Goal: Task Accomplishment & Management: Complete application form

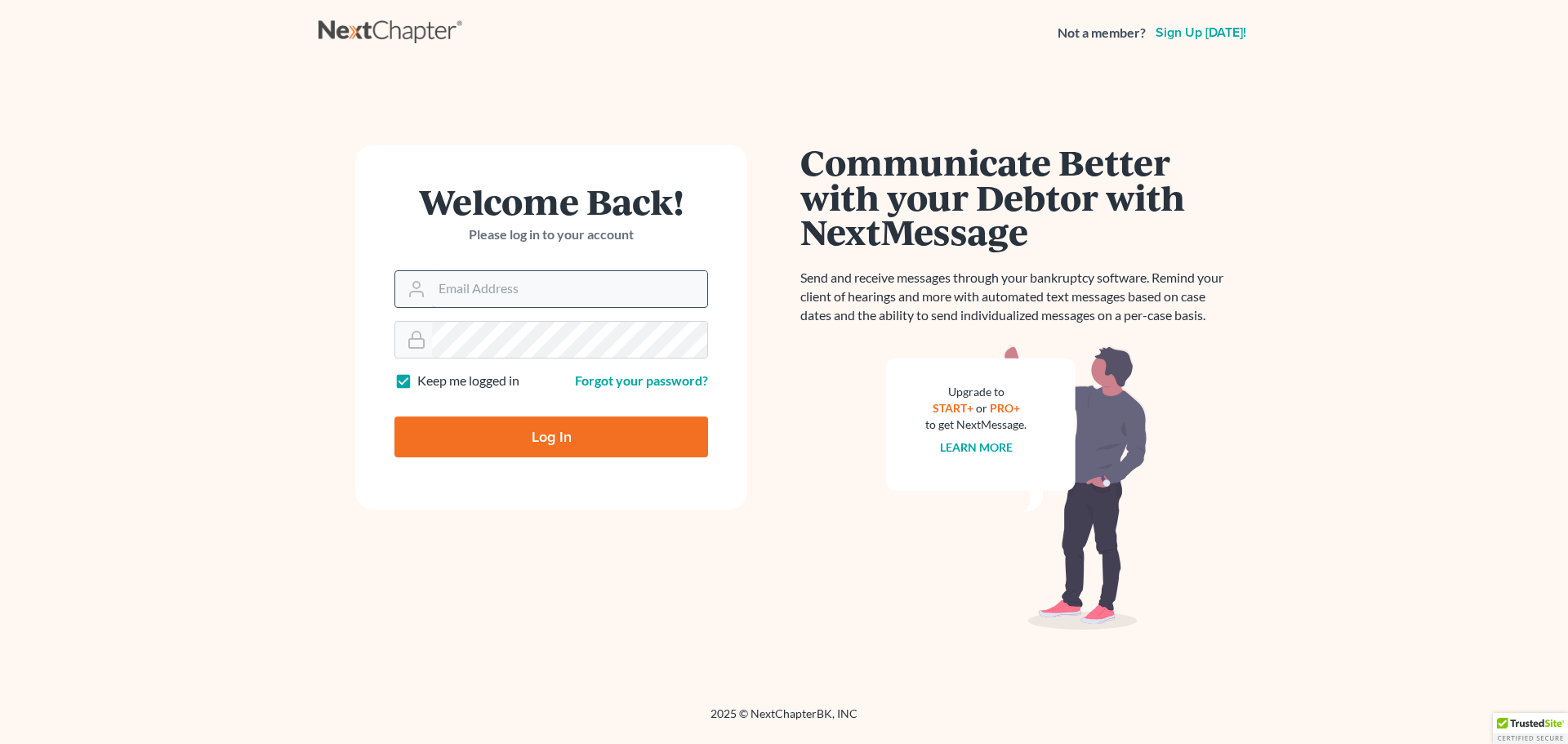
click at [582, 286] on input "Email Address" at bounding box center [570, 289] width 275 height 36
type input "[EMAIL_ADDRESS][DOMAIN_NAME]"
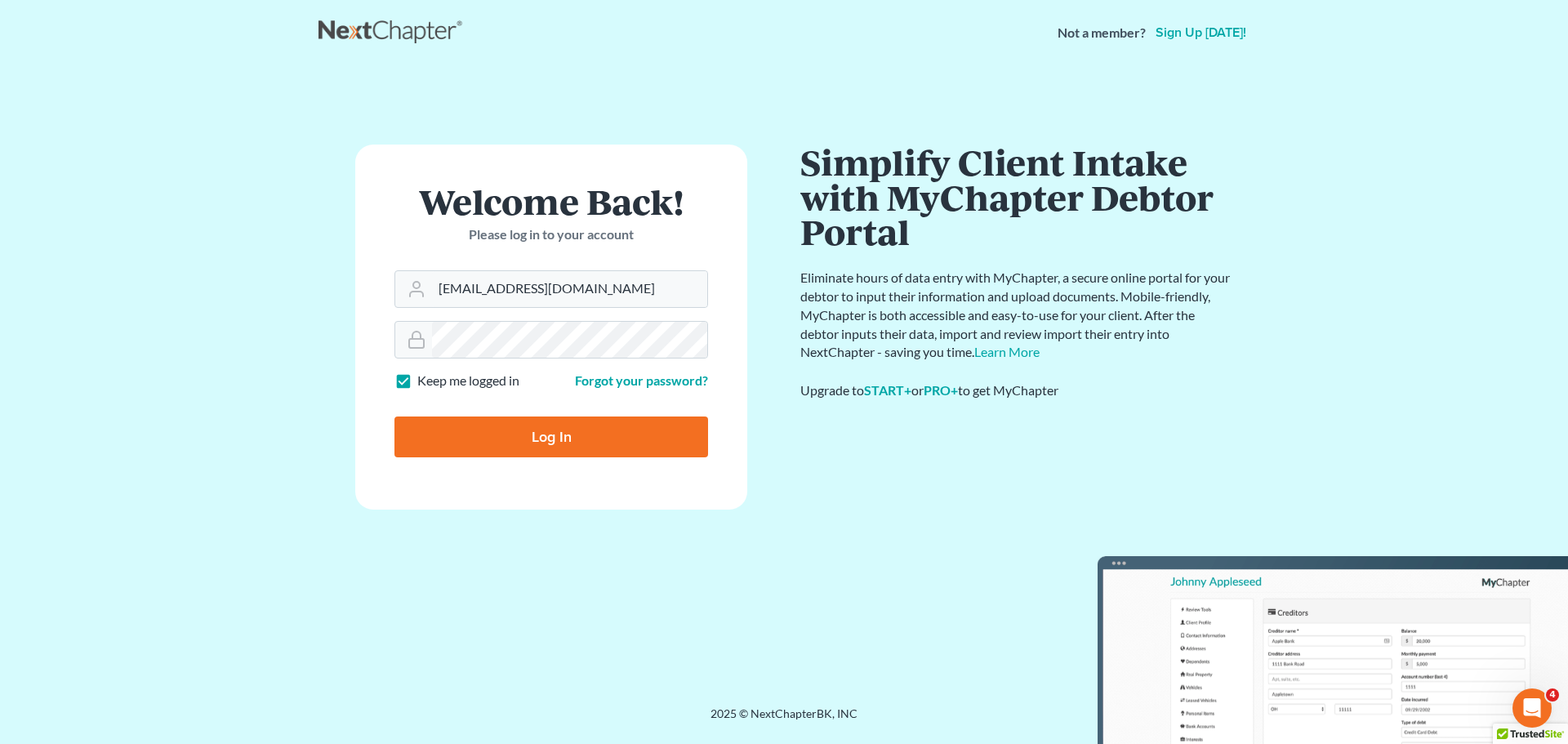
click at [417, 383] on label "Keep me logged in" at bounding box center [468, 380] width 103 height 18
click at [424, 382] on input "Keep me logged in" at bounding box center [428, 376] width 10 height 10
checkbox input "false"
click at [459, 434] on input "Log In" at bounding box center [551, 437] width 314 height 41
type input "Thinking..."
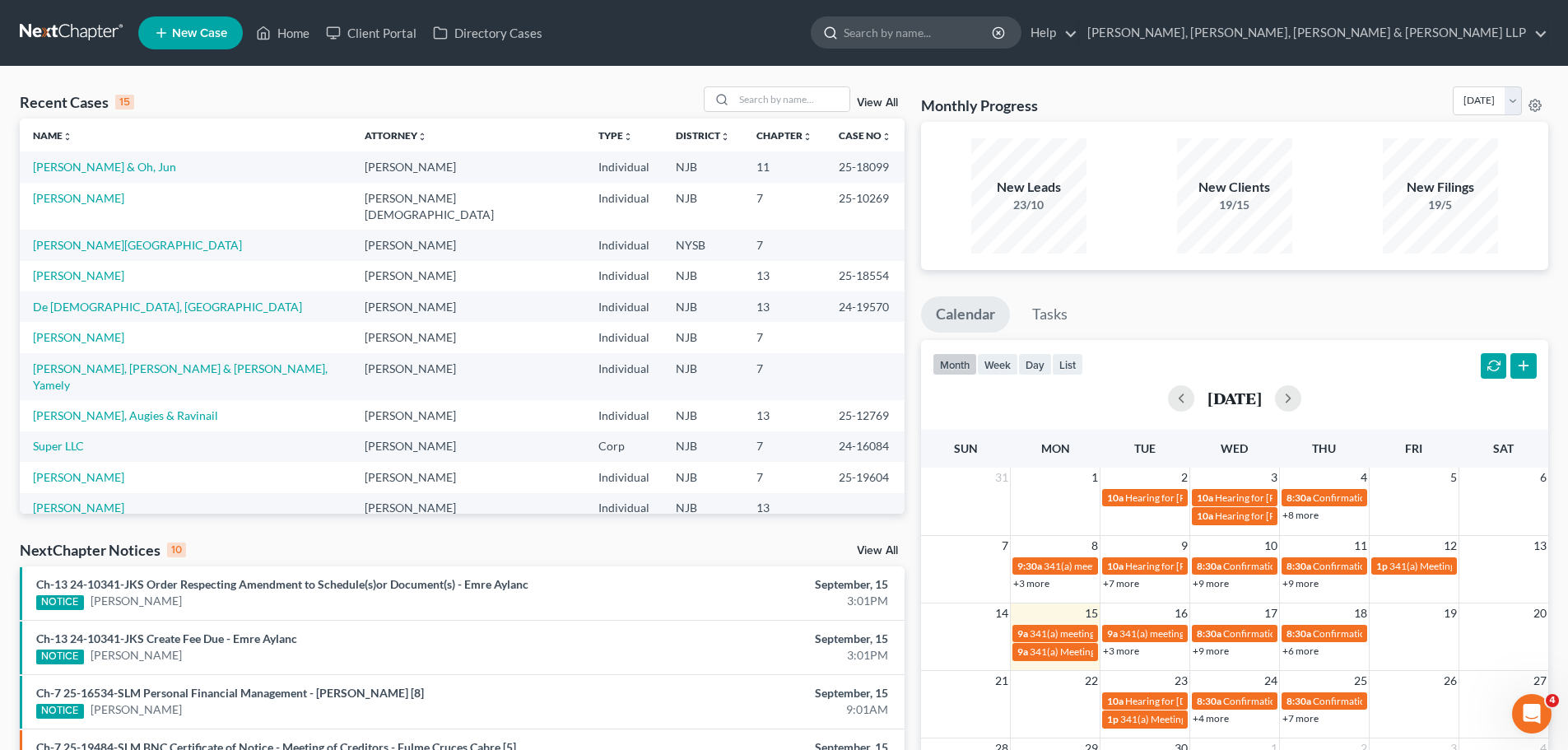
click at [994, 31] on input "search" at bounding box center [919, 33] width 151 height 31
type input "plaza"
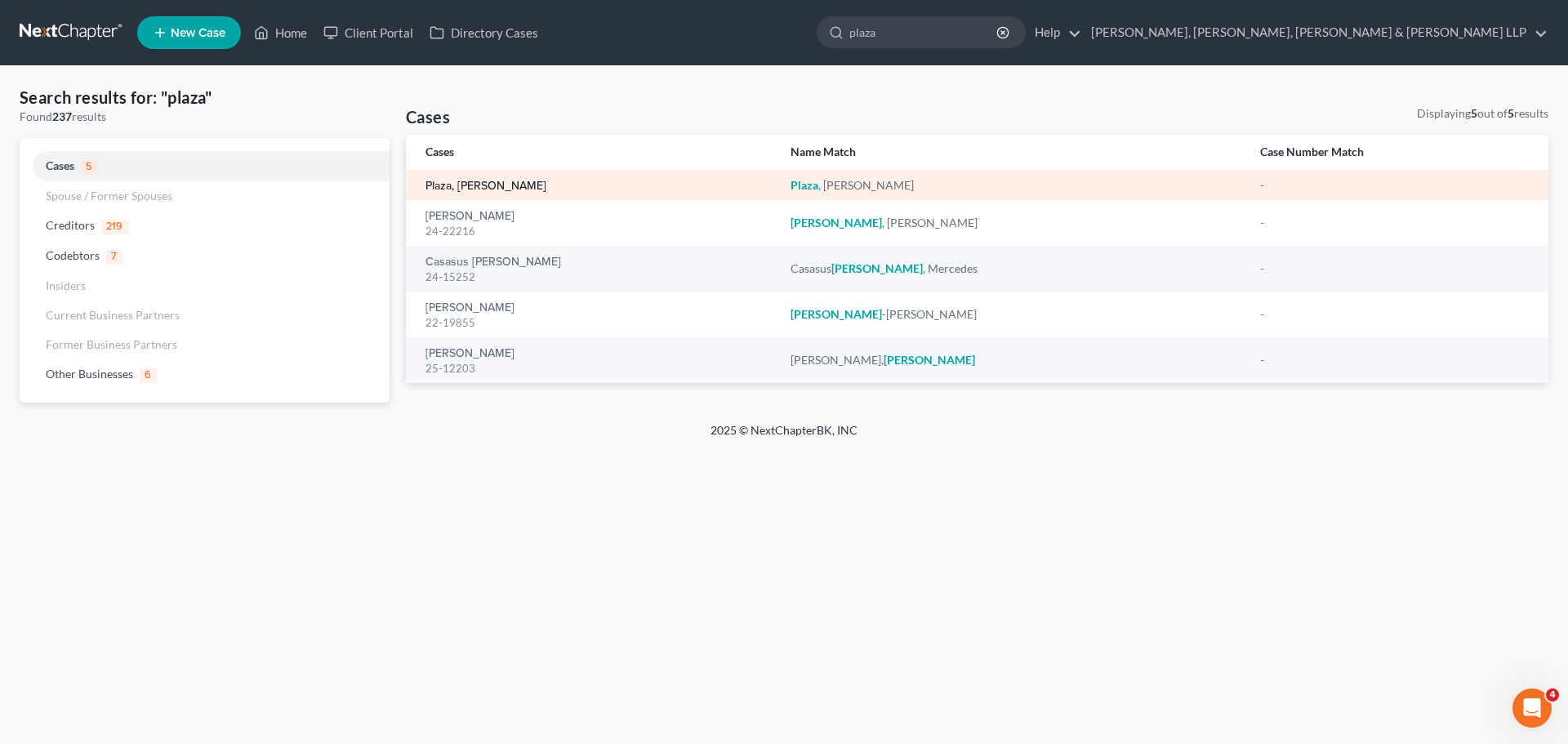
click at [476, 188] on link "Plaza, [PERSON_NAME]" at bounding box center [486, 186] width 121 height 11
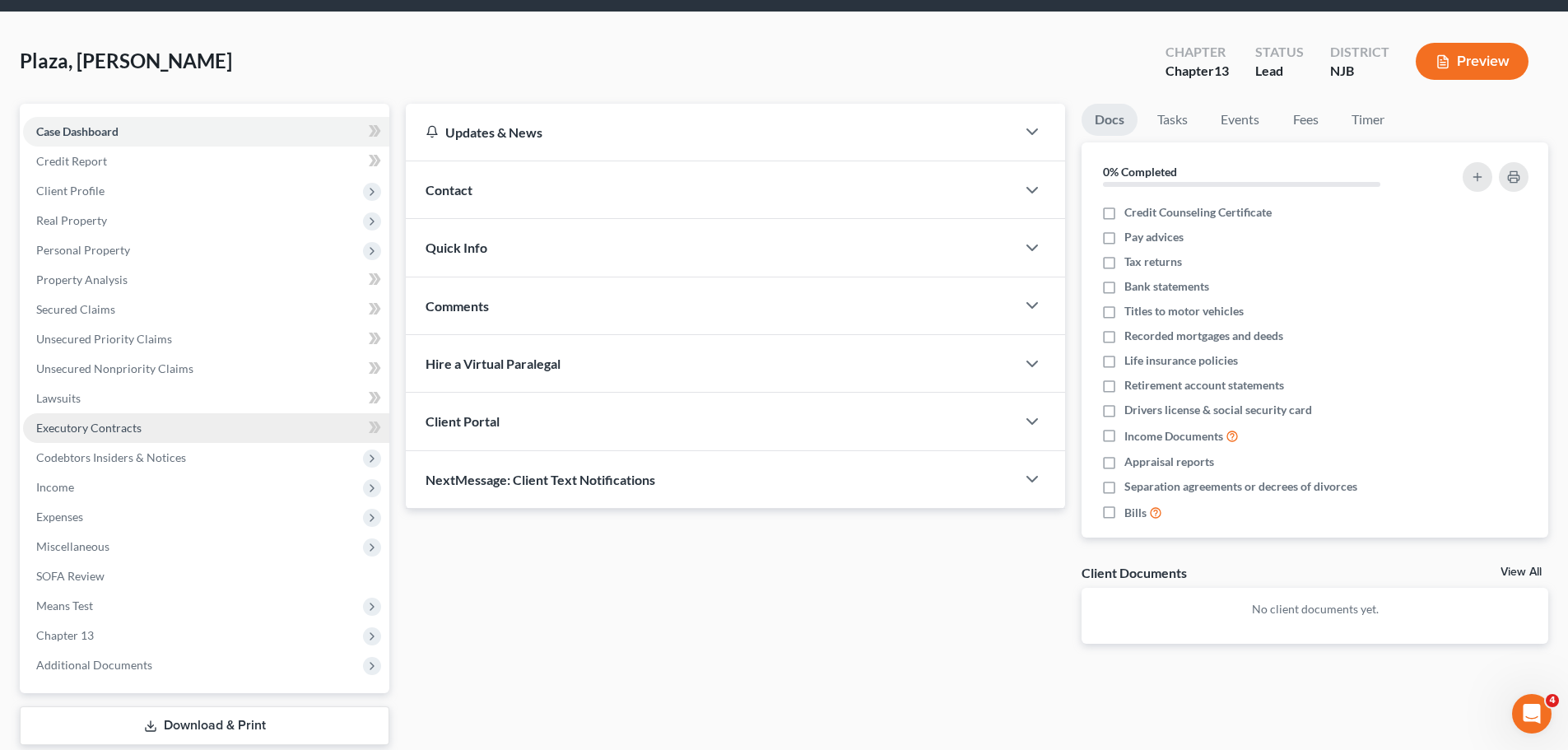
scroll to position [112, 0]
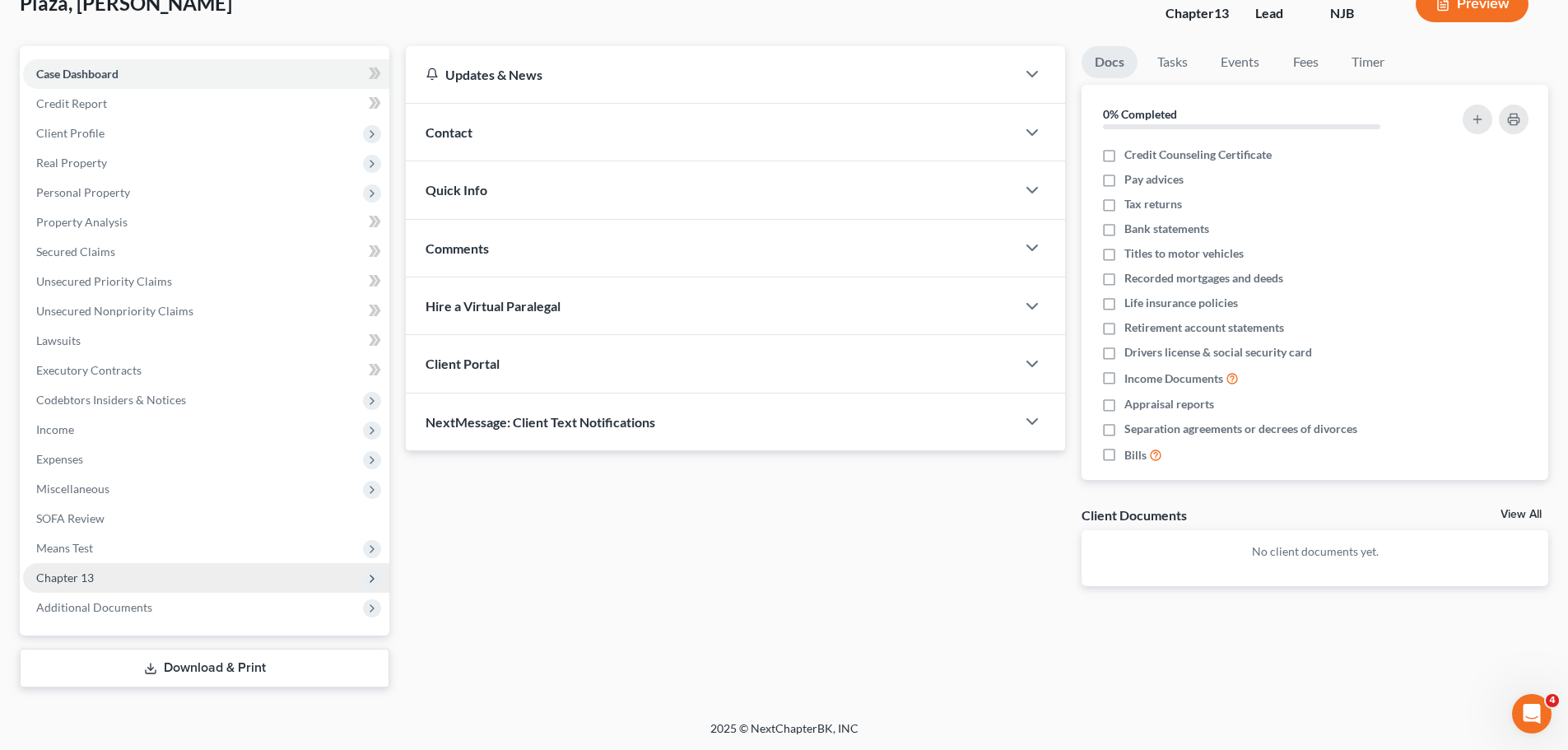
click at [88, 575] on span "Chapter 13" at bounding box center [65, 577] width 58 height 14
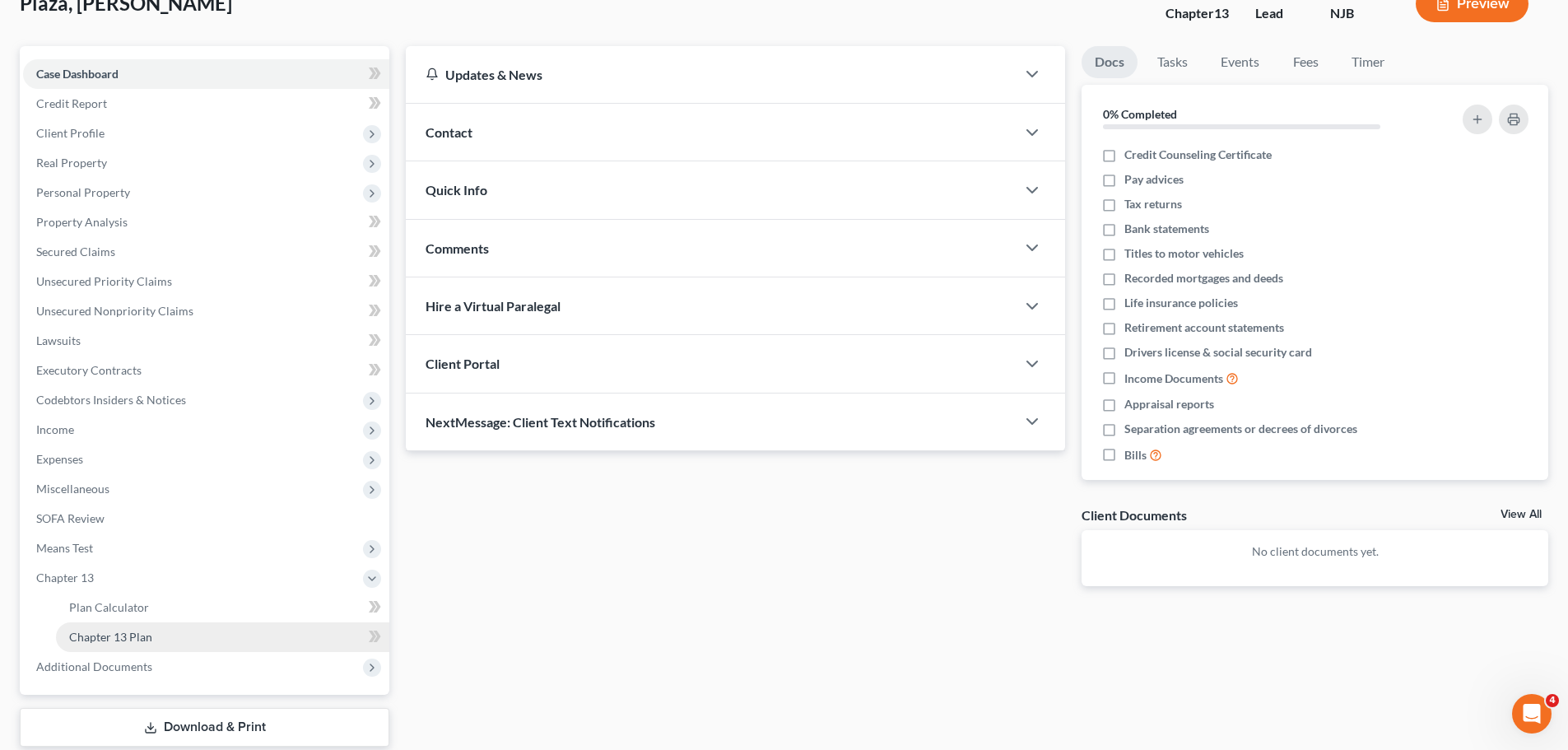
click at [117, 643] on link "Chapter 13 Plan" at bounding box center [223, 636] width 333 height 30
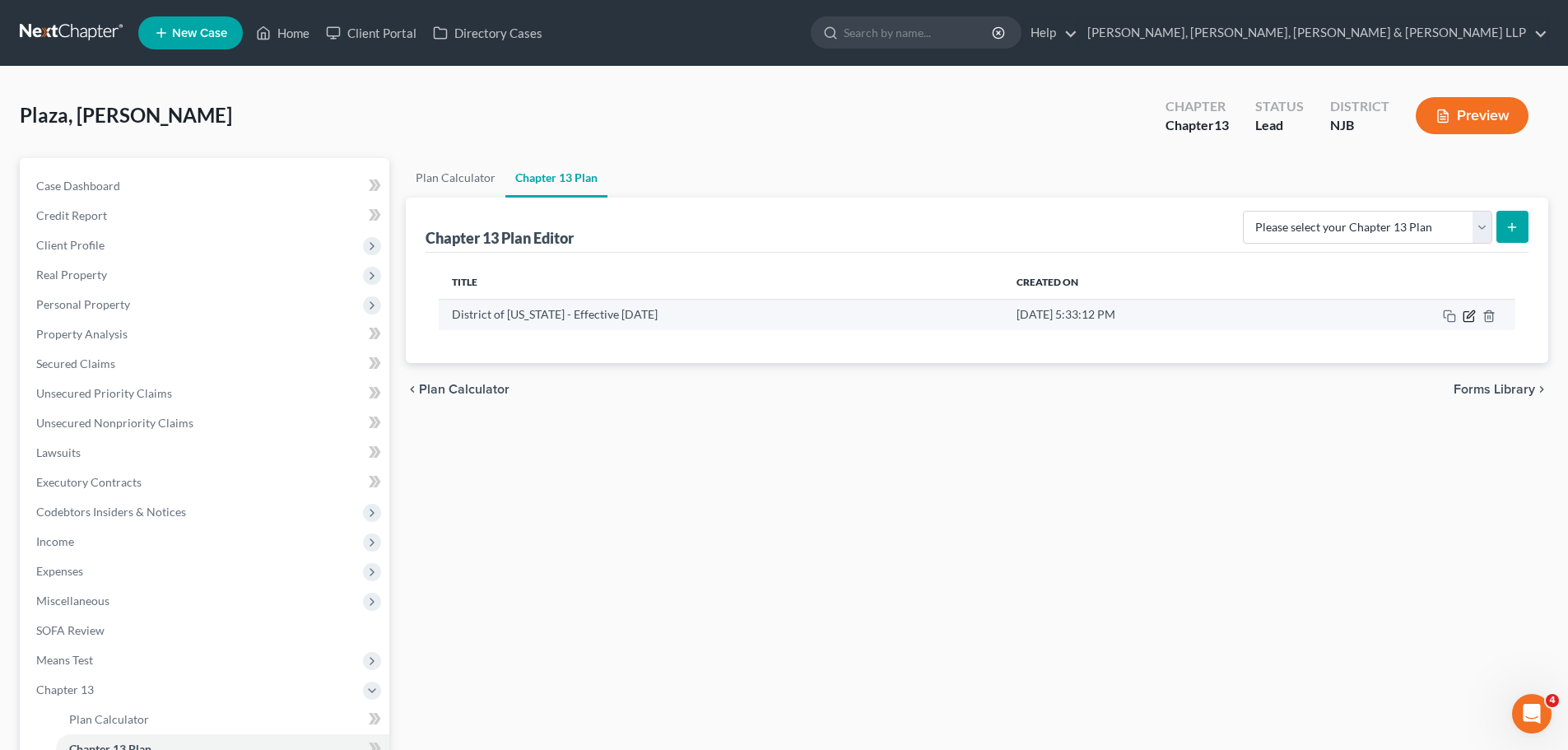
click at [1468, 316] on icon "button" at bounding box center [1469, 315] width 13 height 13
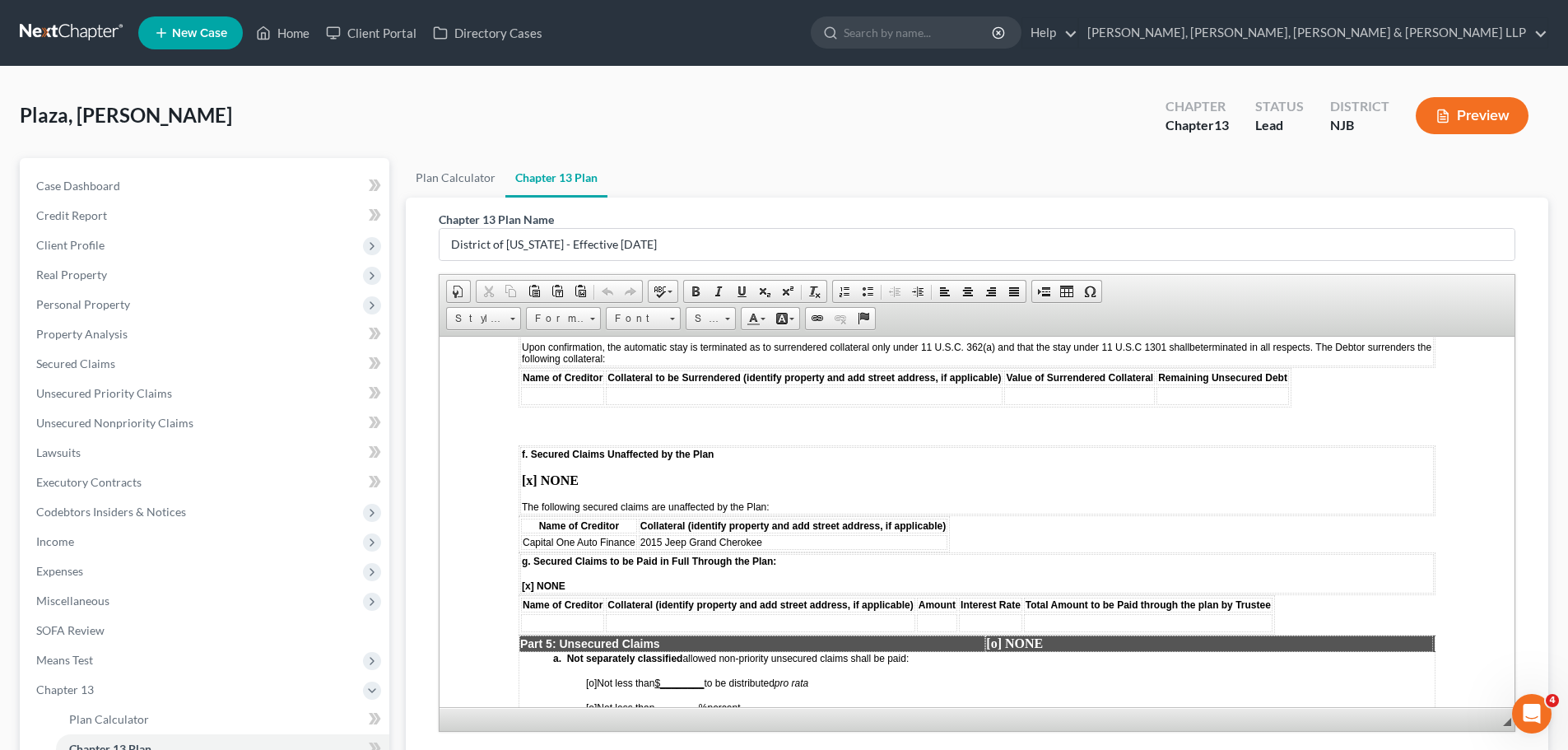
scroll to position [2469, 0]
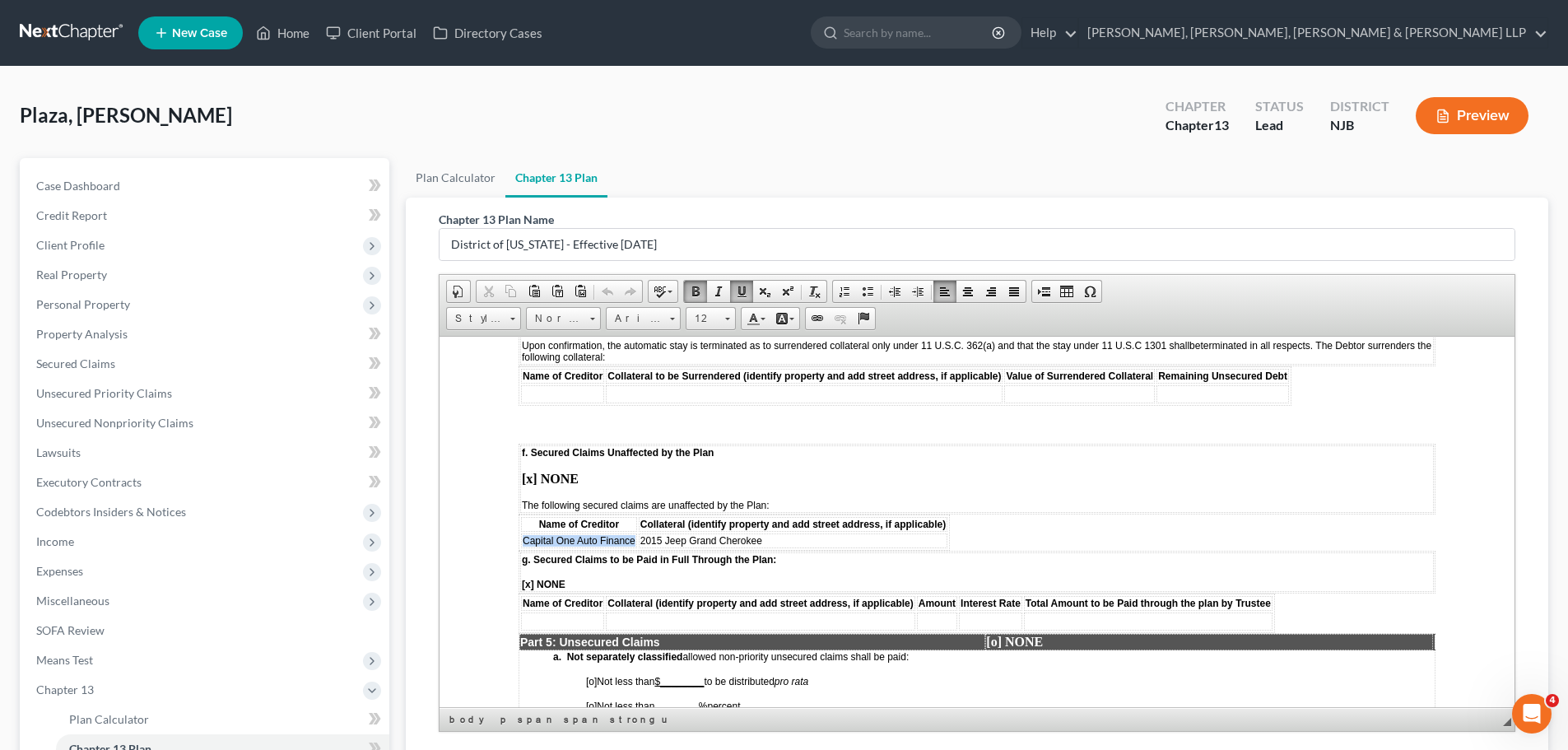
drag, startPoint x: 523, startPoint y: 542, endPoint x: 637, endPoint y: 539, distance: 114.0
click at [637, 539] on table "Name of Creditor Collateral (identify property and add street address, if appli…" at bounding box center [734, 531] width 431 height 36
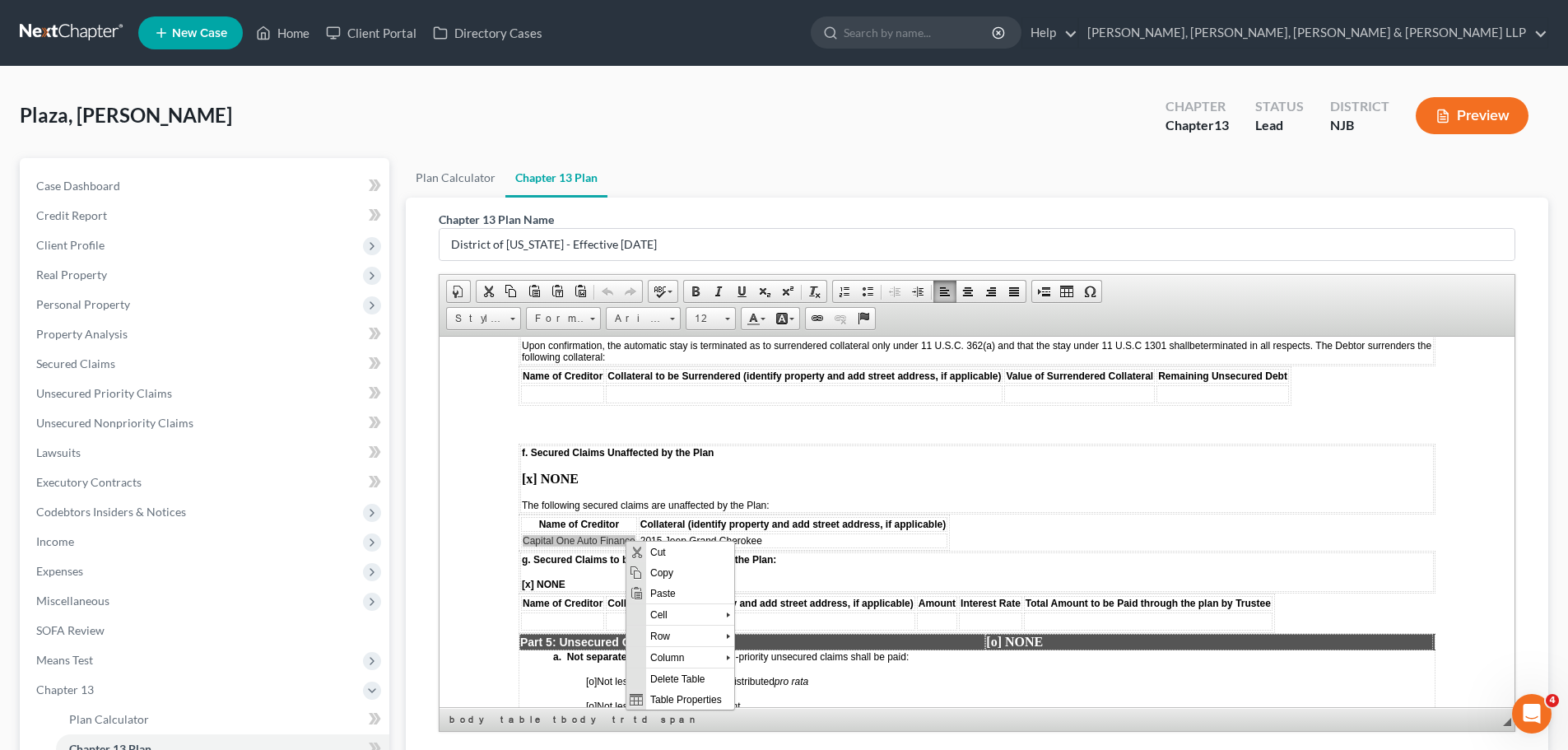
scroll to position [0, 0]
click at [671, 551] on span "Cut" at bounding box center [690, 551] width 88 height 20
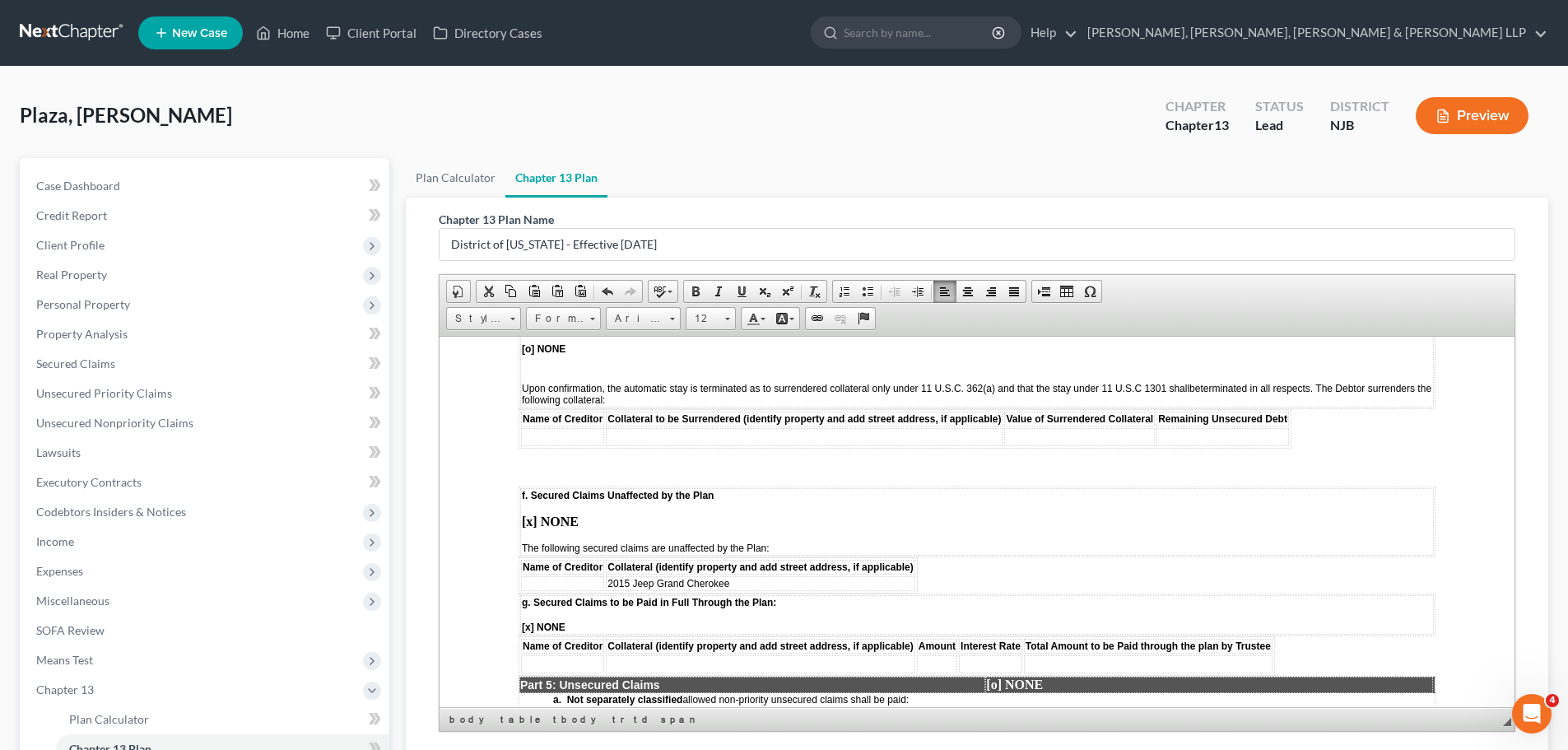
scroll to position [2386, 0]
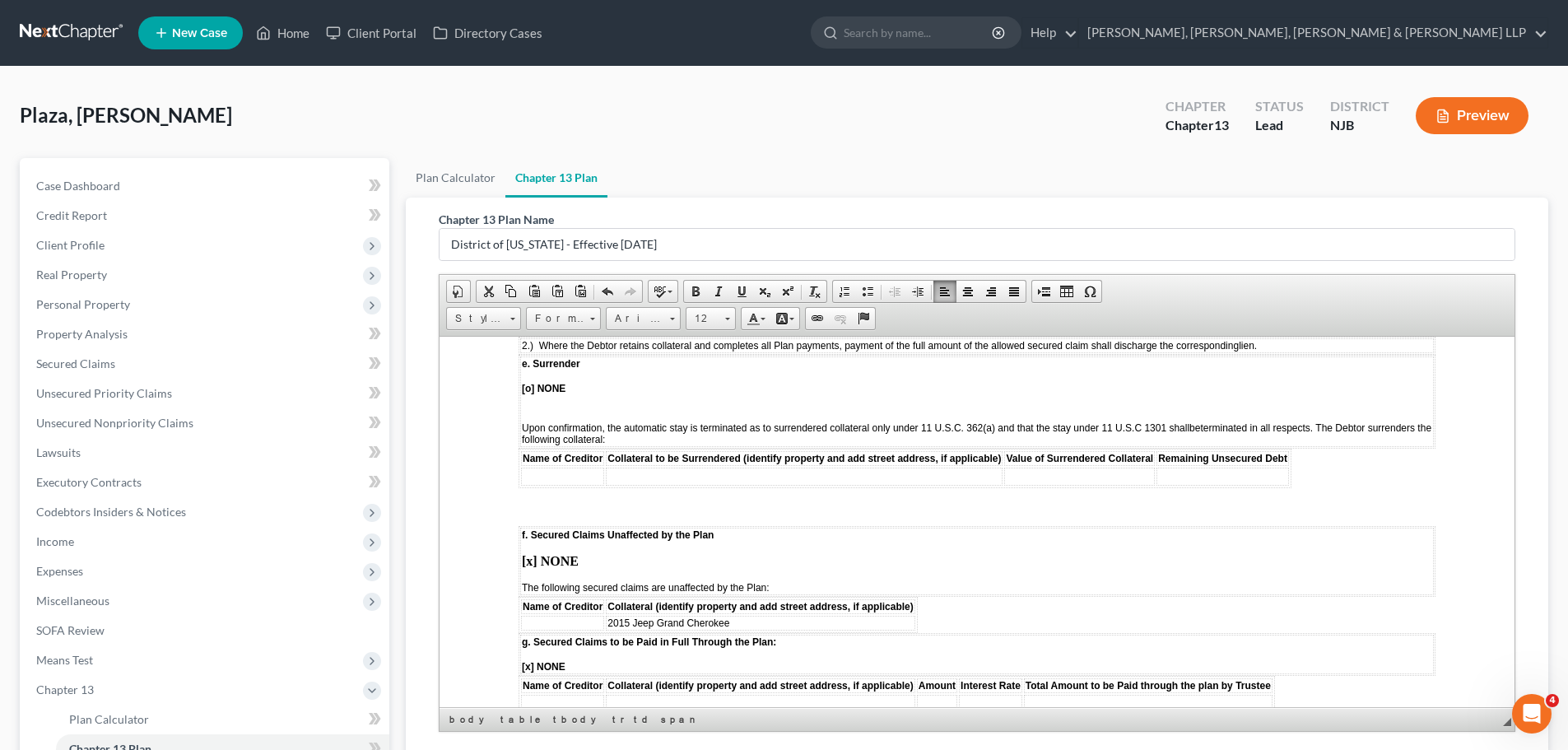
click at [566, 471] on td at bounding box center [562, 475] width 83 height 18
click at [601, 489] on span "Paste" at bounding box center [629, 489] width 88 height 20
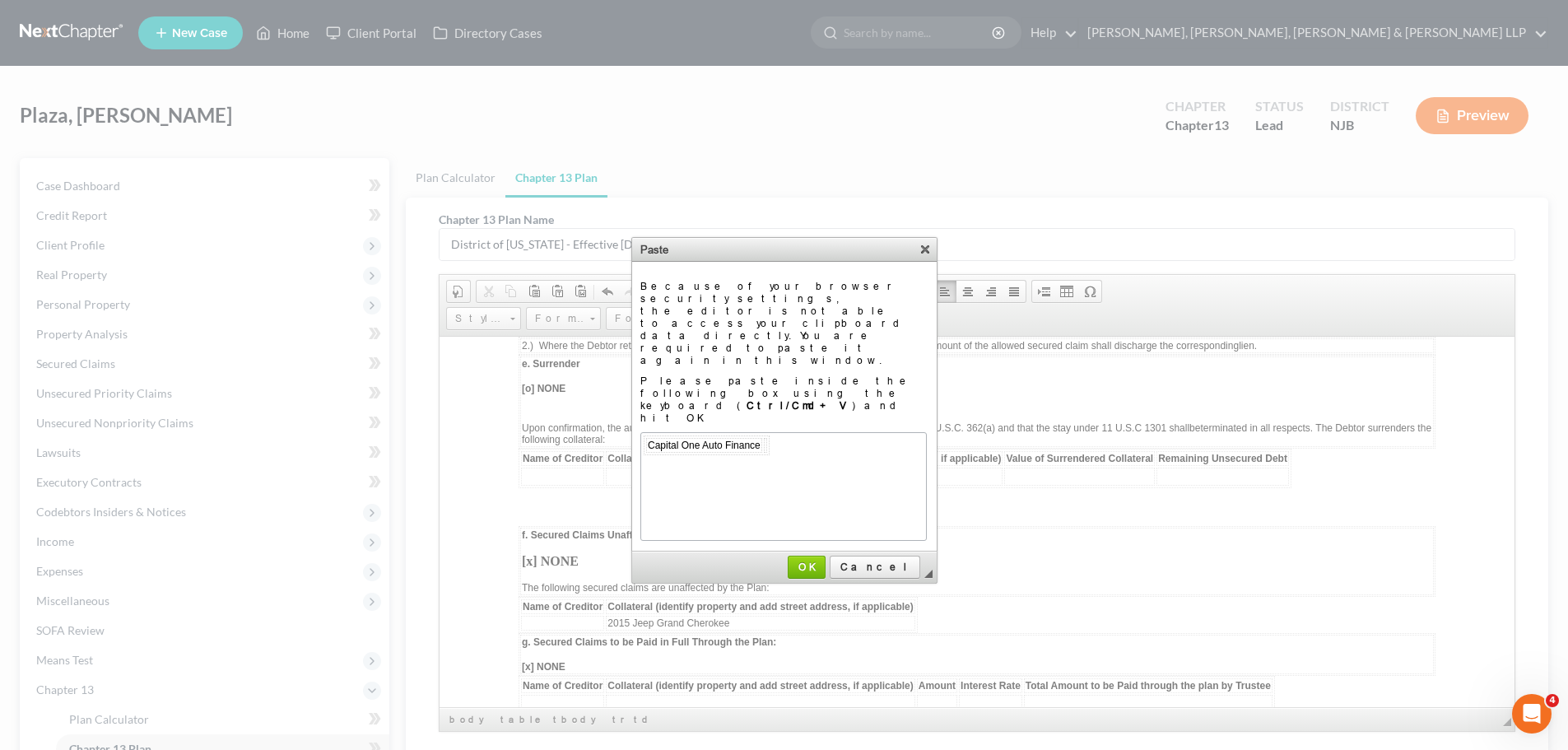
scroll to position [0, 0]
click at [824, 560] on span "OK" at bounding box center [806, 566] width 34 height 12
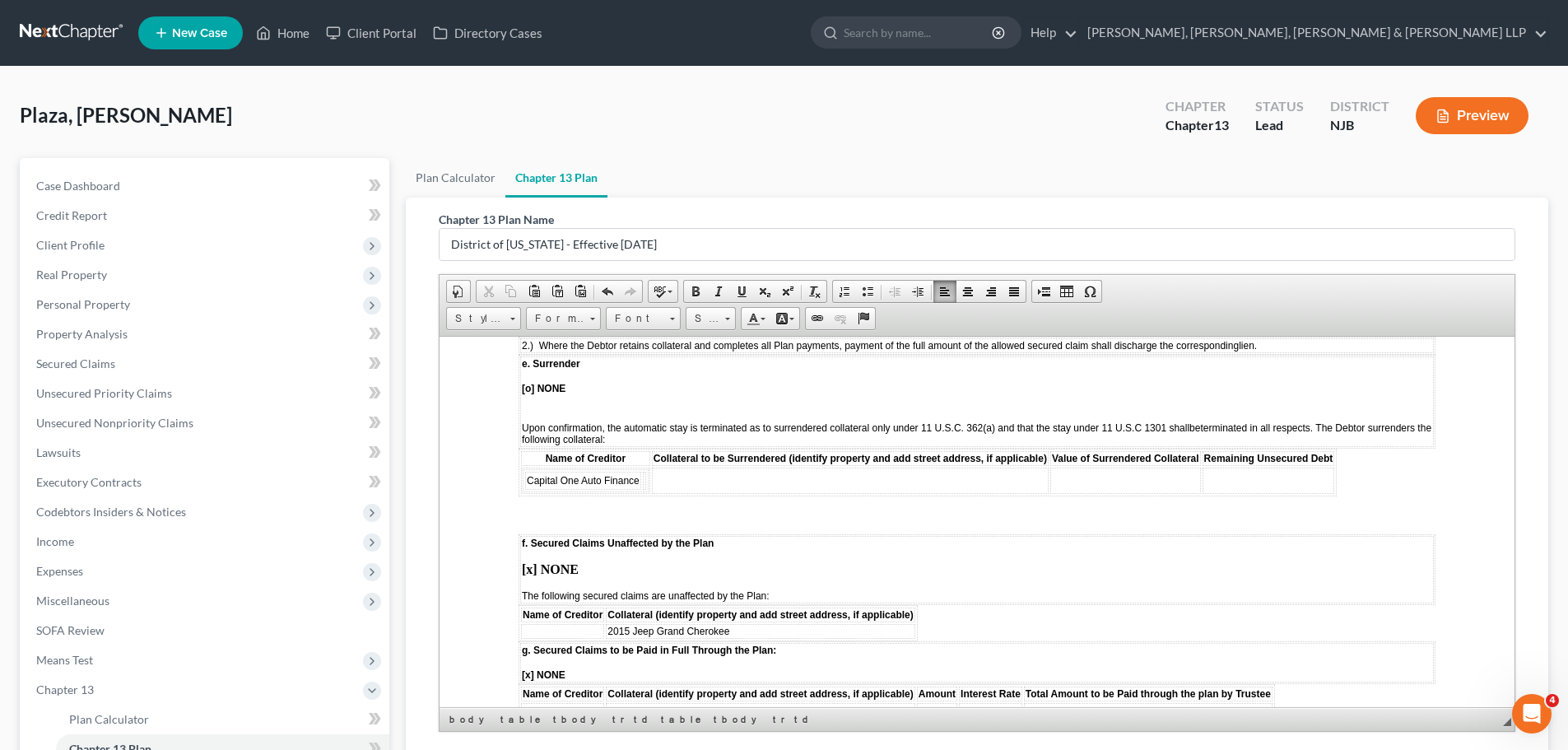
click at [730, 485] on td at bounding box center [850, 479] width 397 height 26
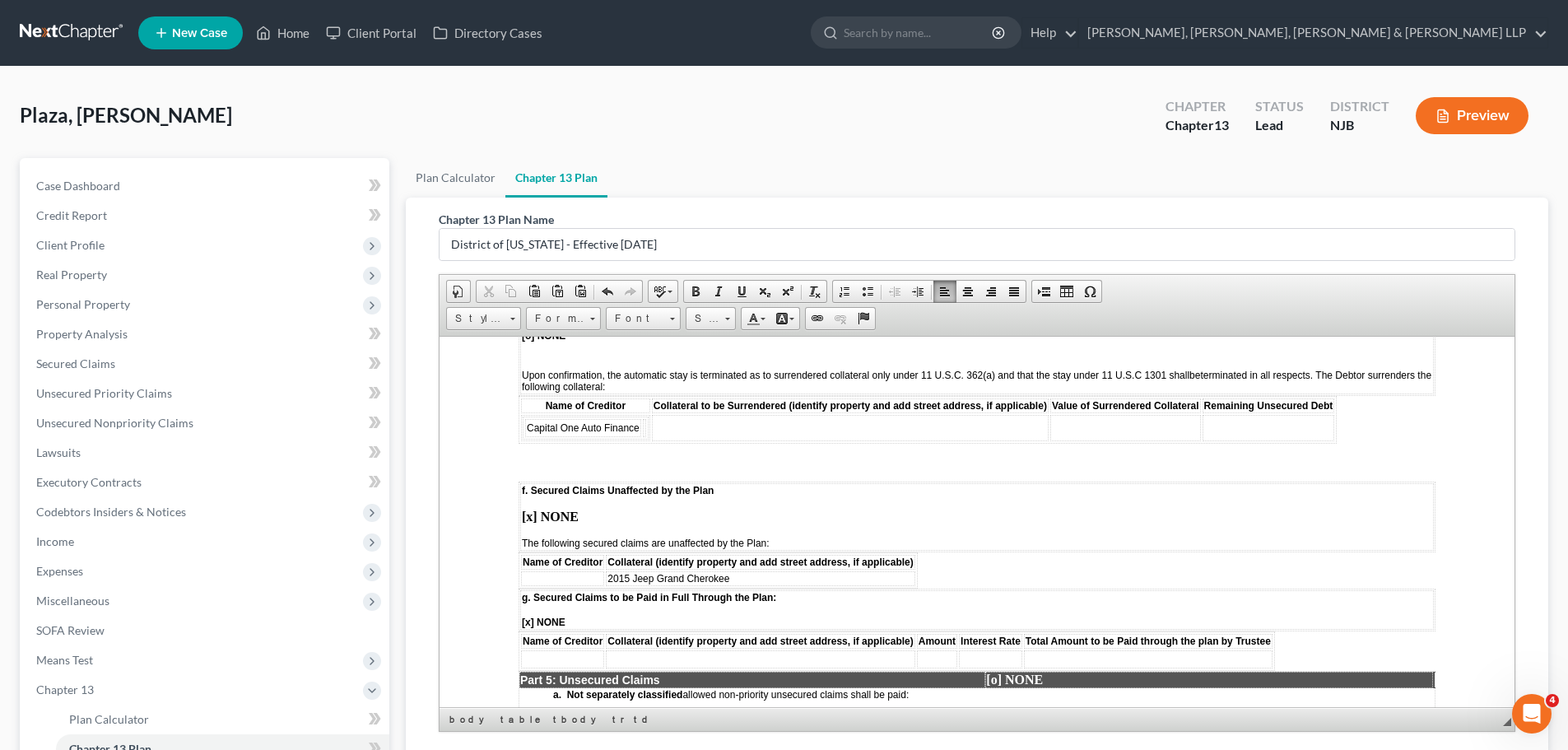
scroll to position [2469, 0]
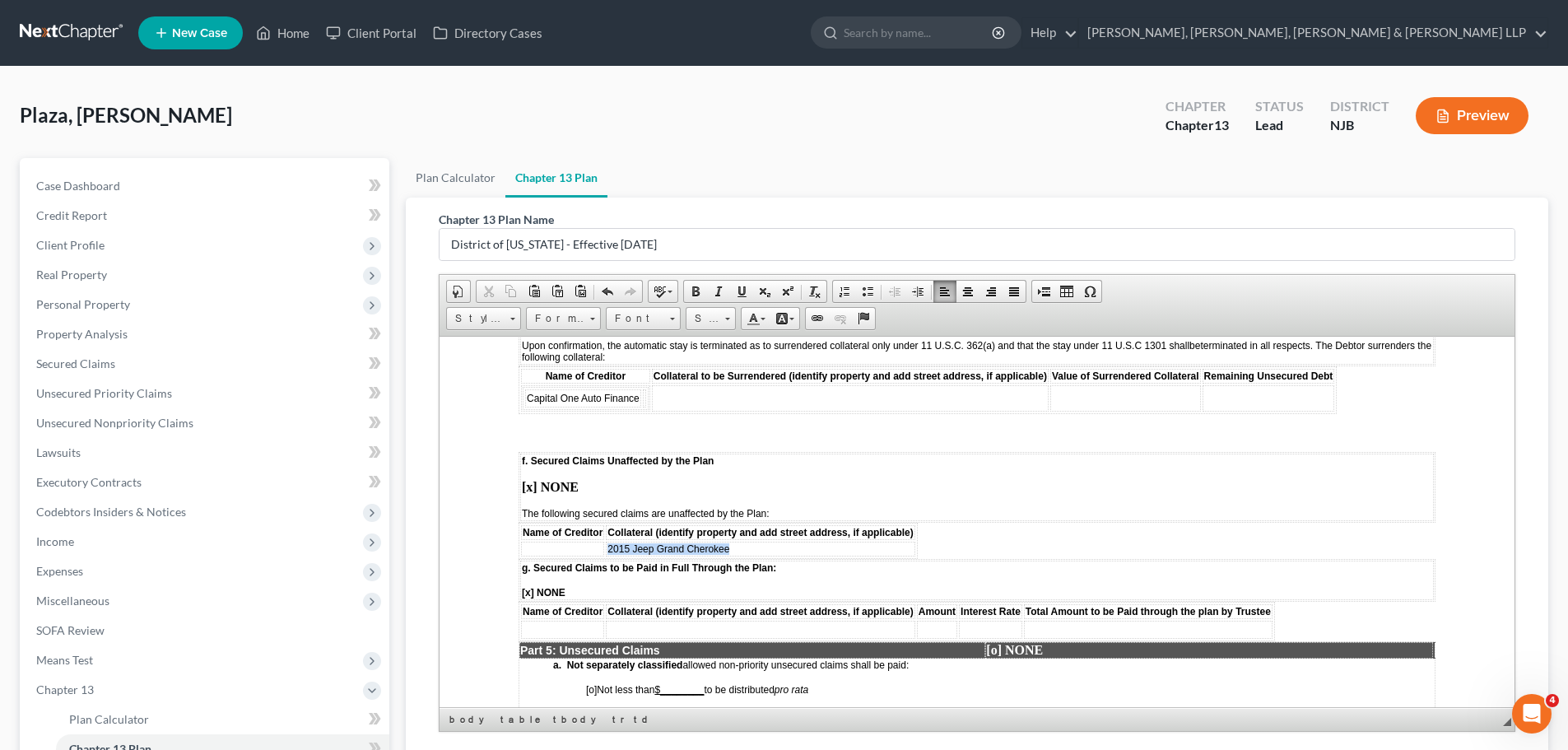
drag, startPoint x: 608, startPoint y: 547, endPoint x: 733, endPoint y: 544, distance: 125.0
click at [733, 544] on td "2015 Jeep Grand Cherokee" at bounding box center [761, 548] width 309 height 15
click at [763, 557] on span "Cut" at bounding box center [777, 559] width 88 height 20
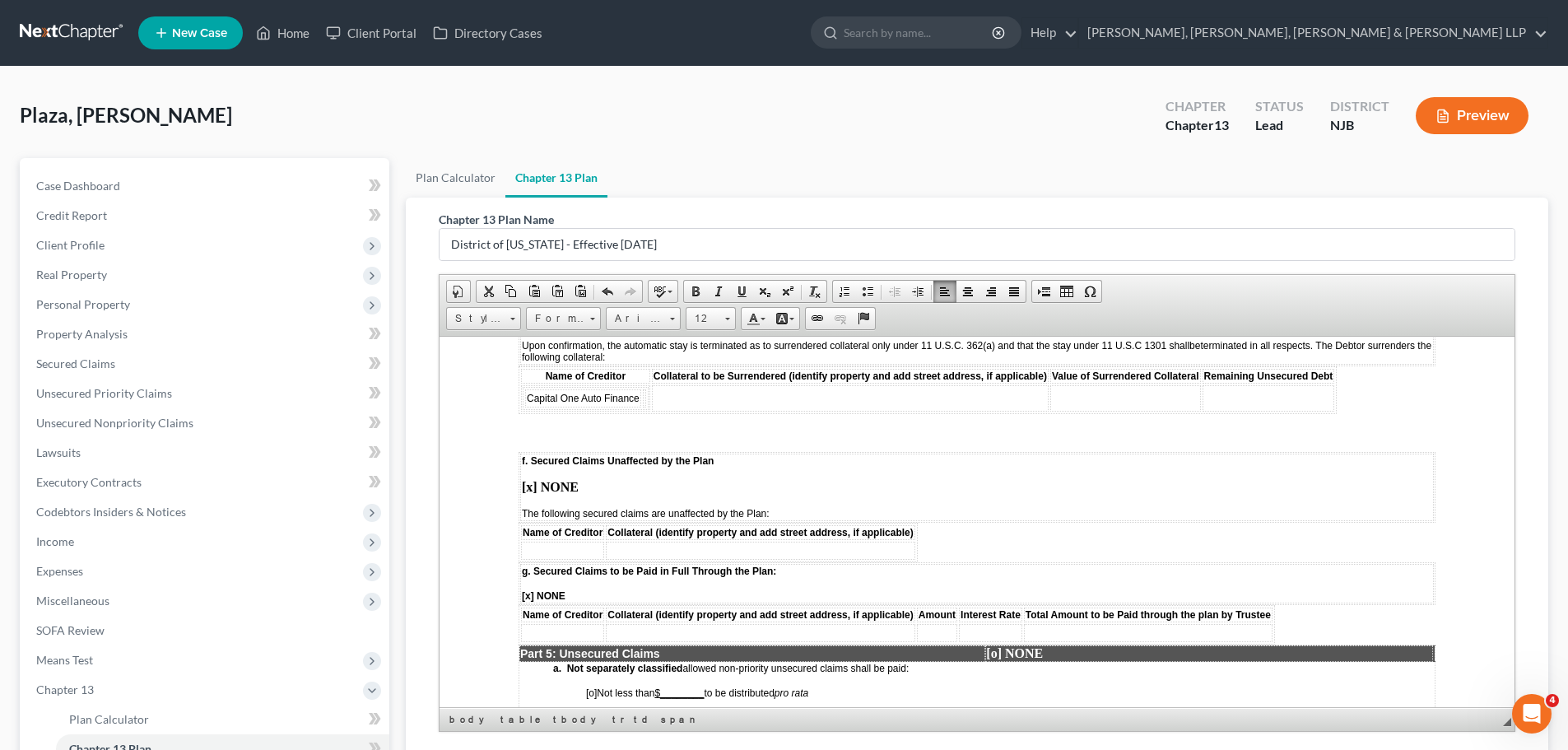
click at [704, 398] on td at bounding box center [850, 397] width 397 height 26
click at [750, 409] on span "Paste" at bounding box center [768, 409] width 88 height 20
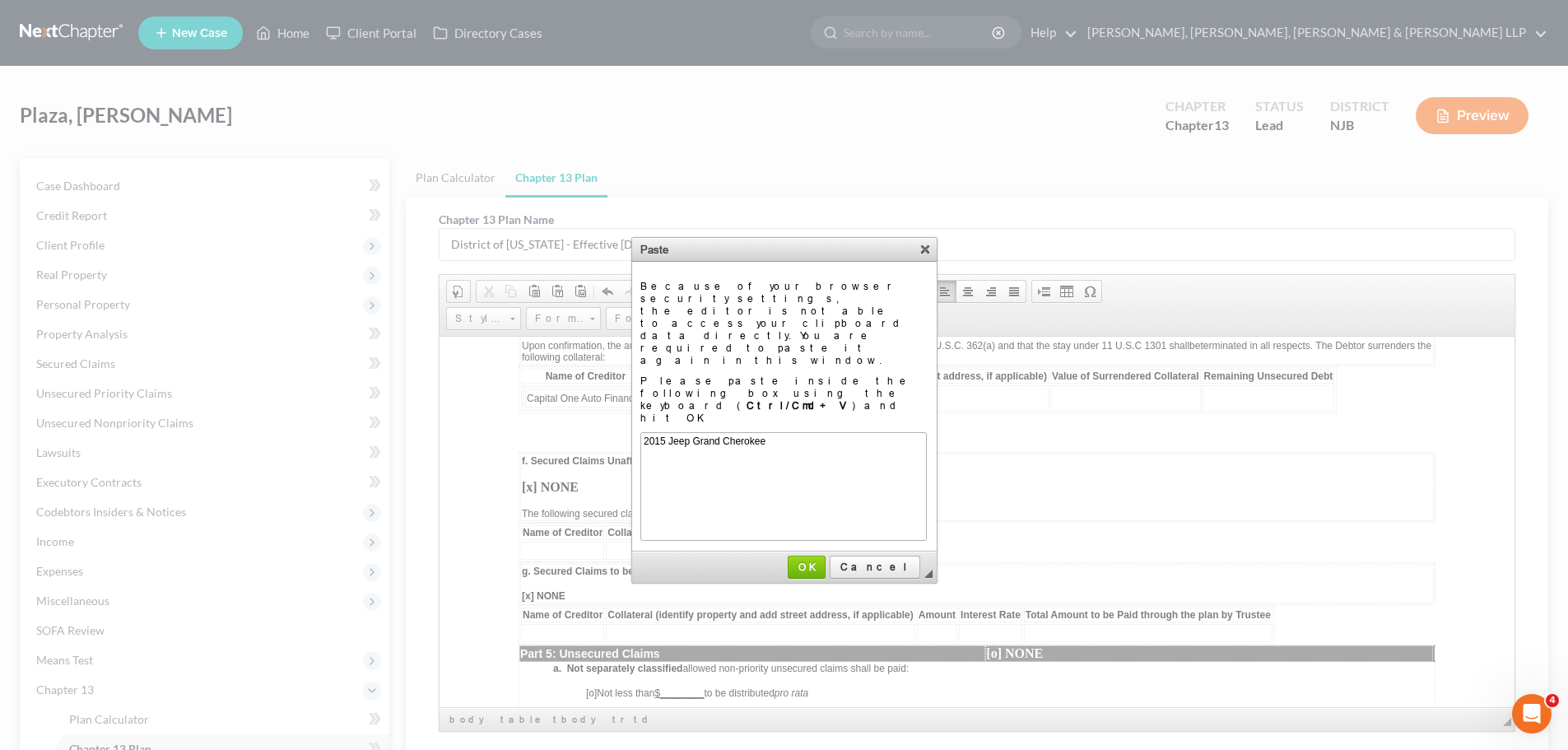
scroll to position [0, 0]
click at [826, 556] on link "OK" at bounding box center [806, 567] width 38 height 23
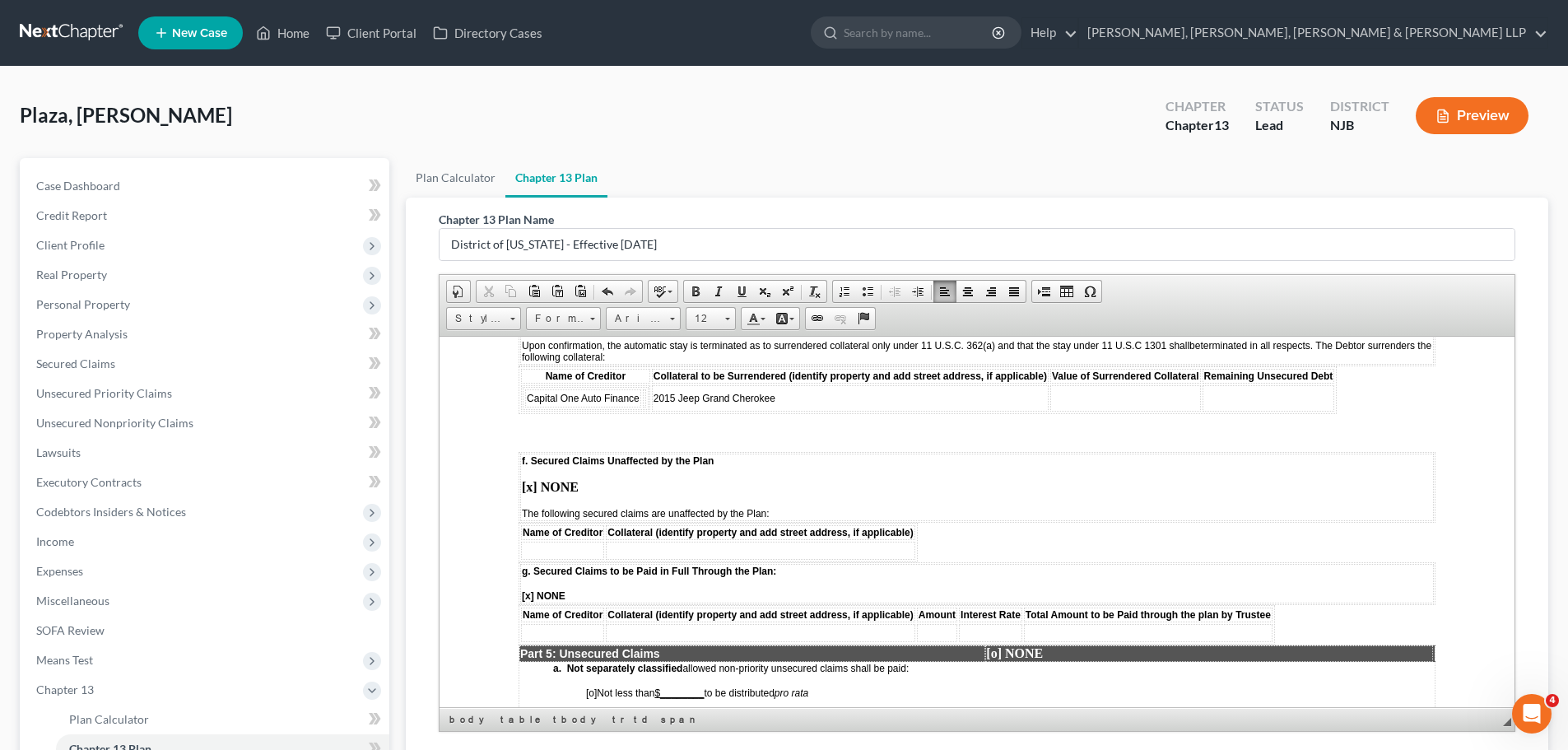
click at [1084, 395] on td at bounding box center [1126, 397] width 151 height 26
click at [1087, 390] on td at bounding box center [1126, 397] width 151 height 26
click at [1054, 397] on td "8,379.00" at bounding box center [1126, 397] width 151 height 26
click at [1306, 393] on td at bounding box center [1269, 397] width 132 height 26
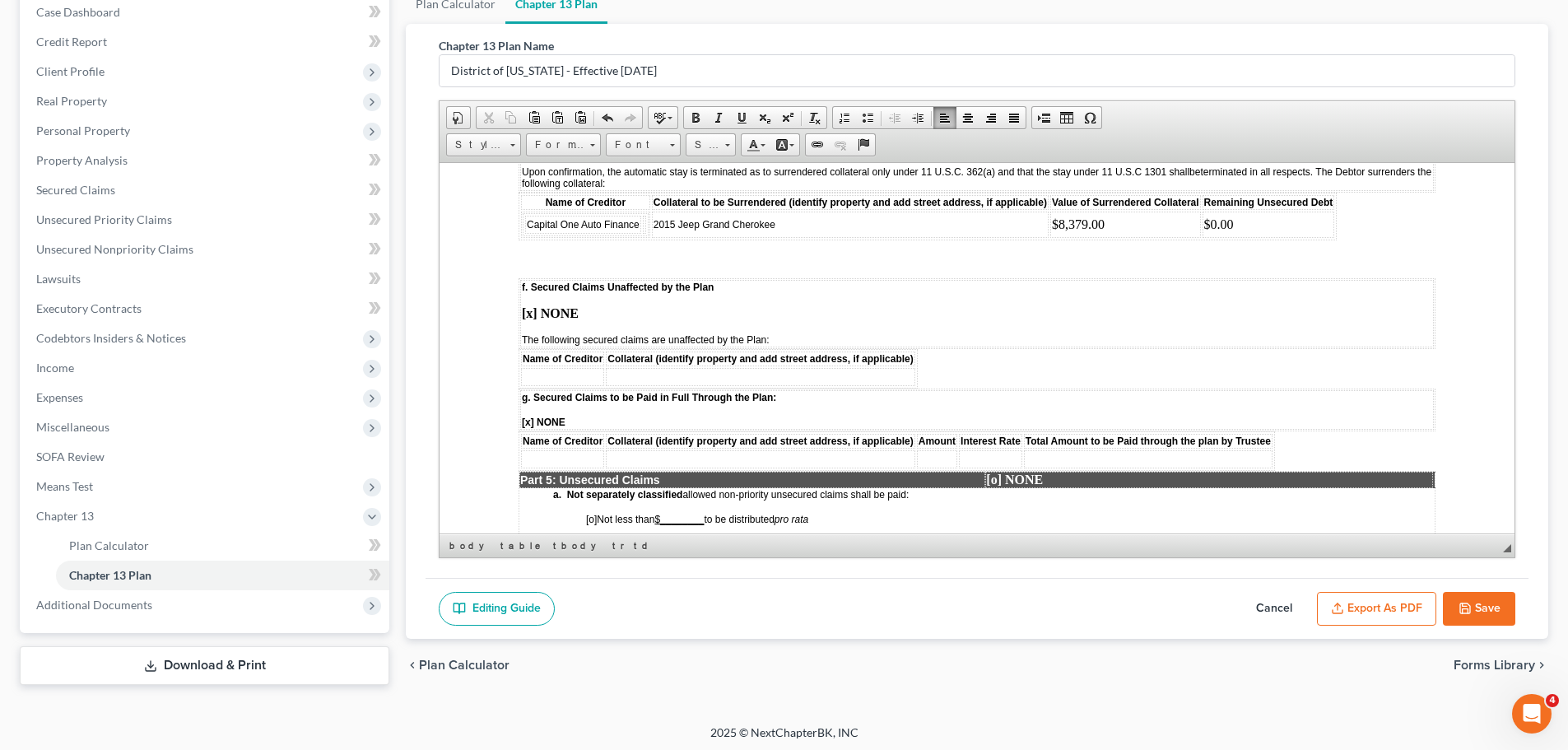
scroll to position [176, 0]
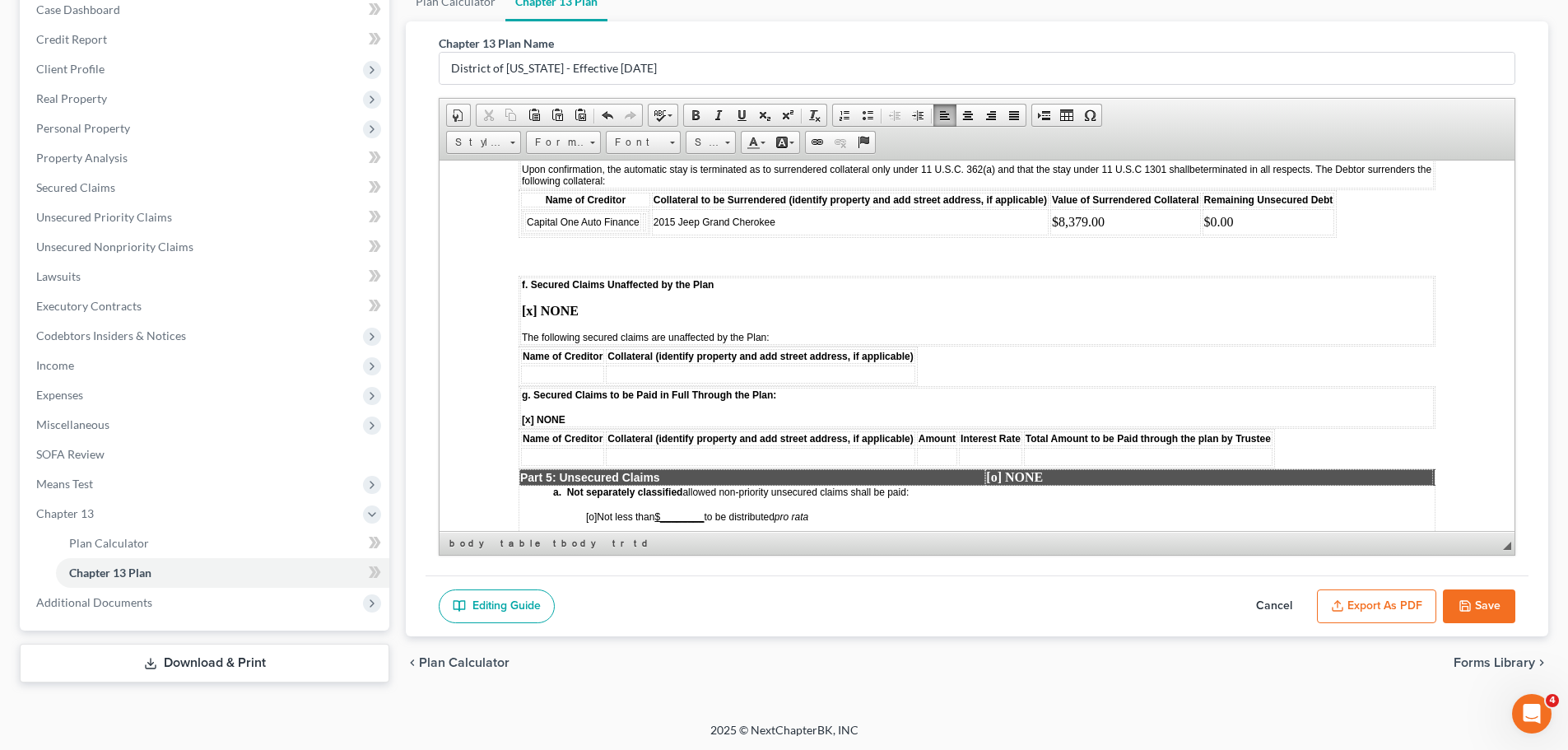
click at [1484, 614] on button "Save" at bounding box center [1480, 606] width 73 height 34
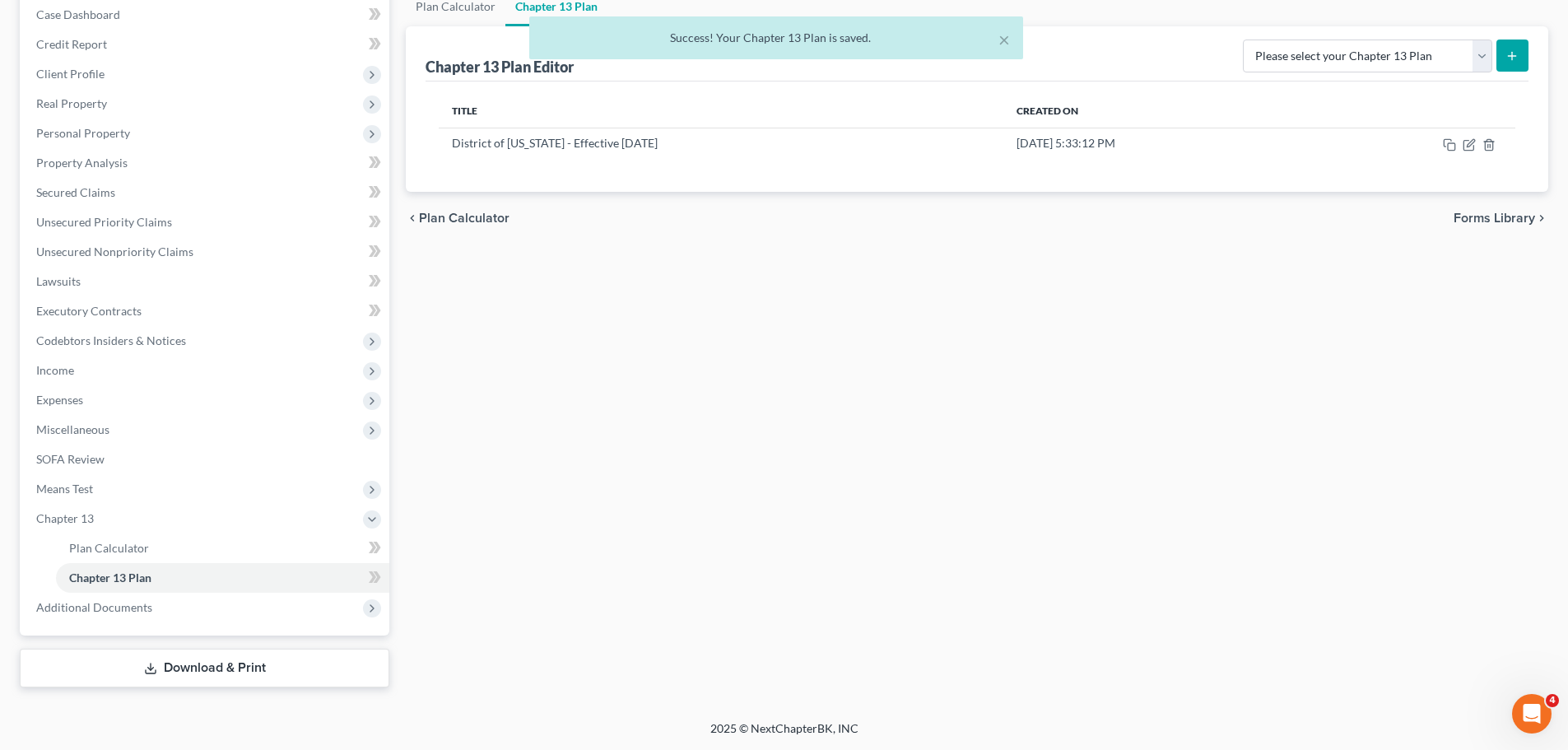
scroll to position [171, 0]
click at [104, 408] on span "Expenses" at bounding box center [206, 400] width 366 height 30
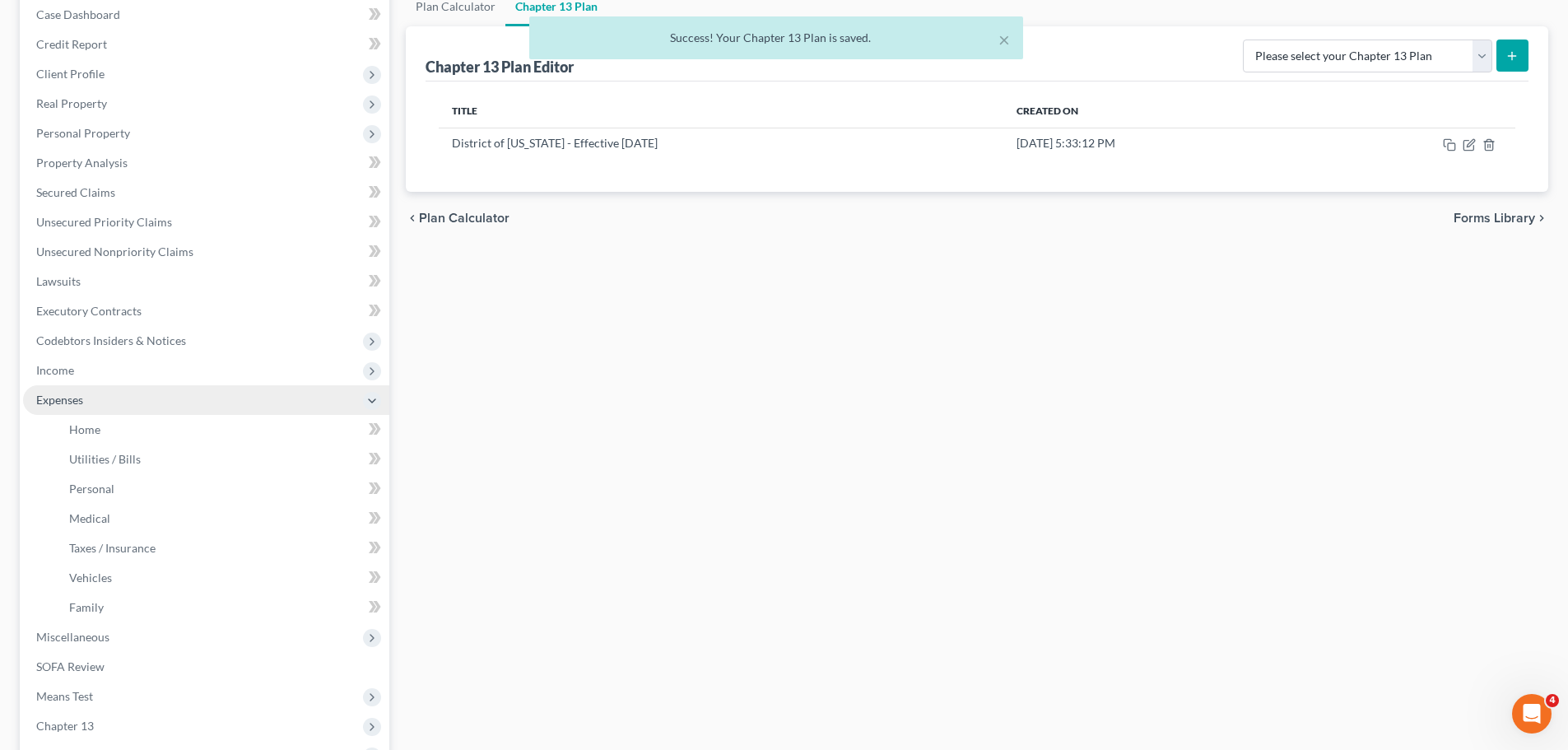
scroll to position [176, 0]
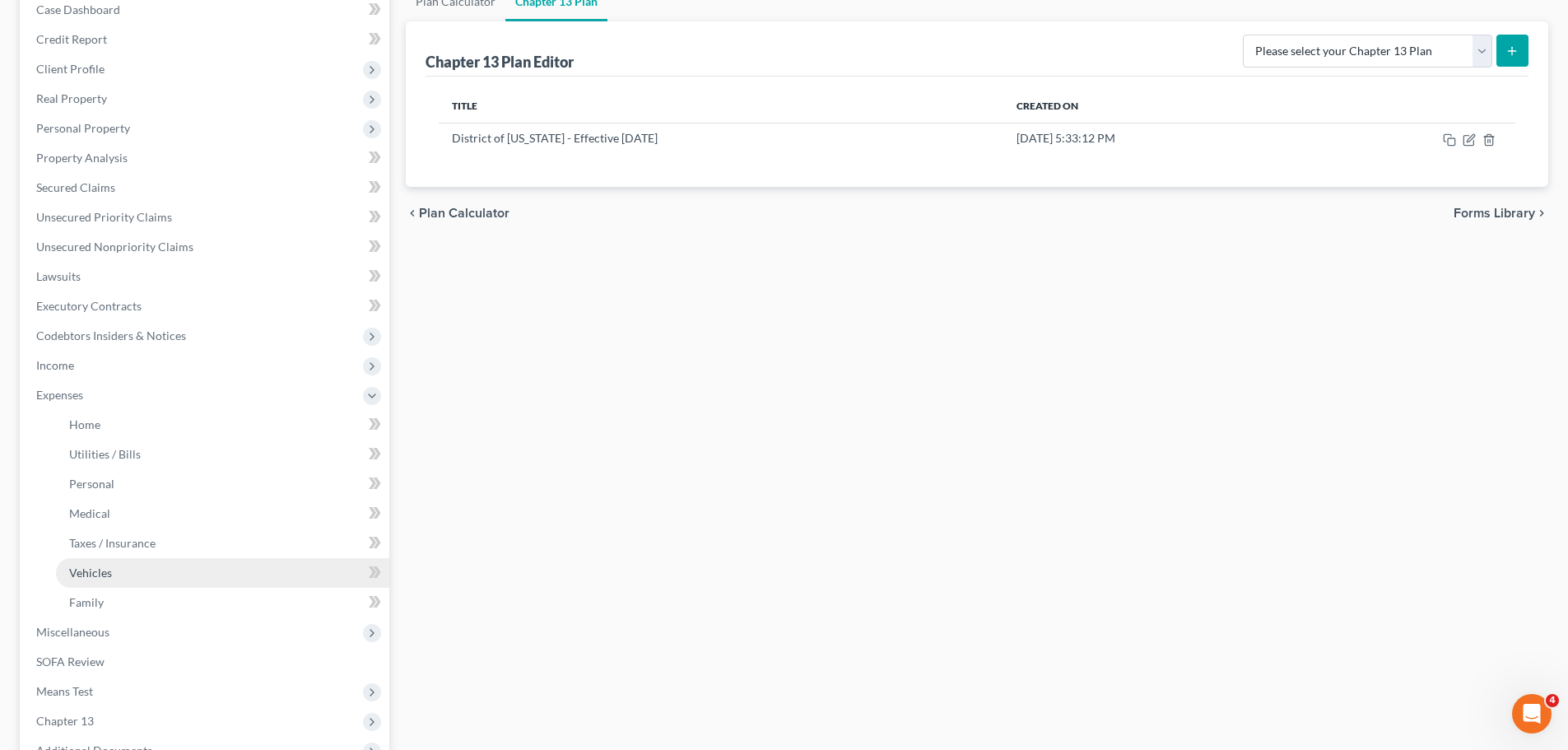
click at [103, 572] on span "Vehicles" at bounding box center [90, 571] width 43 height 14
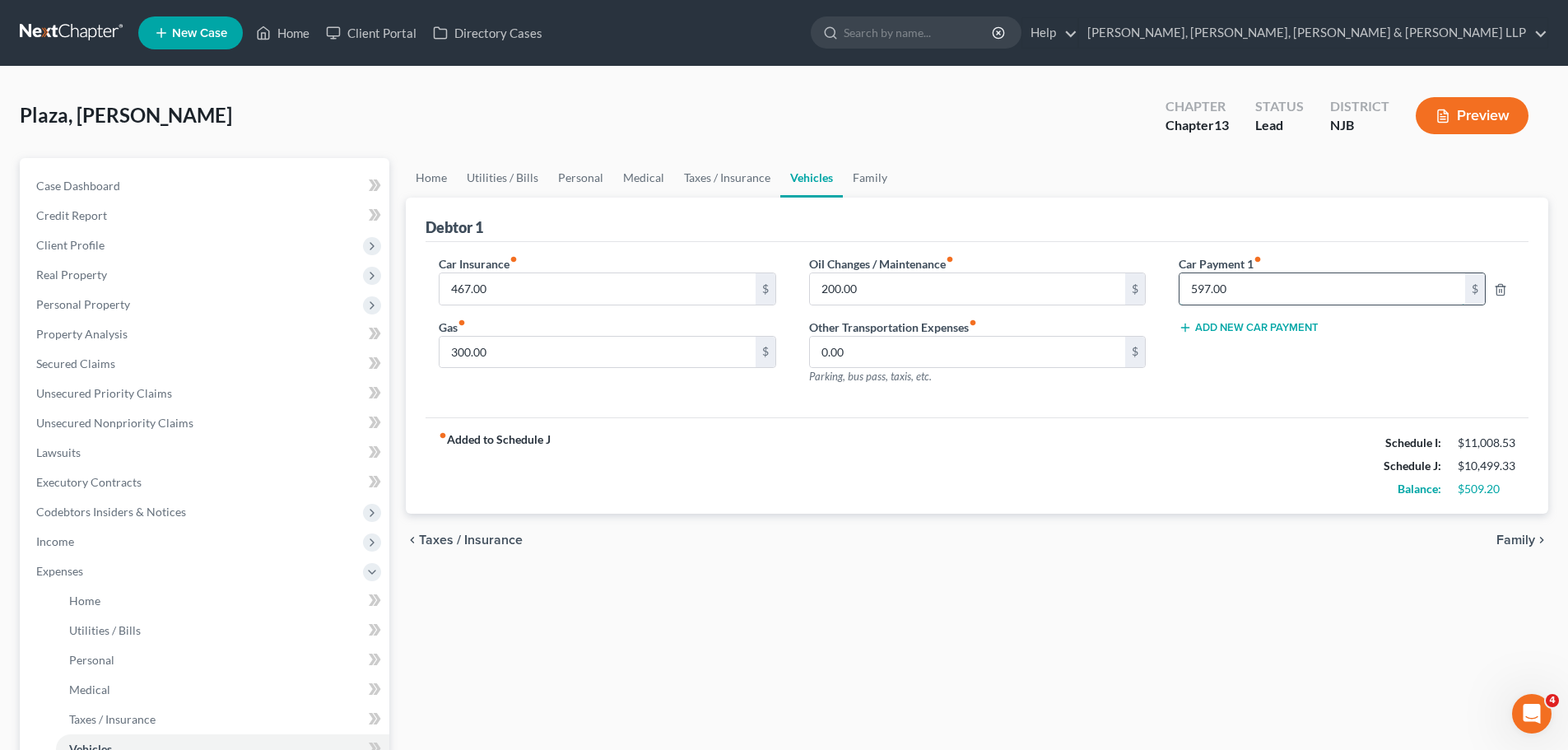
click at [1318, 288] on input "597.00" at bounding box center [1322, 289] width 286 height 32
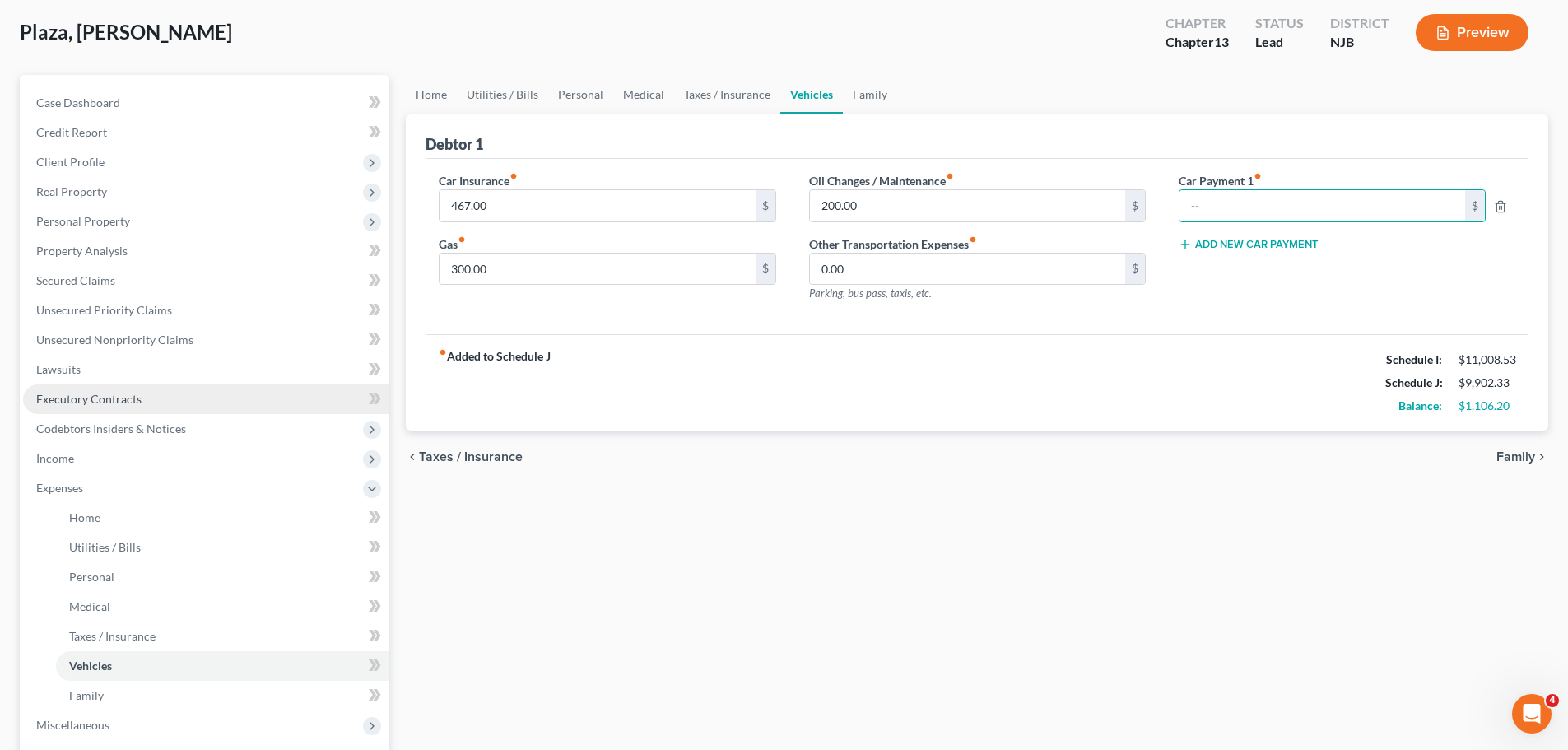
scroll to position [82, 0]
click at [482, 463] on span "Taxes / Insurance" at bounding box center [470, 458] width 103 height 13
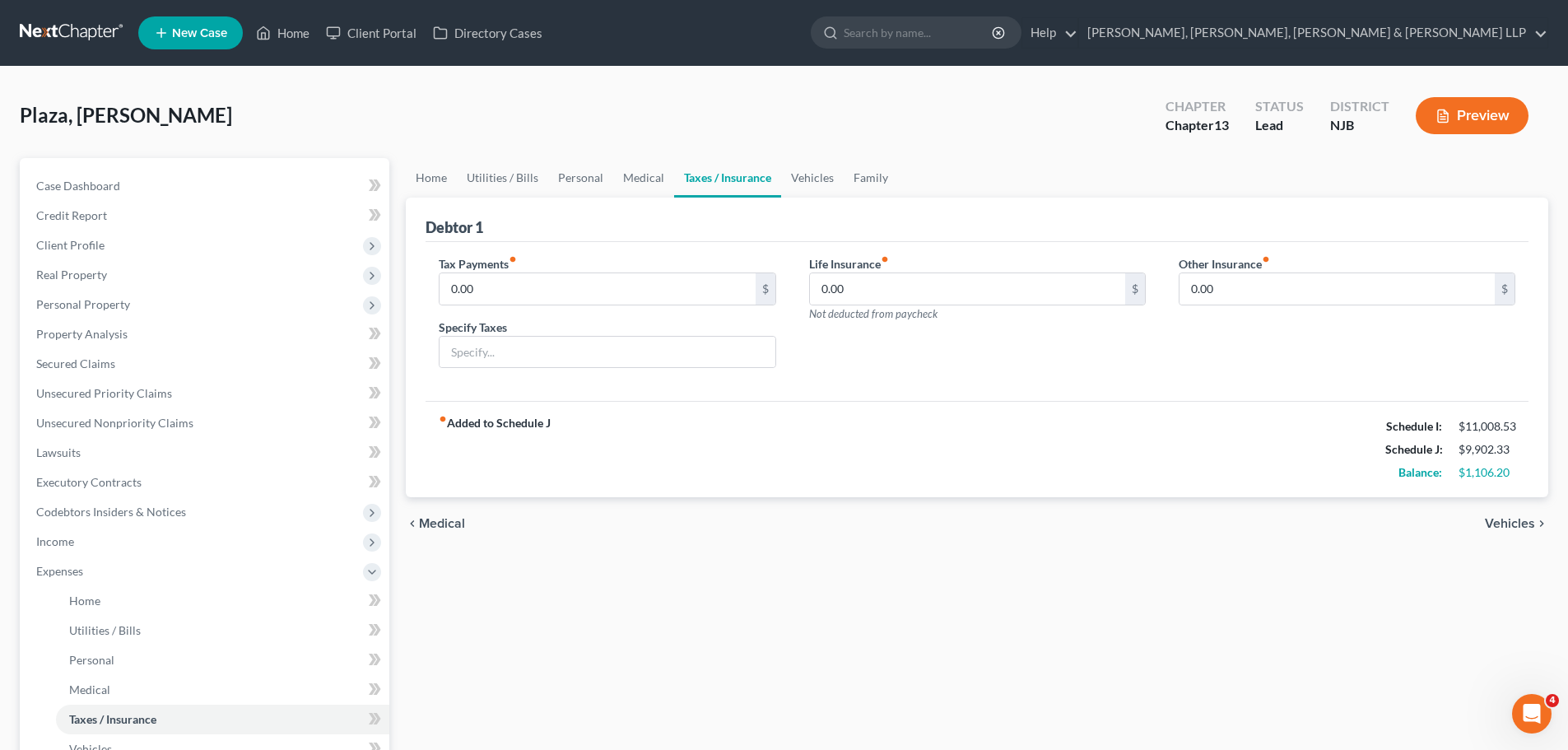
click at [440, 529] on span "Medical" at bounding box center [442, 523] width 47 height 13
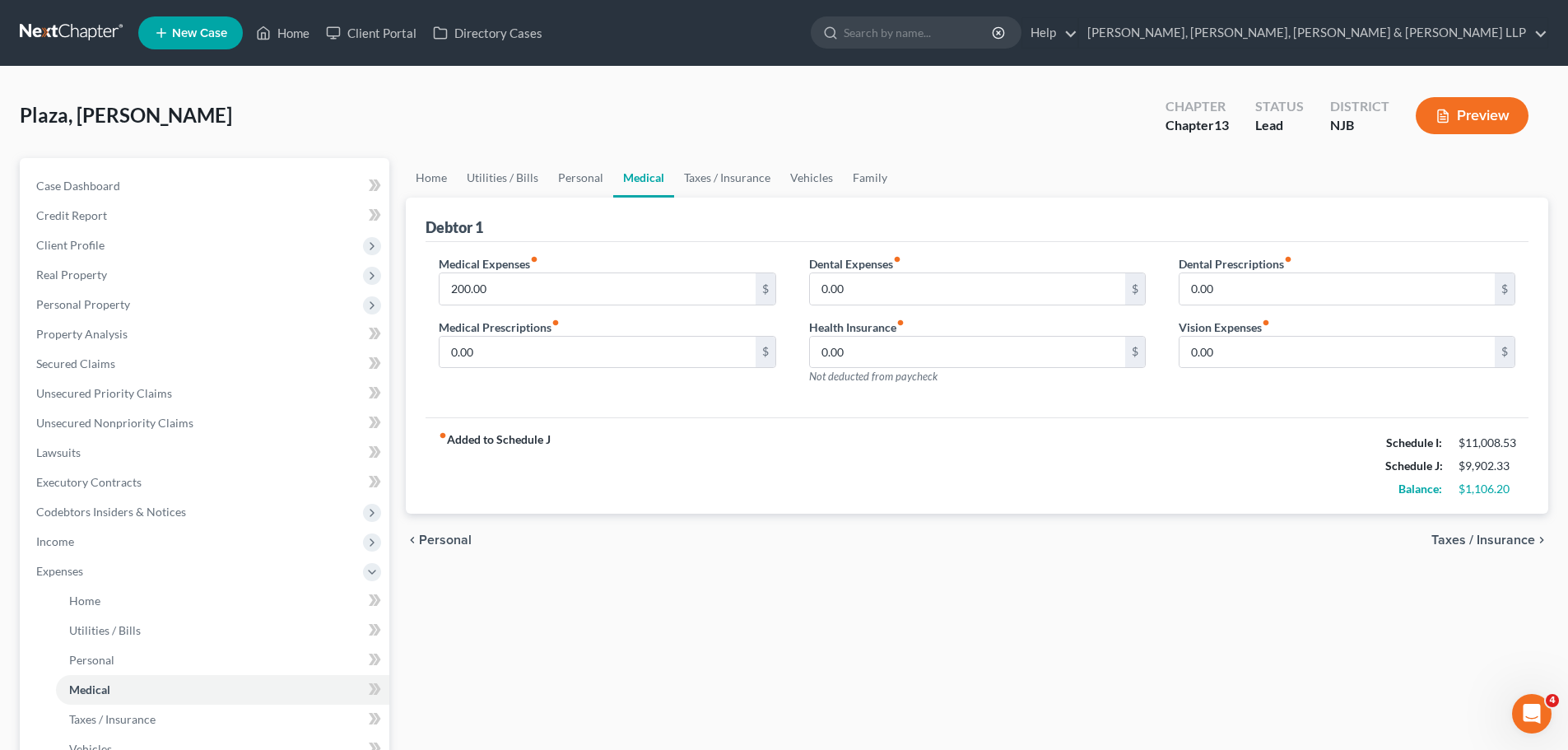
click at [445, 538] on span "Personal" at bounding box center [445, 540] width 53 height 13
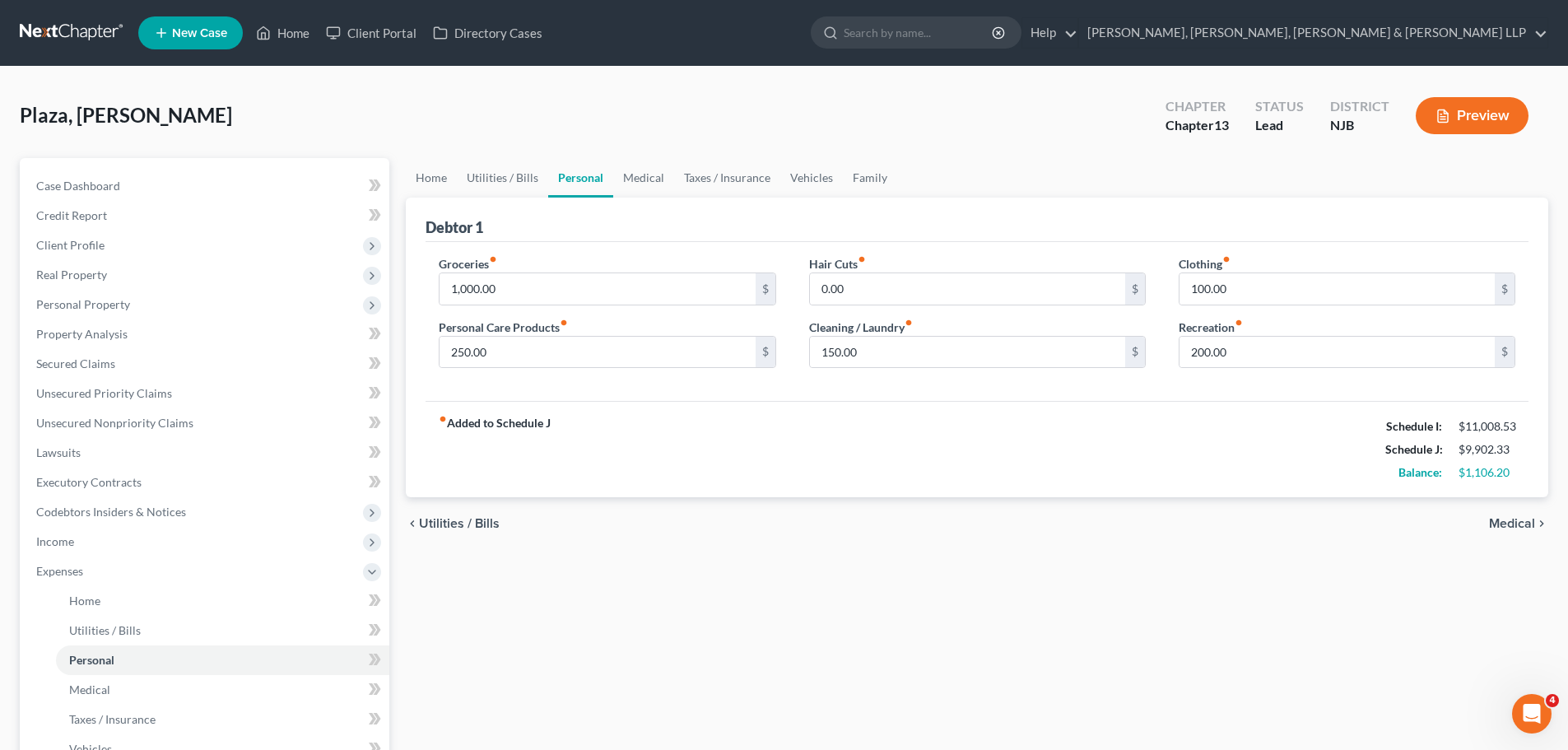
click at [462, 524] on span "Utilities / Bills" at bounding box center [459, 523] width 81 height 13
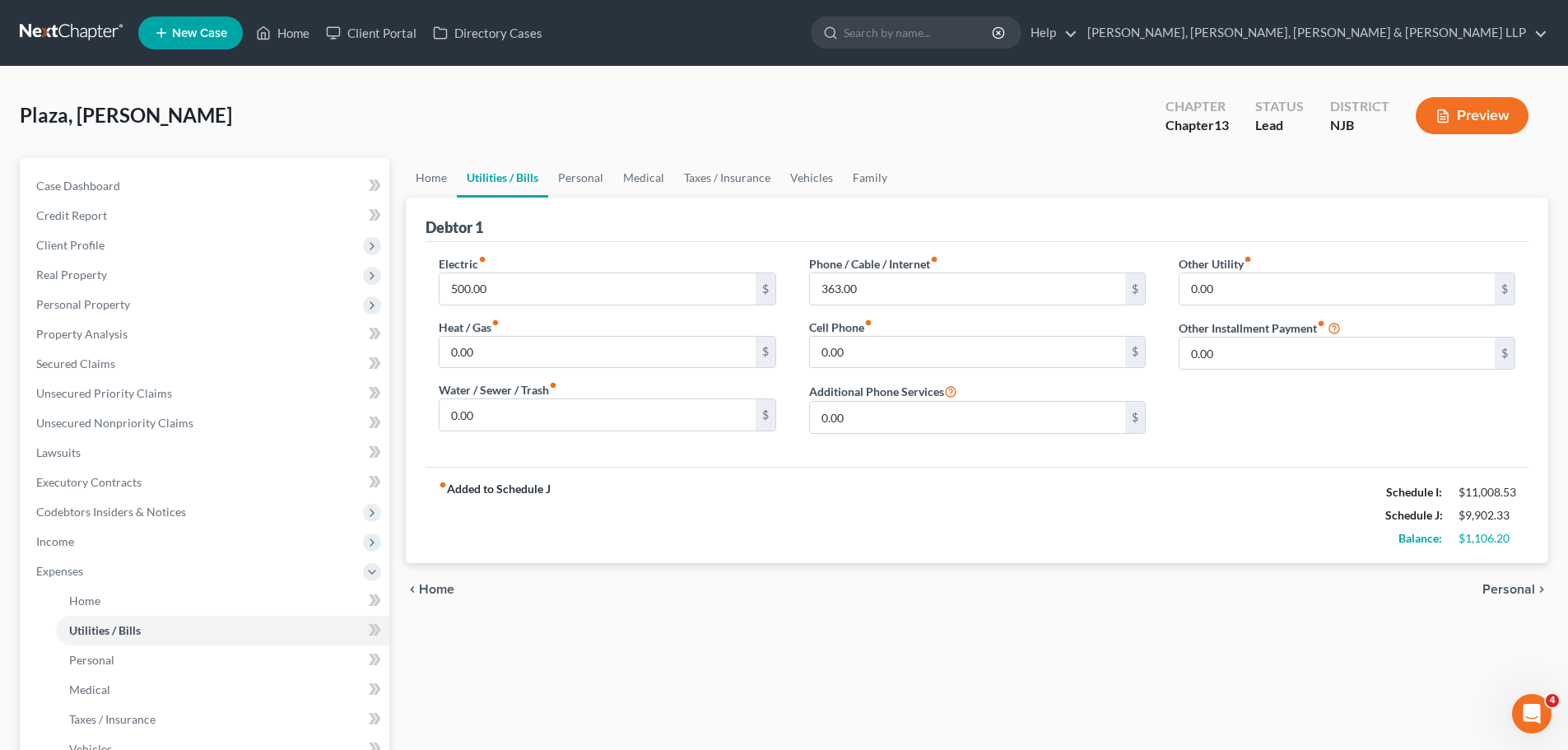
click at [439, 591] on span "Home" at bounding box center [437, 589] width 35 height 13
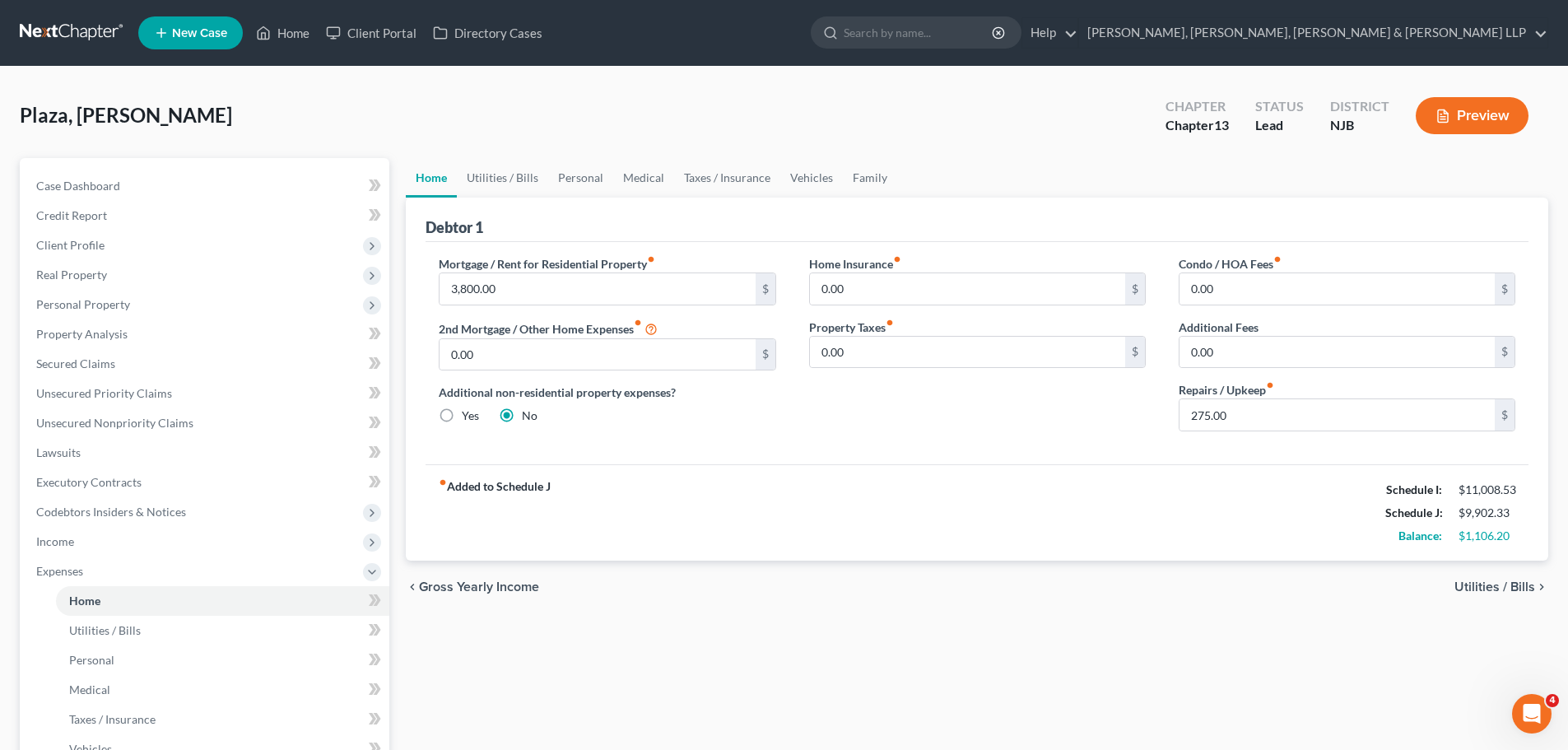
click at [1516, 589] on span "Utilities / Bills" at bounding box center [1494, 586] width 81 height 13
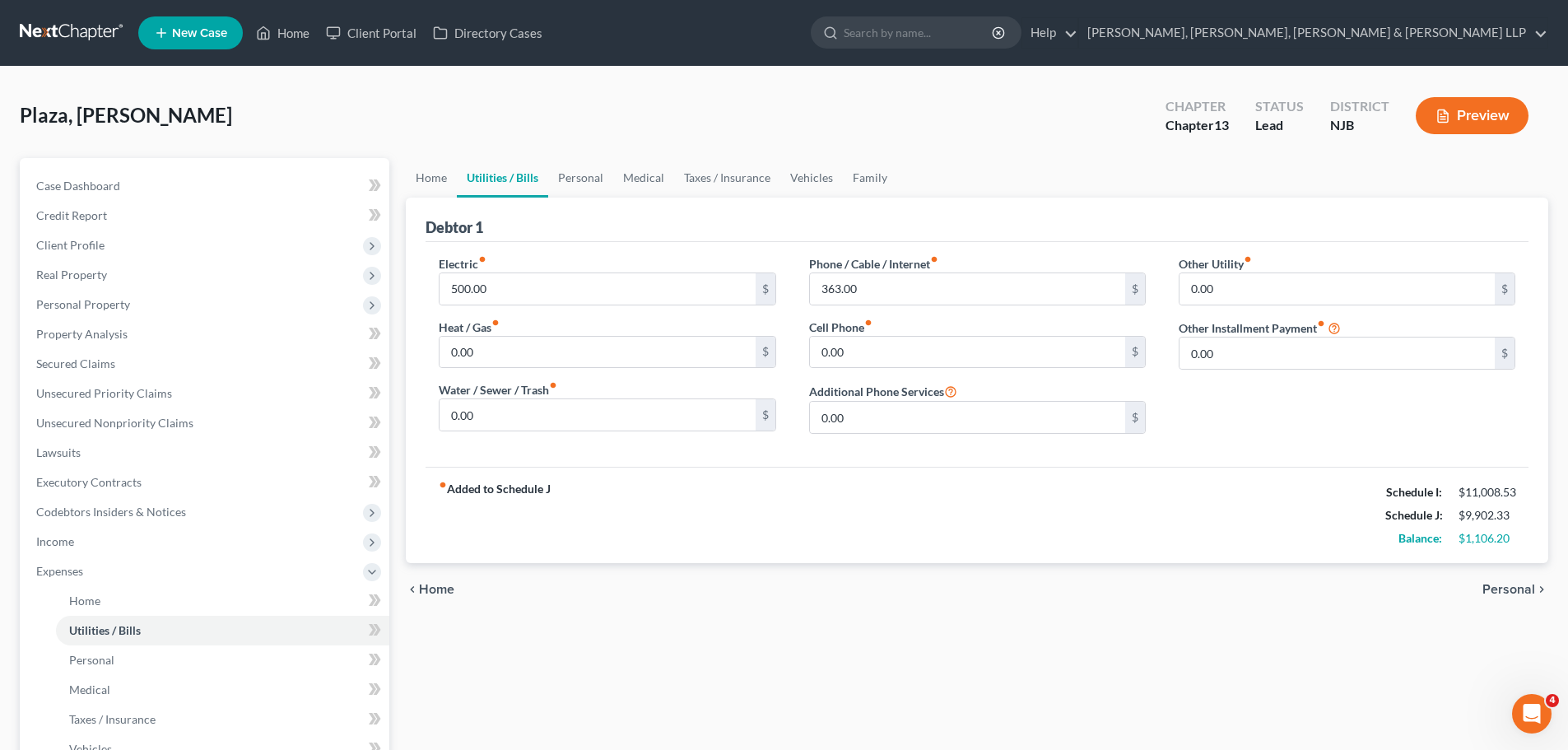
click at [1516, 589] on span "Personal" at bounding box center [1508, 589] width 53 height 13
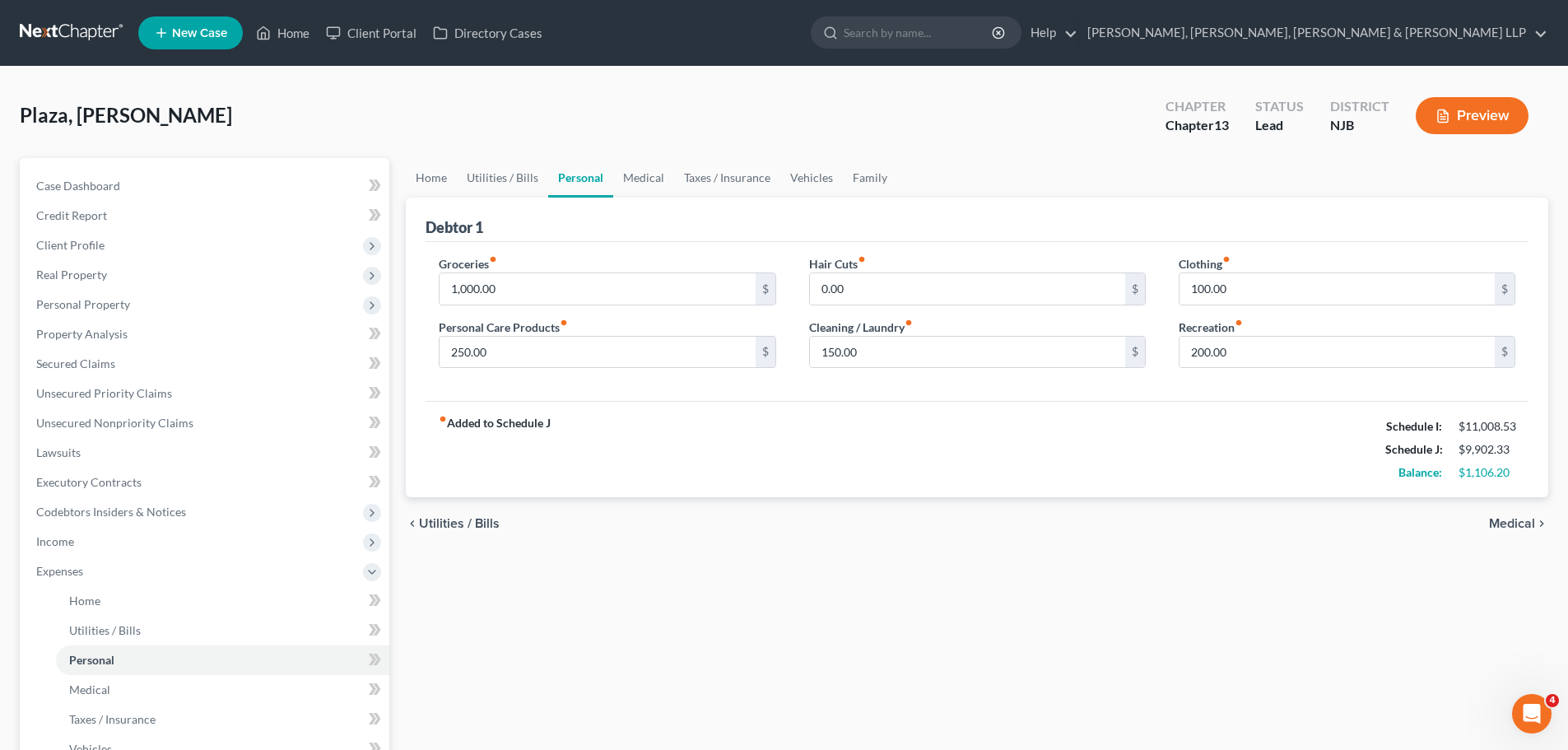
click at [1525, 526] on span "Medical" at bounding box center [1513, 523] width 47 height 13
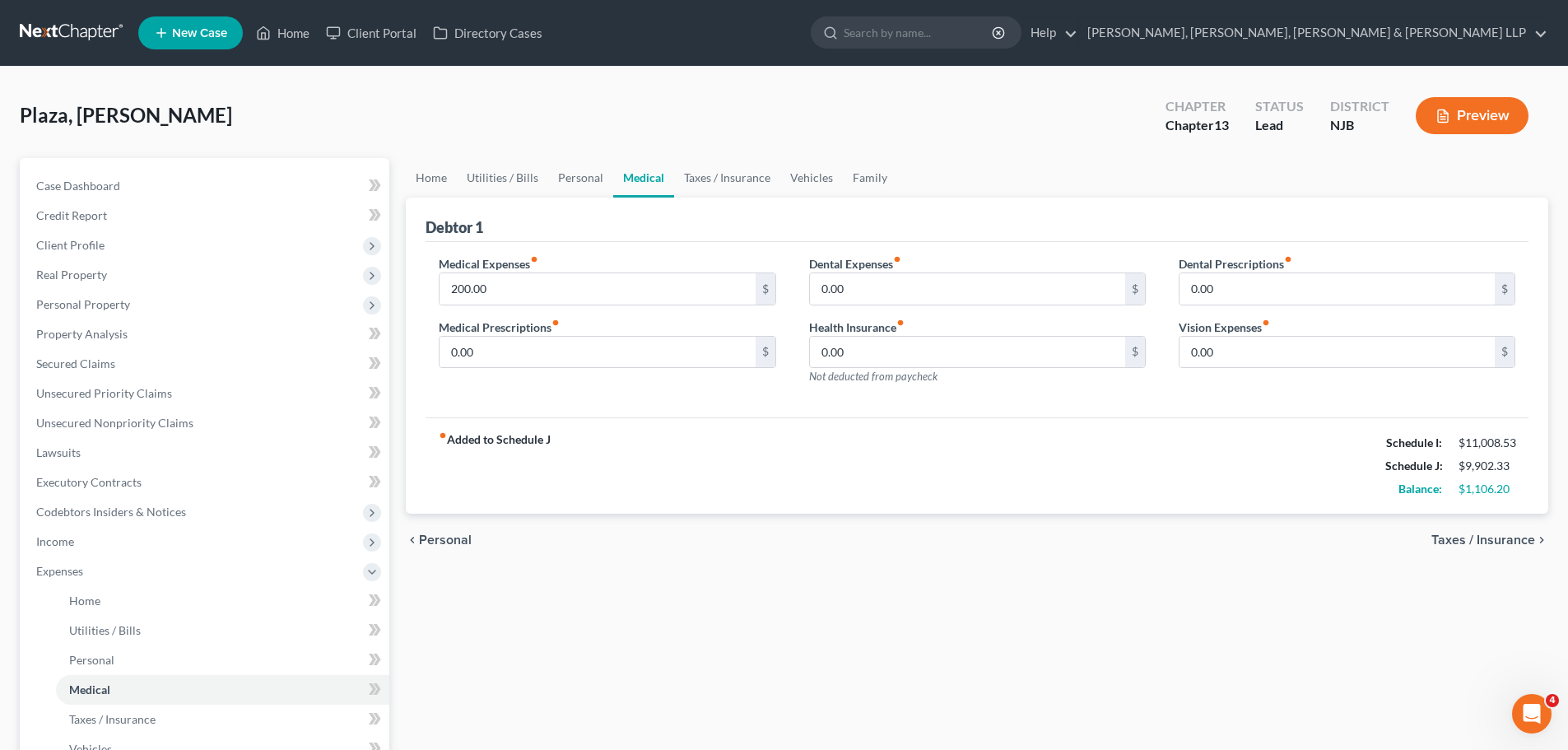
click at [1513, 542] on span "Taxes / Insurance" at bounding box center [1483, 540] width 103 height 13
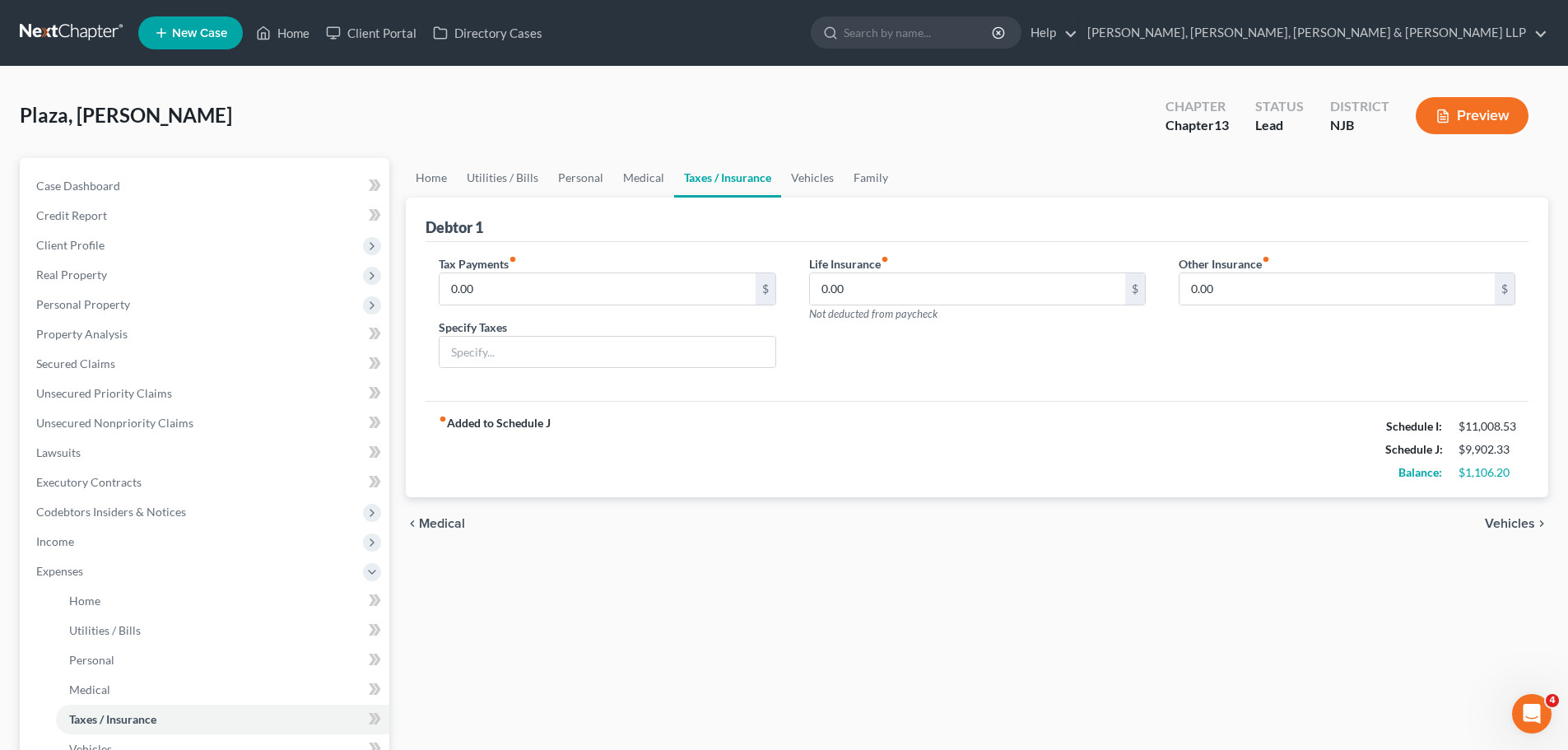
click at [1519, 528] on span "Vehicles" at bounding box center [1510, 523] width 50 height 13
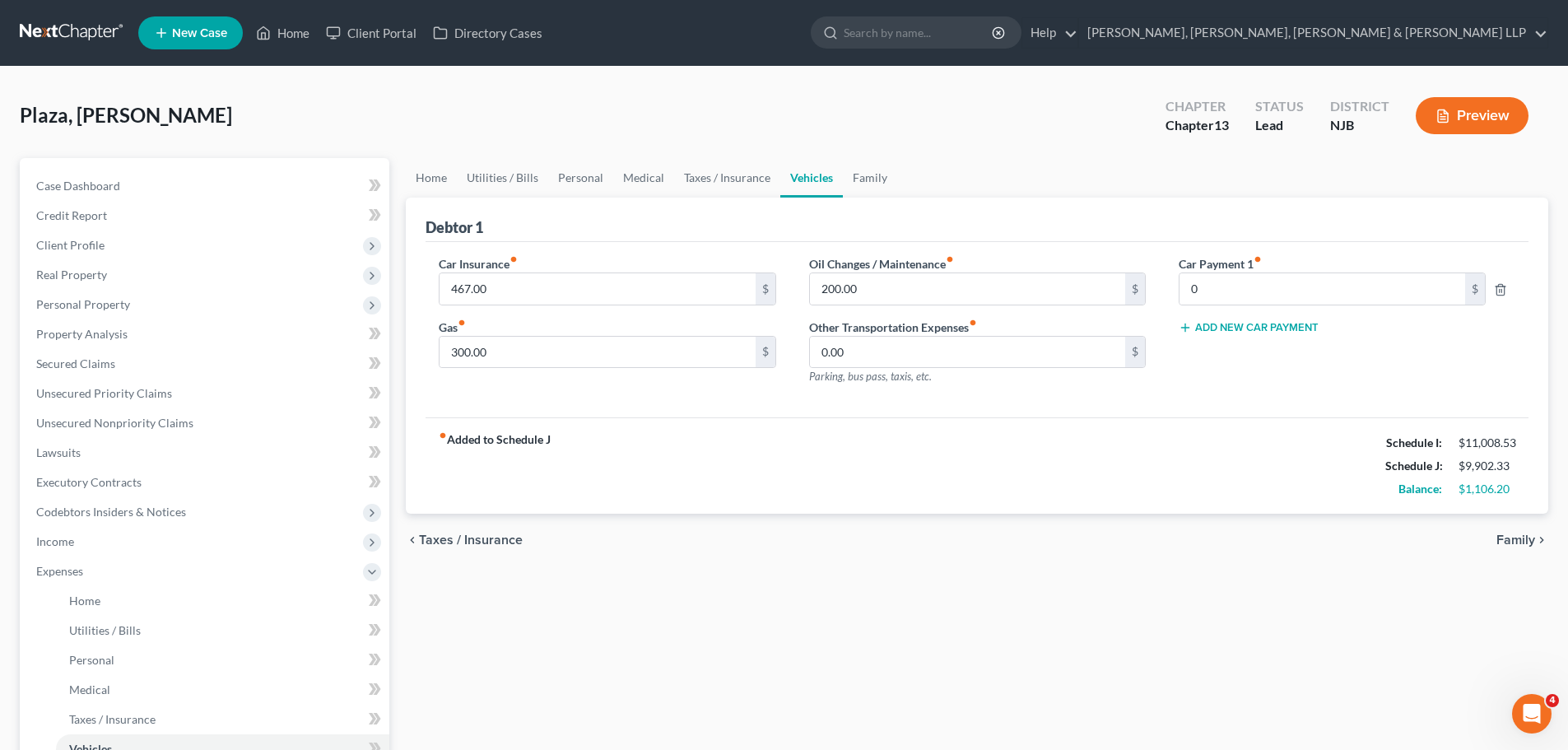
click at [1521, 546] on span "Family" at bounding box center [1516, 540] width 39 height 13
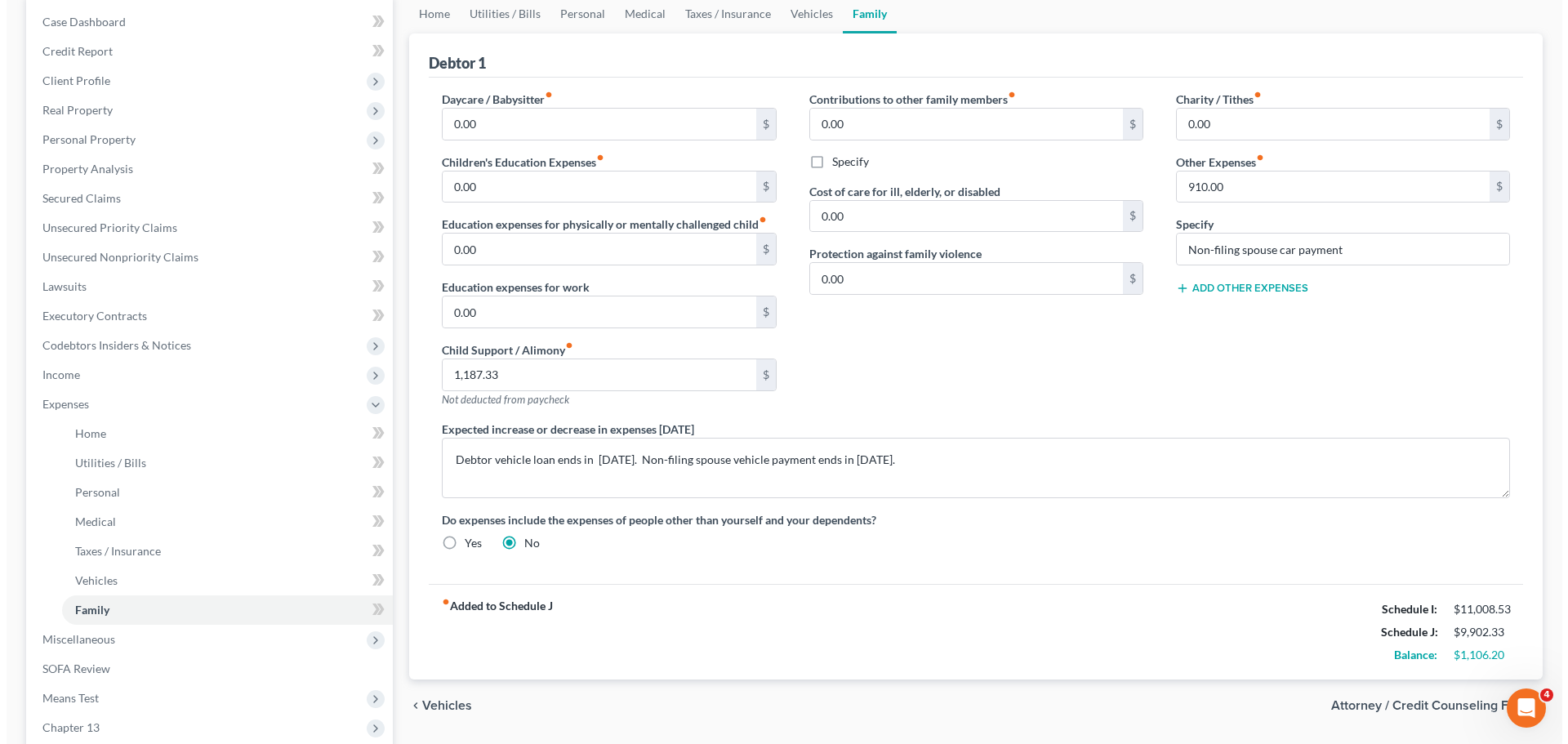
scroll to position [163, 0]
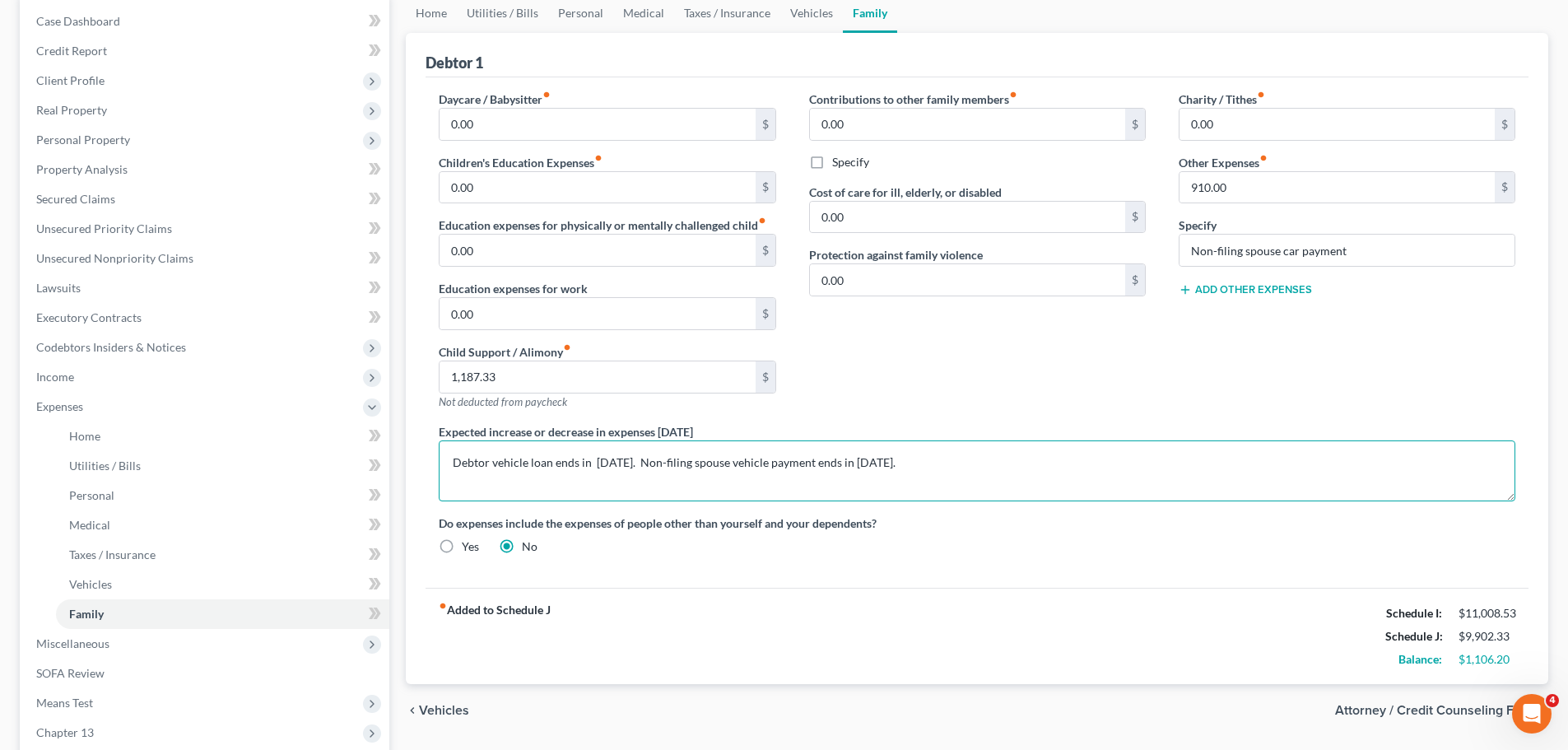
drag, startPoint x: 455, startPoint y: 462, endPoint x: 683, endPoint y: 469, distance: 228.1
click at [683, 469] on textarea "Debtor vehicle loan ends in November 2026. Non-filing spouse vehicle payment en…" at bounding box center [977, 470] width 1077 height 60
type textarea "Non-filing spouse vehicle payment ends in May 2027."
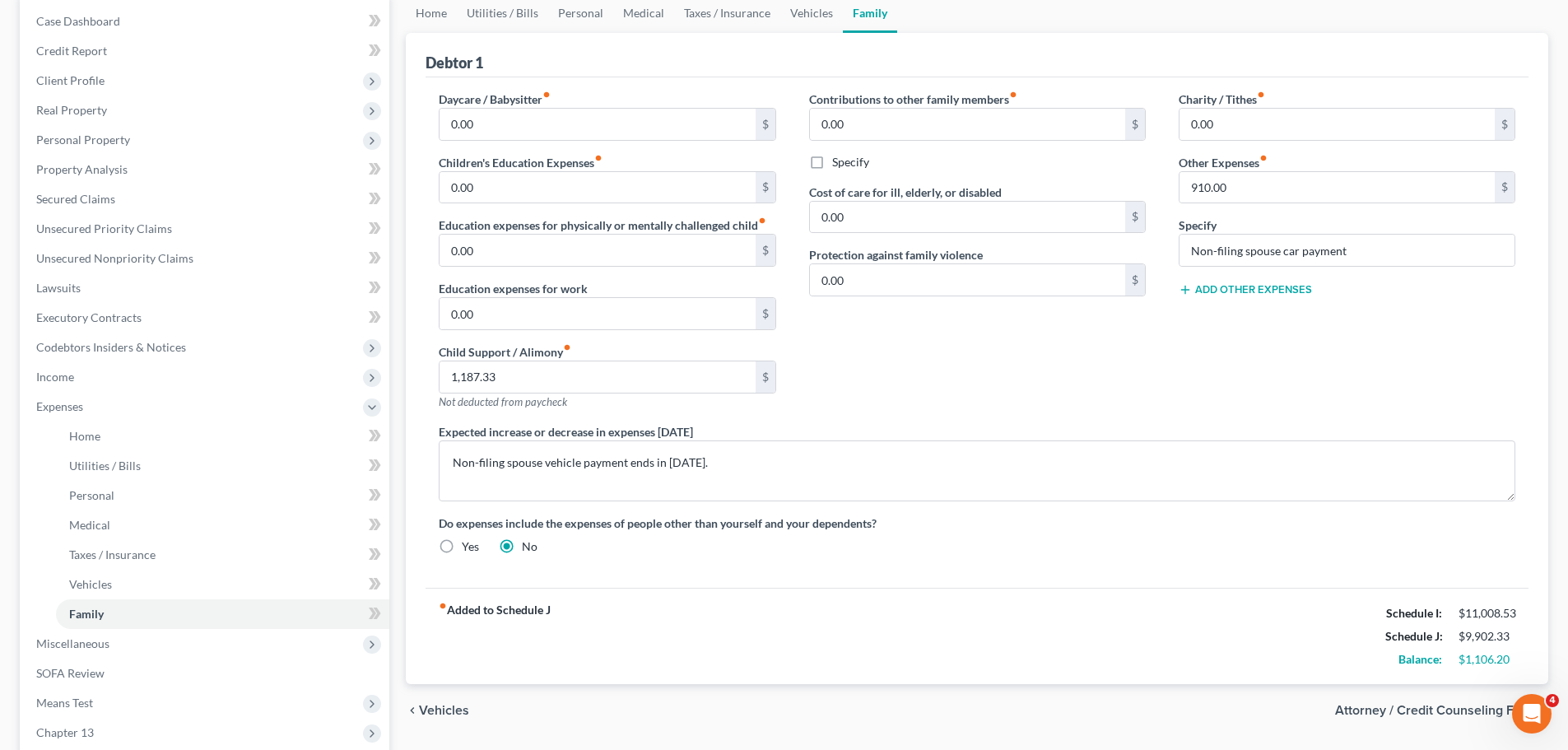
click at [1452, 712] on span "Attorney / Credit Counseling Fees" at bounding box center [1435, 710] width 200 height 13
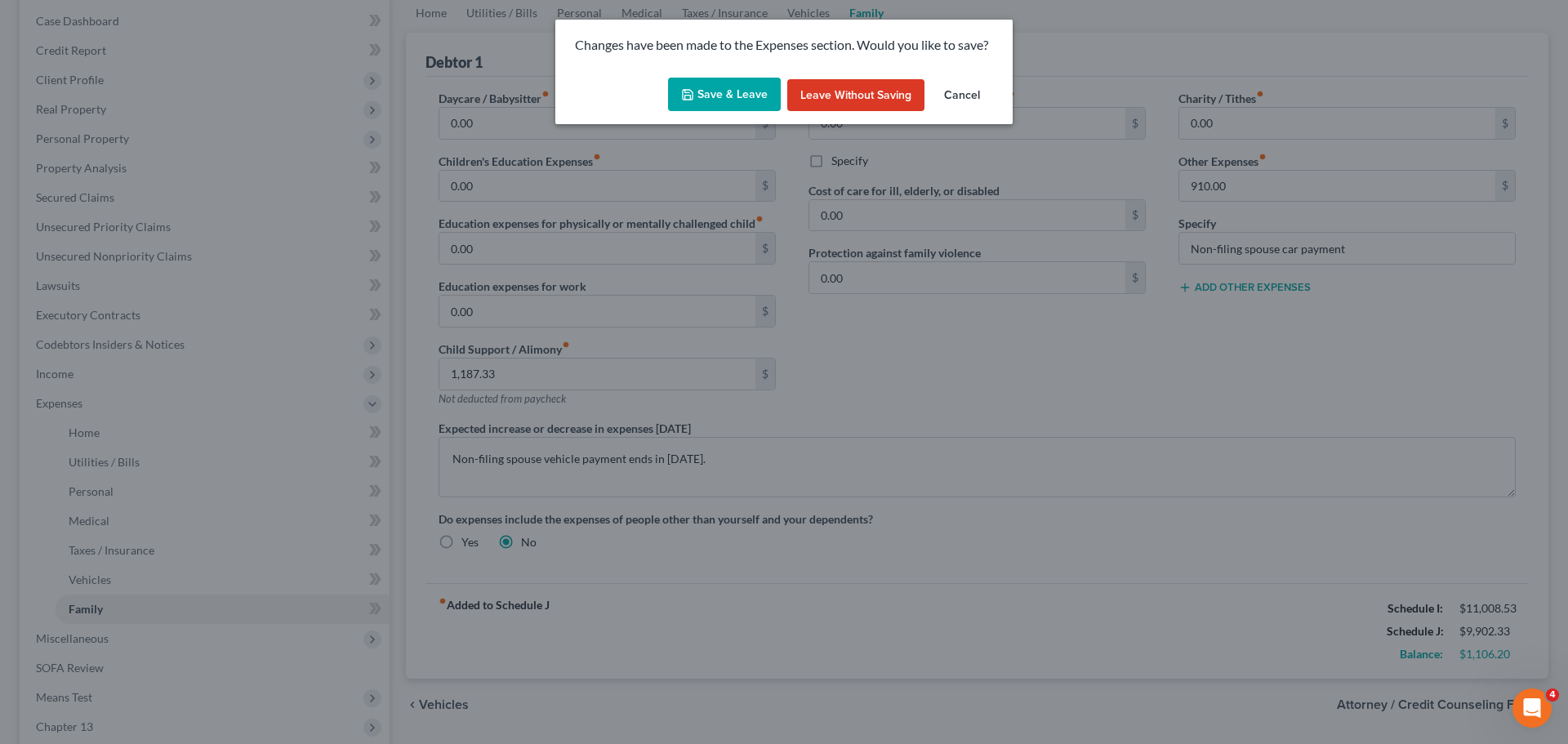
click at [716, 94] on button "Save & Leave" at bounding box center [724, 94] width 113 height 34
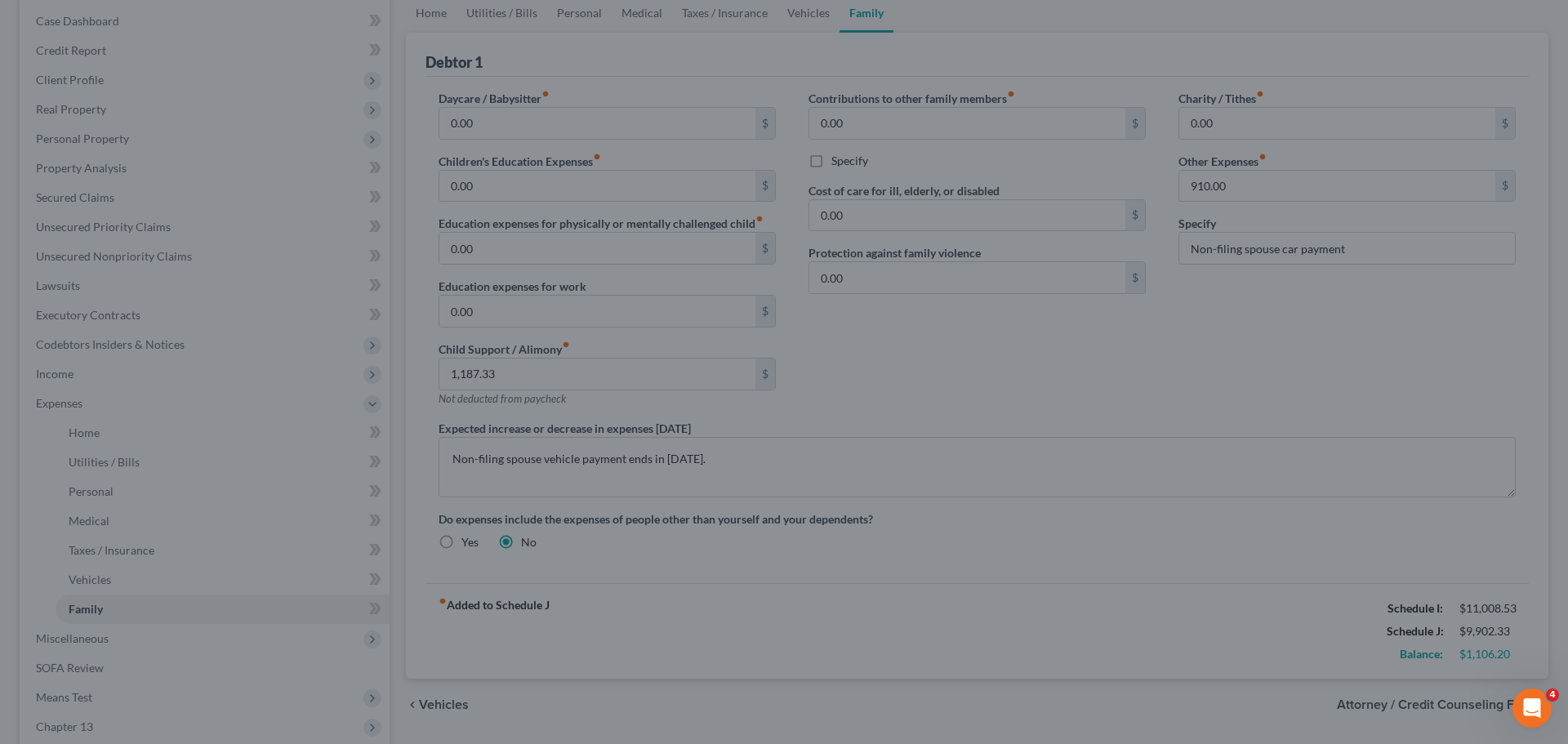
select select "0"
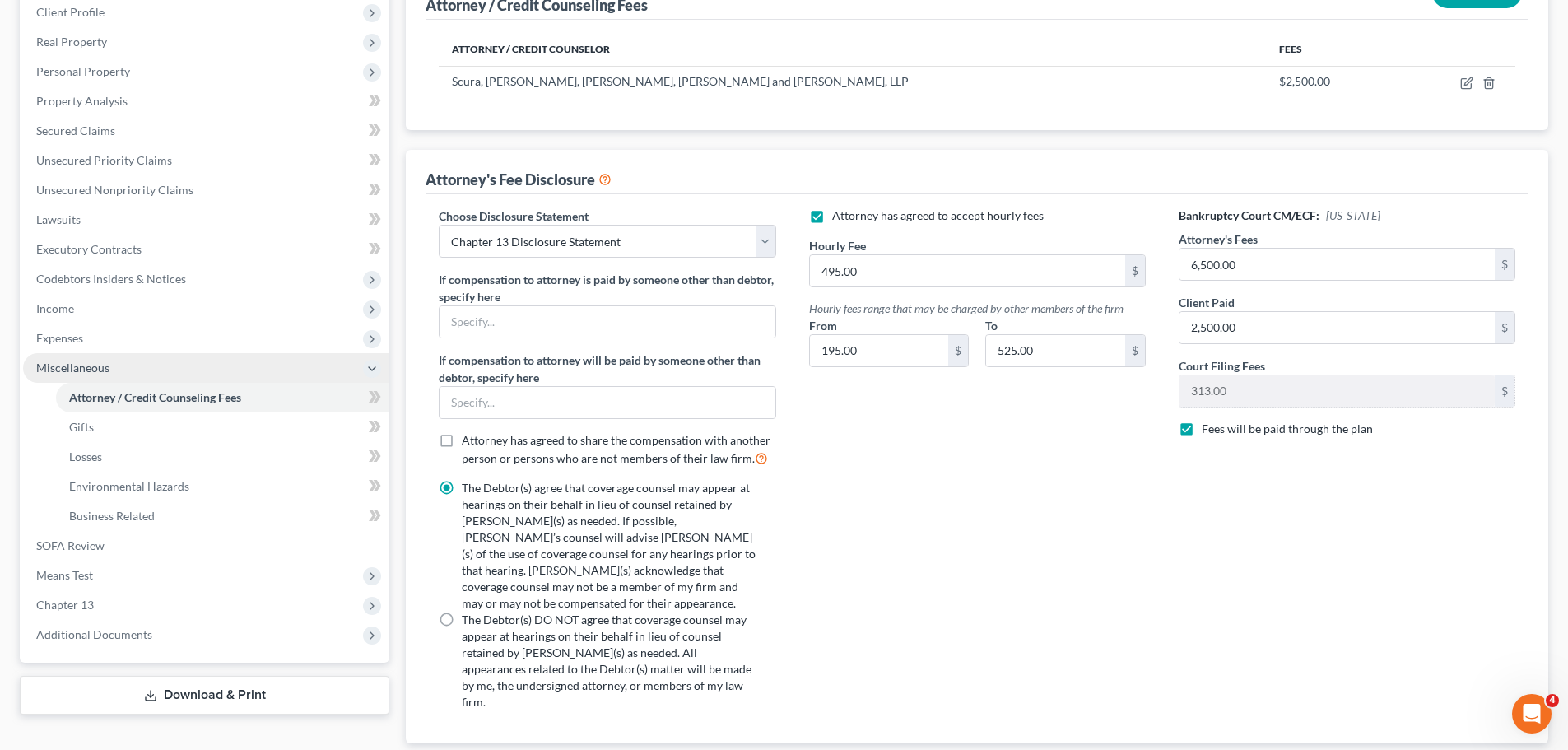
scroll to position [309, 0]
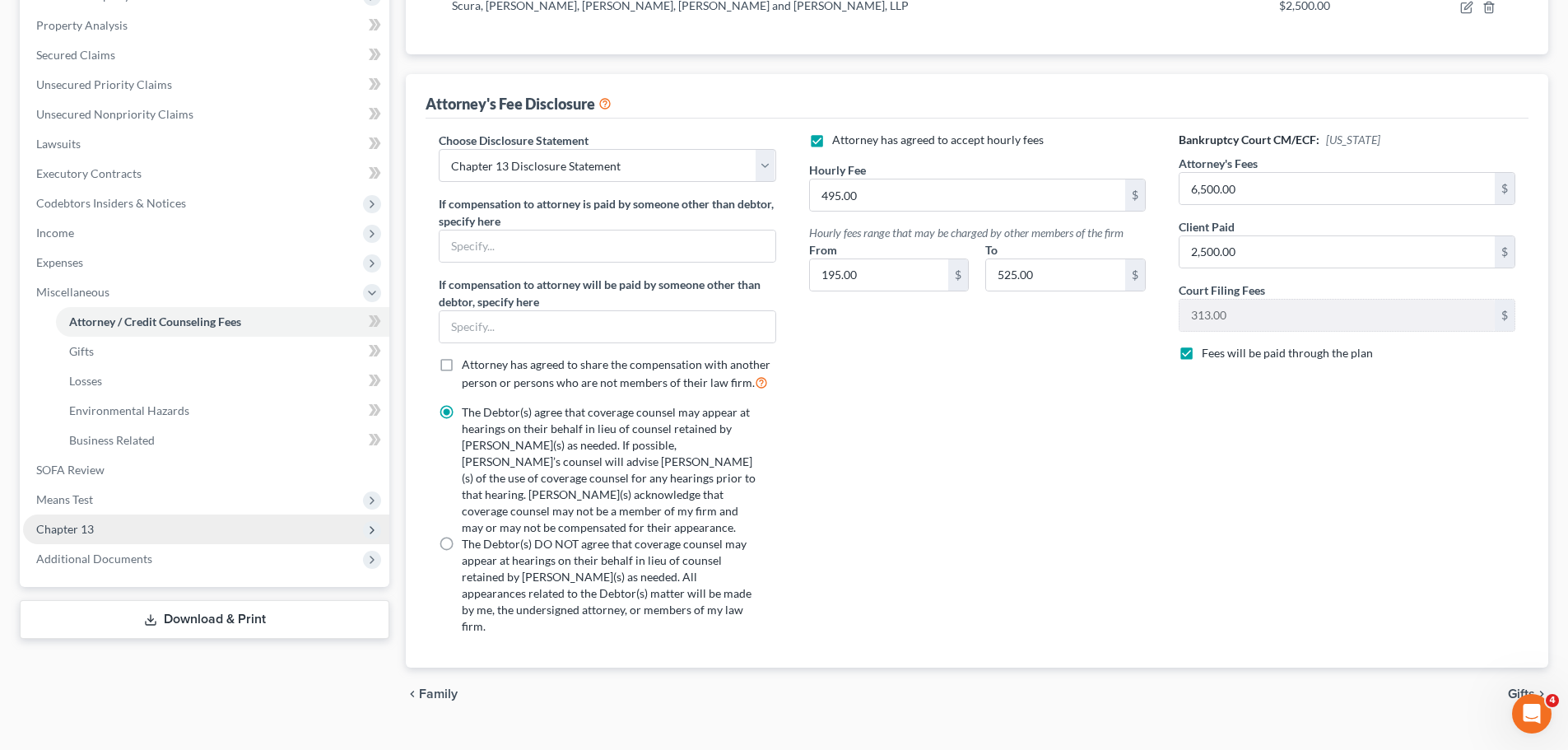
click at [92, 530] on span "Chapter 13" at bounding box center [65, 529] width 58 height 14
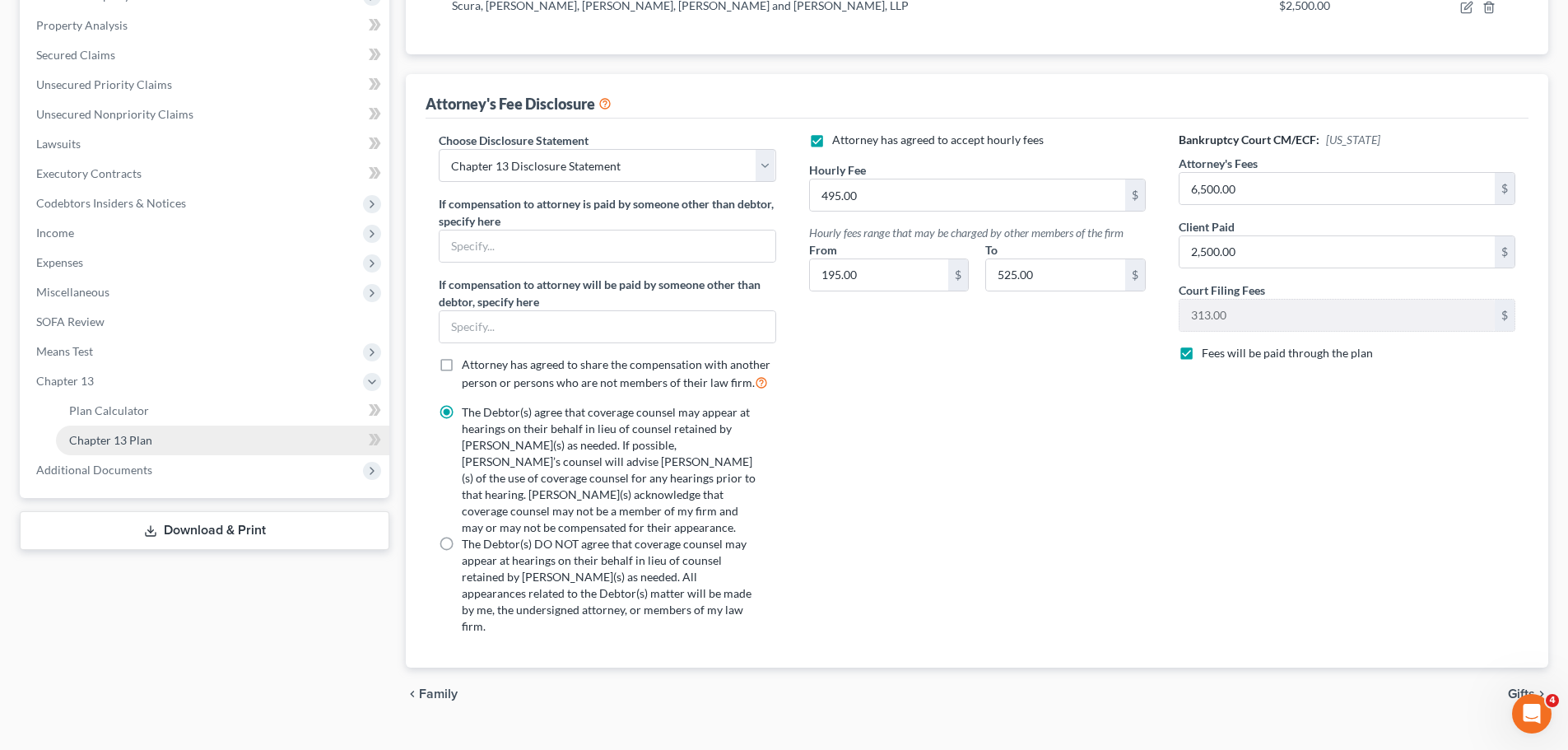
click at [131, 435] on span "Chapter 13 Plan" at bounding box center [110, 439] width 83 height 14
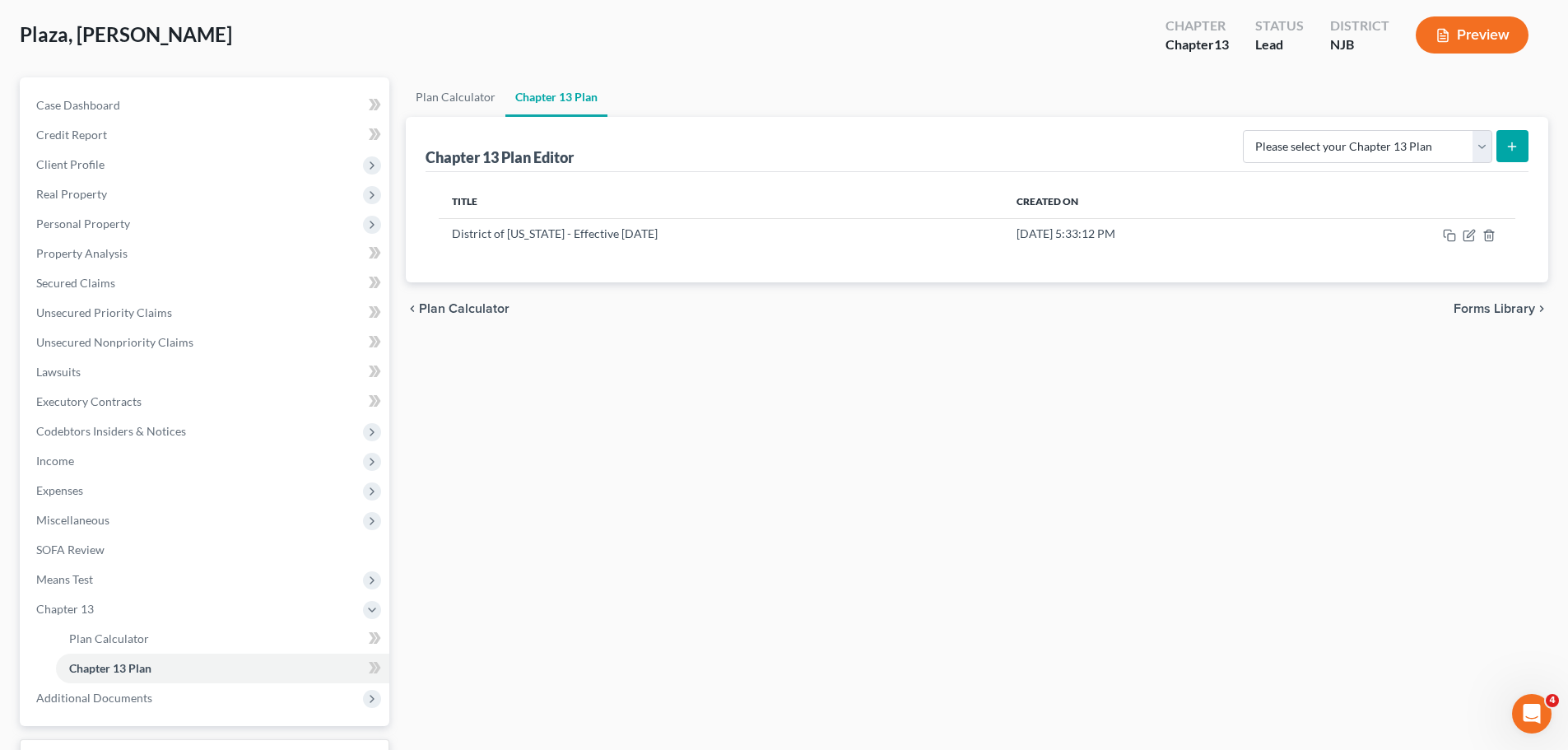
scroll to position [171, 0]
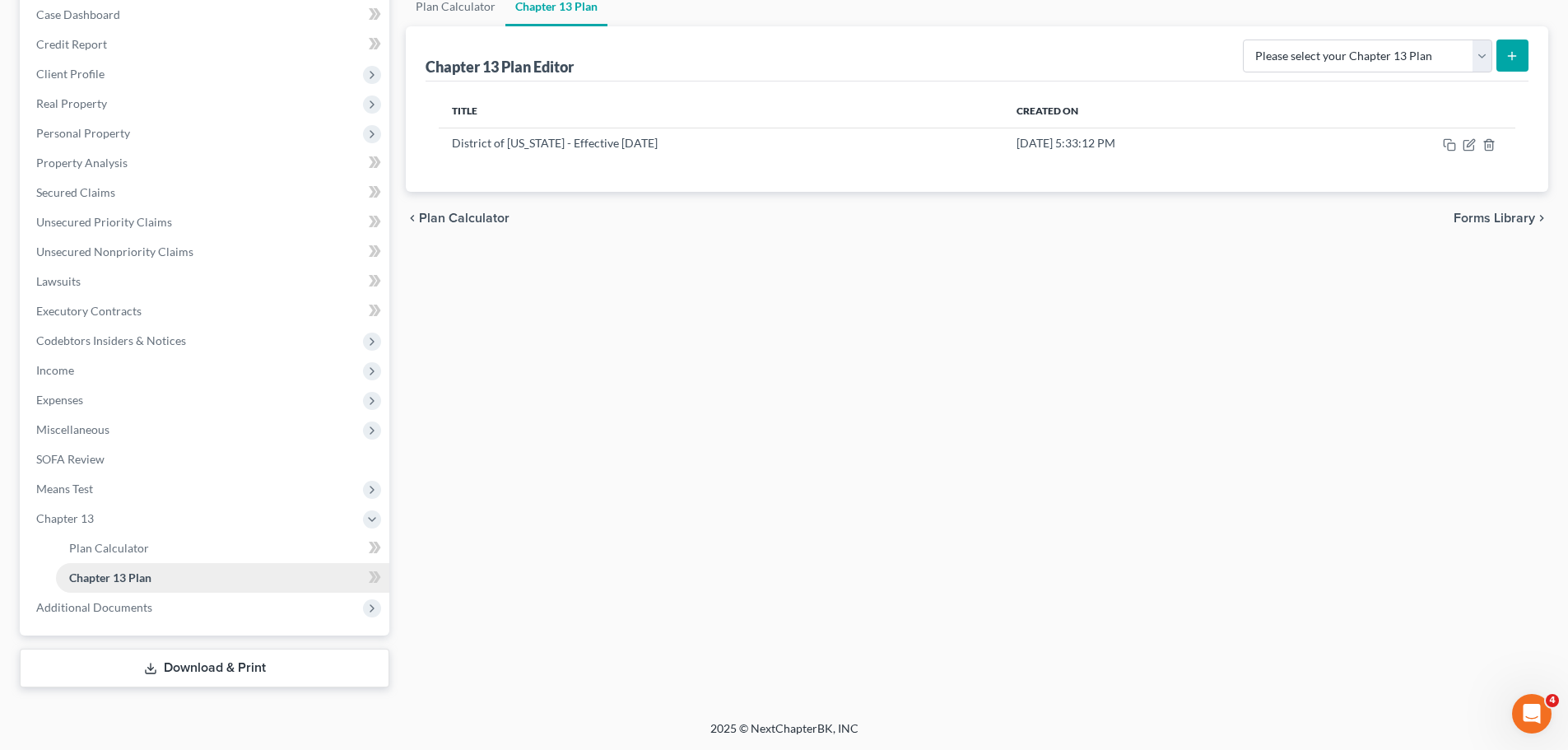
click at [117, 574] on span "Chapter 13 Plan" at bounding box center [110, 577] width 82 height 14
click at [1471, 148] on icon "button" at bounding box center [1469, 145] width 13 height 13
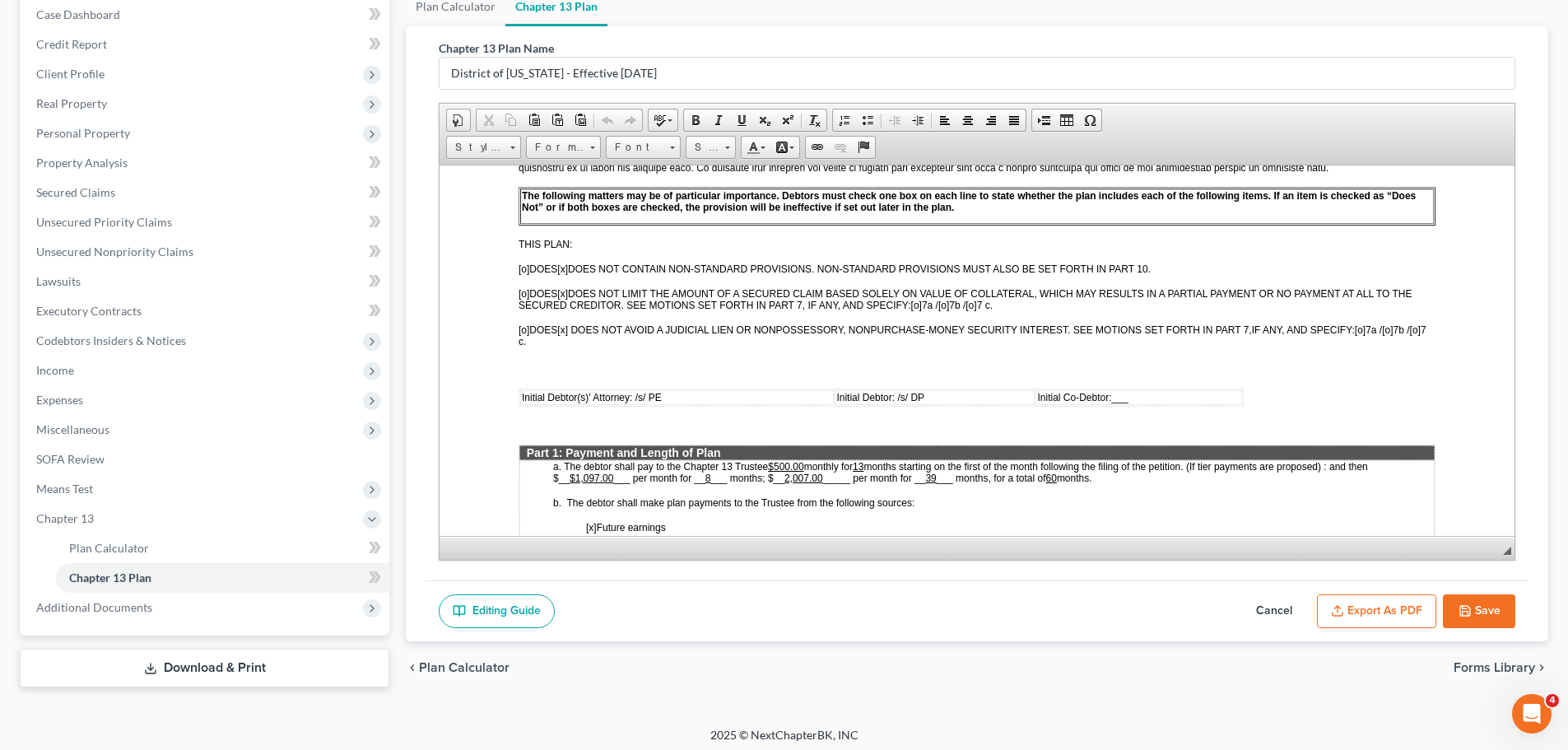
scroll to position [576, 0]
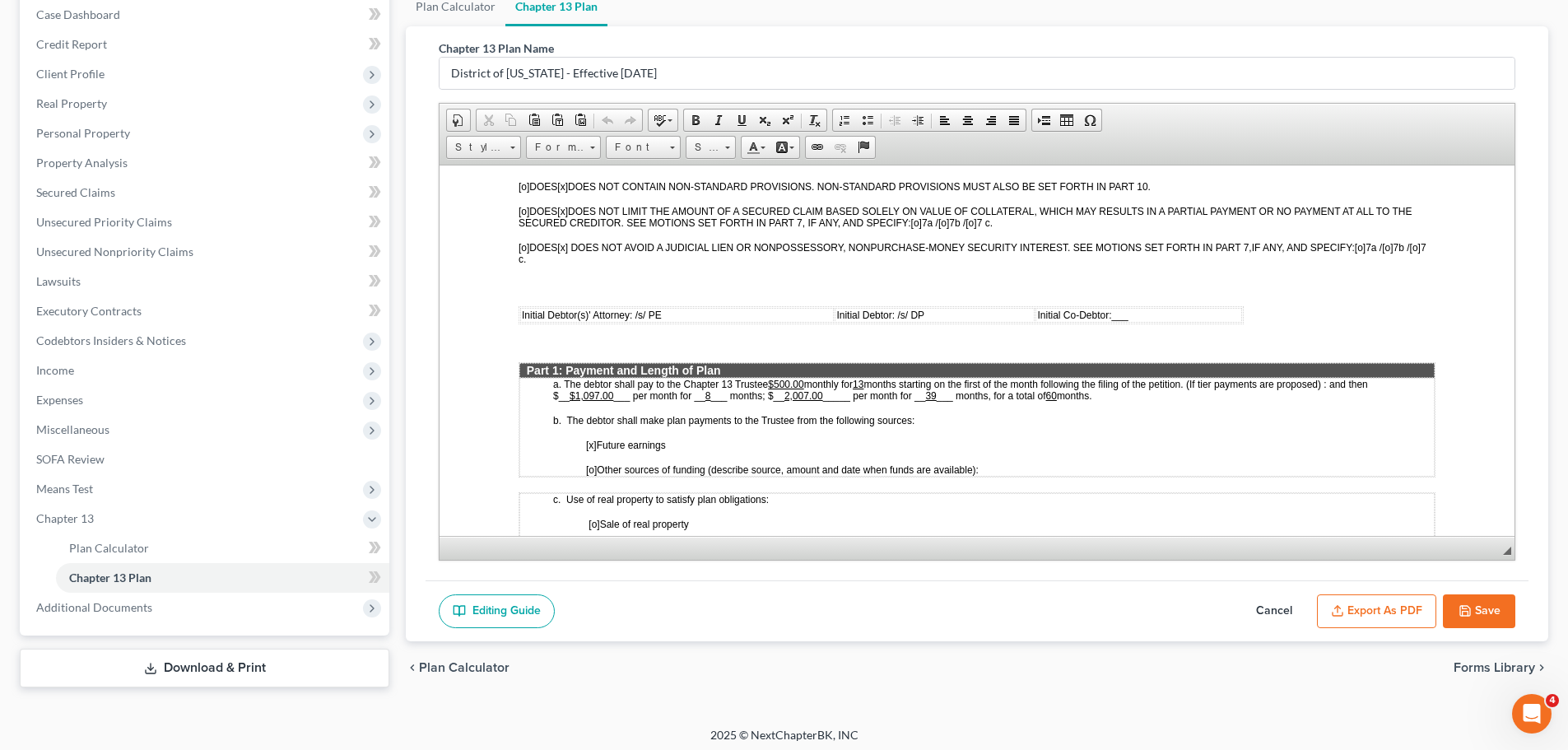
click at [782, 384] on u "$500.00" at bounding box center [786, 383] width 35 height 11
click at [874, 382] on span "months starting on the first of the month following the filing of the petition.…" at bounding box center [962, 389] width 818 height 23
click at [785, 380] on u "$1, 00.00" at bounding box center [788, 383] width 39 height 11
click at [797, 380] on u "$1,1 00.00" at bounding box center [790, 383] width 44 height 11
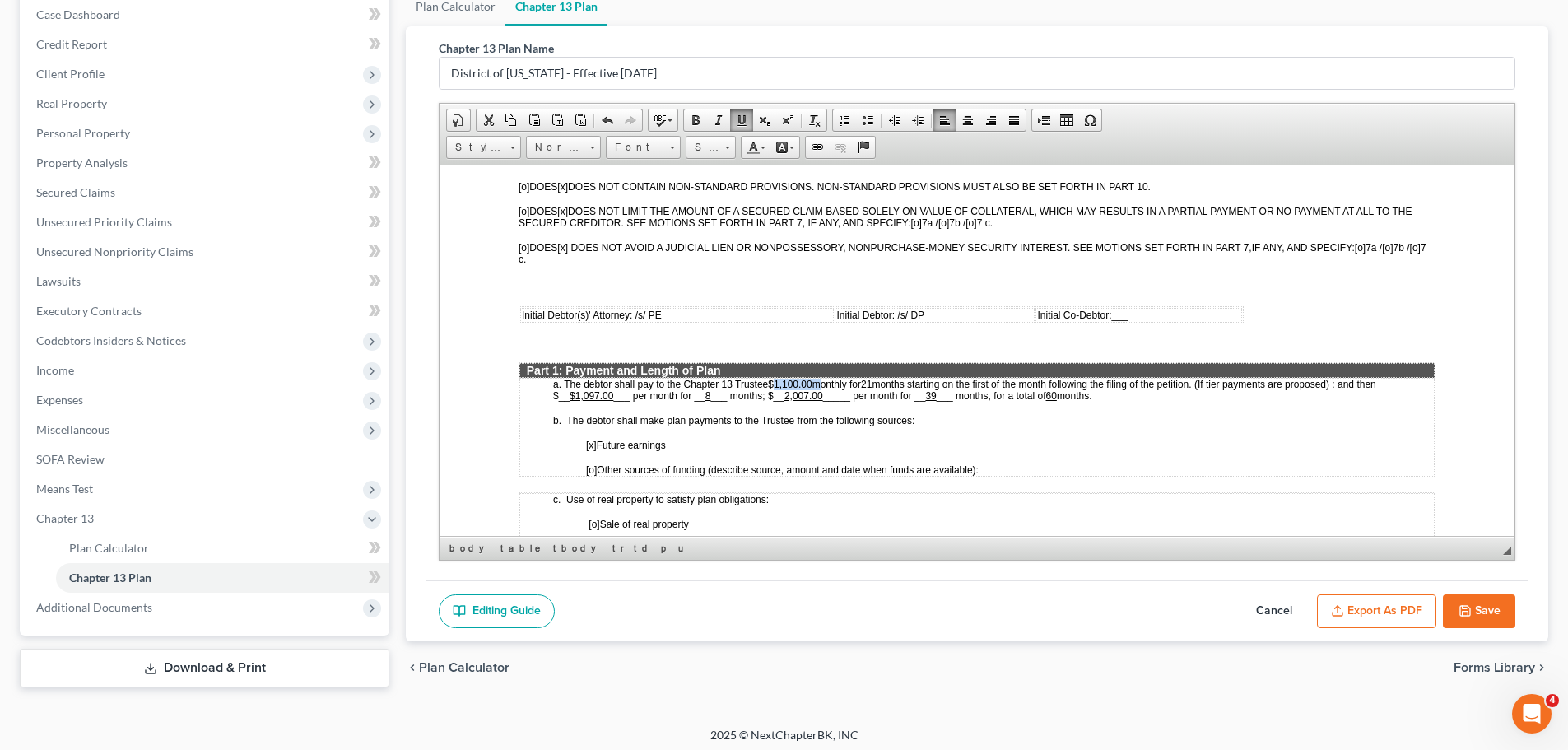
click at [810, 383] on u "$1,1 00.00" at bounding box center [790, 383] width 44 height 11
click at [812, 382] on u "$1,1 00.00" at bounding box center [790, 383] width 44 height 11
click at [792, 381] on u "$785.00" at bounding box center [786, 383] width 35 height 11
click at [611, 396] on u "$1,097.00" at bounding box center [591, 395] width 44 height 11
click at [710, 395] on u "8" at bounding box center [709, 395] width 6 height 11
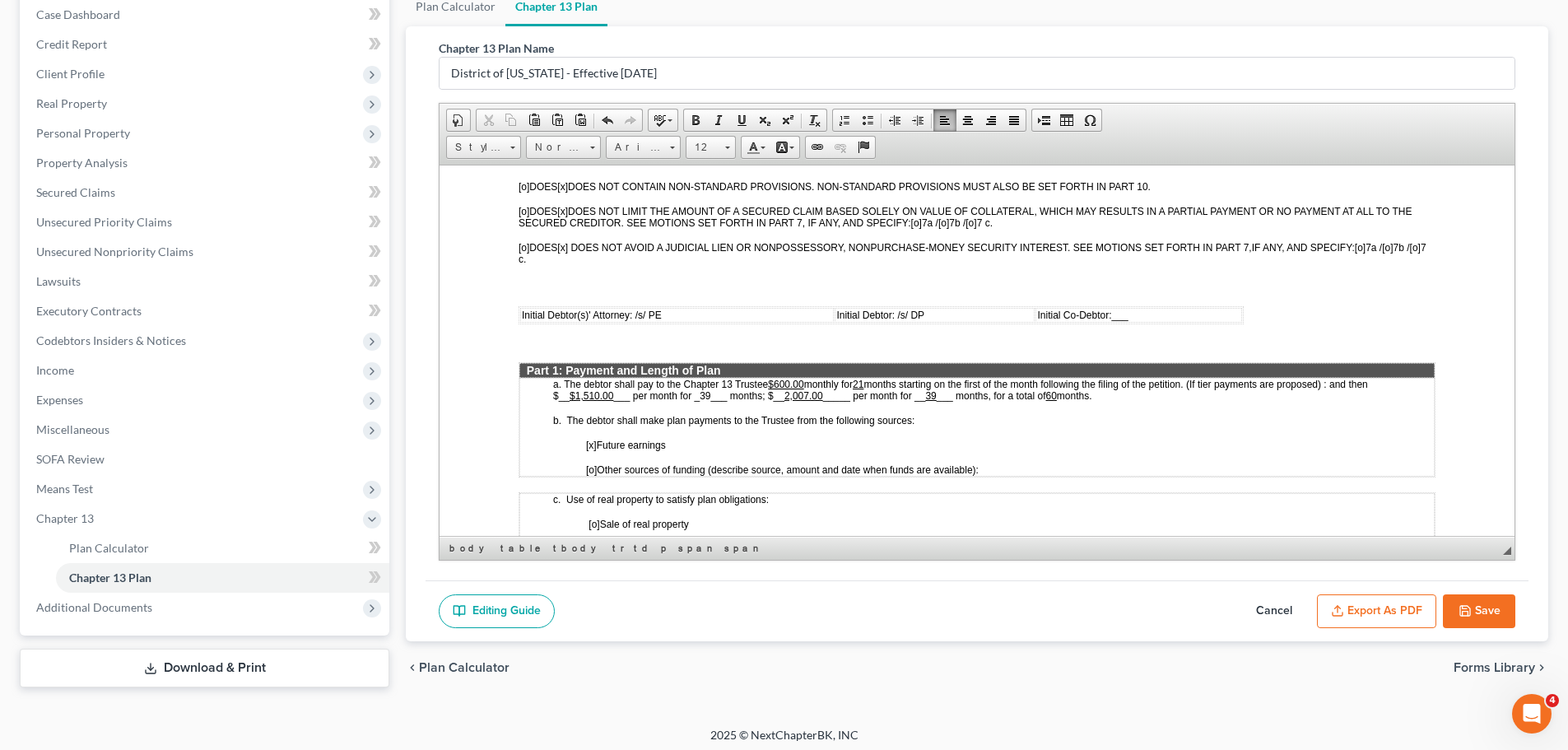
click at [821, 394] on u "2,007.00" at bounding box center [804, 395] width 39 height 11
click at [899, 395] on span "months starting on the first of the month following the filing of the petition.…" at bounding box center [960, 389] width 815 height 23
drag, startPoint x: 701, startPoint y: 397, endPoint x: 710, endPoint y: 396, distance: 9.1
click at [710, 396] on span "months starting on the first of the month following the filing of the petition.…" at bounding box center [960, 389] width 815 height 23
click at [740, 119] on span at bounding box center [742, 120] width 13 height 13
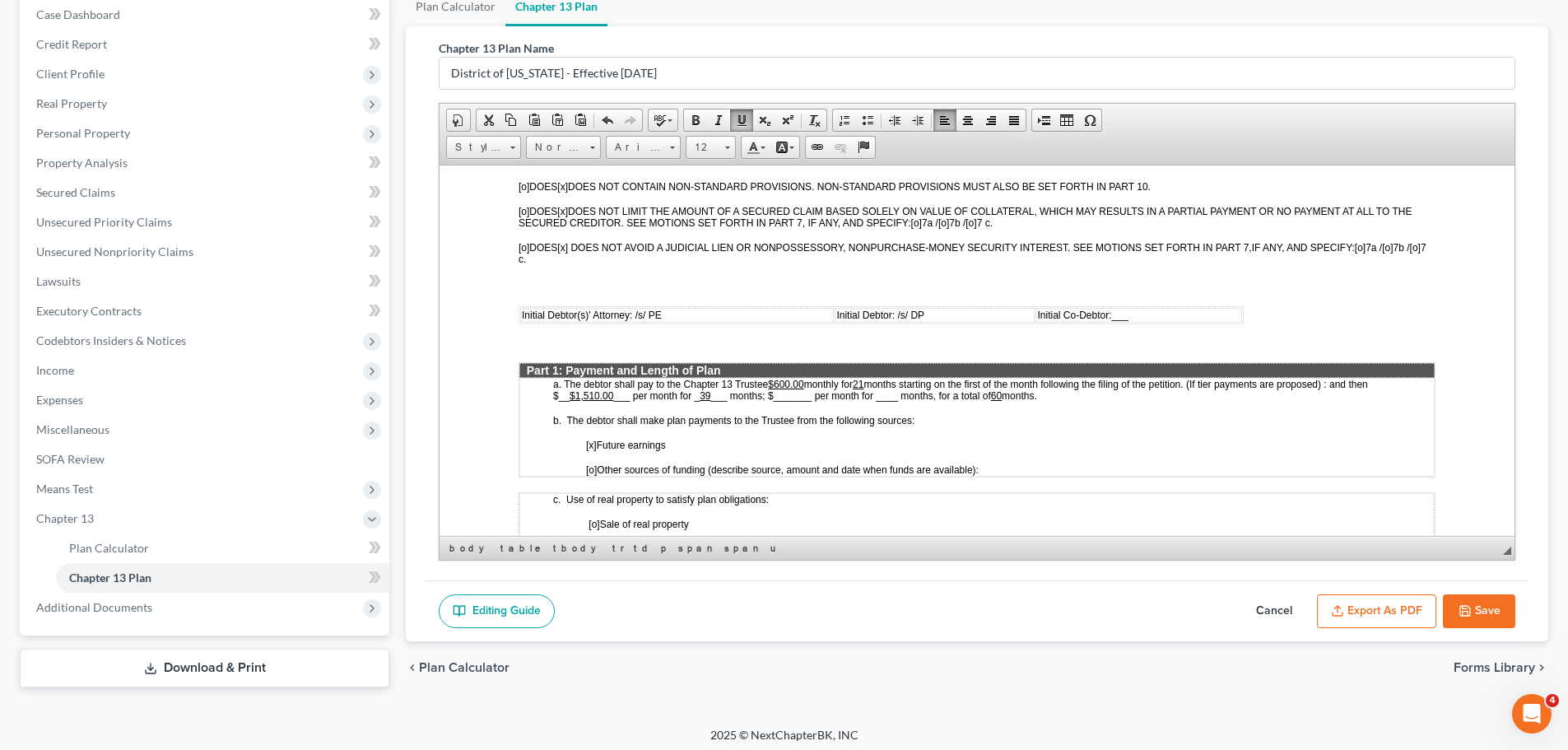
click at [1082, 394] on p "a. The debtor shall pay to the Chapter 13 Trustee $600 .00 monthly for 21 month…" at bounding box center [994, 389] width 881 height 23
click at [1508, 609] on button "Save" at bounding box center [1480, 610] width 73 height 34
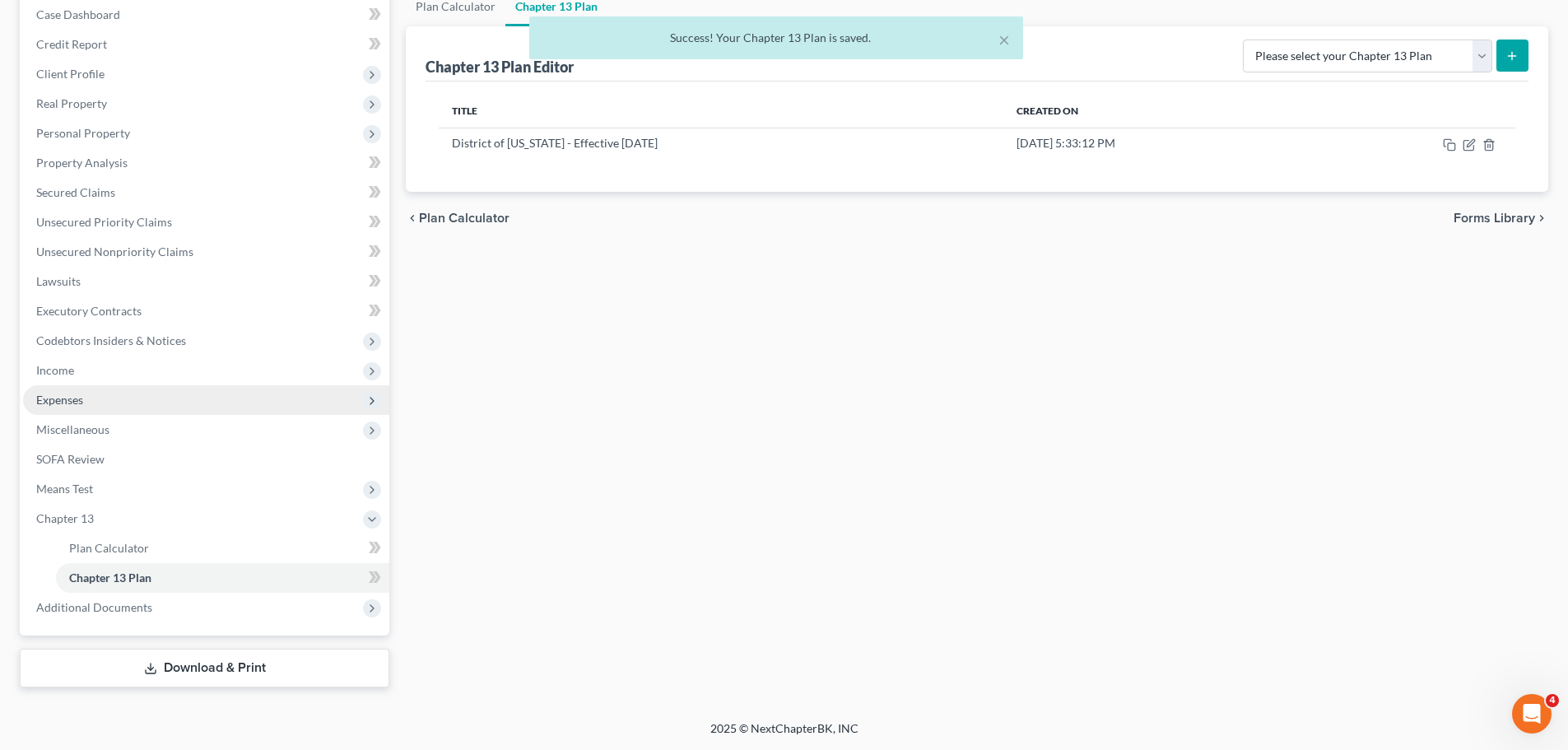
click at [85, 405] on span "Expenses" at bounding box center [206, 400] width 366 height 30
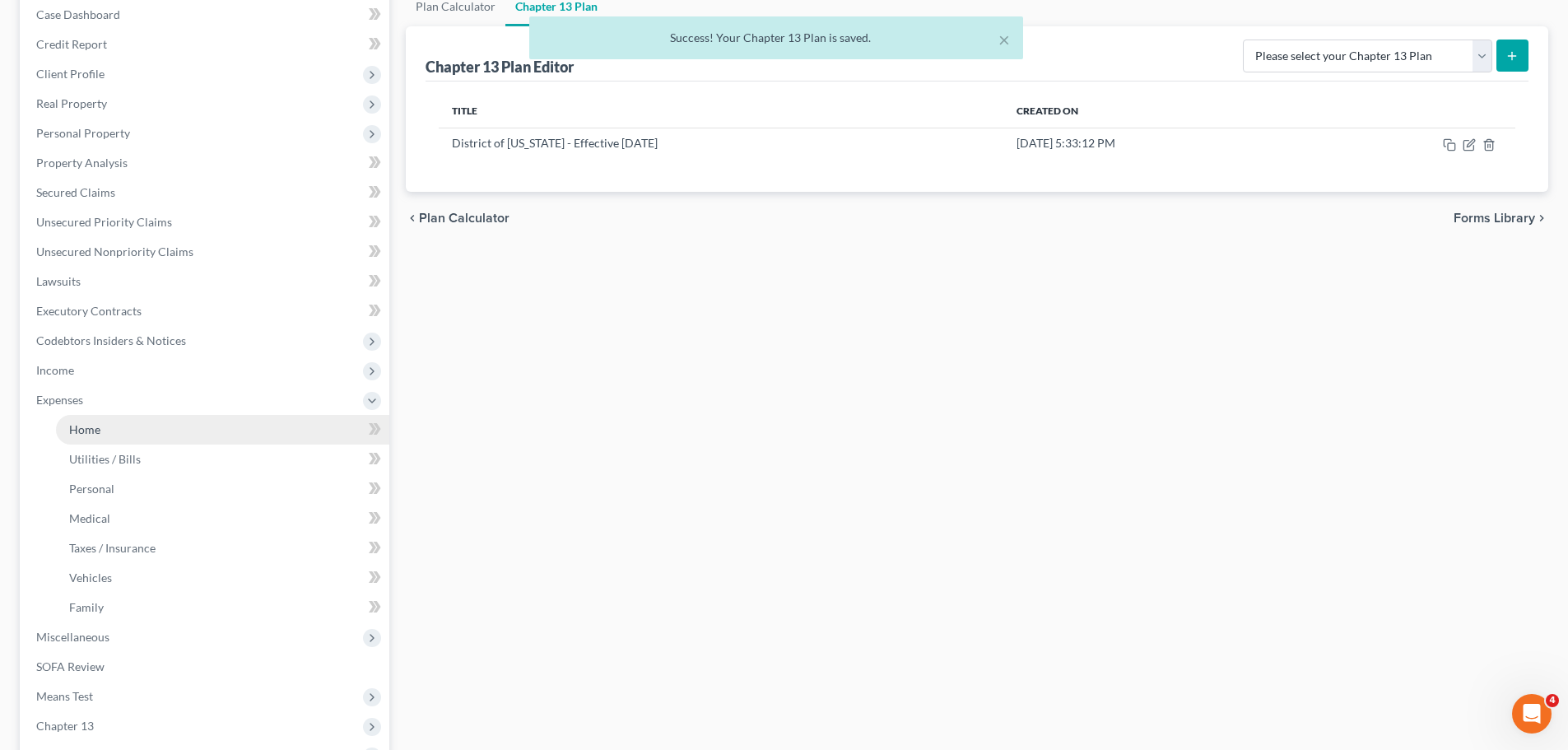
click at [129, 423] on link "Home" at bounding box center [223, 430] width 333 height 30
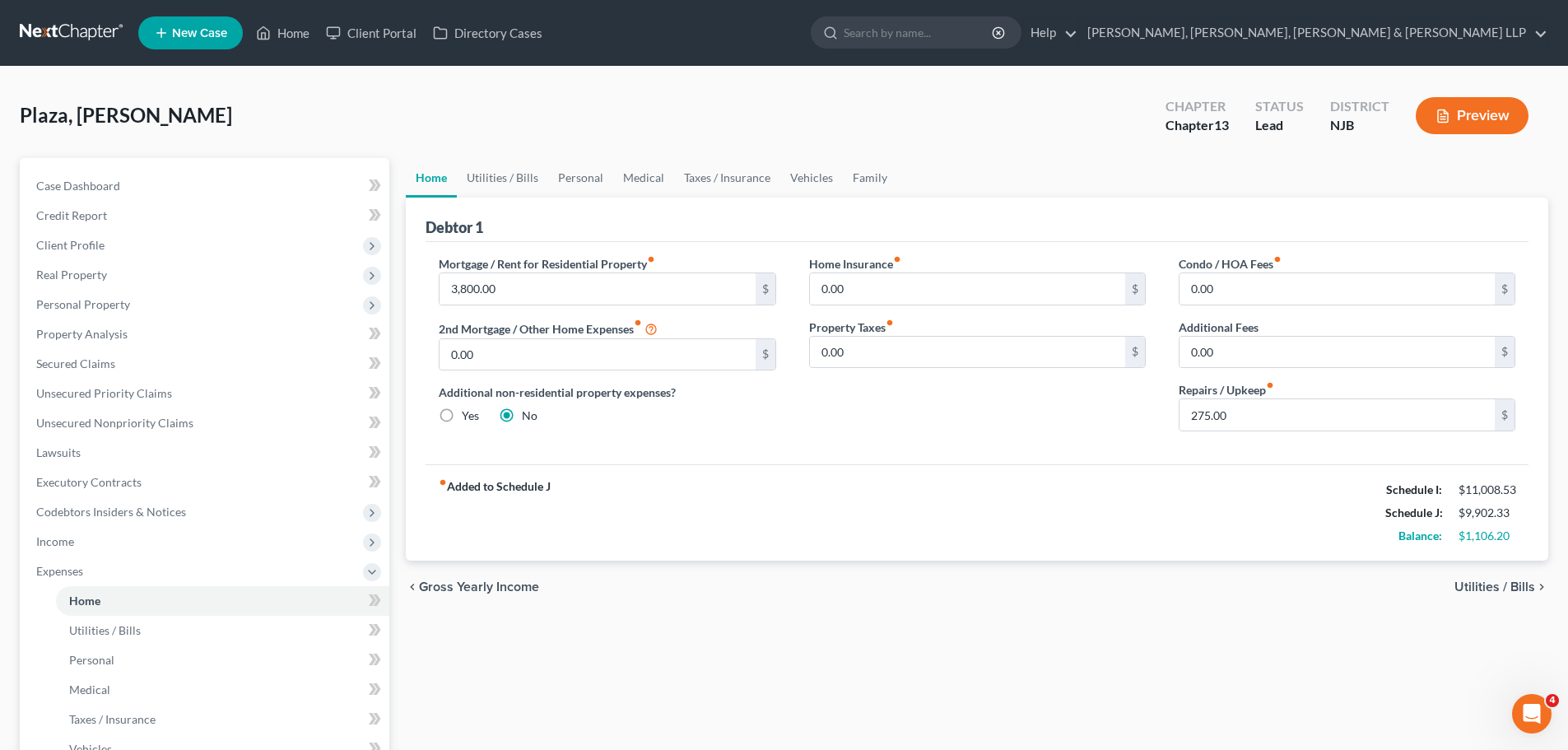
click at [1525, 583] on span "Utilities / Bills" at bounding box center [1494, 586] width 81 height 13
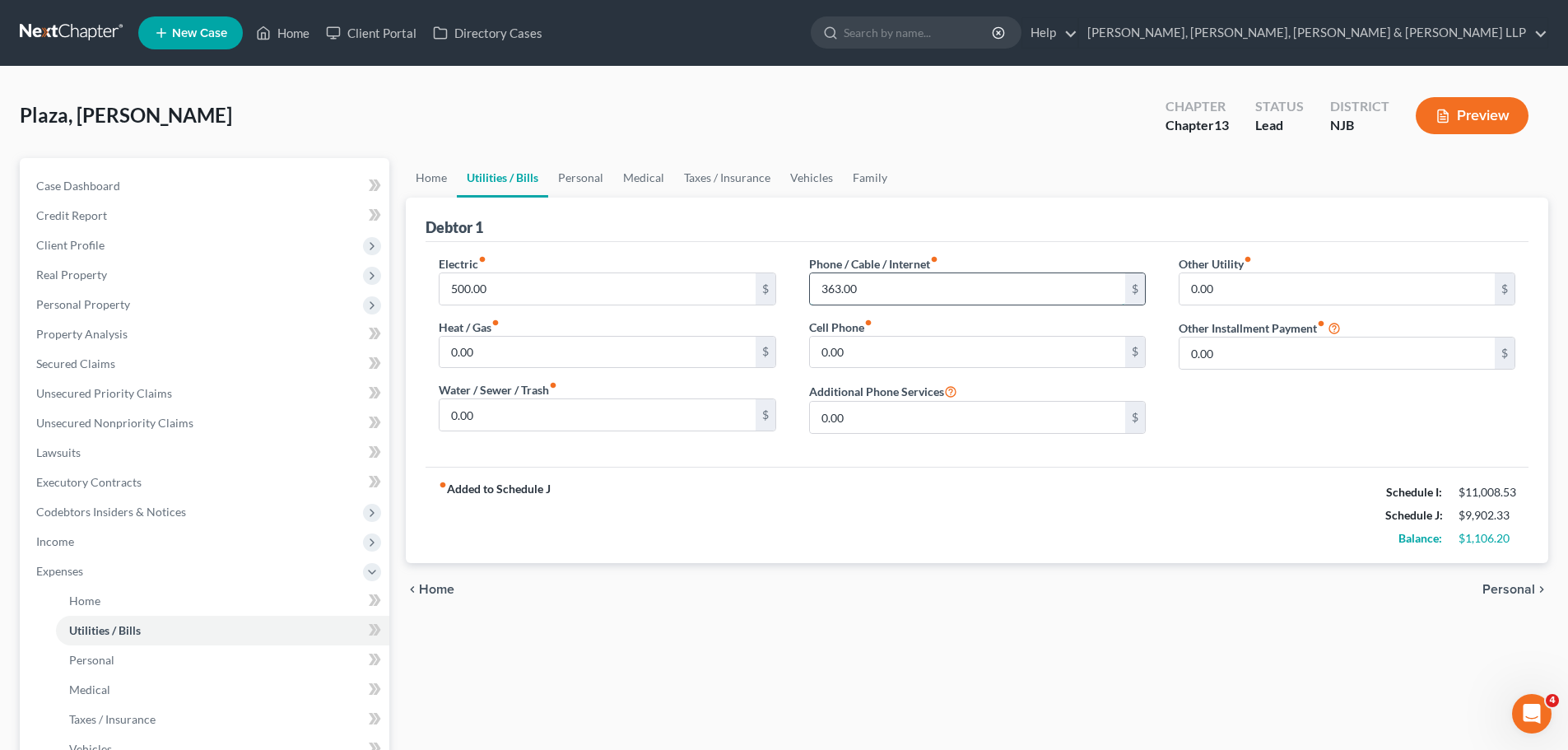
click at [889, 293] on input "363.00" at bounding box center [967, 289] width 316 height 32
type input "450.00"
click at [1508, 588] on span "Personal" at bounding box center [1508, 589] width 53 height 13
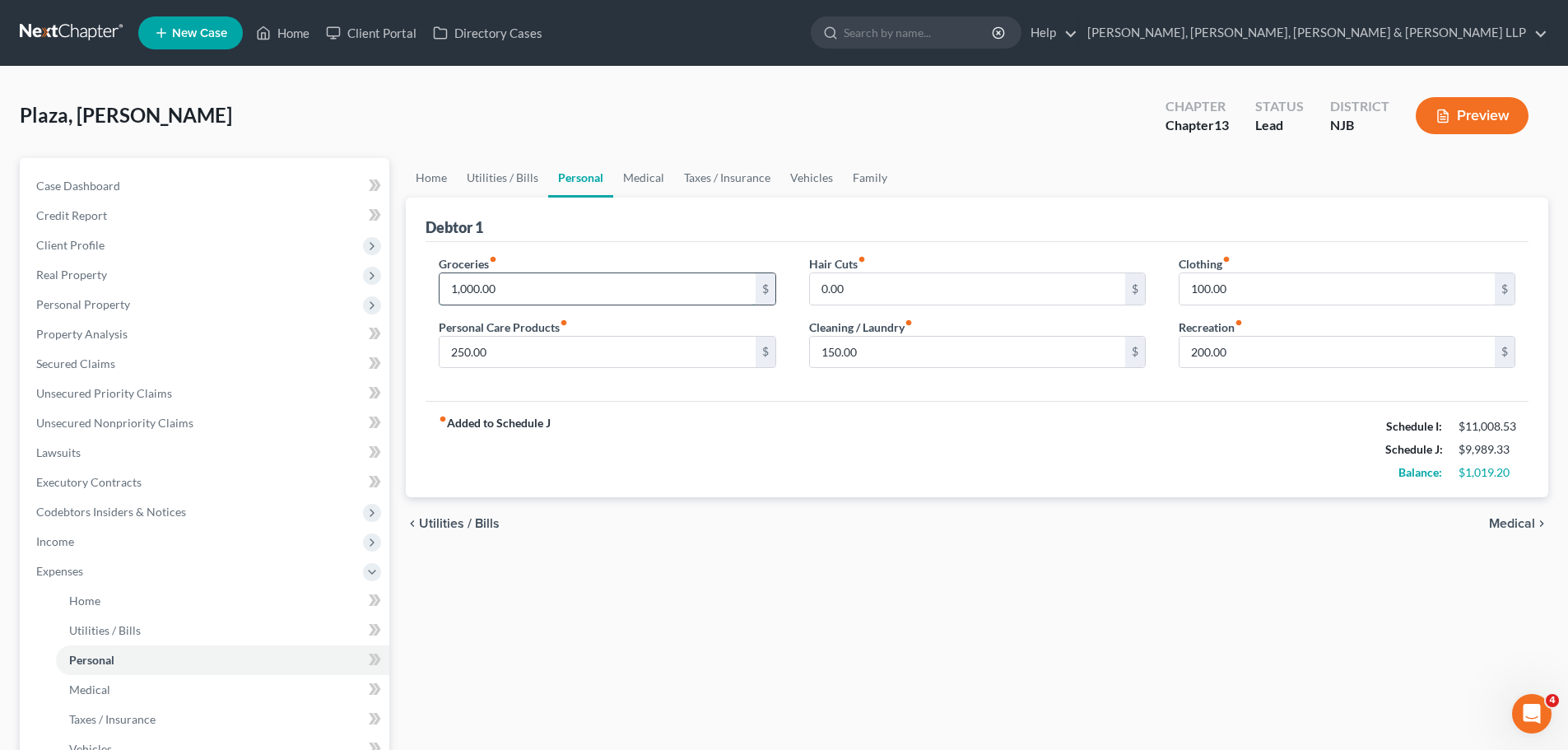
drag, startPoint x: 516, startPoint y: 295, endPoint x: 517, endPoint y: 302, distance: 7.1
click at [516, 294] on input "1,000.00" at bounding box center [597, 289] width 316 height 32
type input "1,150"
click at [558, 359] on input "250.00" at bounding box center [597, 353] width 316 height 32
type input "300.00"
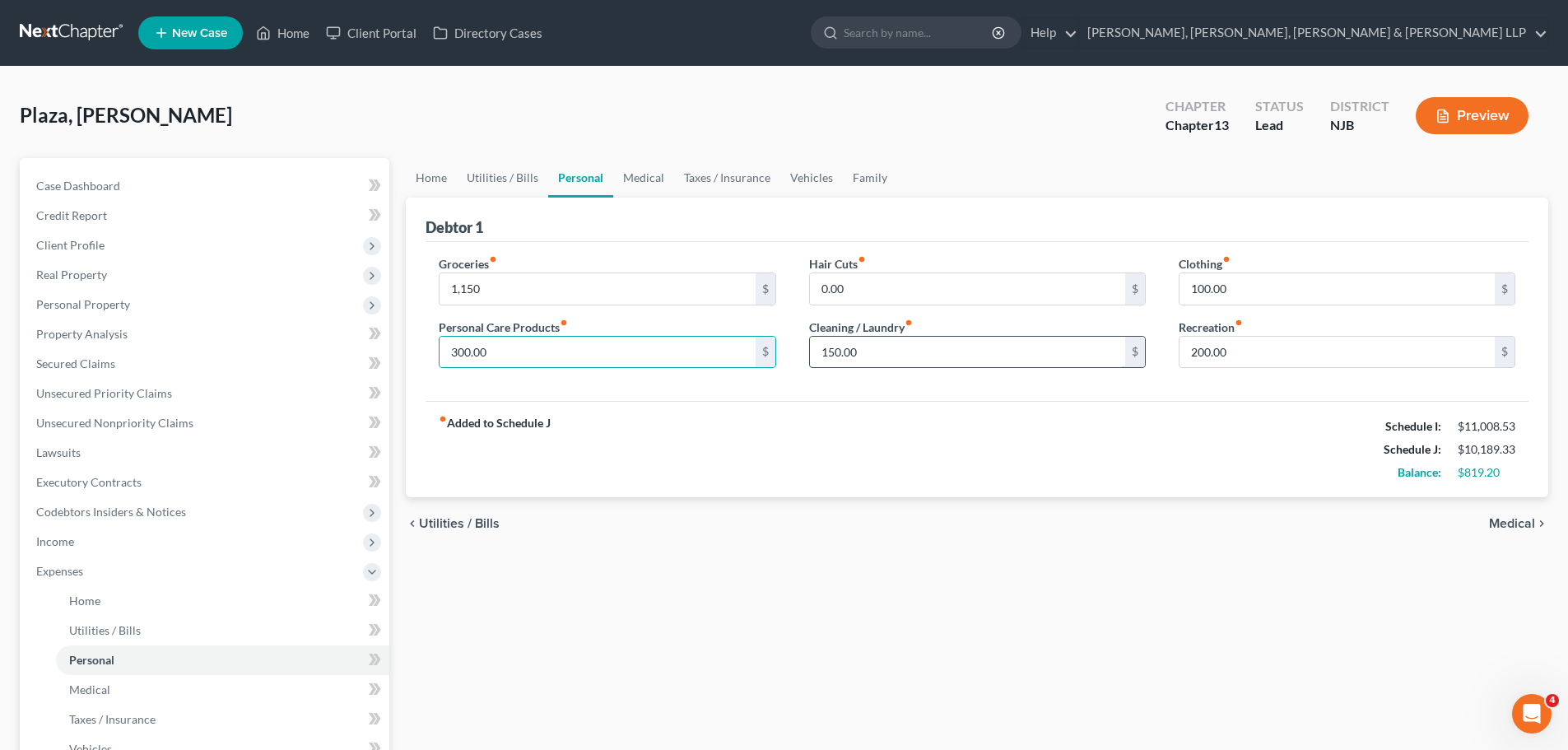
click at [950, 354] on input "150.00" at bounding box center [967, 353] width 316 height 32
click at [942, 352] on input "150.00" at bounding box center [967, 353] width 316 height 32
click at [1246, 351] on input "200.00" at bounding box center [1337, 353] width 316 height 32
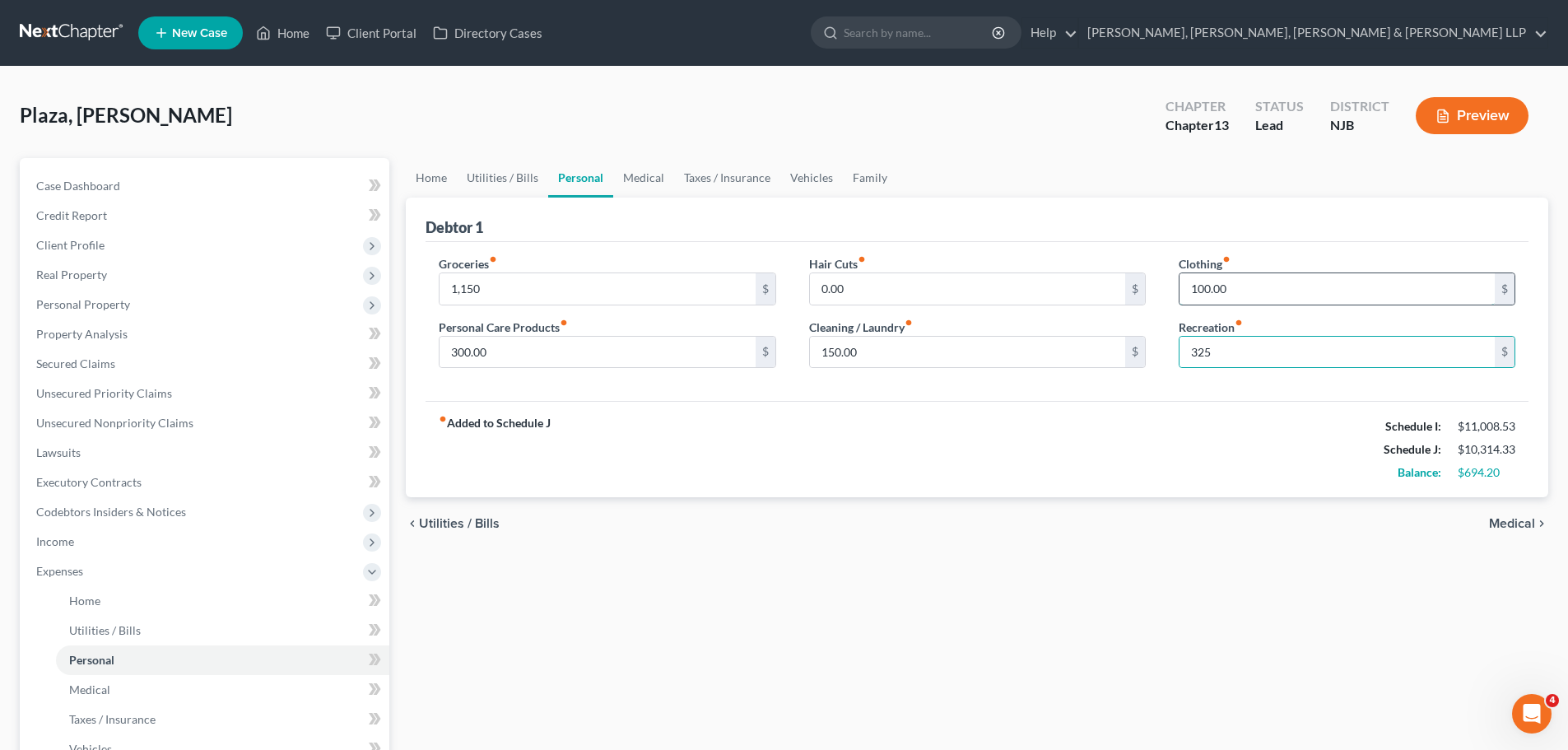
click at [1270, 288] on input "100.00" at bounding box center [1337, 289] width 316 height 32
click at [1255, 364] on input "325" at bounding box center [1337, 353] width 316 height 32
click at [1255, 357] on input "325" at bounding box center [1337, 353] width 316 height 32
type input "350.00"
click at [1311, 283] on input "100.00" at bounding box center [1337, 289] width 316 height 32
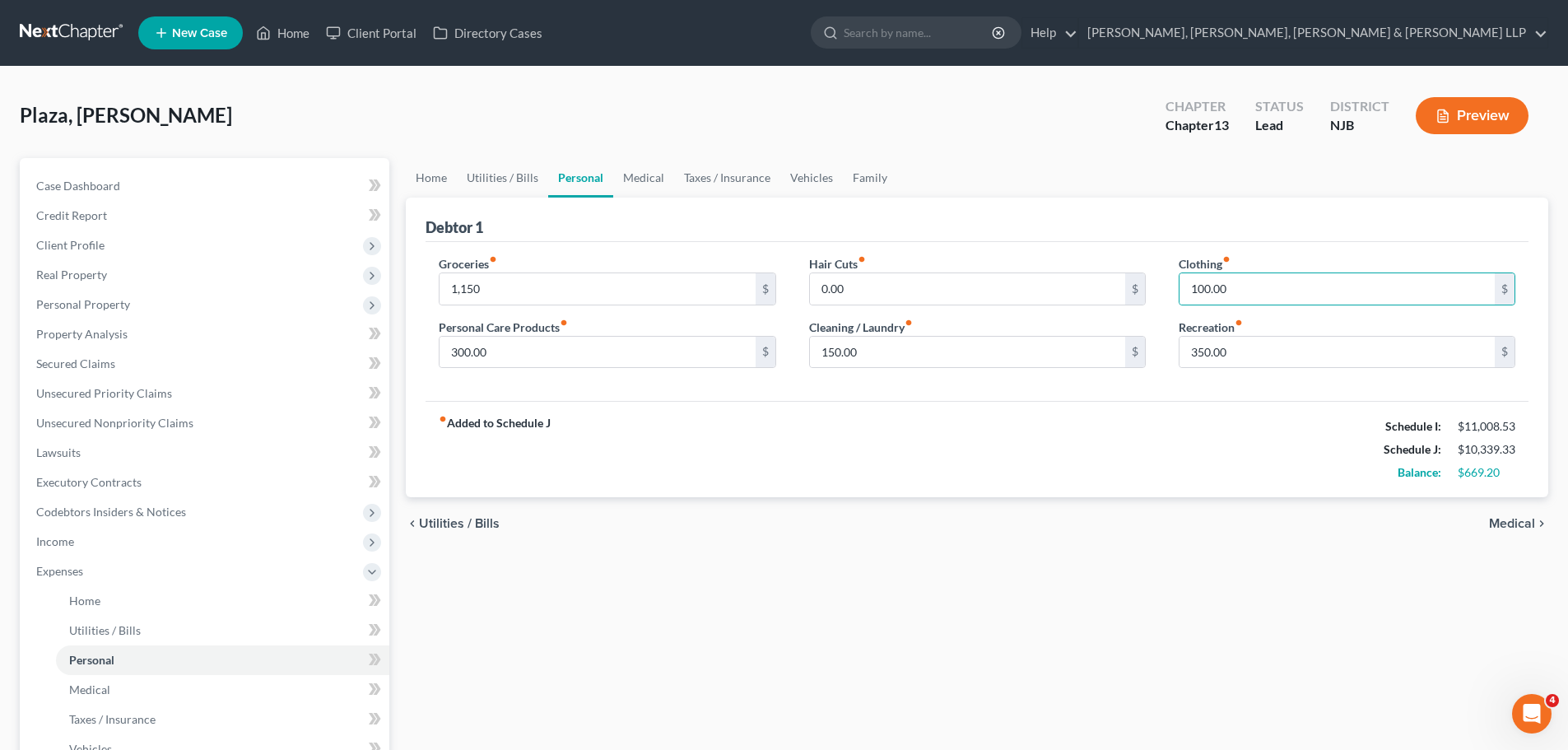
click at [1507, 524] on span "Medical" at bounding box center [1513, 523] width 47 height 13
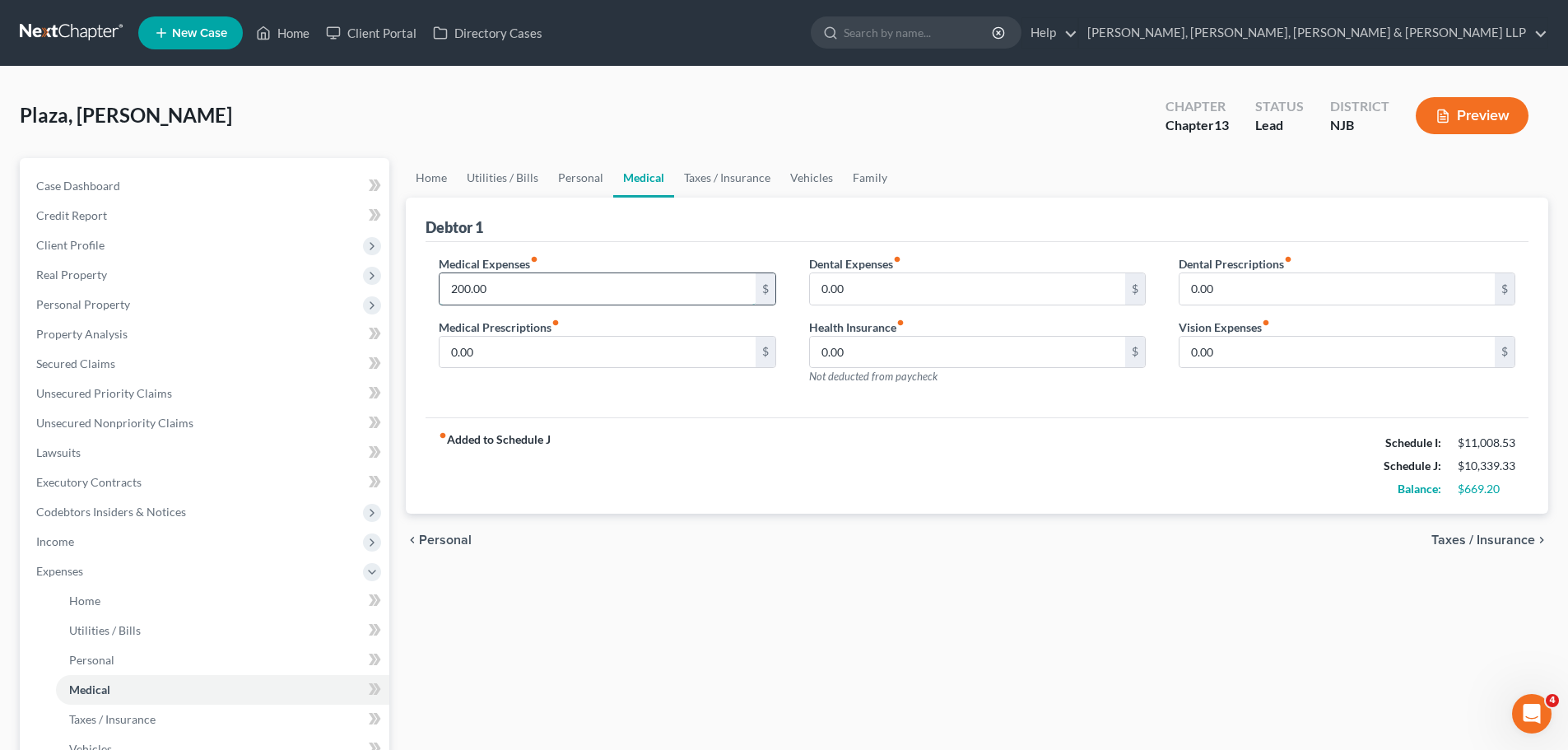
click at [509, 289] on input "200.00" at bounding box center [597, 289] width 316 height 32
type input "250"
click at [549, 342] on input "0.00" at bounding box center [597, 353] width 316 height 32
click at [1497, 543] on span "Taxes / Insurance" at bounding box center [1483, 540] width 103 height 13
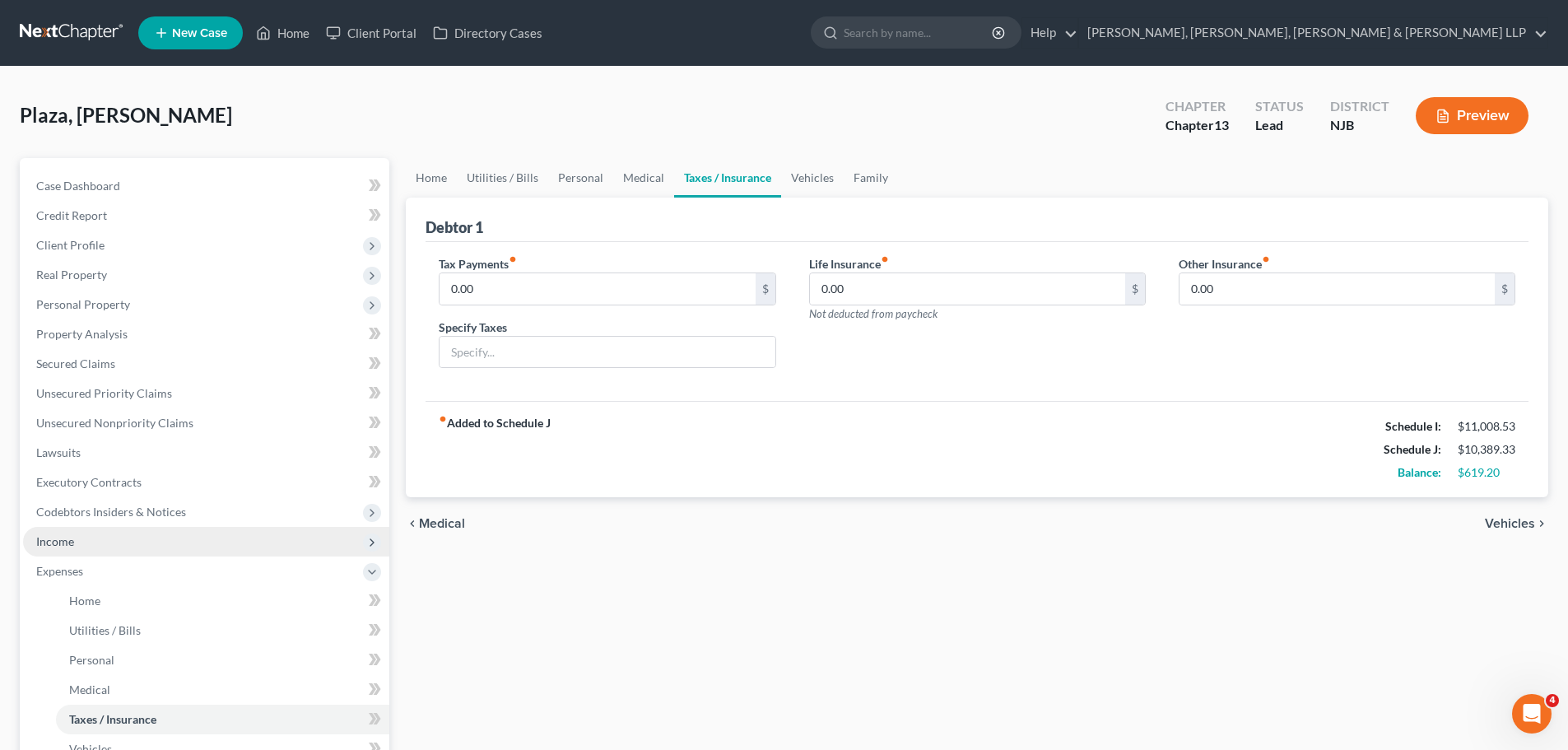
click at [73, 534] on span "Income" at bounding box center [55, 541] width 38 height 14
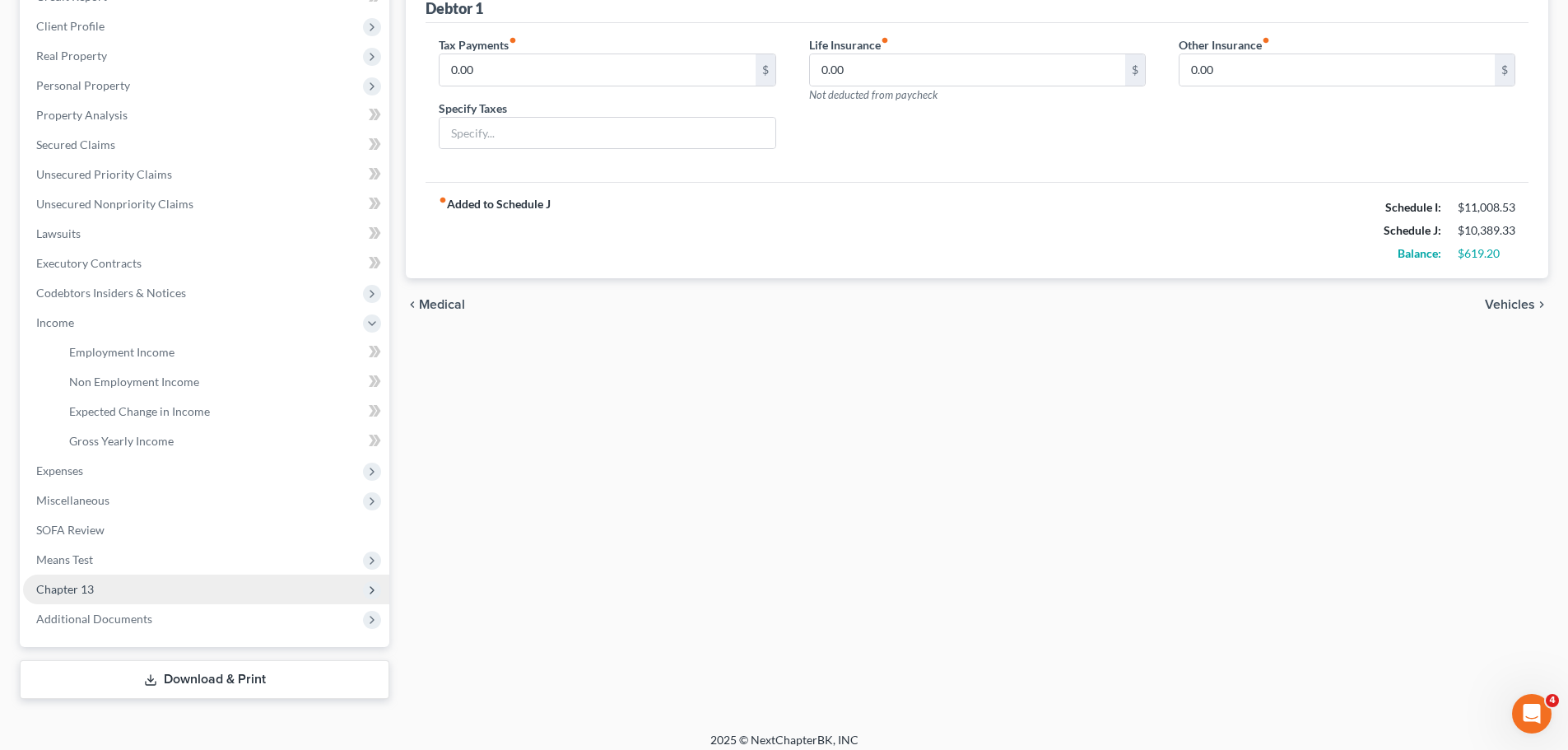
scroll to position [231, 0]
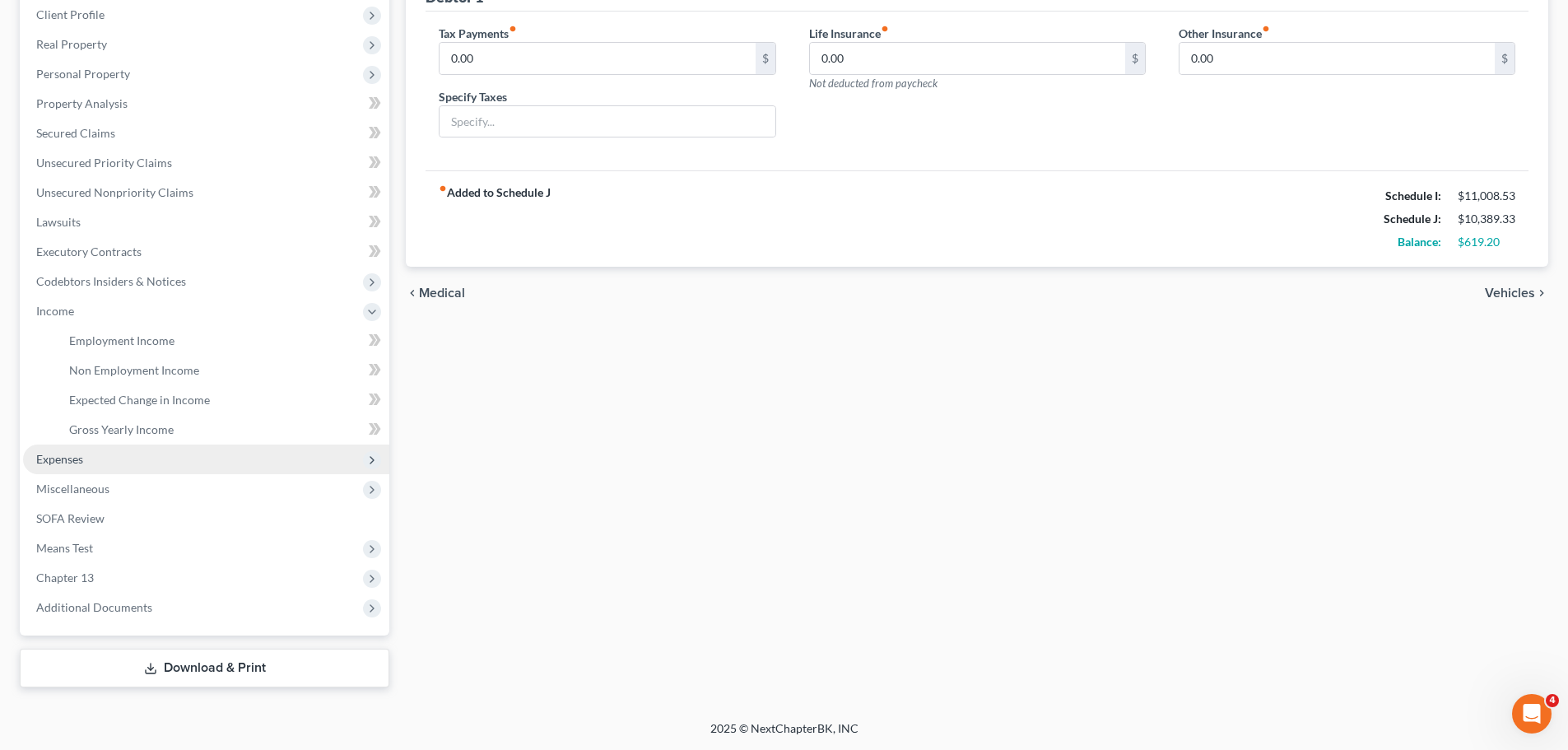
click at [96, 469] on span "Expenses" at bounding box center [206, 459] width 366 height 30
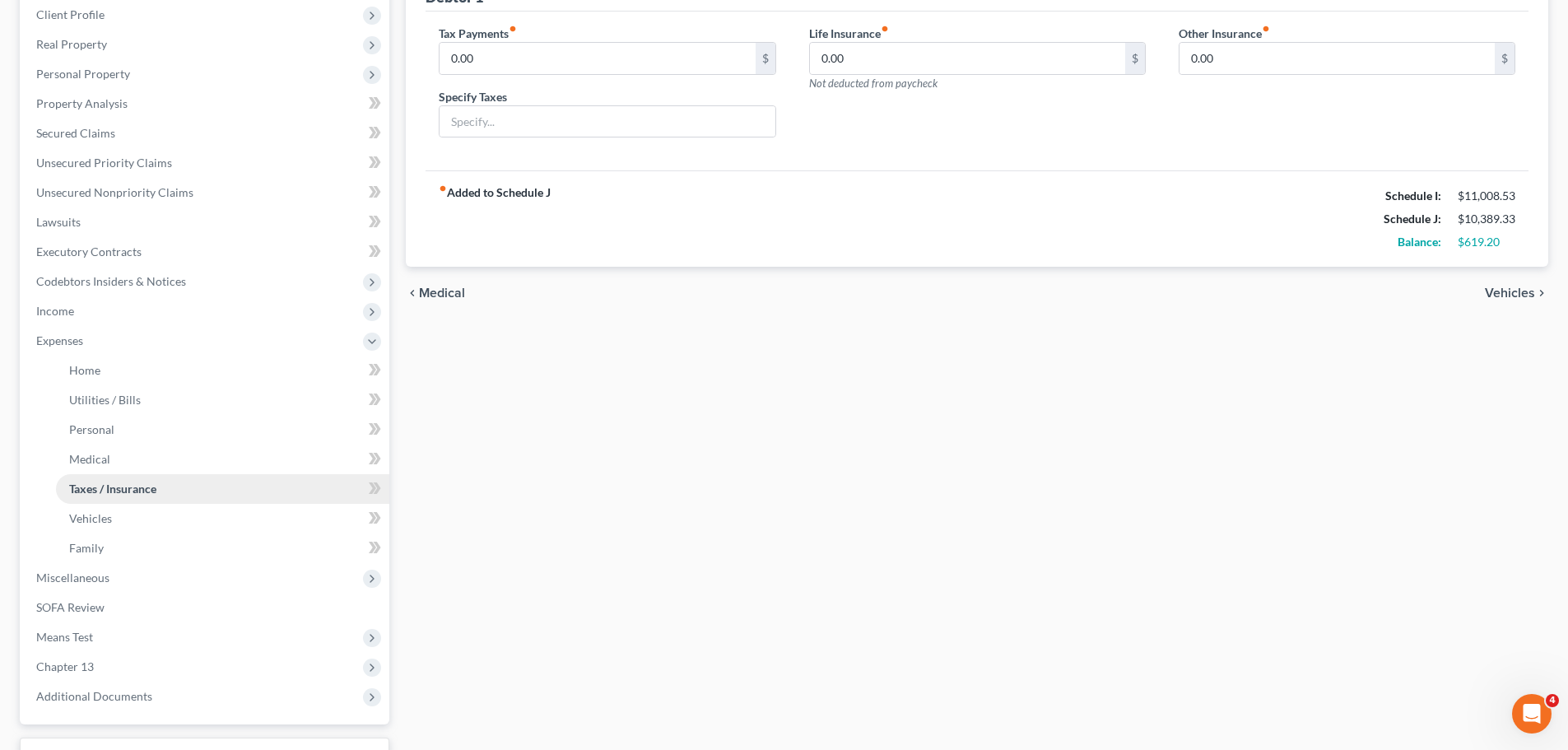
click at [105, 493] on span "Taxes / Insurance" at bounding box center [113, 488] width 88 height 14
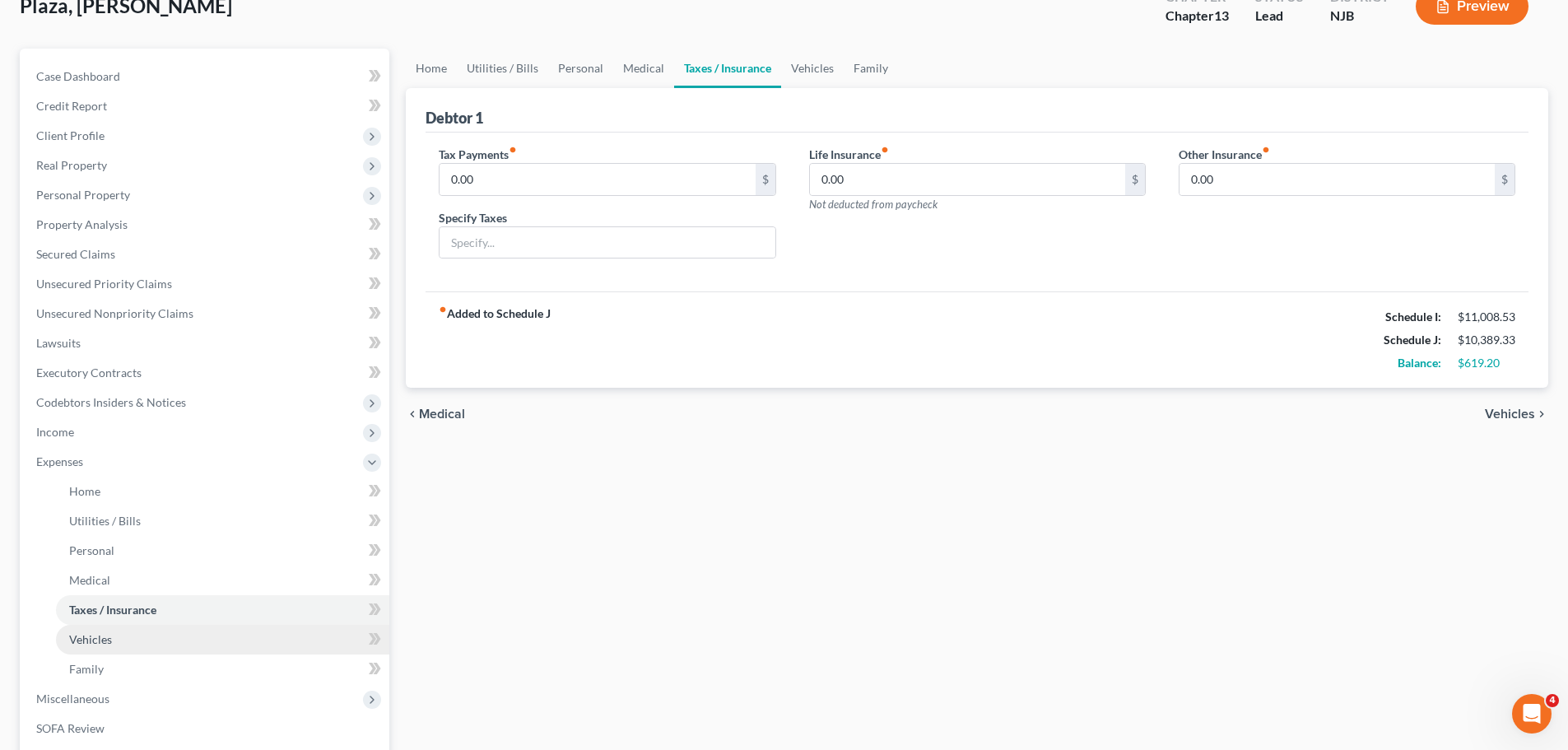
scroll to position [247, 0]
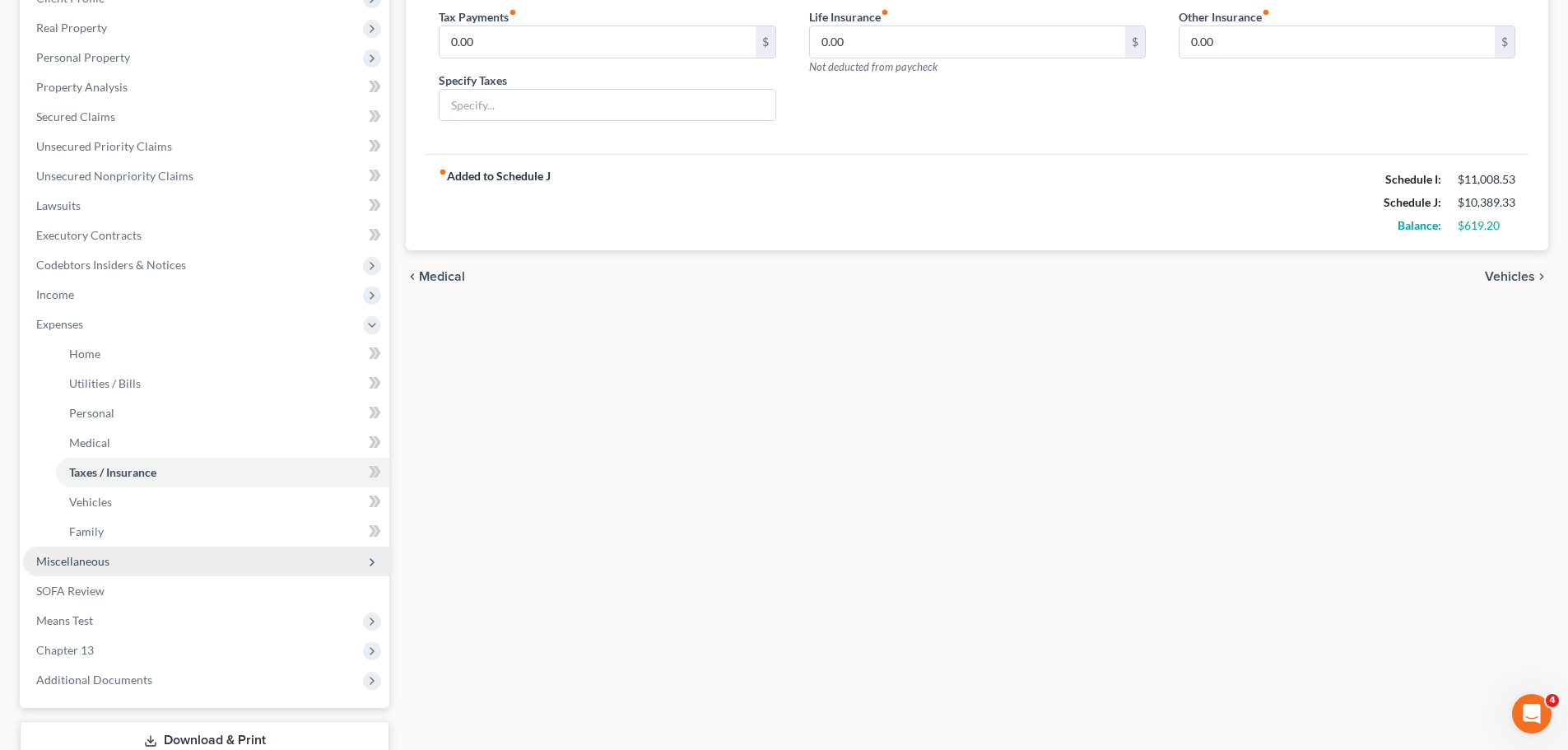
click at [88, 569] on span "Miscellaneous" at bounding box center [206, 561] width 366 height 30
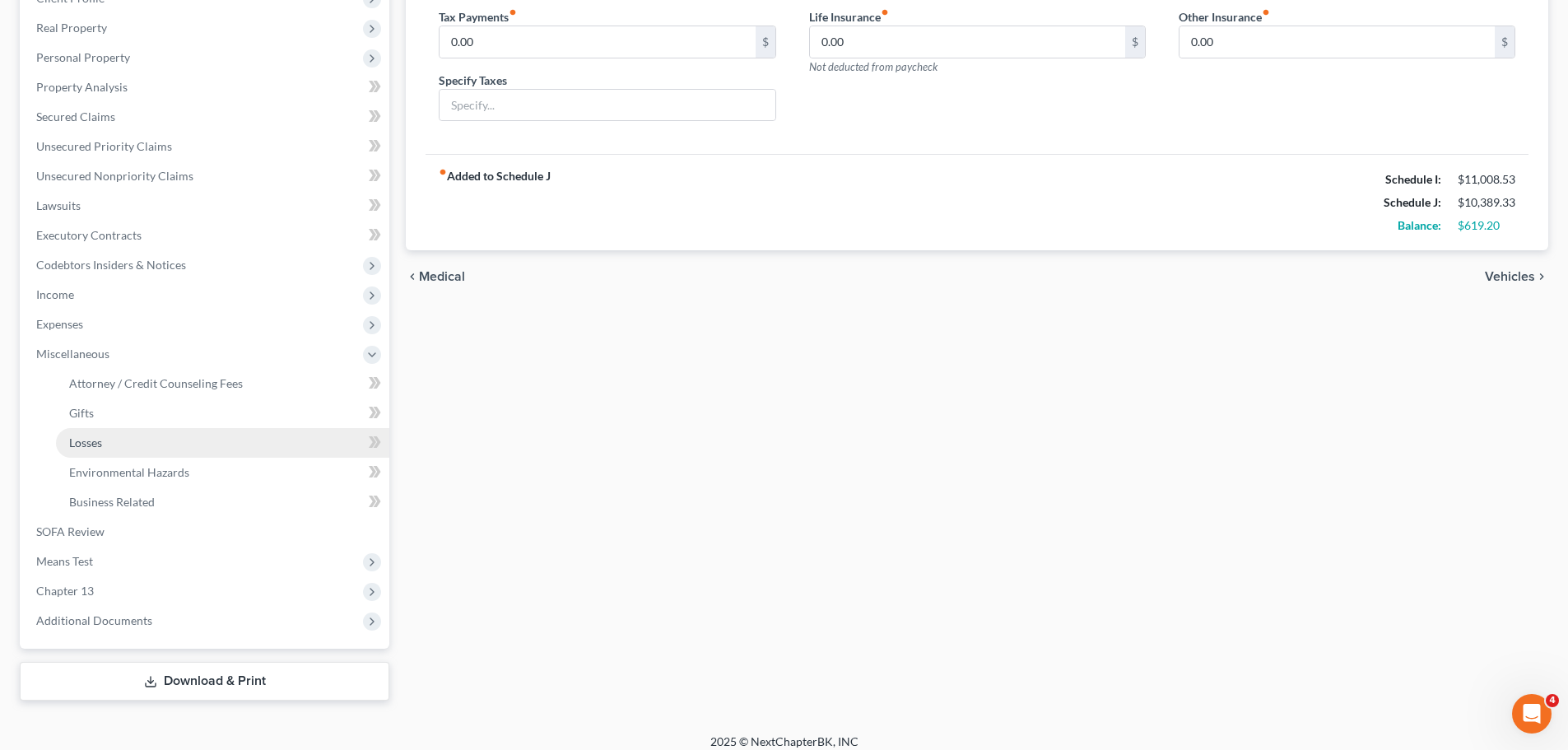
click at [98, 440] on span "Losses" at bounding box center [85, 442] width 33 height 14
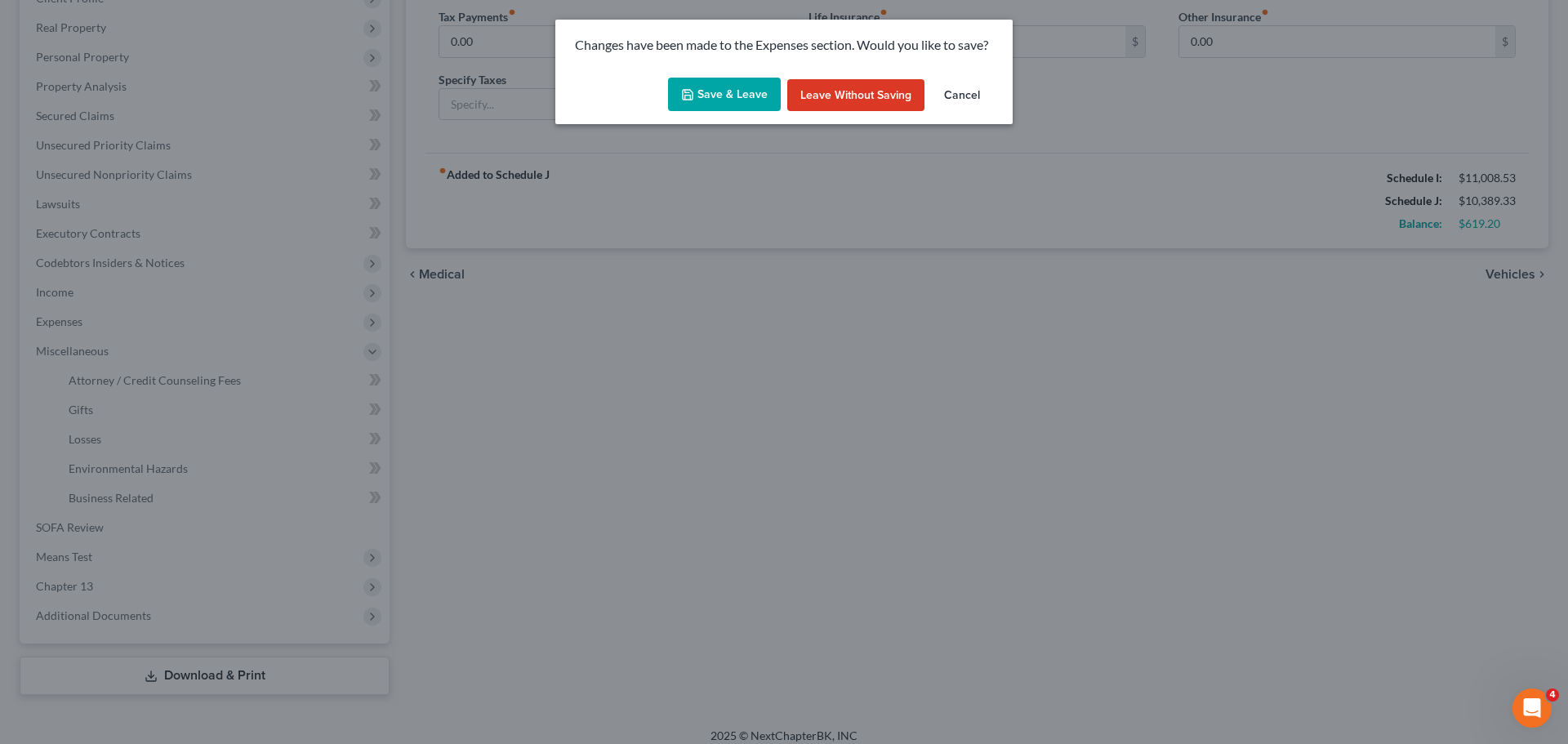
click at [739, 94] on button "Save & Leave" at bounding box center [724, 94] width 113 height 34
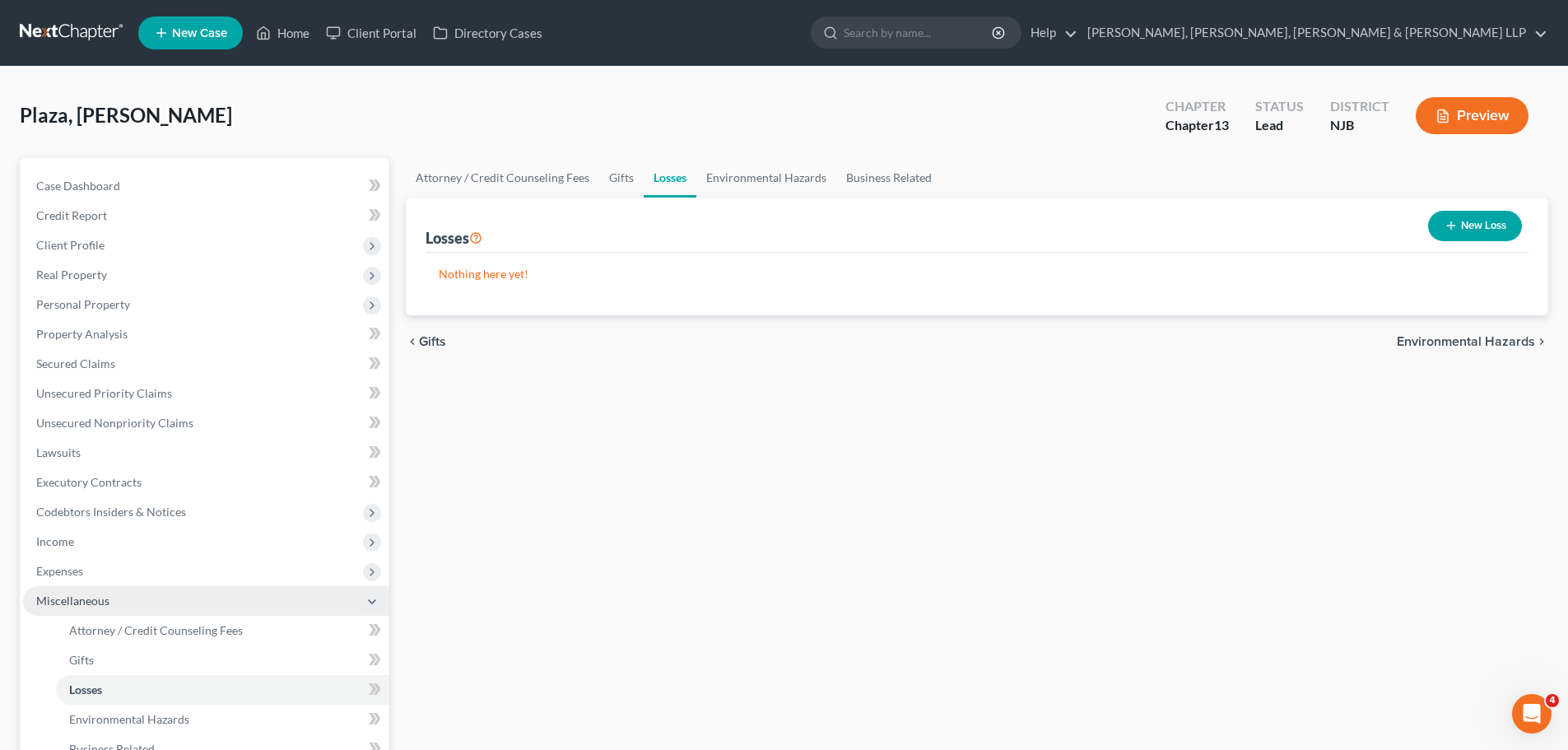
click at [157, 592] on span "Miscellaneous" at bounding box center [206, 601] width 366 height 30
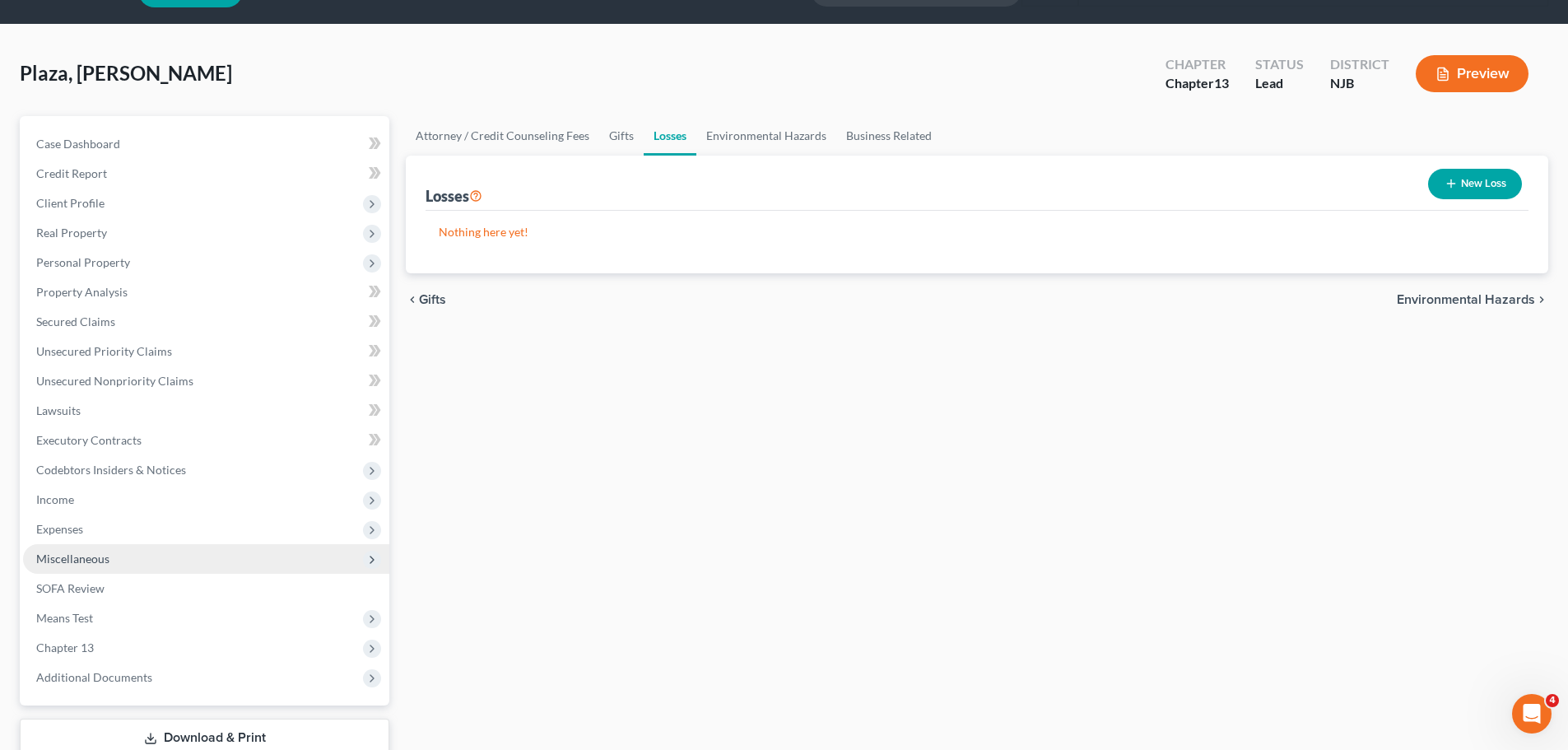
scroll to position [112, 0]
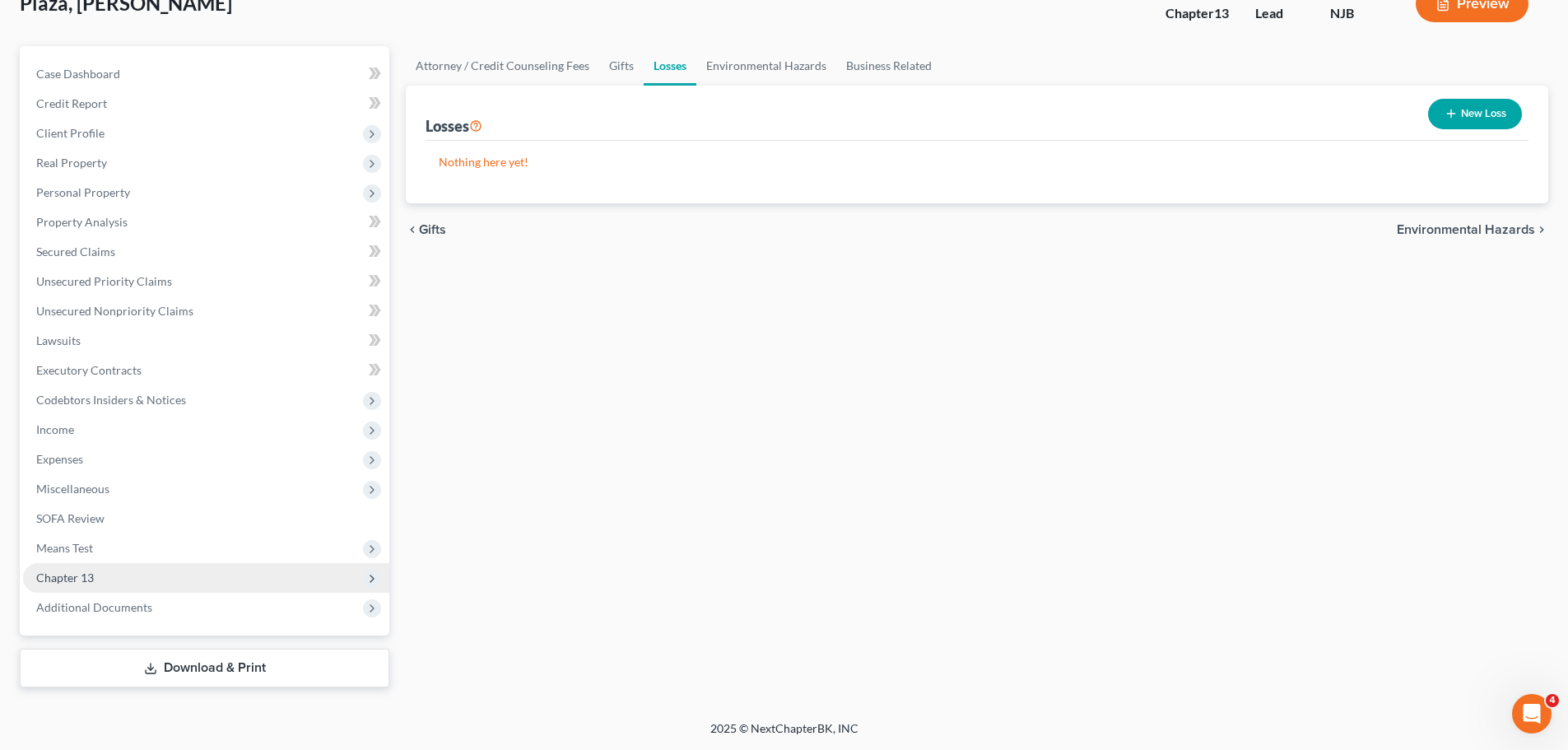
click at [115, 582] on span "Chapter 13" at bounding box center [206, 578] width 366 height 30
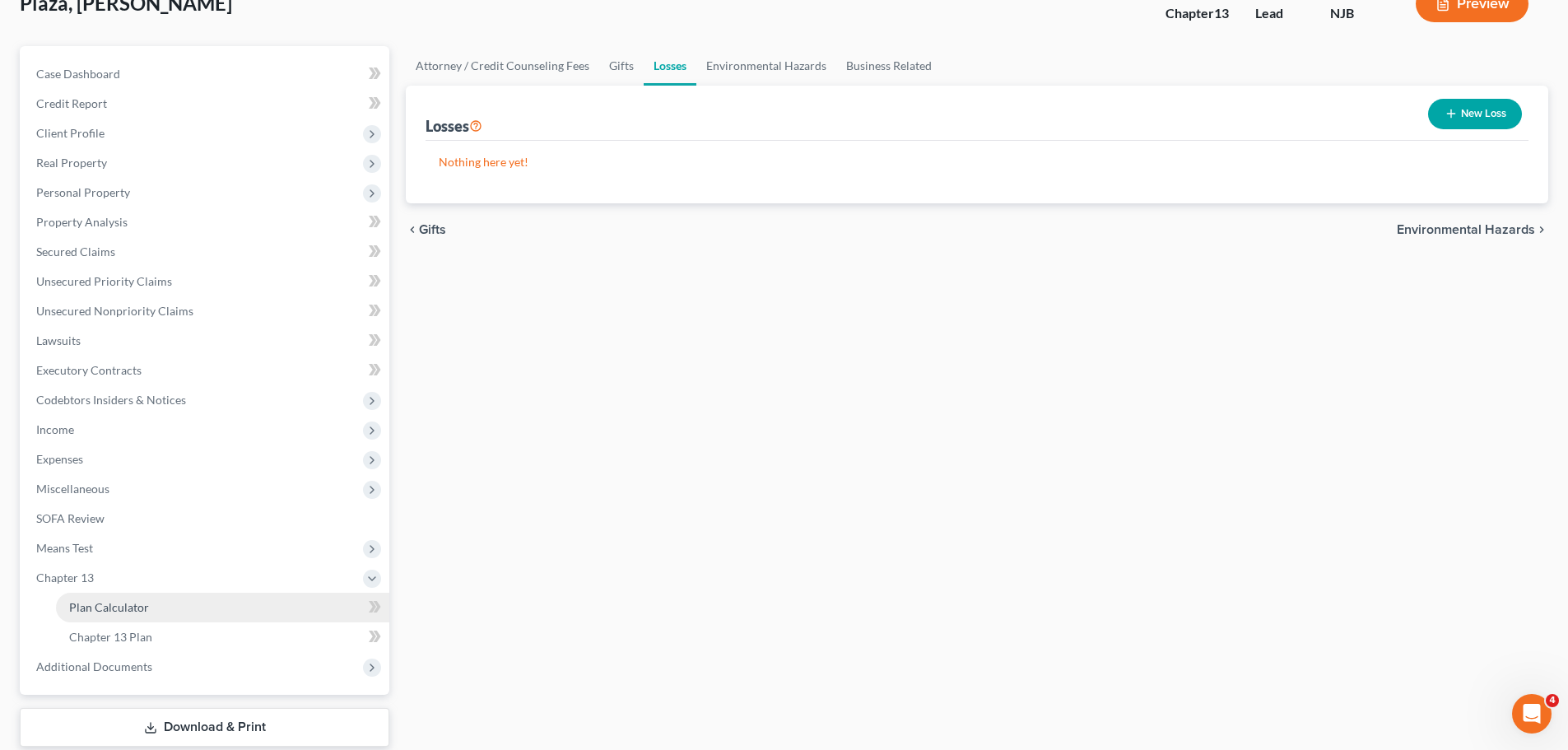
click at [118, 598] on link "Plan Calculator" at bounding box center [223, 608] width 333 height 30
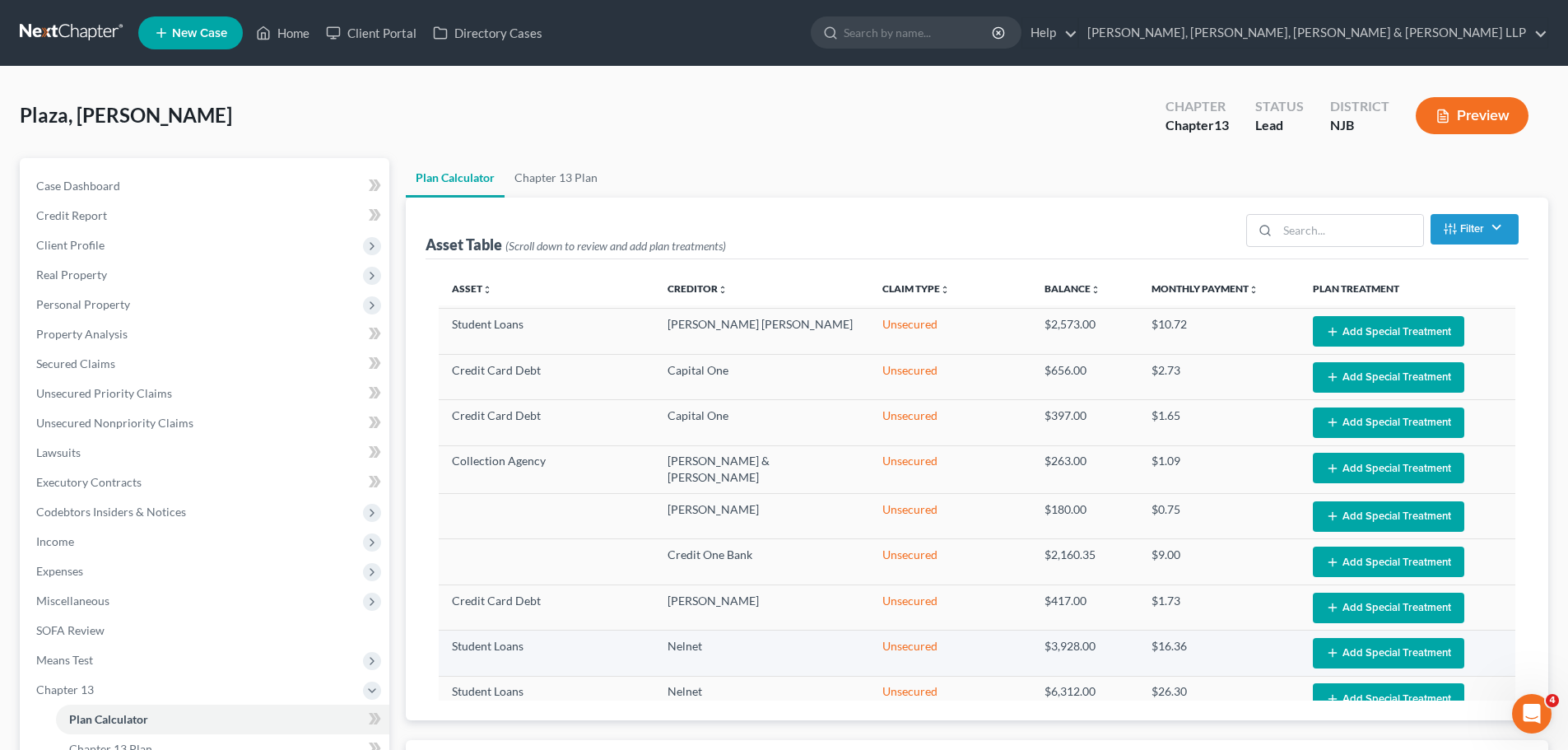
scroll to position [741, 0]
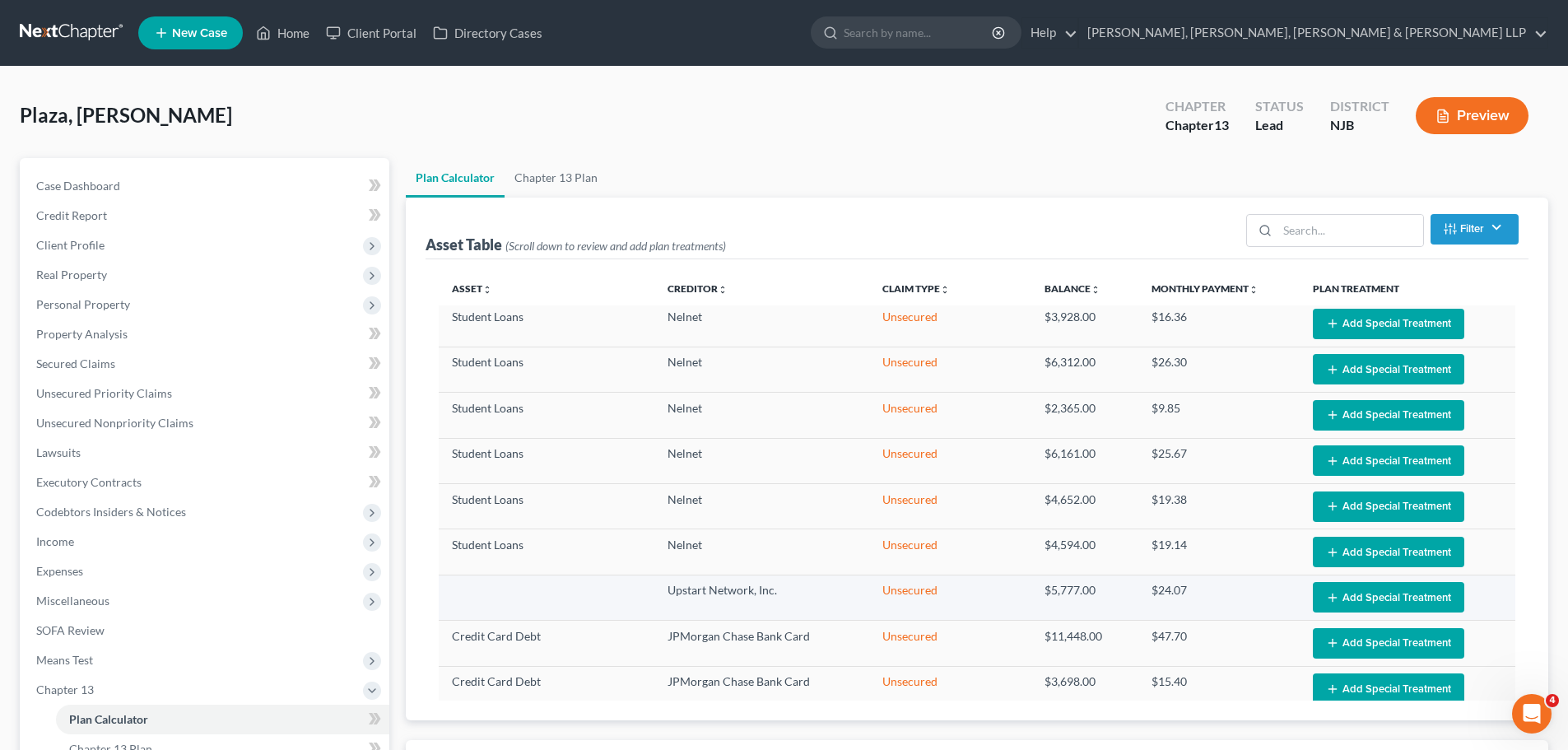
select select "59"
click at [1447, 29] on link "Scura Wigfield, Heyer, Stevens & Cammarota LLP" at bounding box center [1313, 33] width 468 height 30
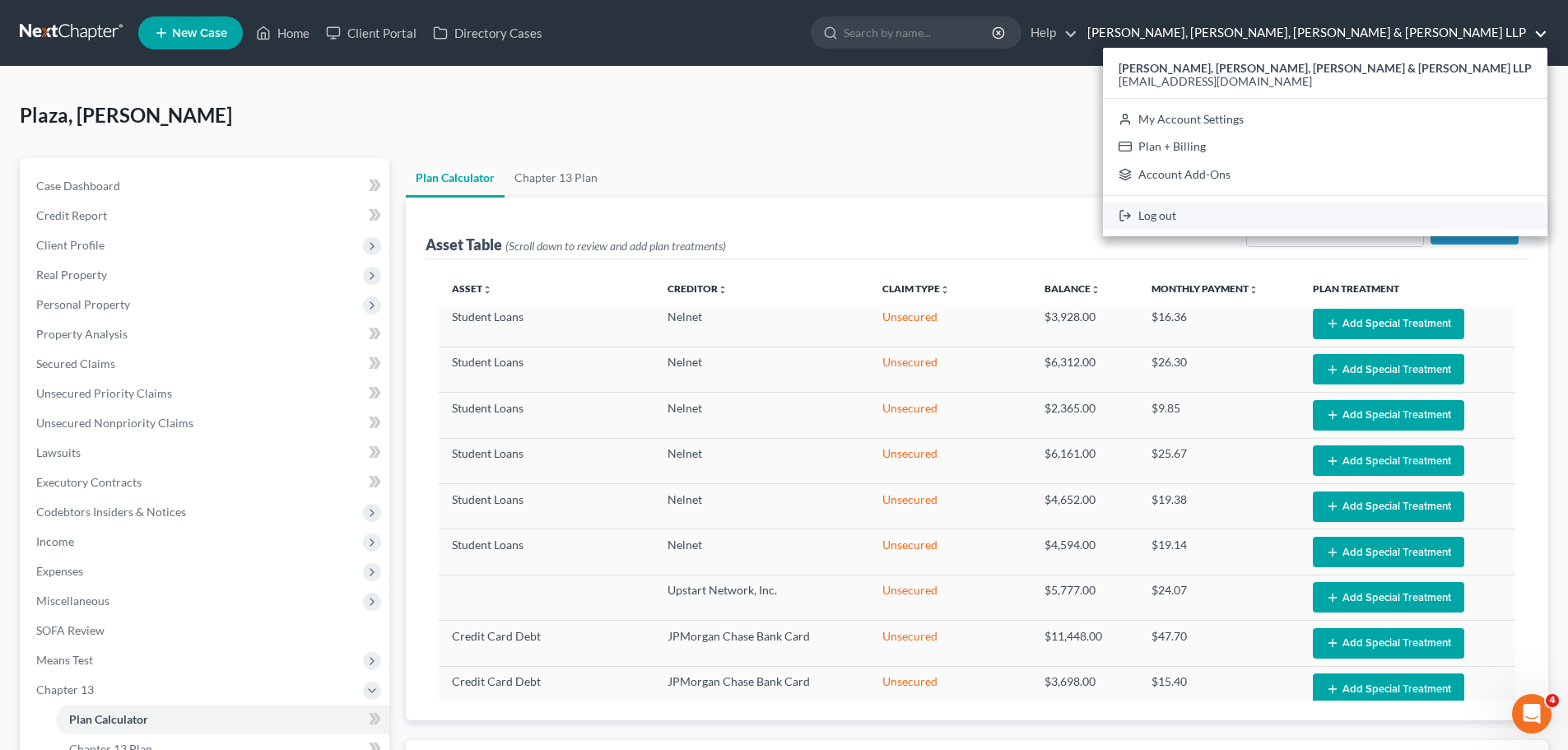
click at [1369, 211] on link "Log out" at bounding box center [1325, 217] width 444 height 28
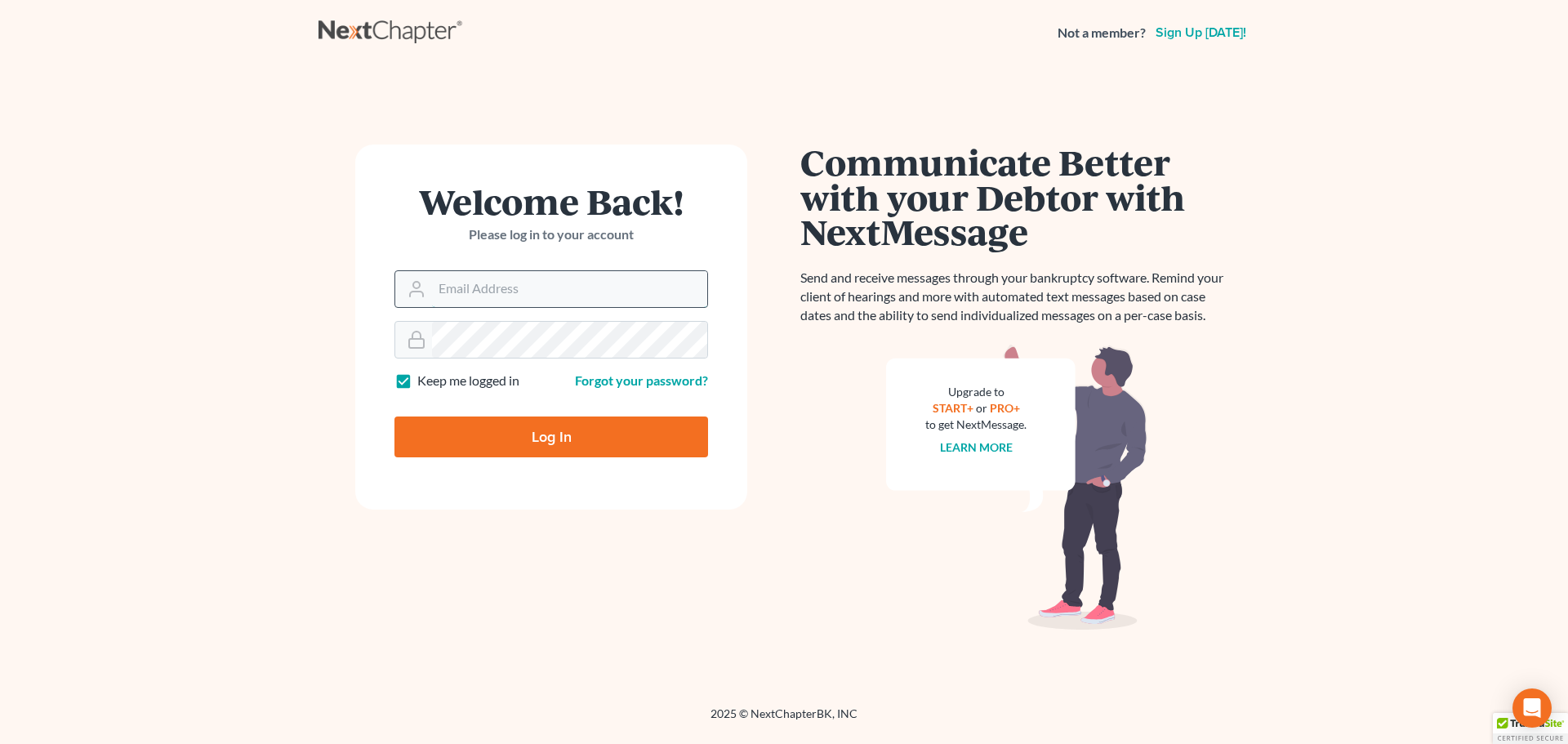
click at [560, 290] on input "Email Address" at bounding box center [570, 289] width 275 height 36
type input "[EMAIL_ADDRESS][DOMAIN_NAME]"
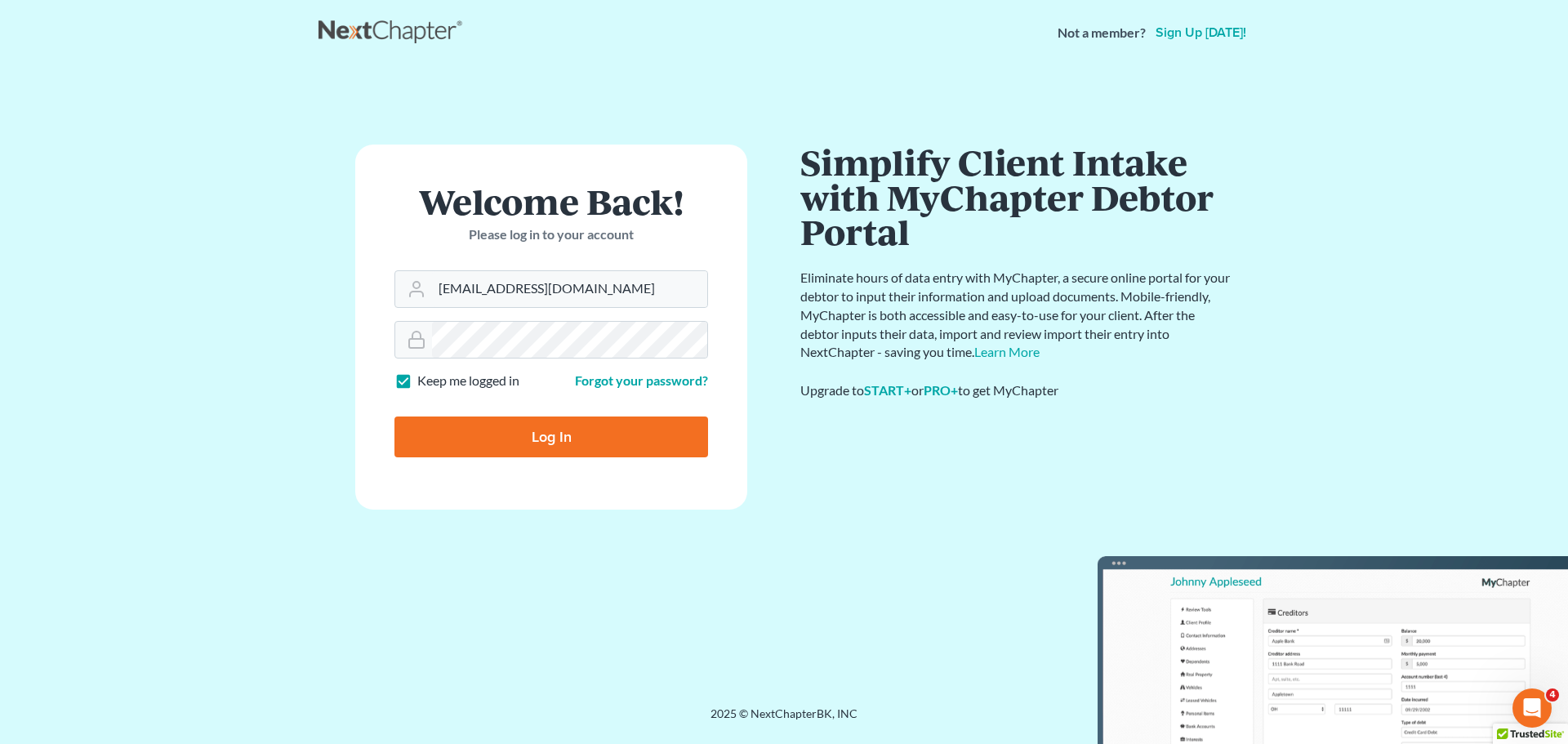
click at [417, 383] on label "Keep me logged in" at bounding box center [468, 380] width 103 height 18
click at [424, 382] on input "Keep me logged in" at bounding box center [428, 376] width 10 height 10
checkbox input "false"
click at [479, 449] on input "Log In" at bounding box center [551, 437] width 314 height 41
type input "Thinking..."
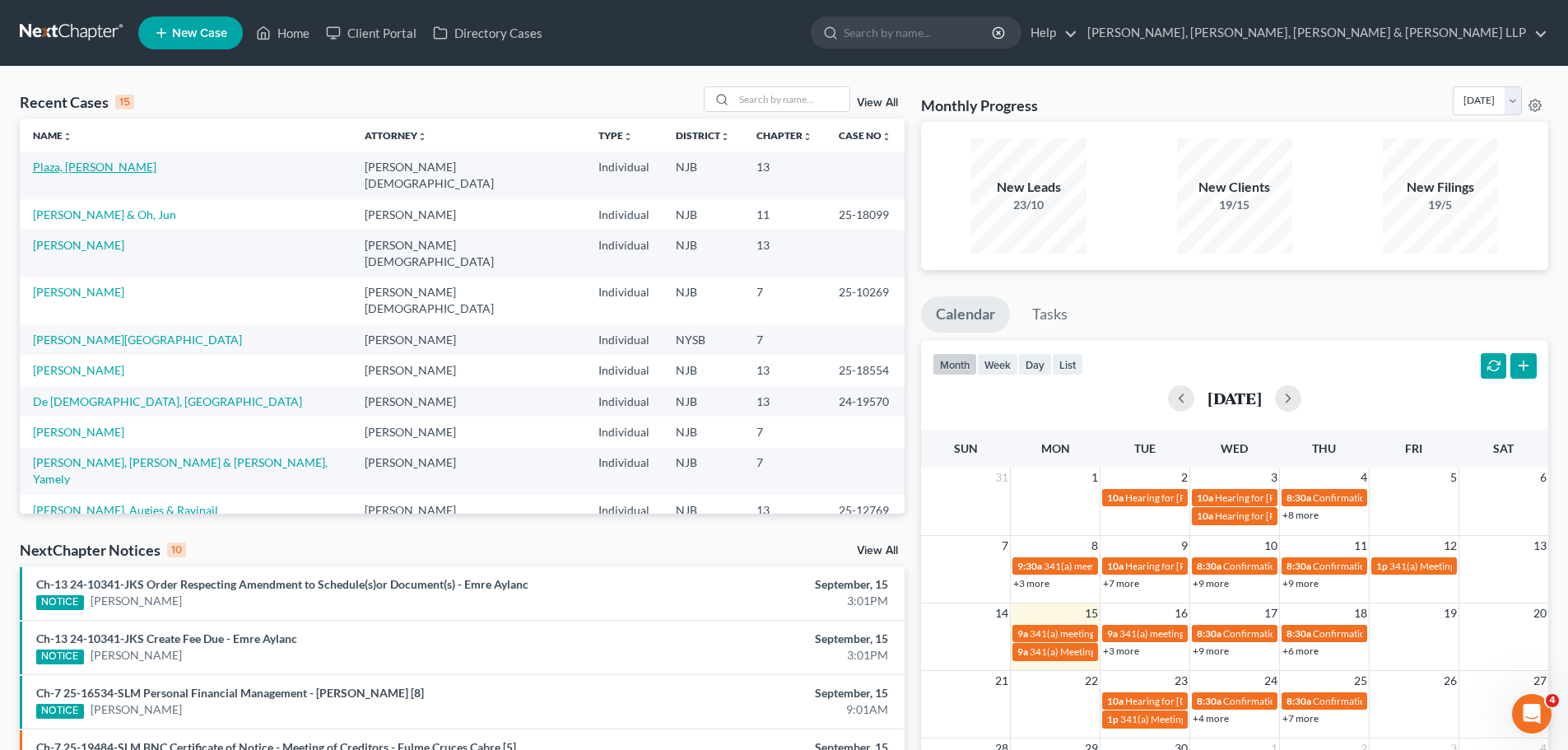
click at [62, 173] on link "Plaza, Daniel" at bounding box center [94, 167] width 124 height 14
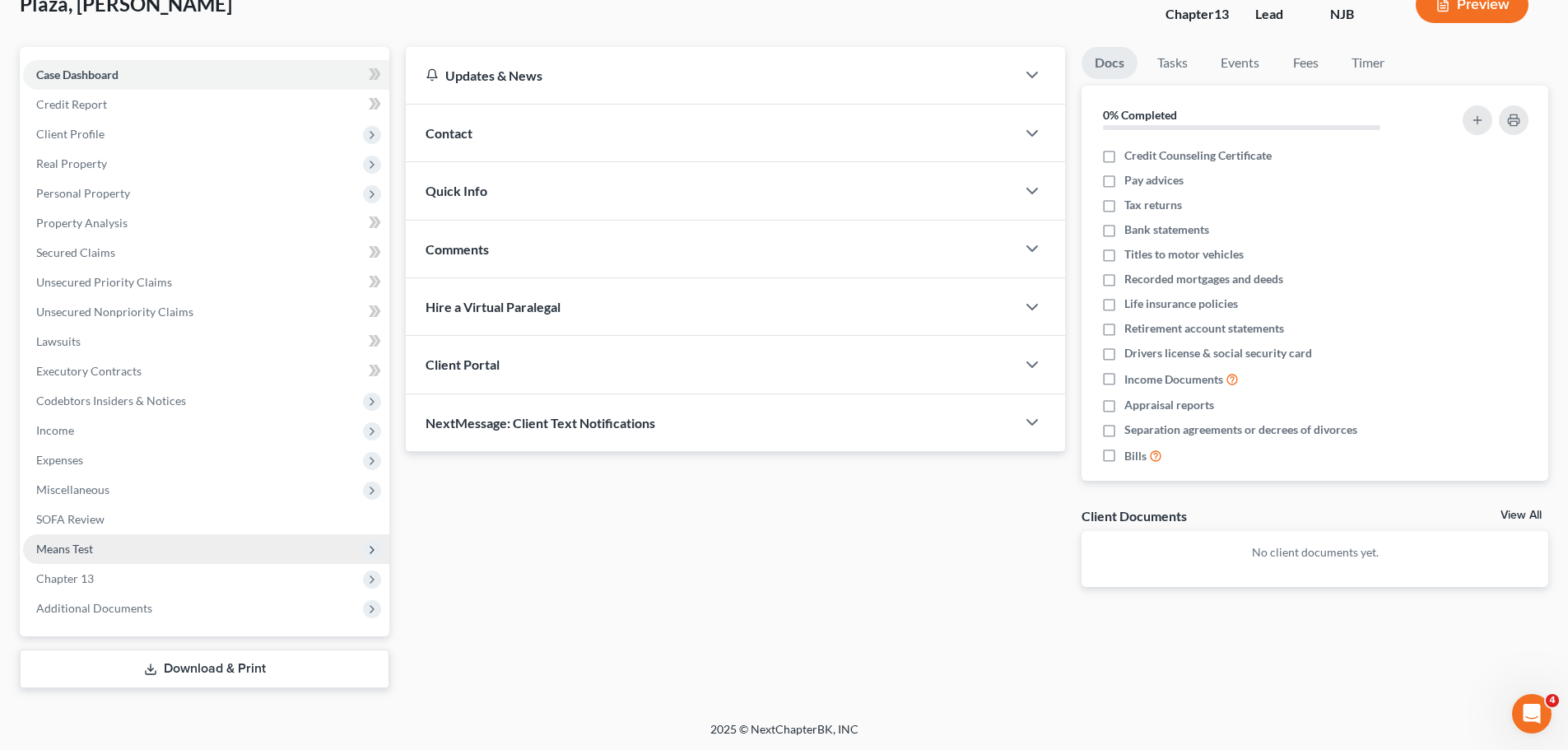
scroll to position [112, 0]
click at [81, 572] on span "Chapter 13" at bounding box center [65, 577] width 58 height 14
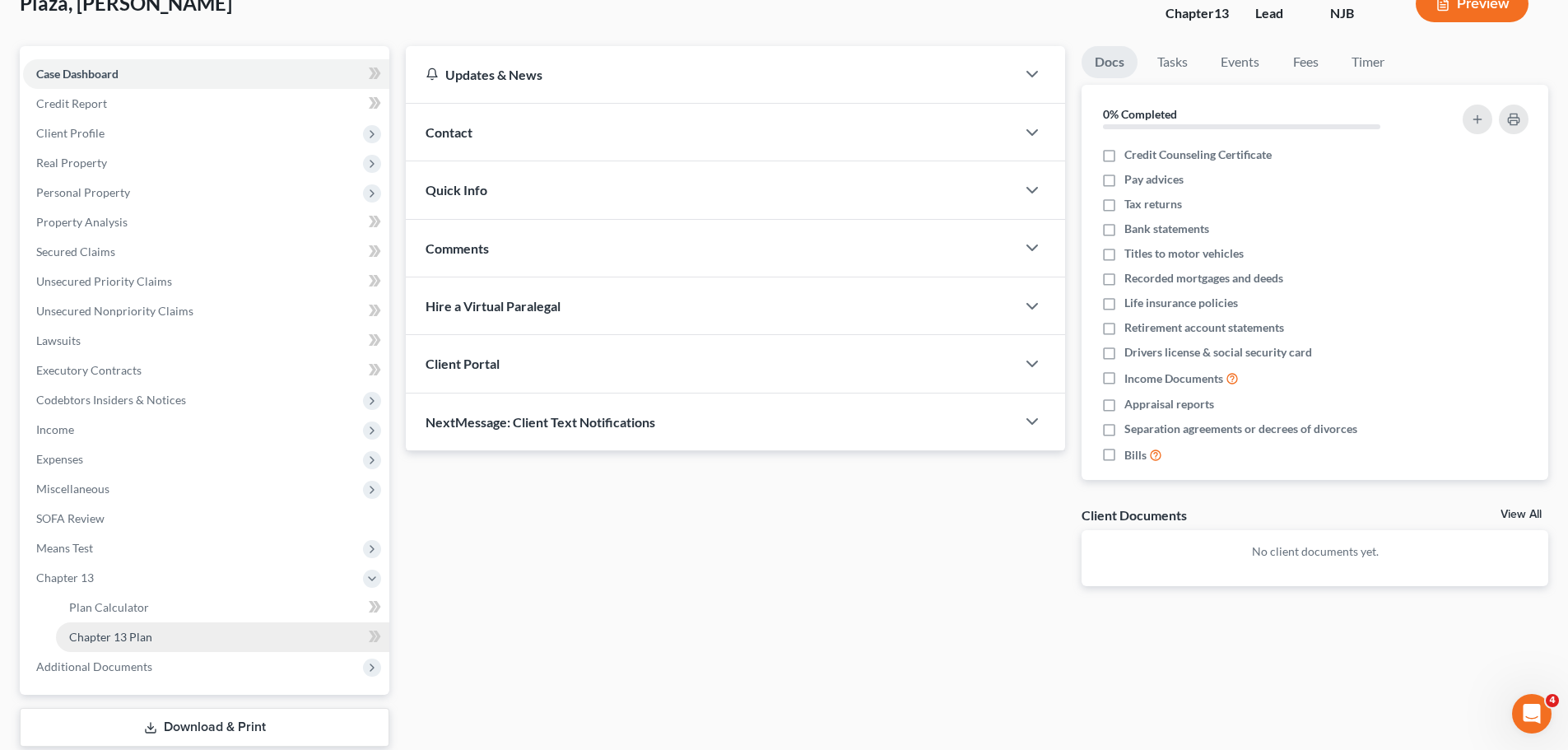
click at [115, 642] on span "Chapter 13 Plan" at bounding box center [110, 636] width 83 height 14
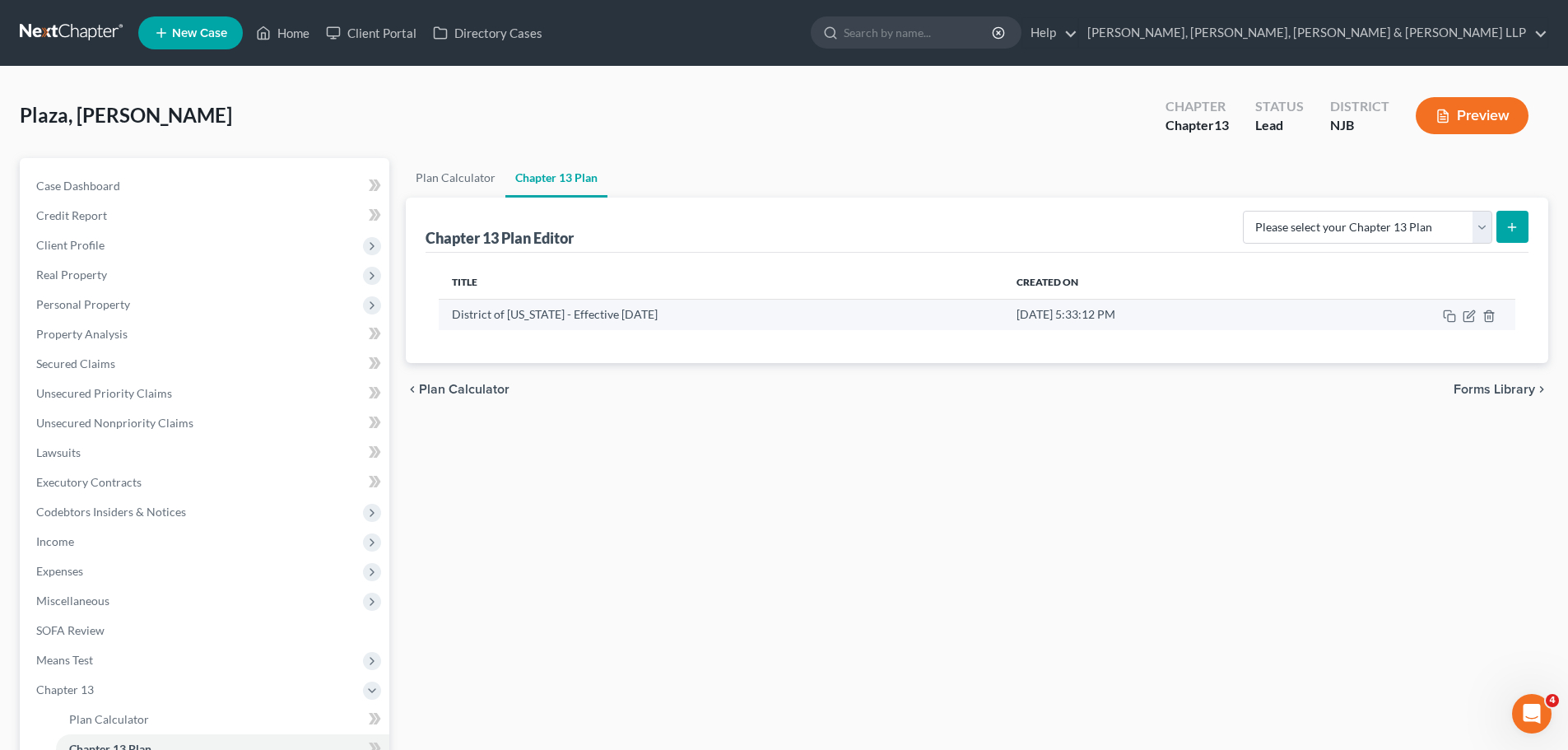
click at [1473, 323] on td at bounding box center [1412, 315] width 209 height 32
click at [1468, 315] on icon "button" at bounding box center [1471, 314] width 7 height 7
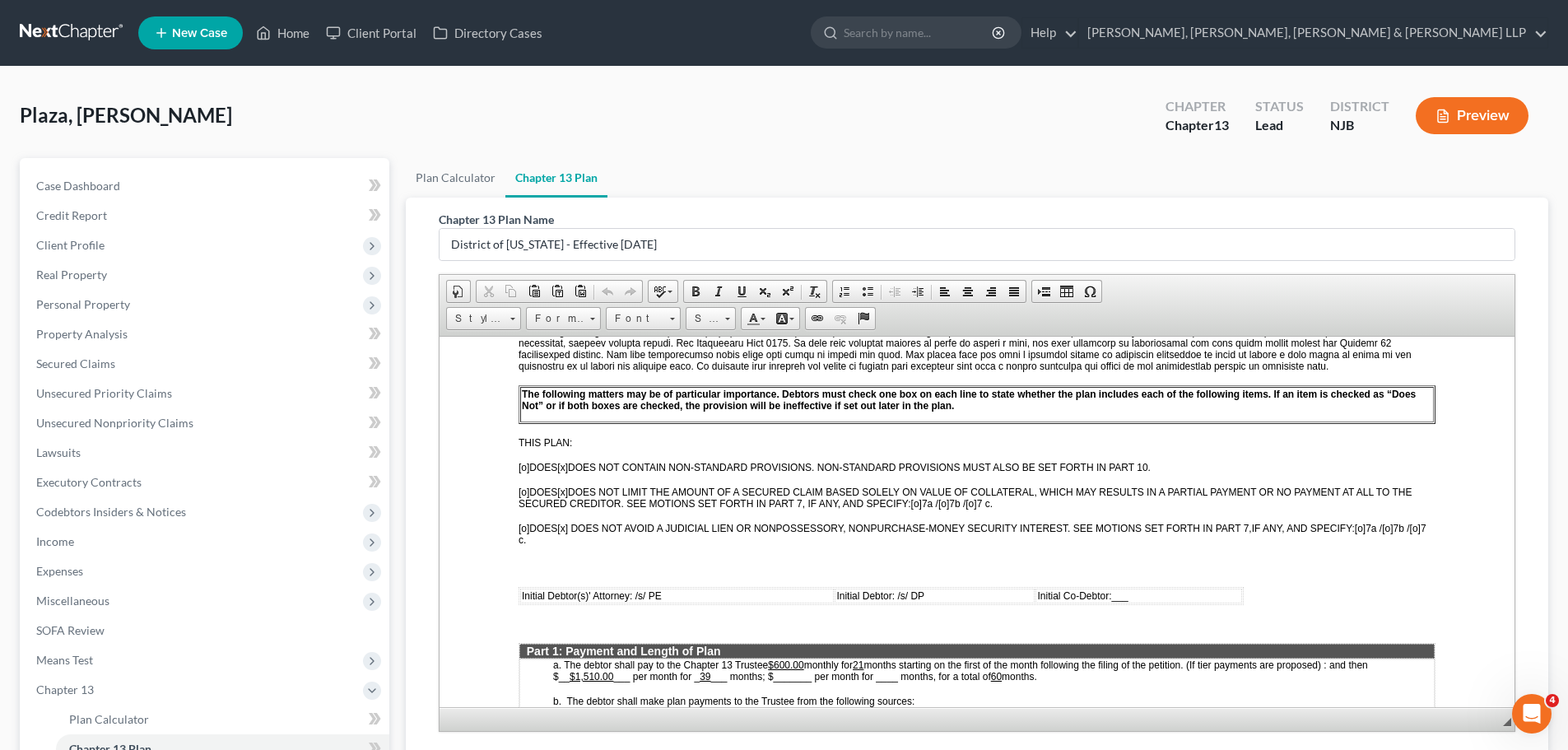
scroll to position [658, 0]
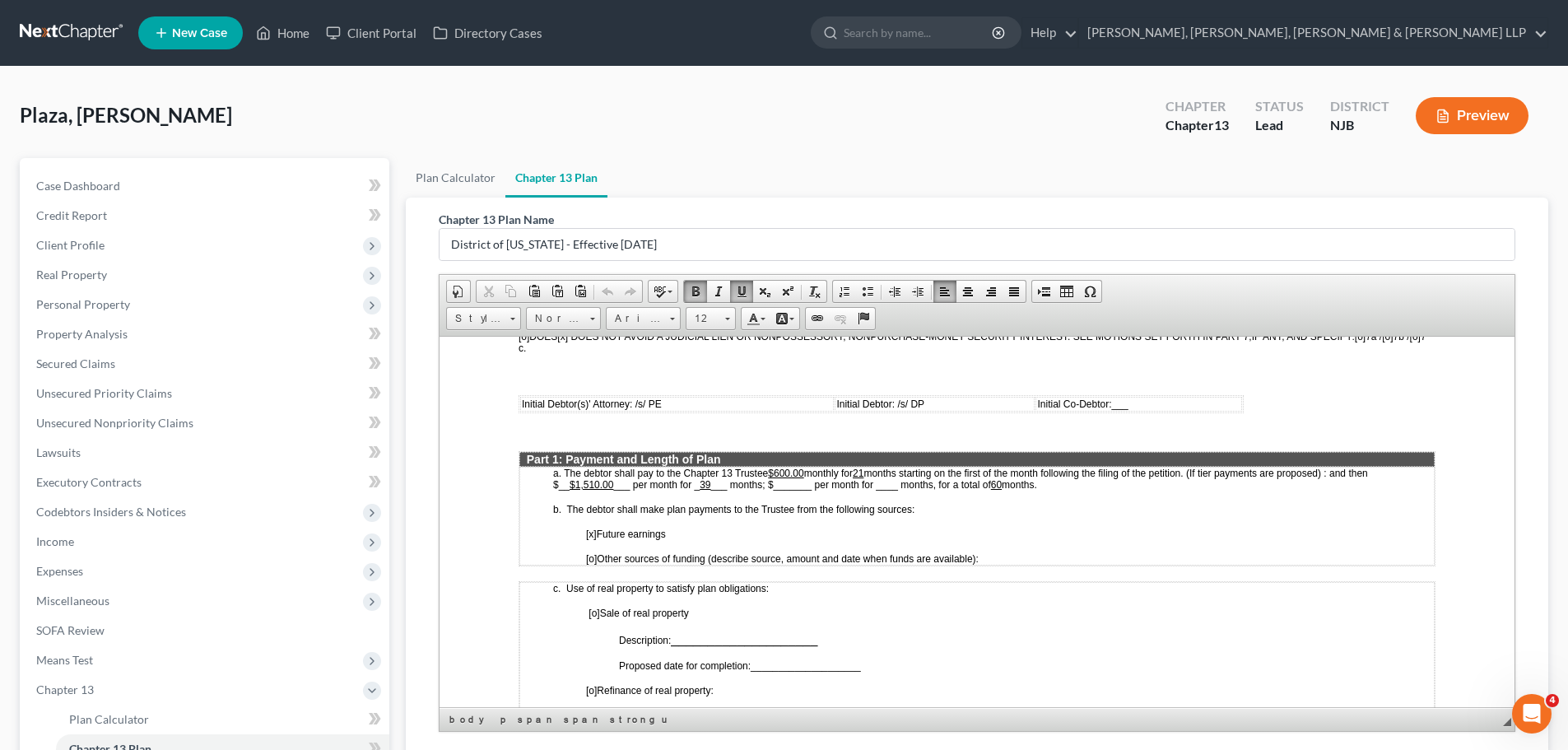
click at [790, 467] on u "$600.00" at bounding box center [786, 472] width 35 height 11
click at [872, 473] on span "months starting on the first of the month following the filing of the petition.…" at bounding box center [960, 477] width 815 height 23
drag, startPoint x: 769, startPoint y: 483, endPoint x: 935, endPoint y: 481, distance: 166.0
click at [935, 481] on span "months starting on the first of the month following the filing of the petition.…" at bounding box center [960, 477] width 815 height 23
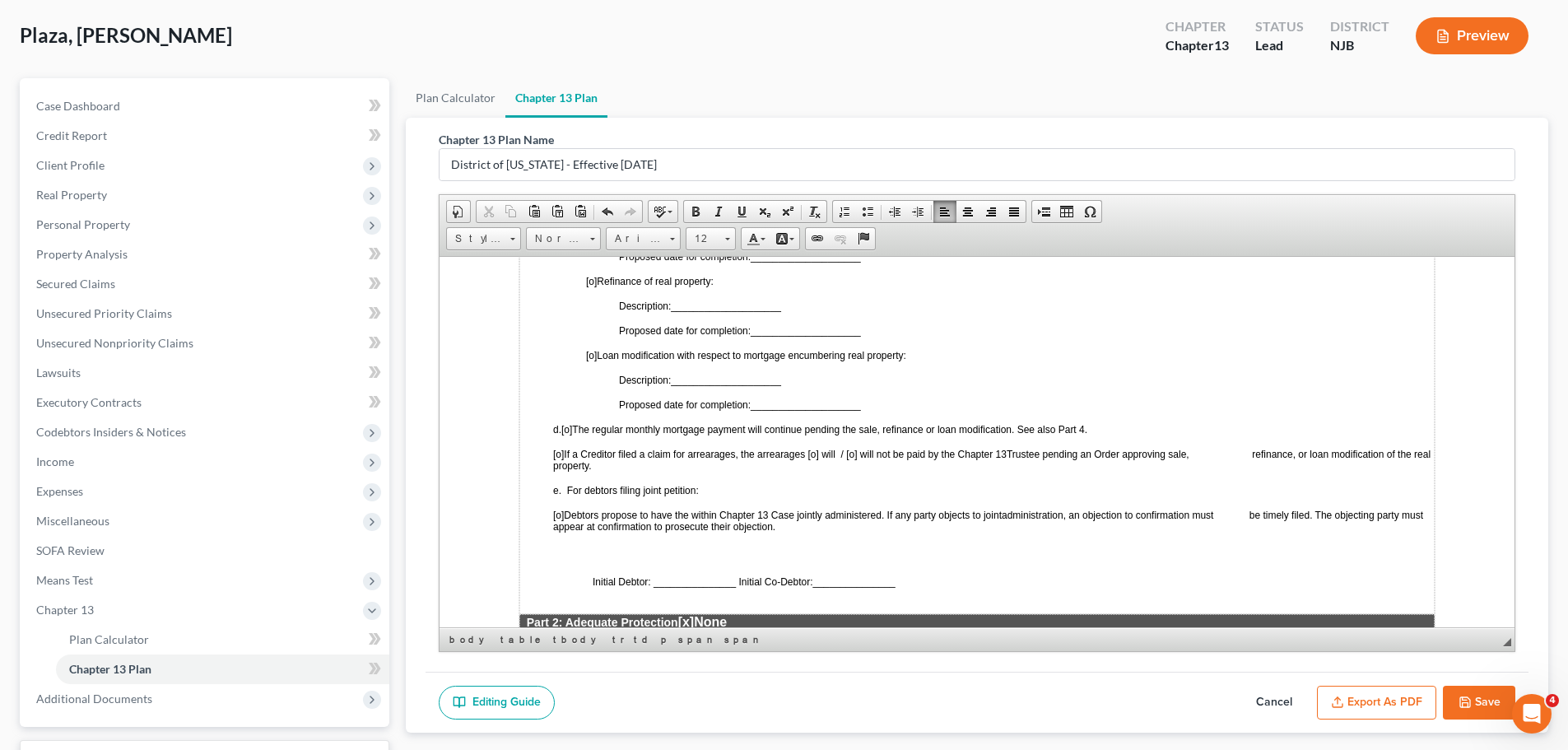
scroll to position [176, 0]
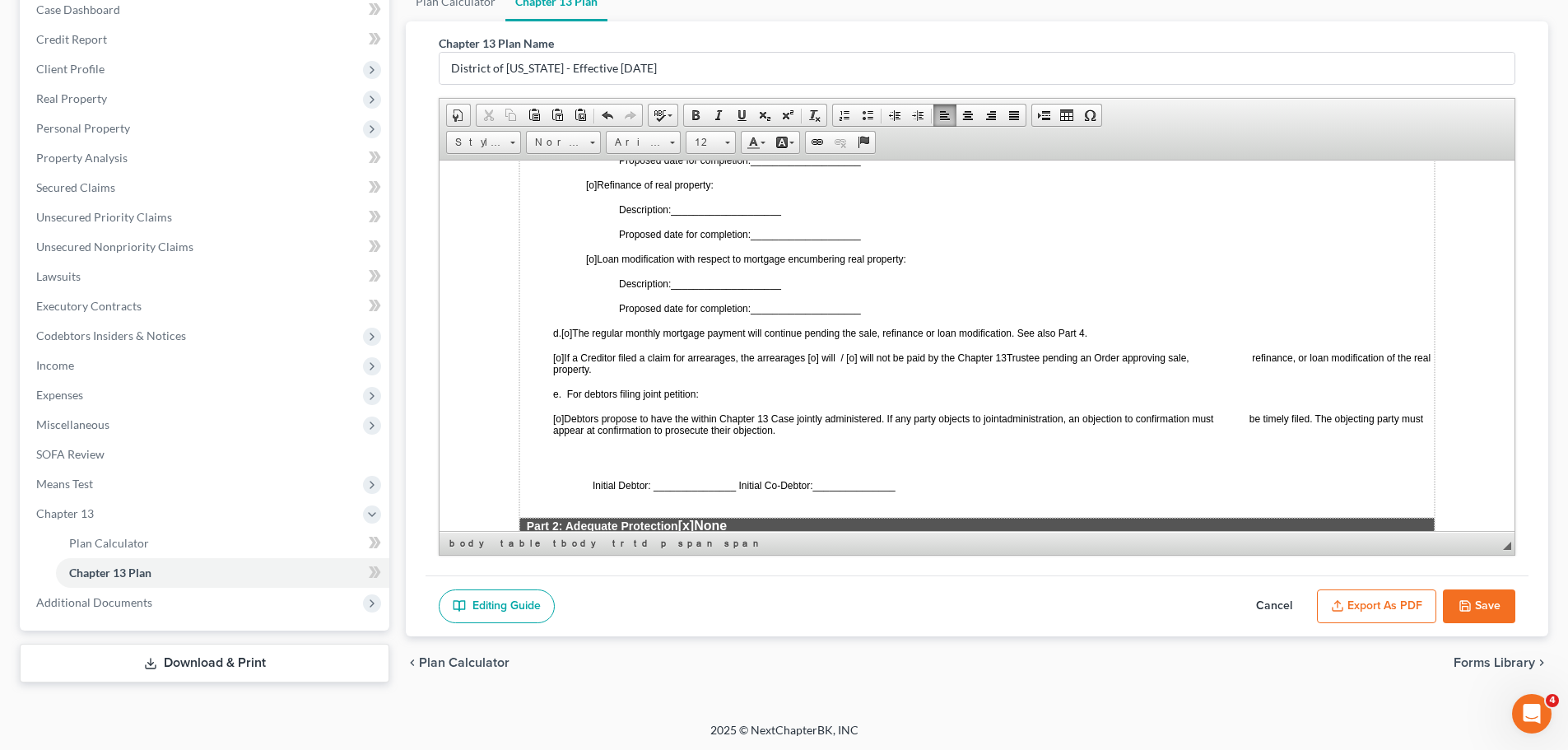
click at [1463, 608] on icon "button" at bounding box center [1466, 606] width 13 height 13
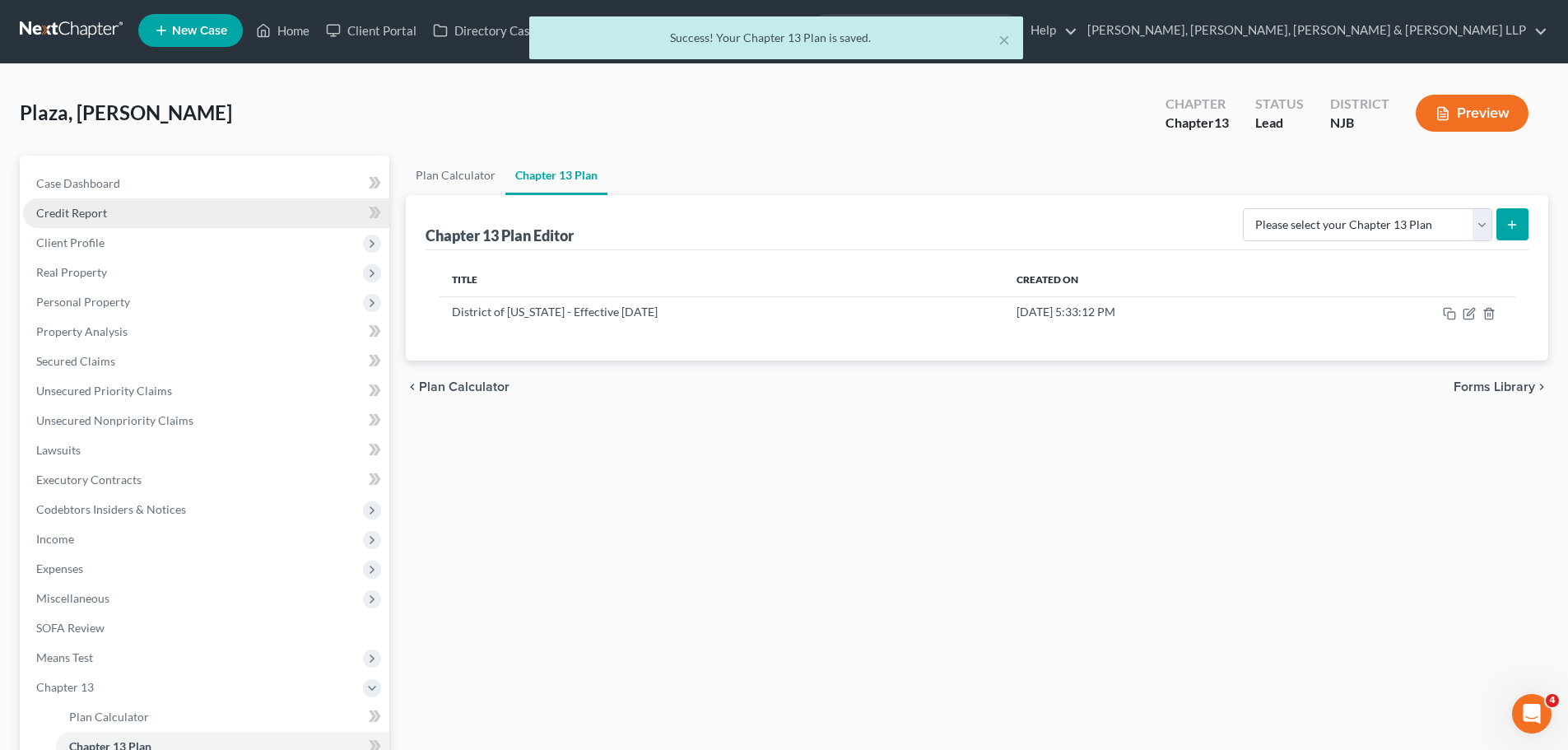
scroll to position [0, 0]
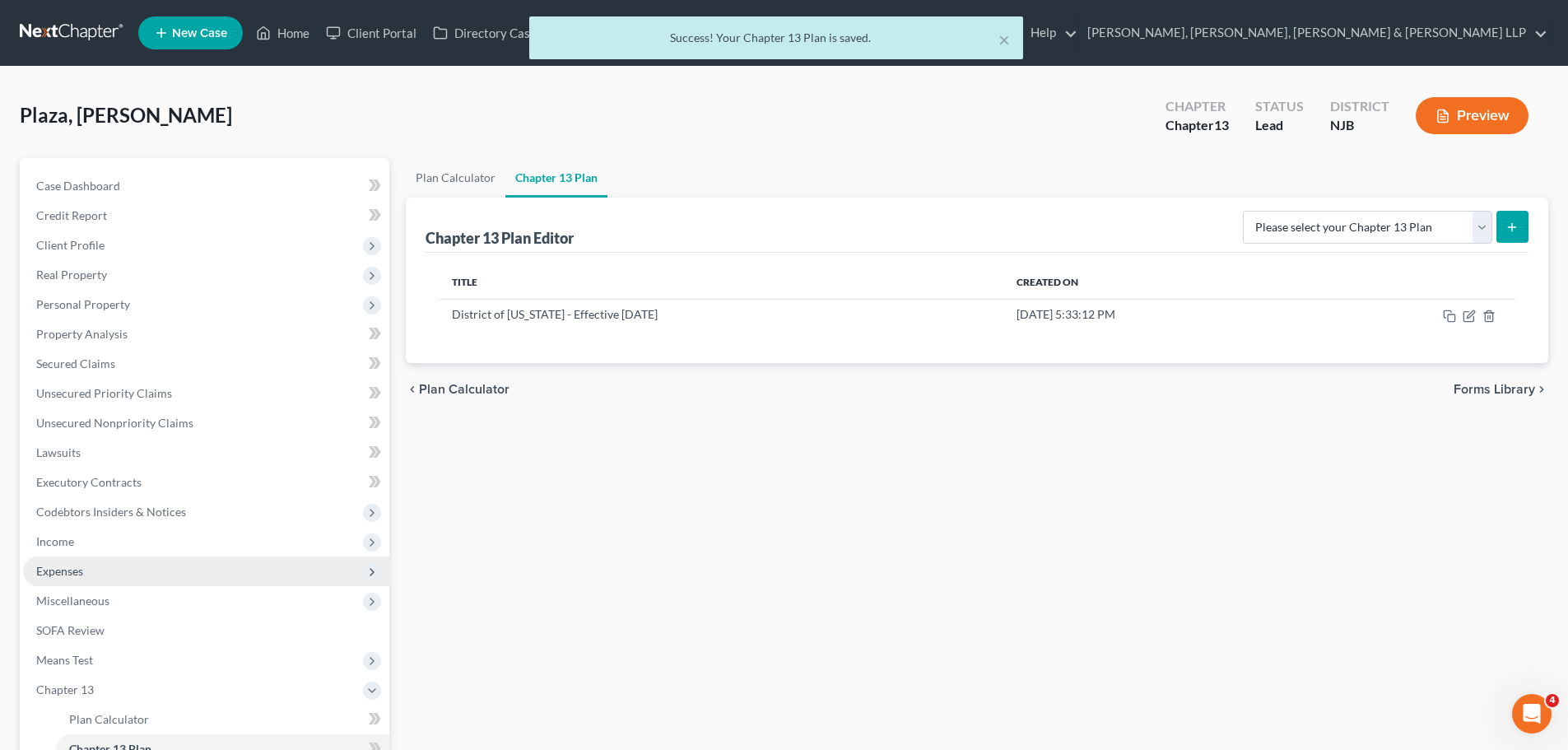
click at [99, 576] on span "Expenses" at bounding box center [206, 571] width 366 height 30
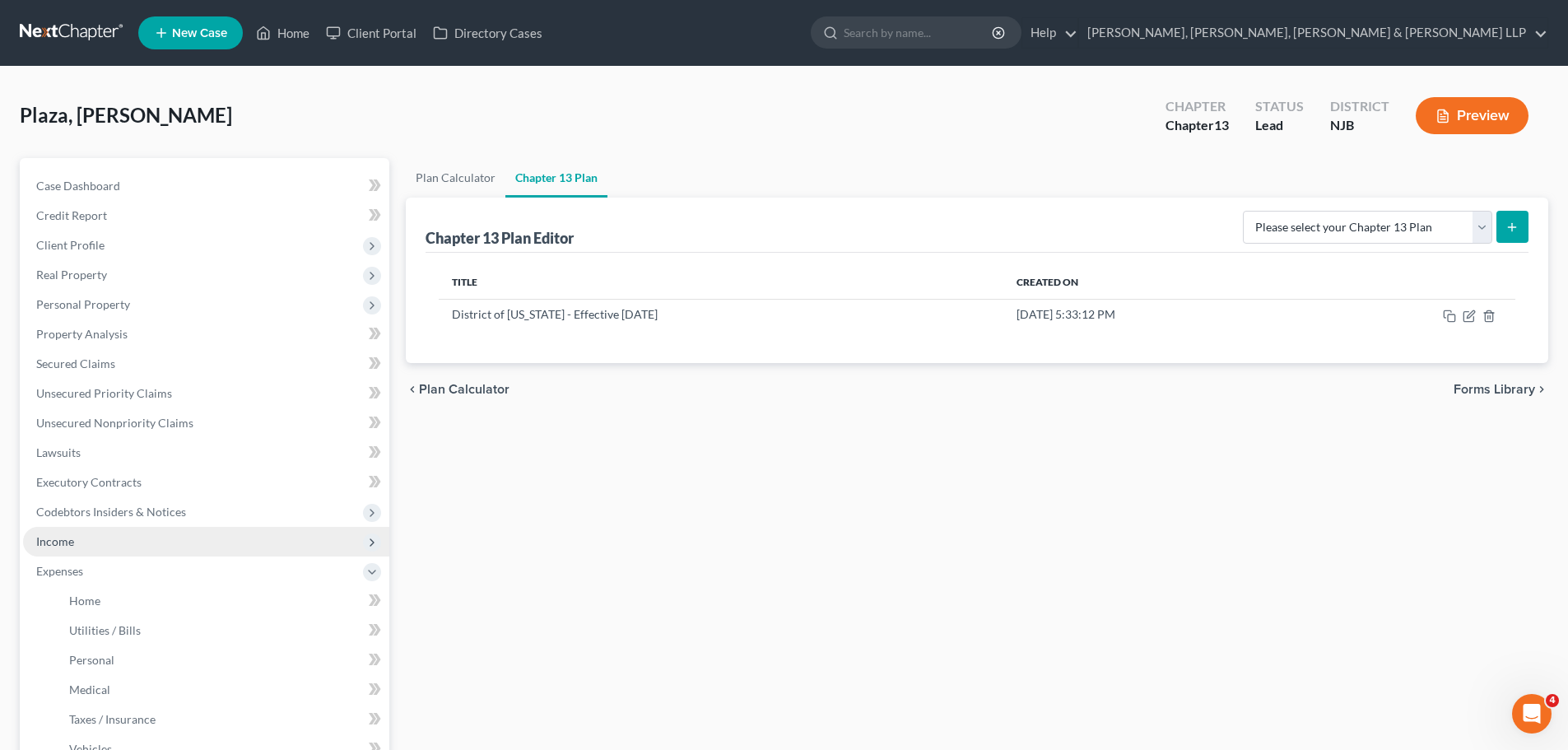
click at [102, 540] on span "Income" at bounding box center [206, 542] width 366 height 30
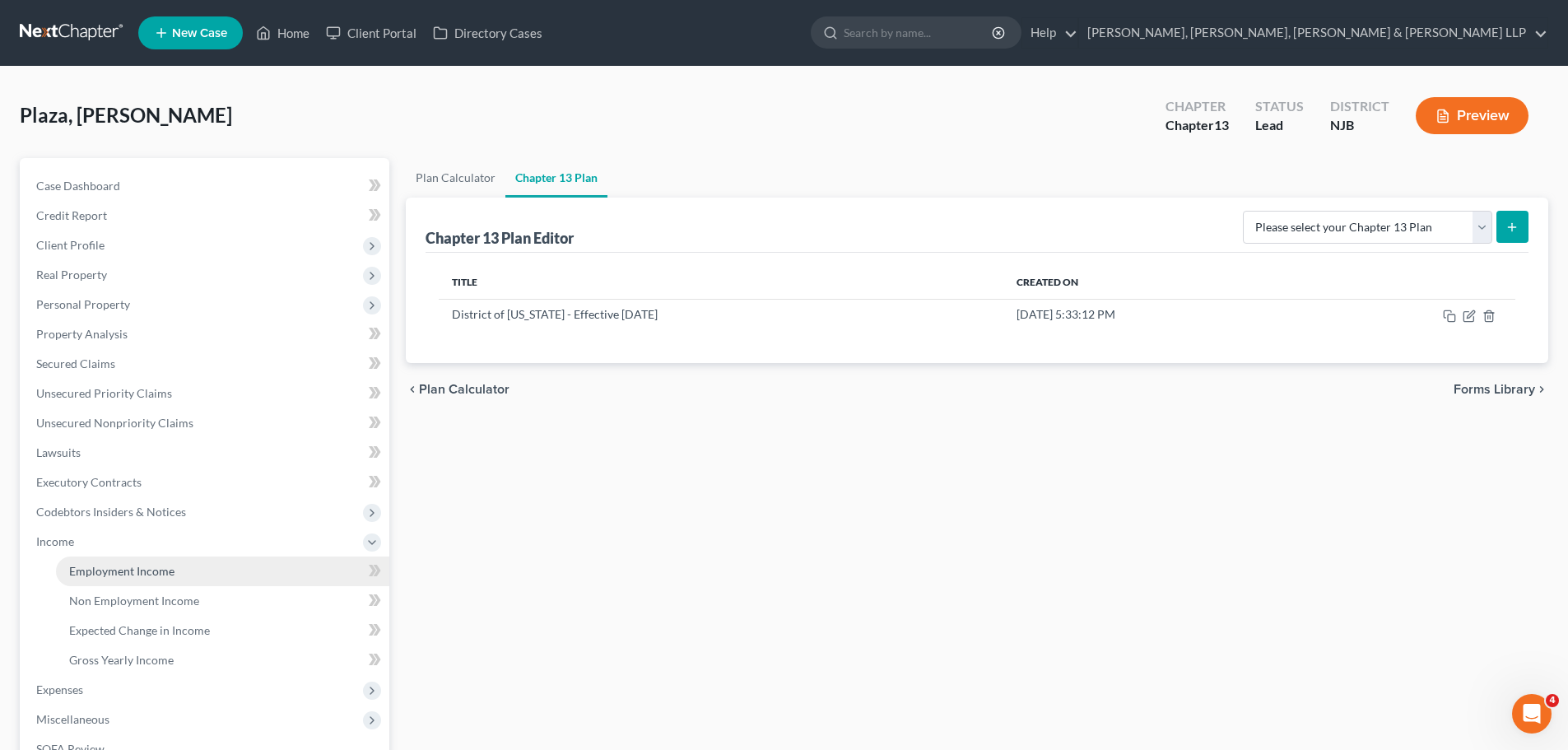
click at [102, 566] on span "Employment Income" at bounding box center [121, 570] width 105 height 14
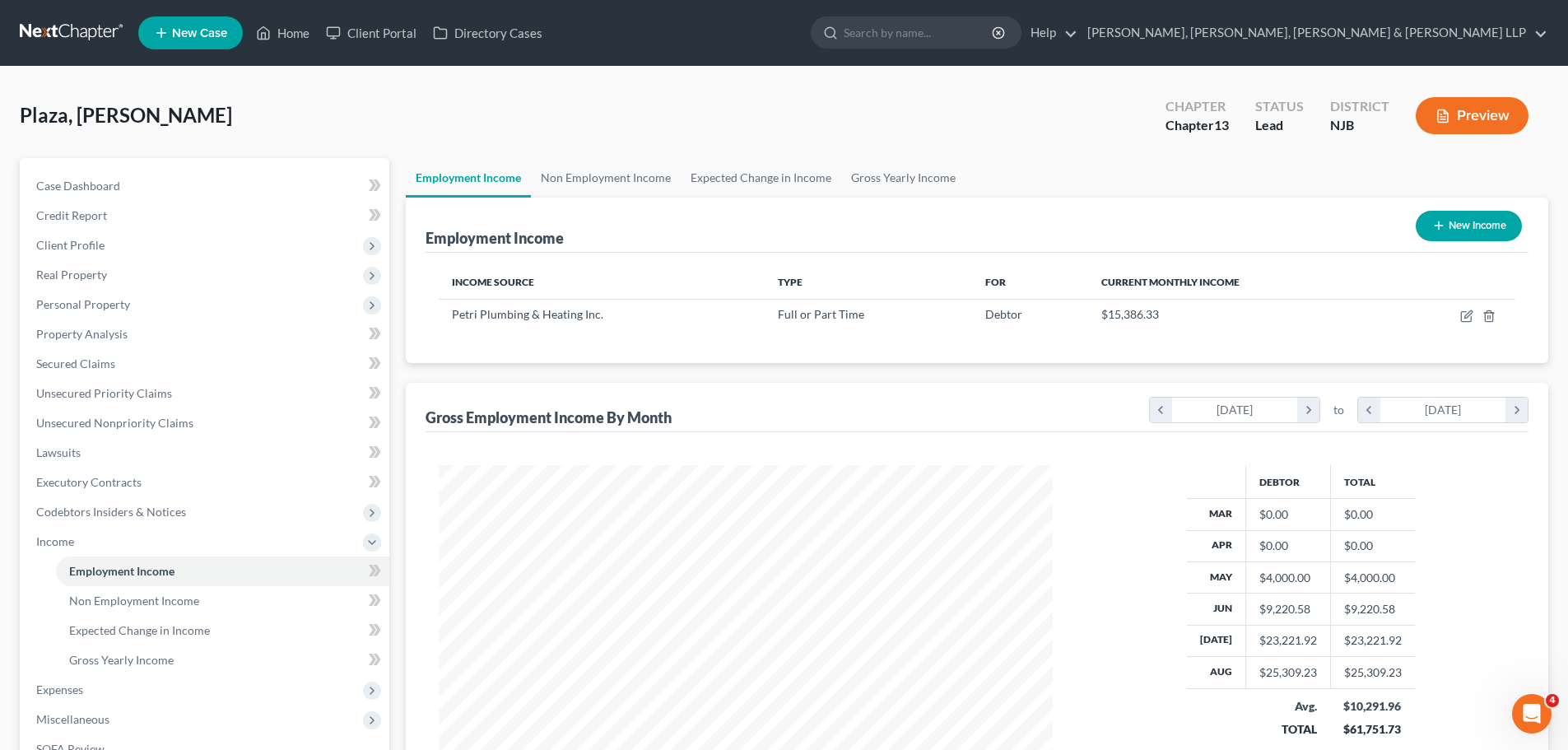
scroll to position [307, 647]
click at [111, 634] on span "Expected Change in Income" at bounding box center [139, 629] width 141 height 14
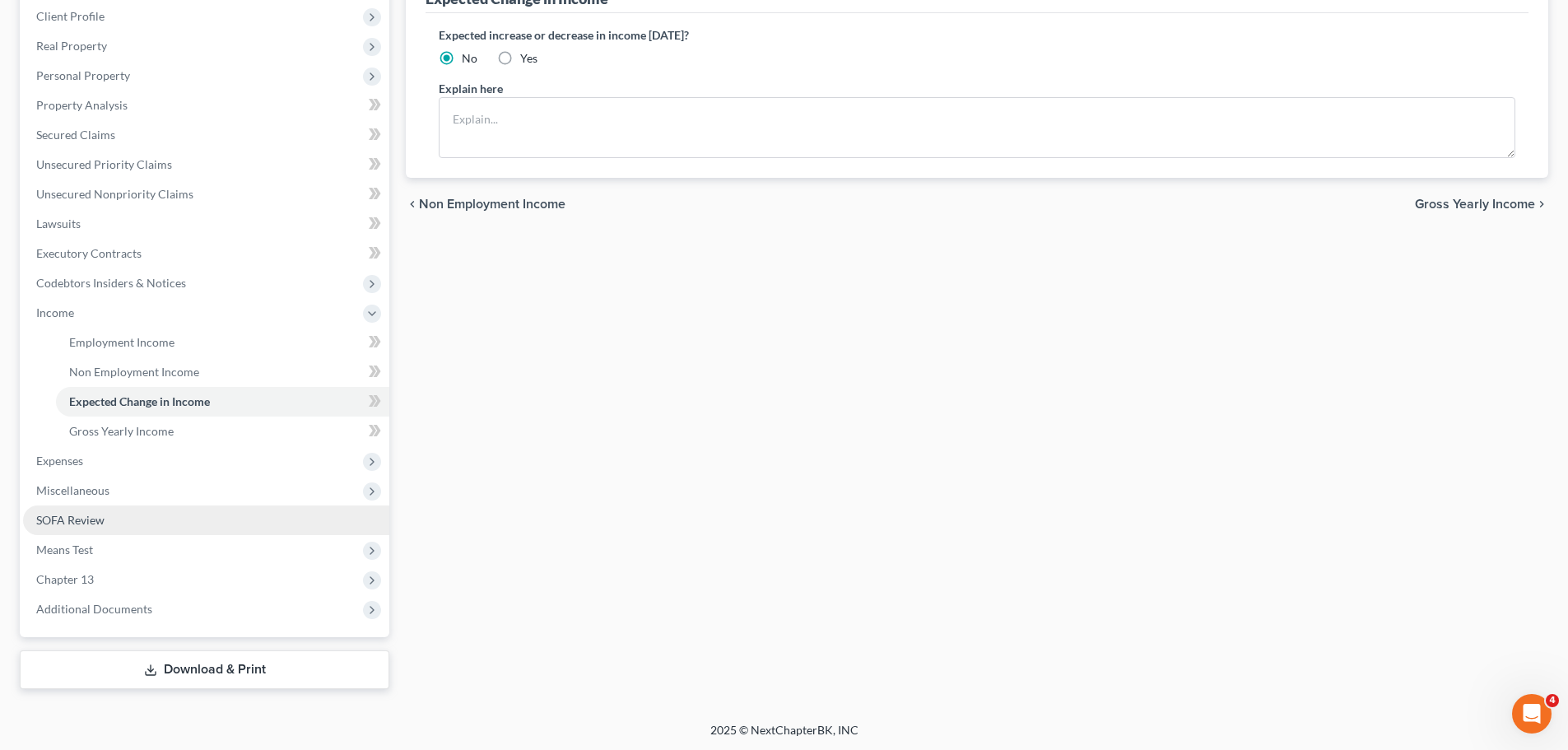
scroll to position [231, 0]
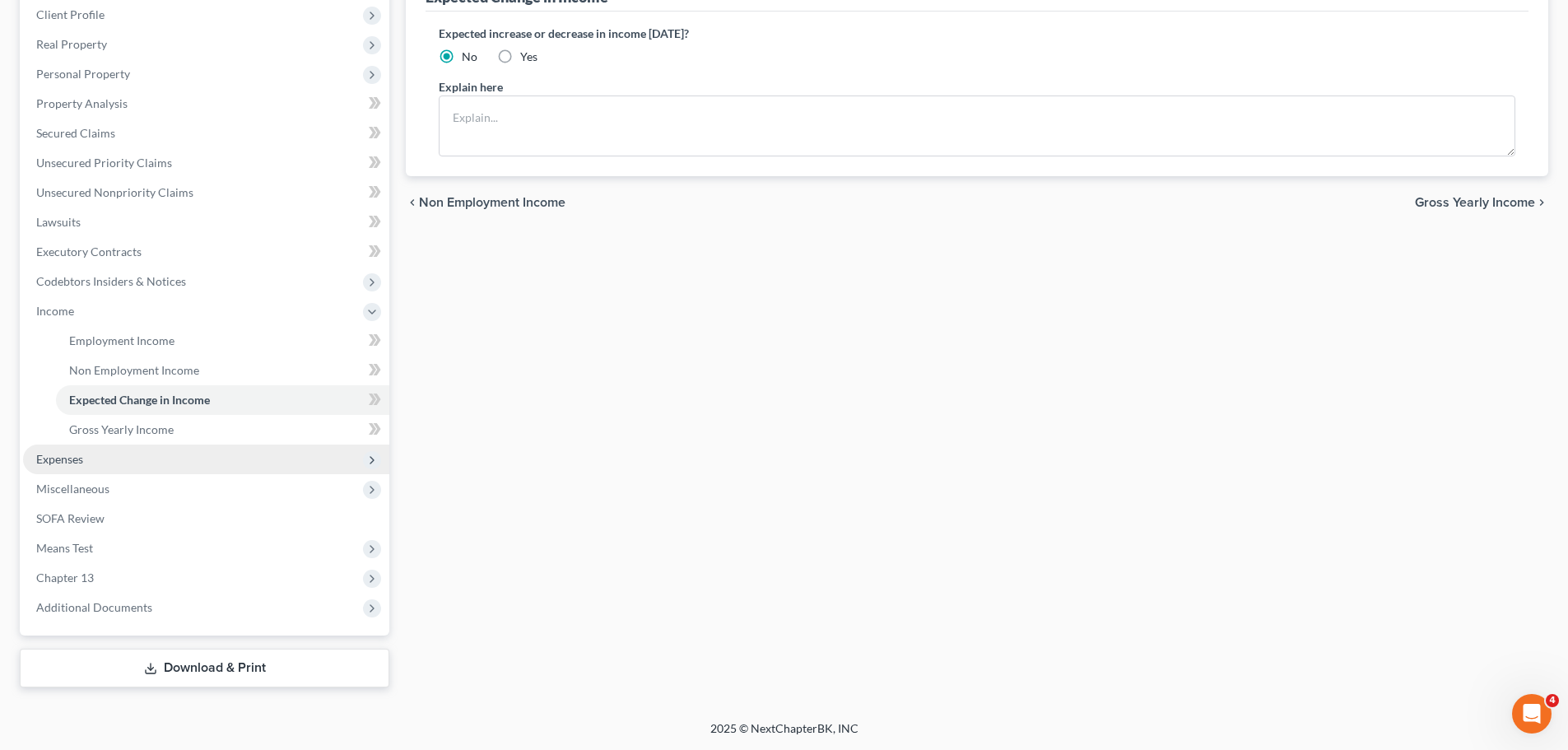
click at [77, 465] on span "Expenses" at bounding box center [206, 459] width 366 height 30
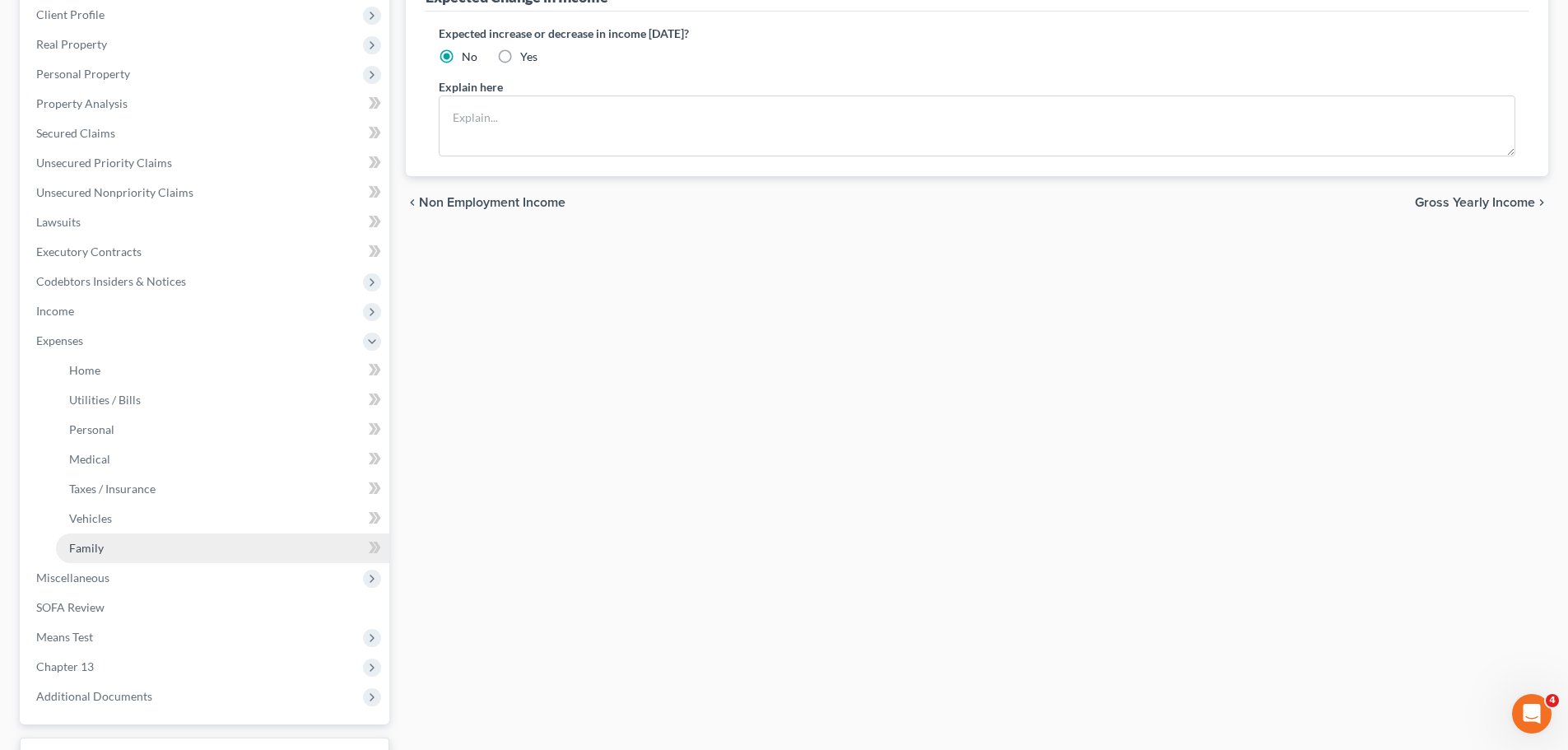
click at [106, 551] on link "Family" at bounding box center [223, 548] width 333 height 30
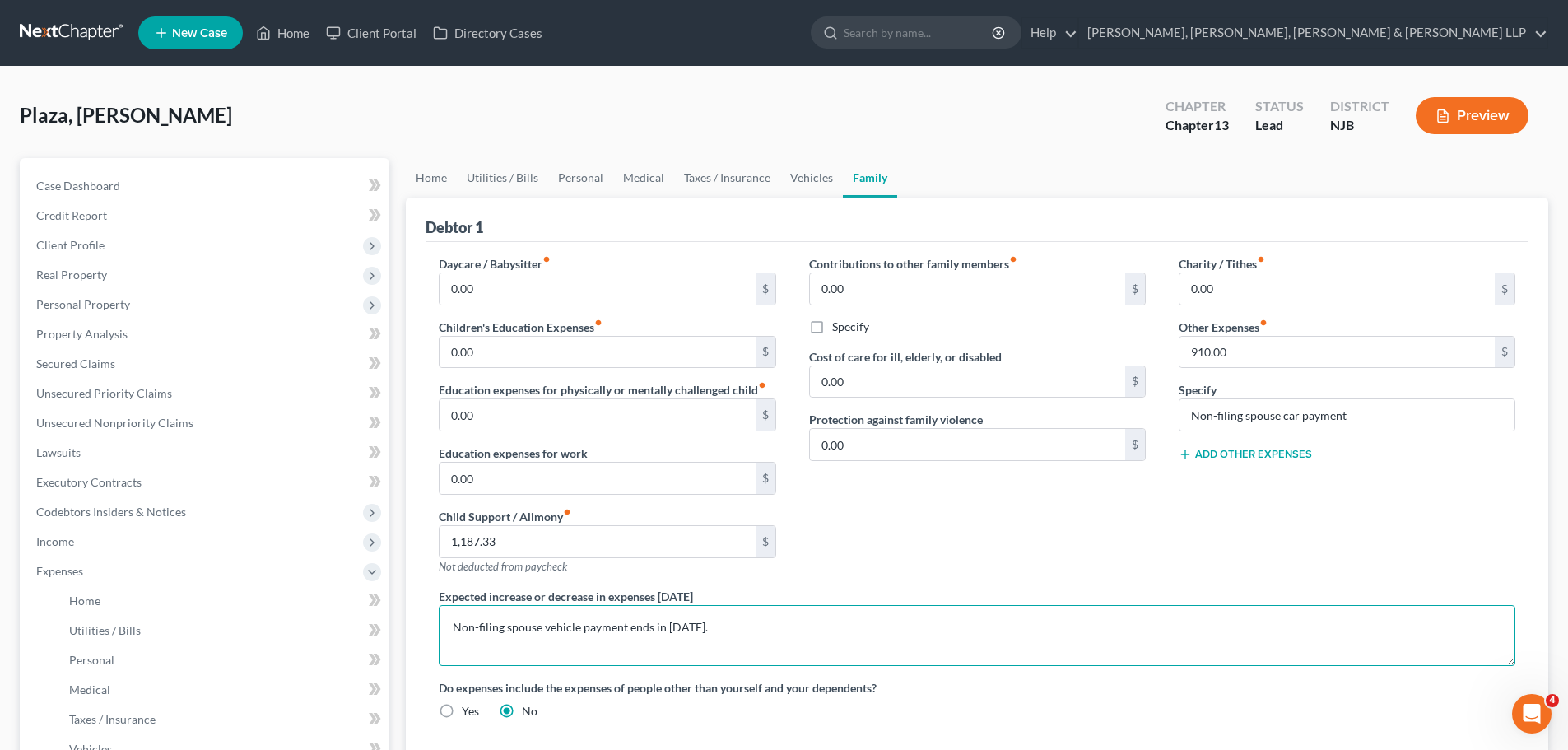
drag, startPoint x: 453, startPoint y: 628, endPoint x: 831, endPoint y: 647, distance: 378.5
click at [829, 647] on textarea "Non-filing spouse vehicle payment ends in May 2027." at bounding box center [977, 635] width 1077 height 60
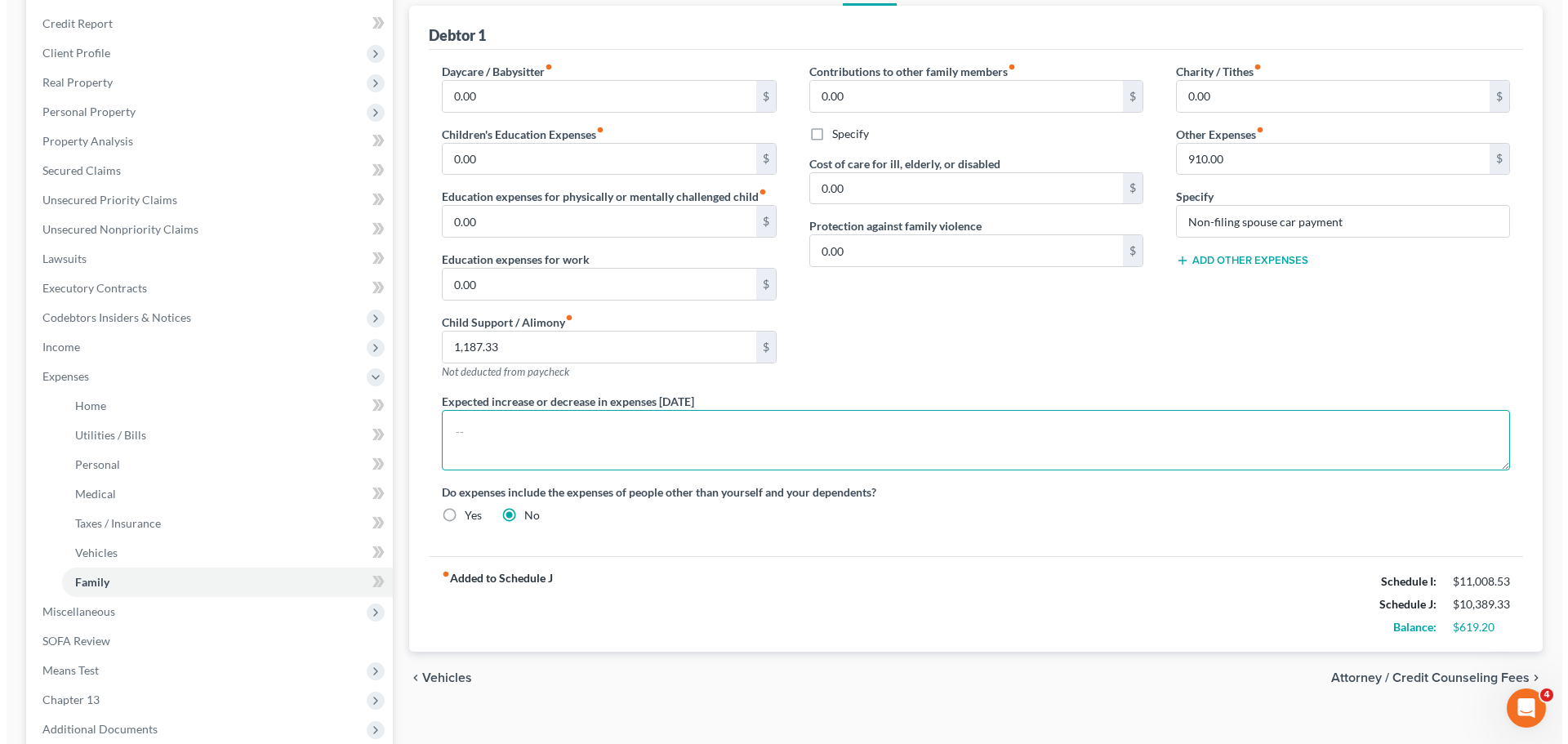
scroll to position [245, 0]
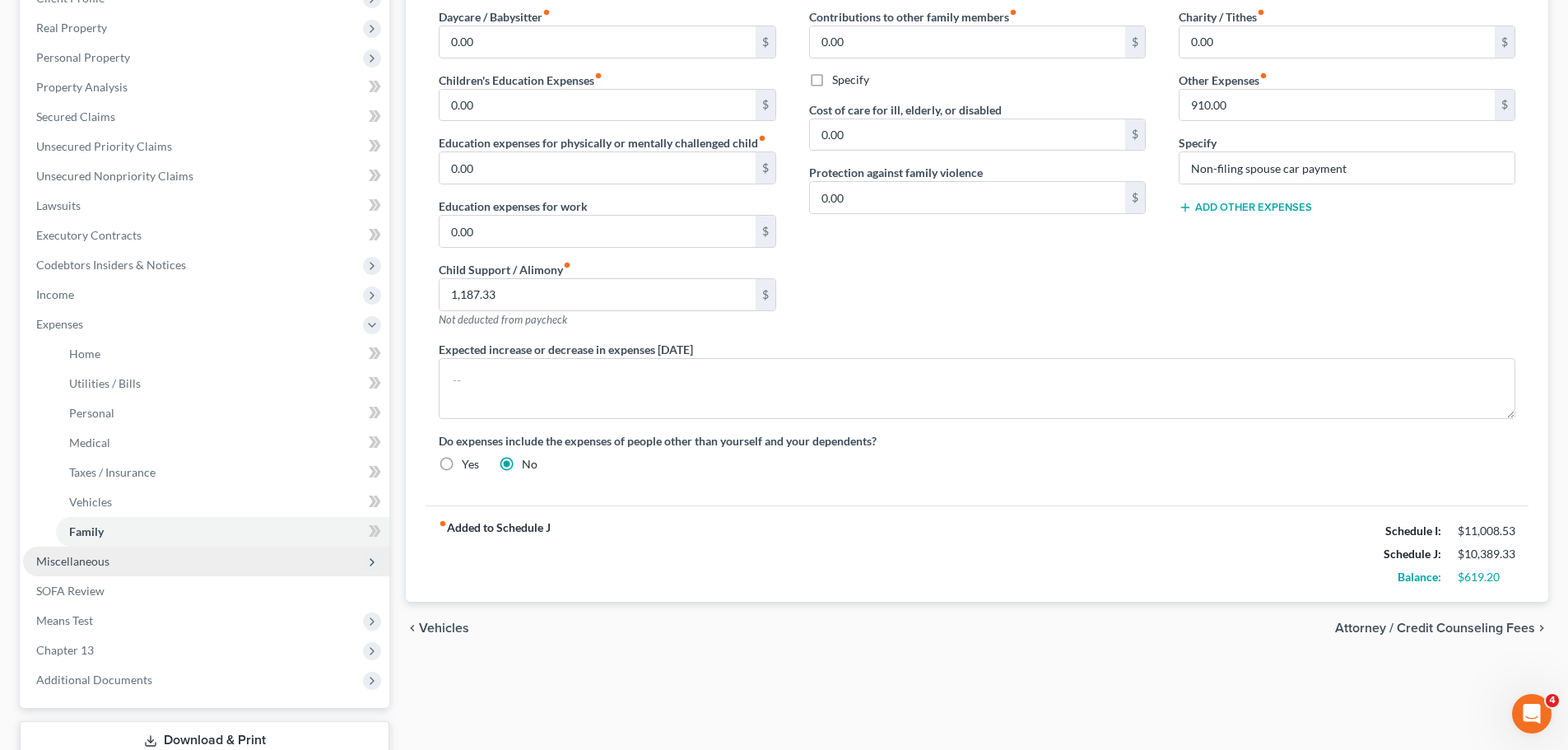
click at [115, 557] on span "Miscellaneous" at bounding box center [206, 561] width 366 height 30
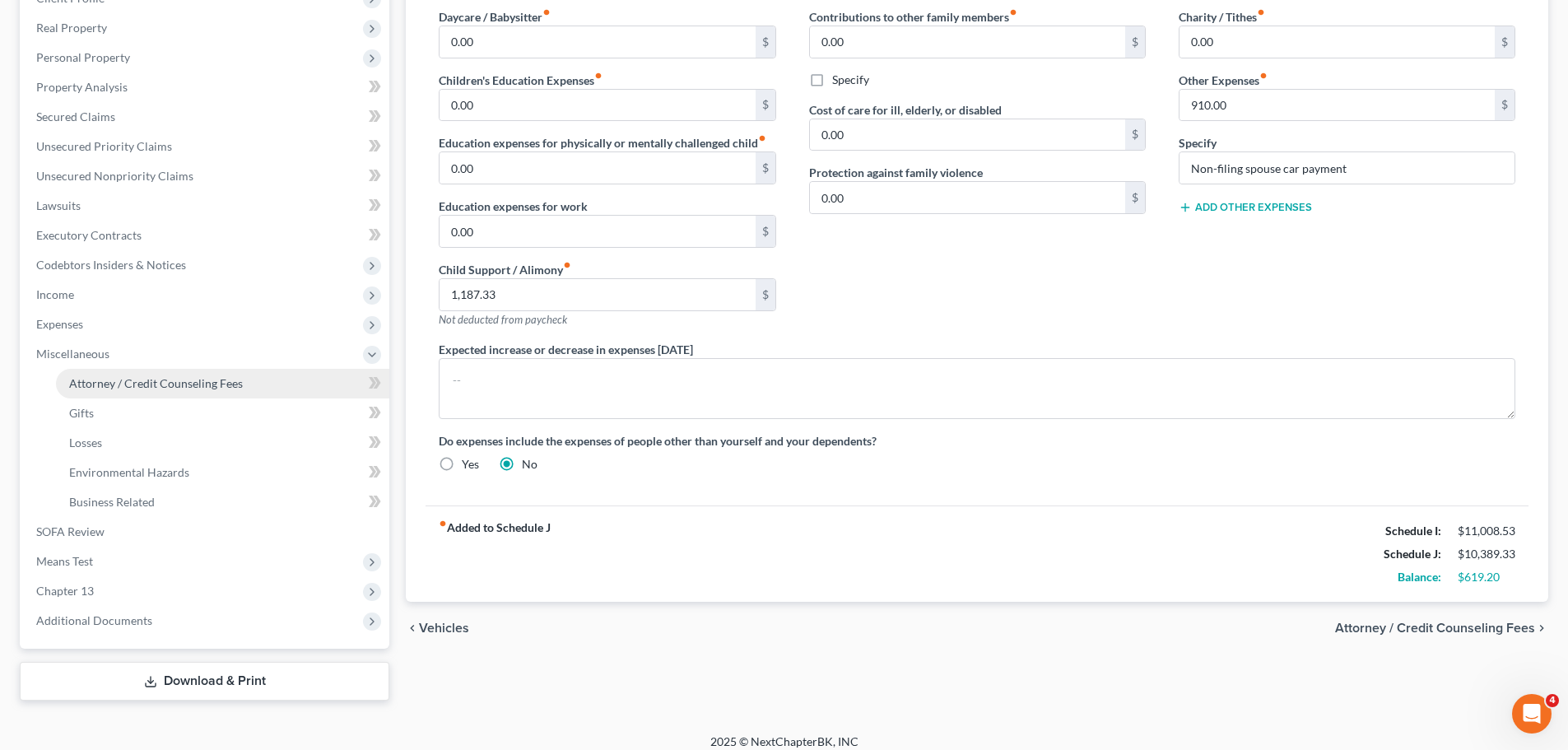
click at [161, 380] on span "Attorney / Credit Counseling Fees" at bounding box center [155, 382] width 174 height 14
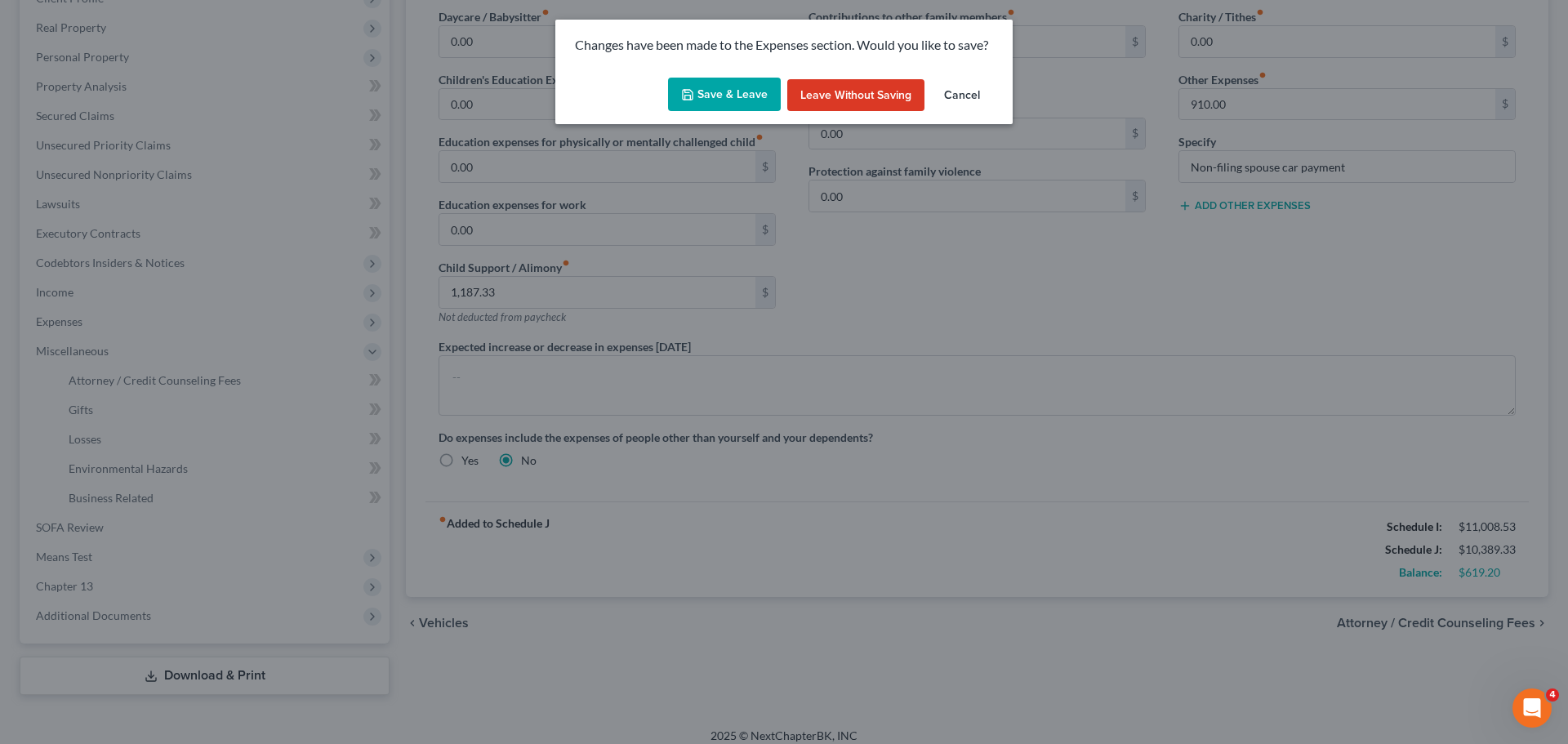
click at [734, 96] on button "Save & Leave" at bounding box center [724, 94] width 113 height 34
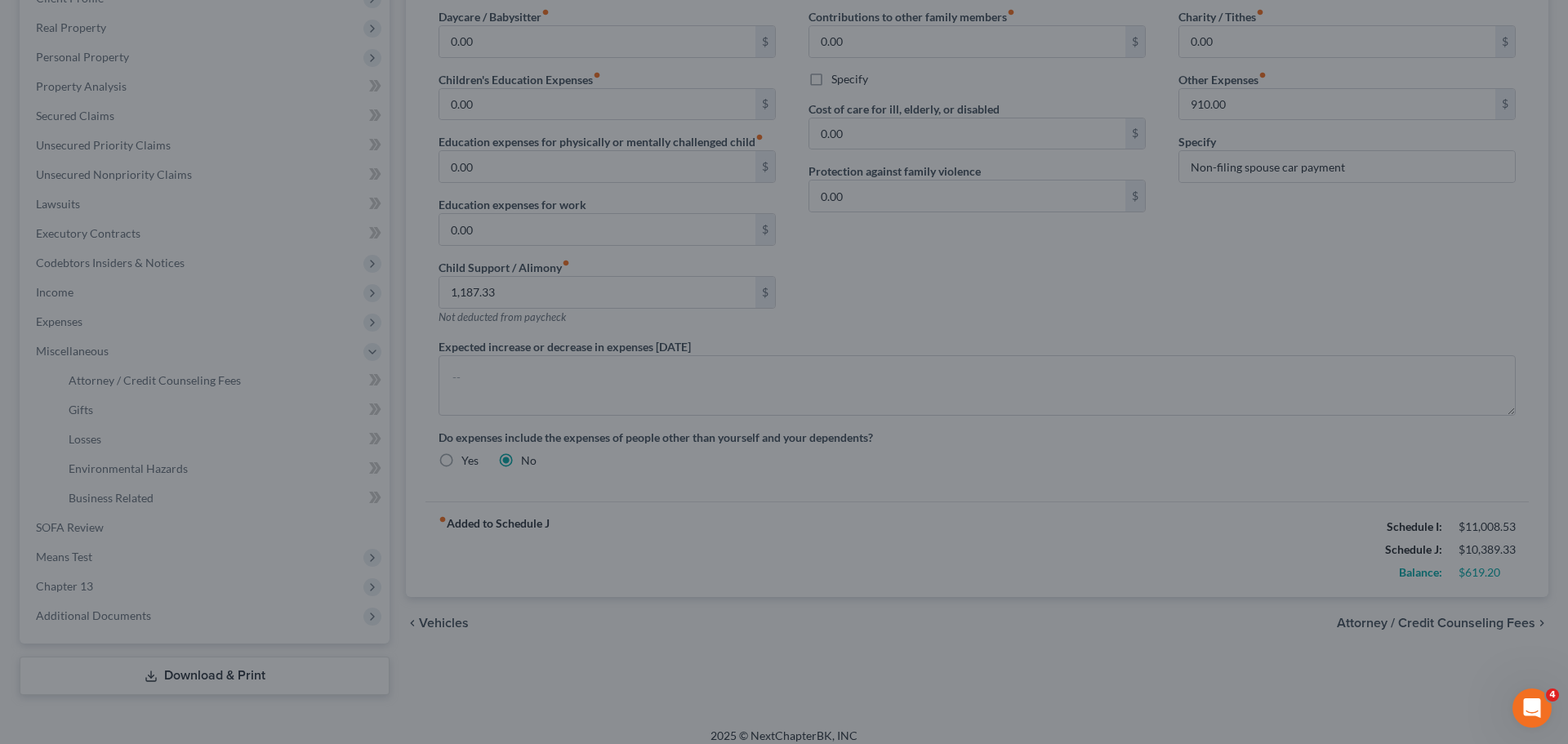
select select "0"
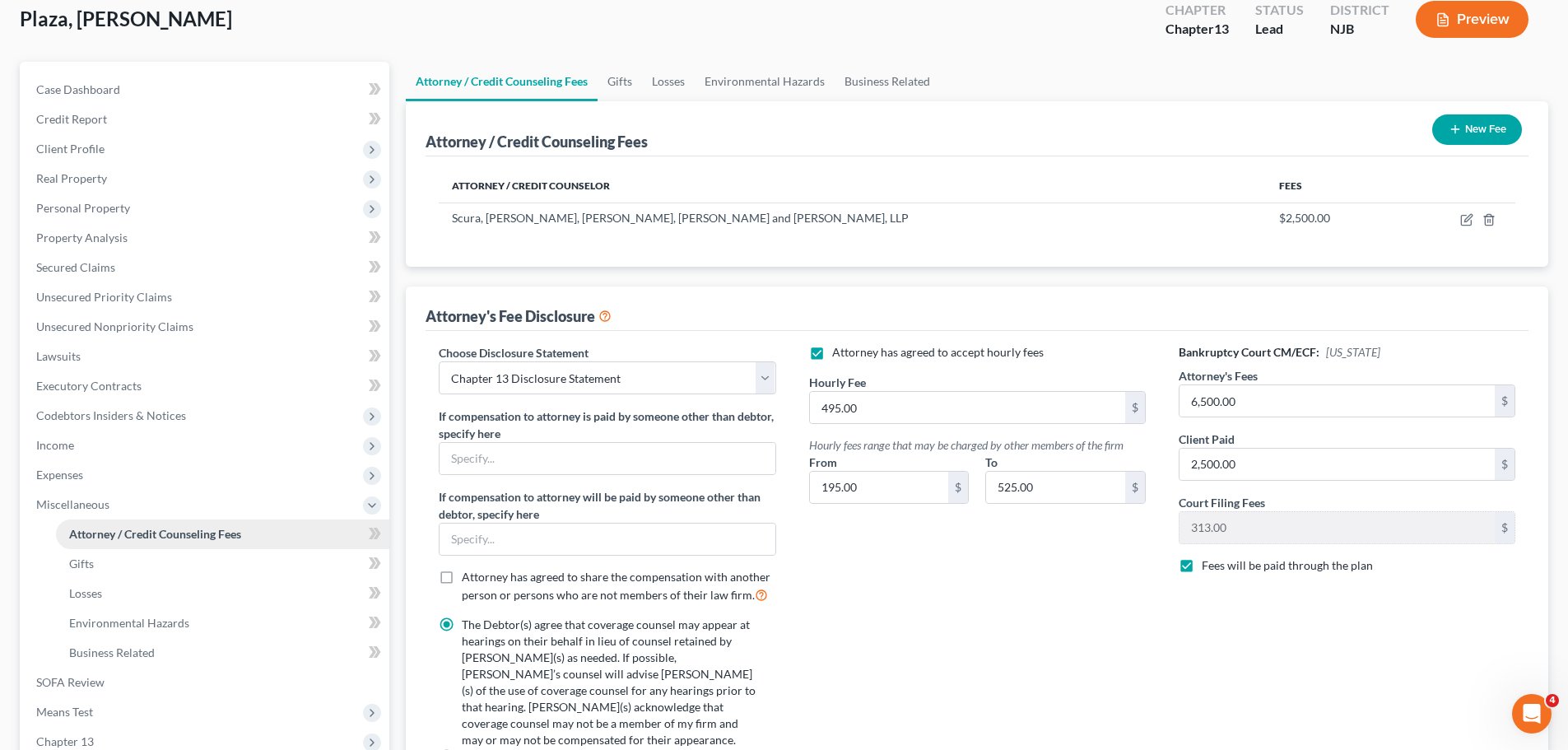
scroll to position [309, 0]
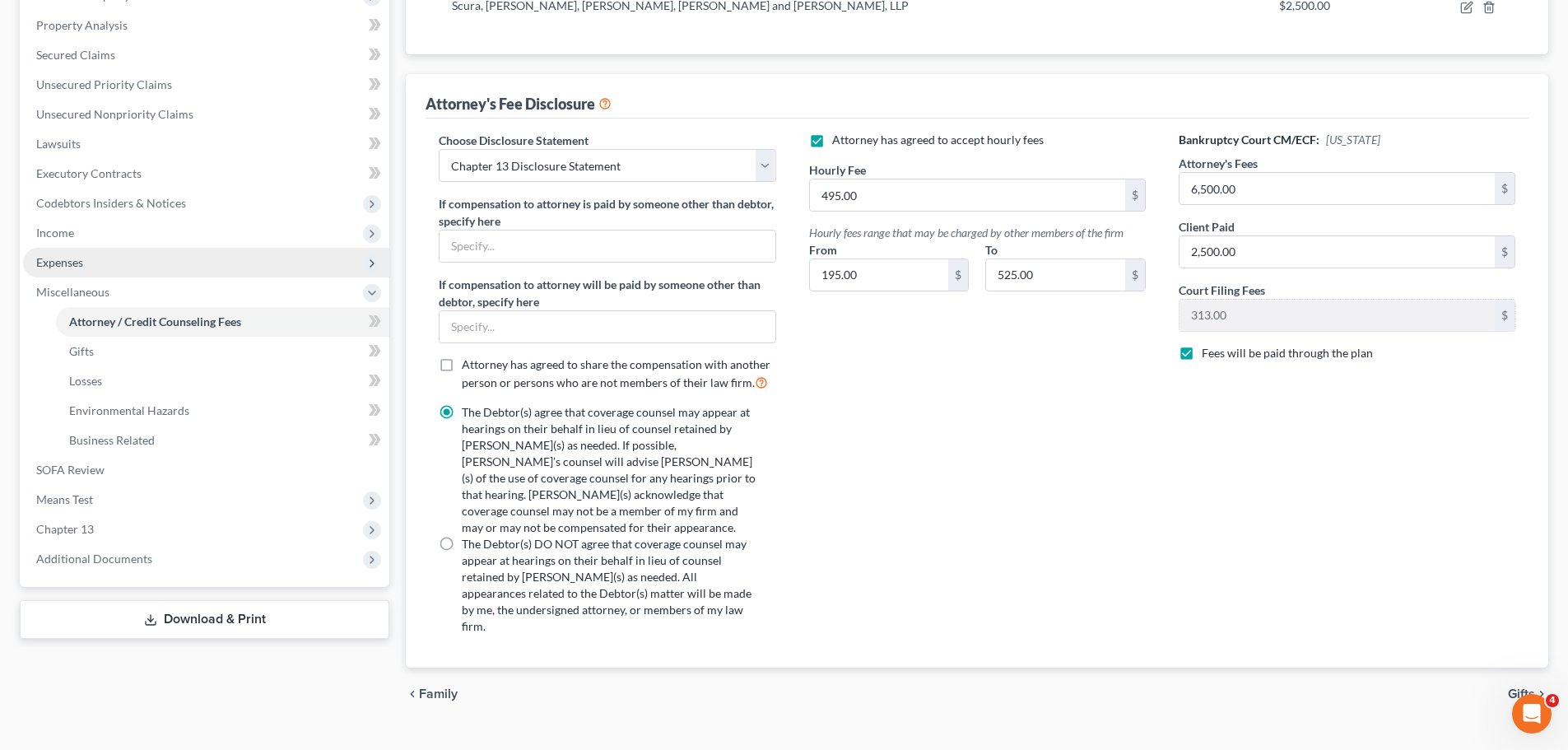
click at [78, 259] on span "Expenses" at bounding box center [60, 261] width 47 height 14
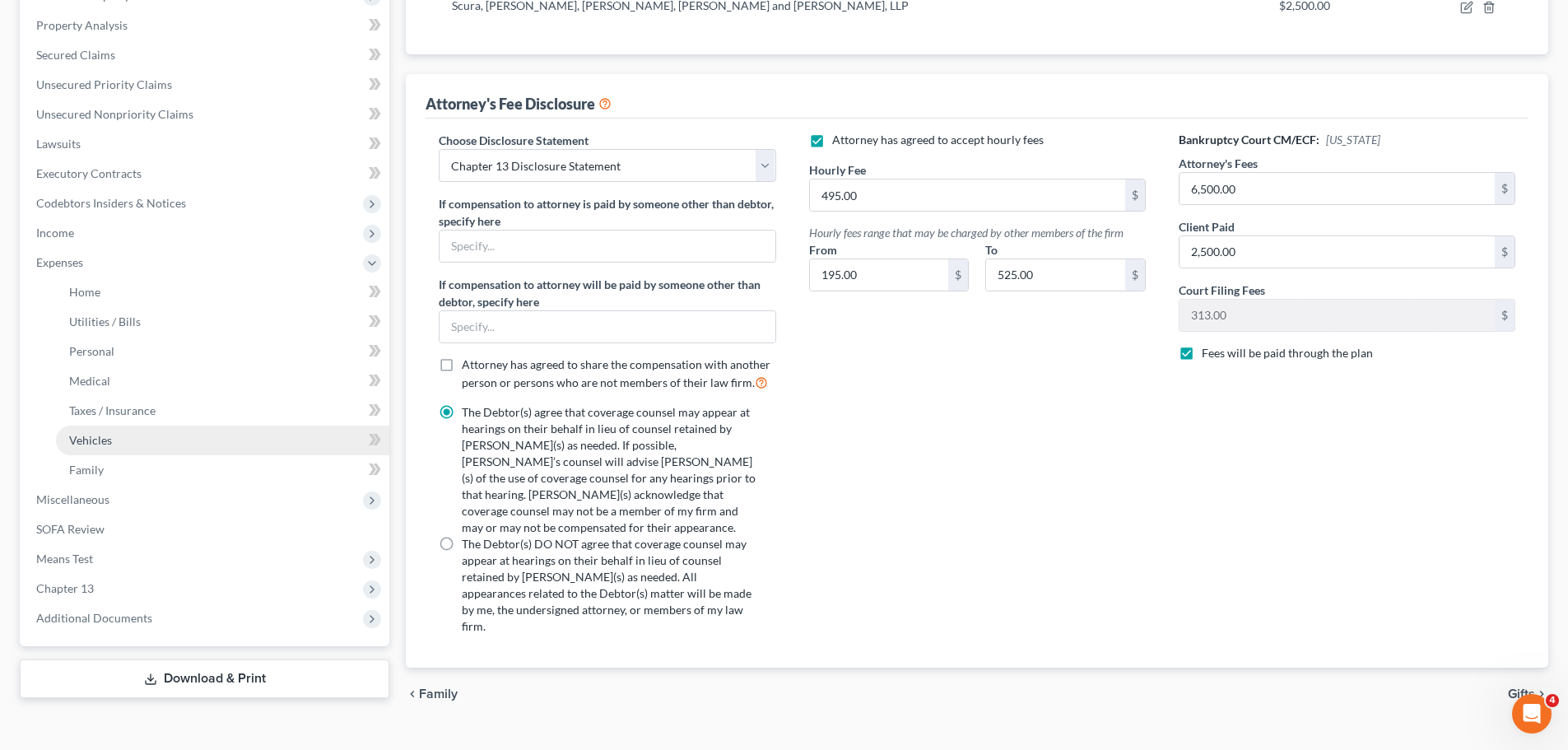
click at [88, 447] on link "Vehicles" at bounding box center [223, 440] width 333 height 30
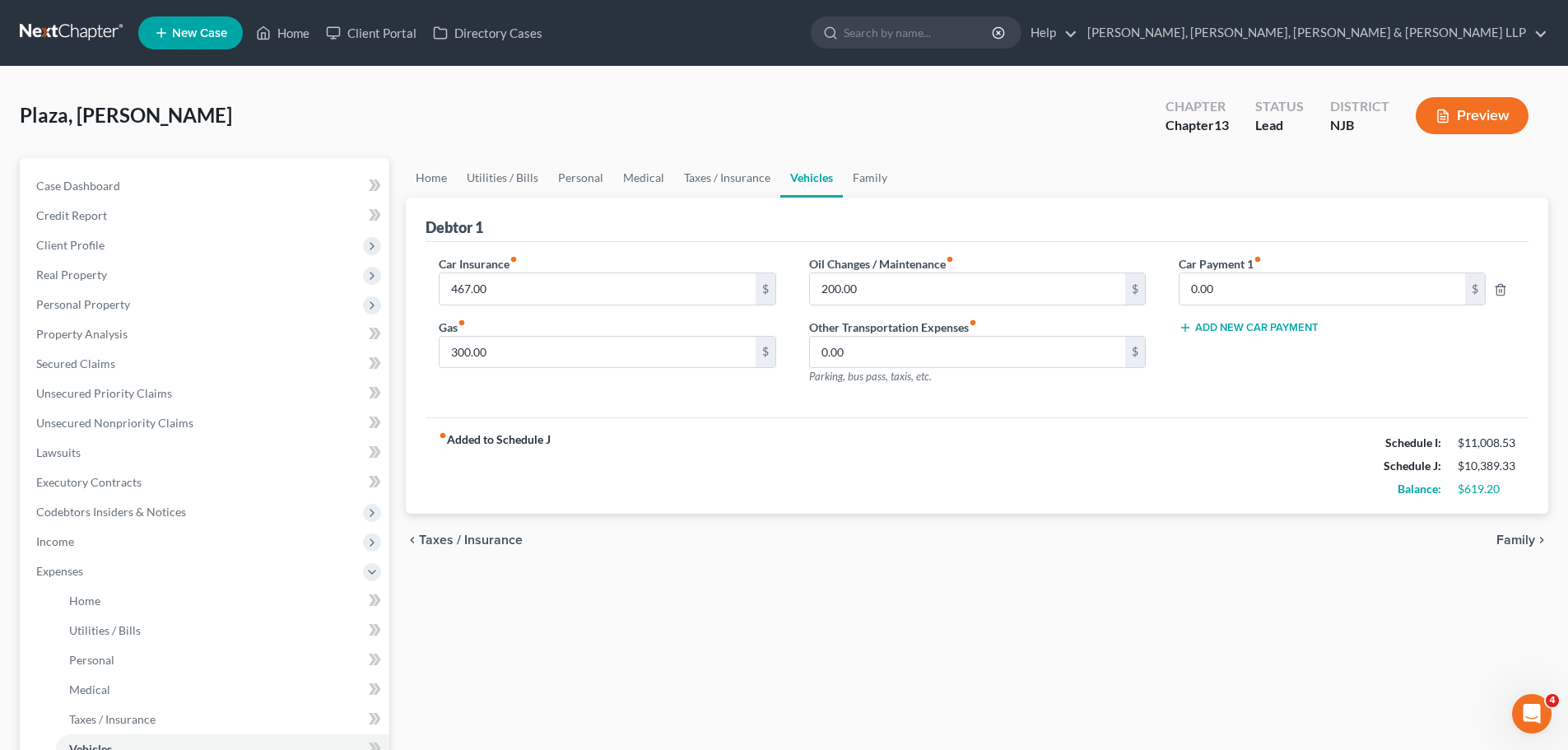
click at [1508, 542] on span "Family" at bounding box center [1516, 540] width 39 height 13
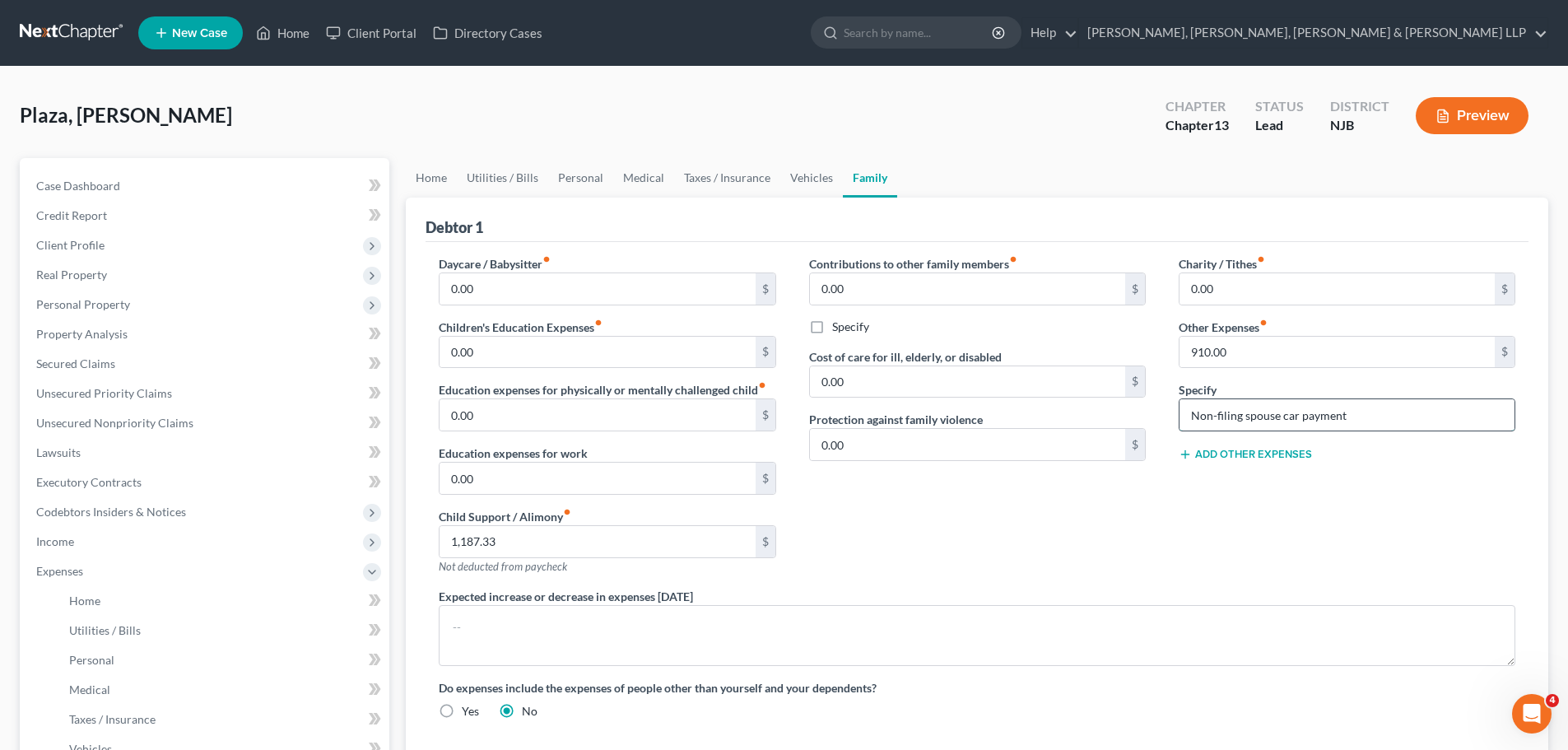
click at [1345, 421] on input "Non-filing spouse car payment" at bounding box center [1347, 415] width 335 height 32
click at [1301, 416] on input "Non-filing spouse car payment" at bounding box center [1347, 415] width 335 height 32
click at [1406, 420] on input "Non-filing spouse car lease payment" at bounding box center [1347, 415] width 335 height 32
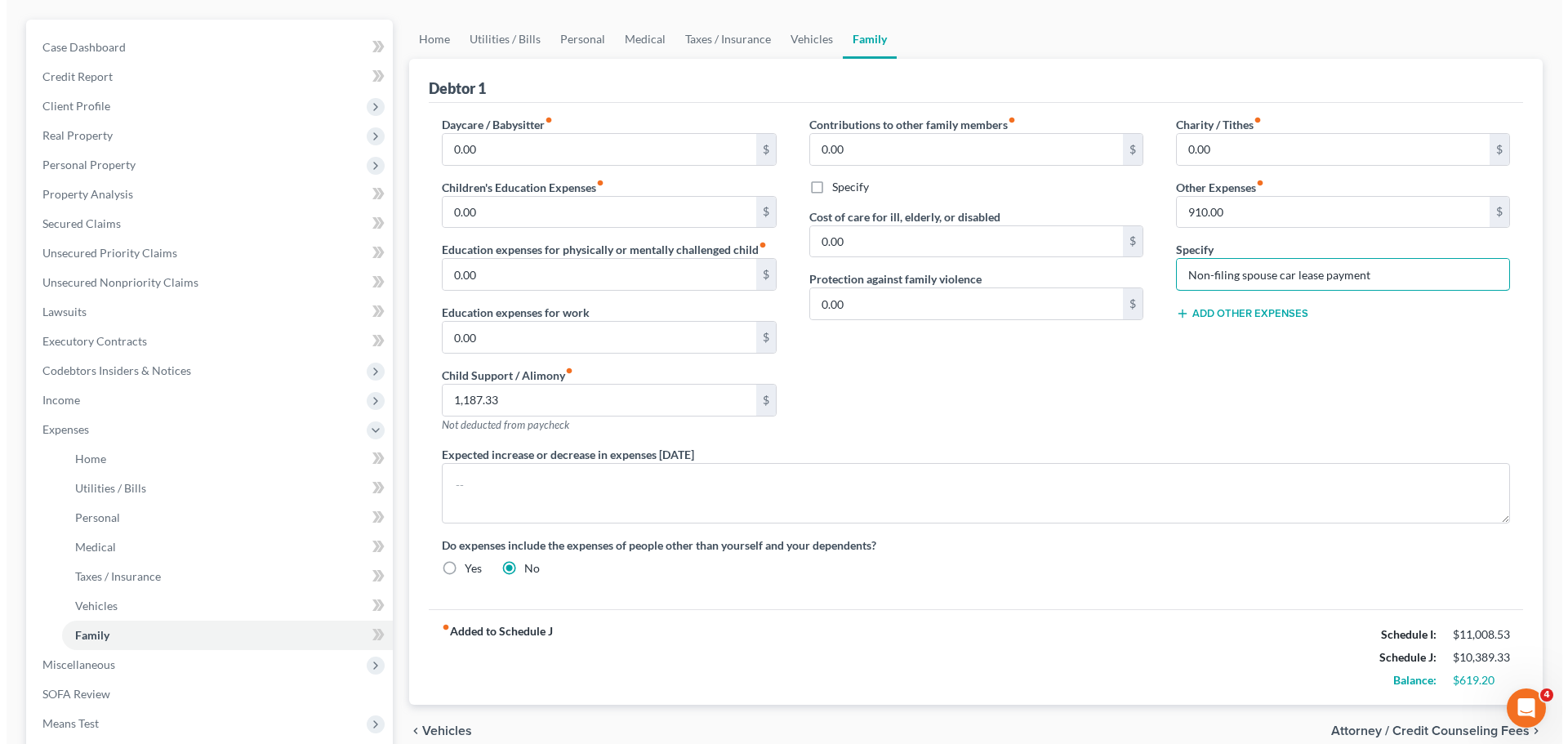
scroll to position [317, 0]
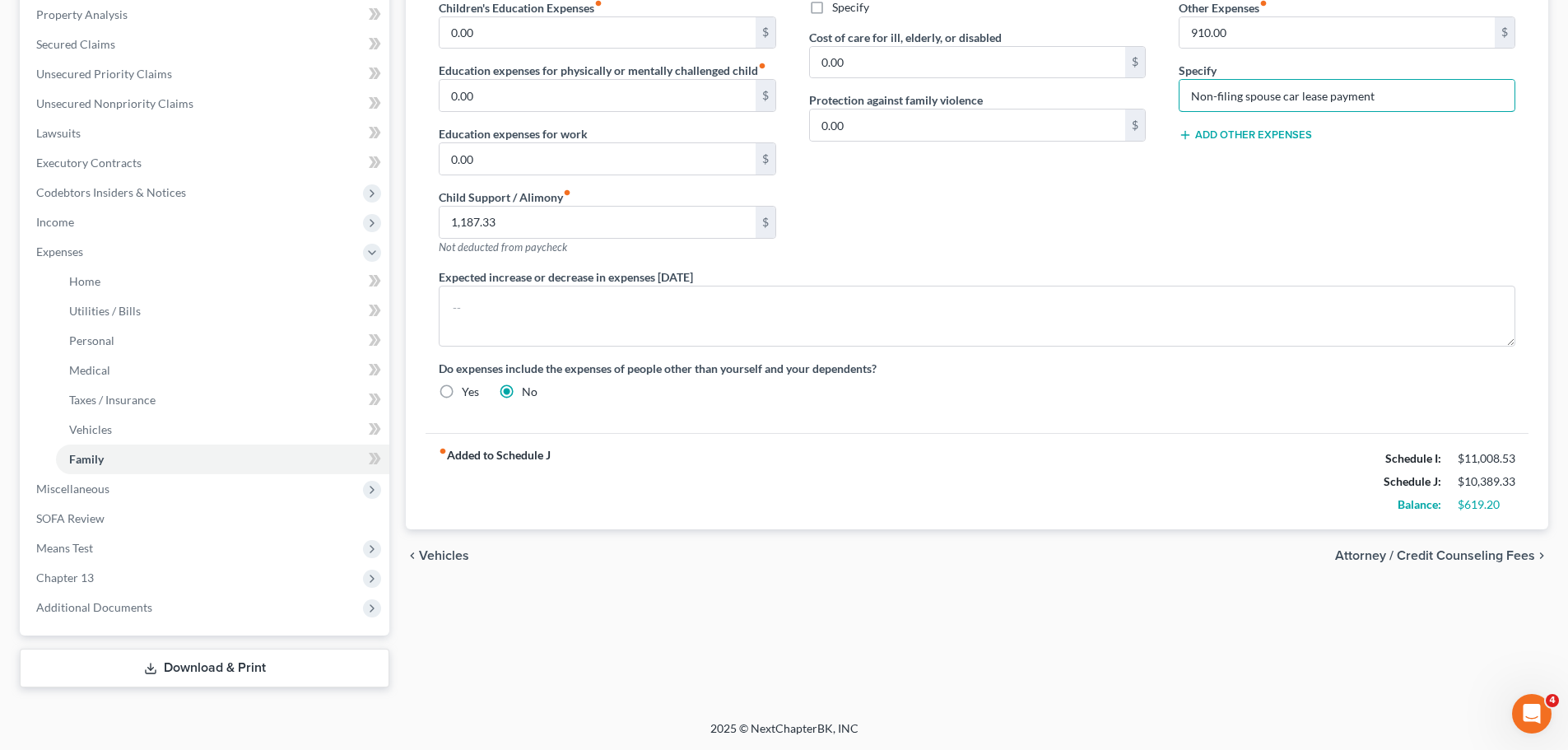
type input "Non-filing spouse car lease payment"
click at [1475, 554] on span "Attorney / Credit Counseling Fees" at bounding box center [1435, 556] width 200 height 13
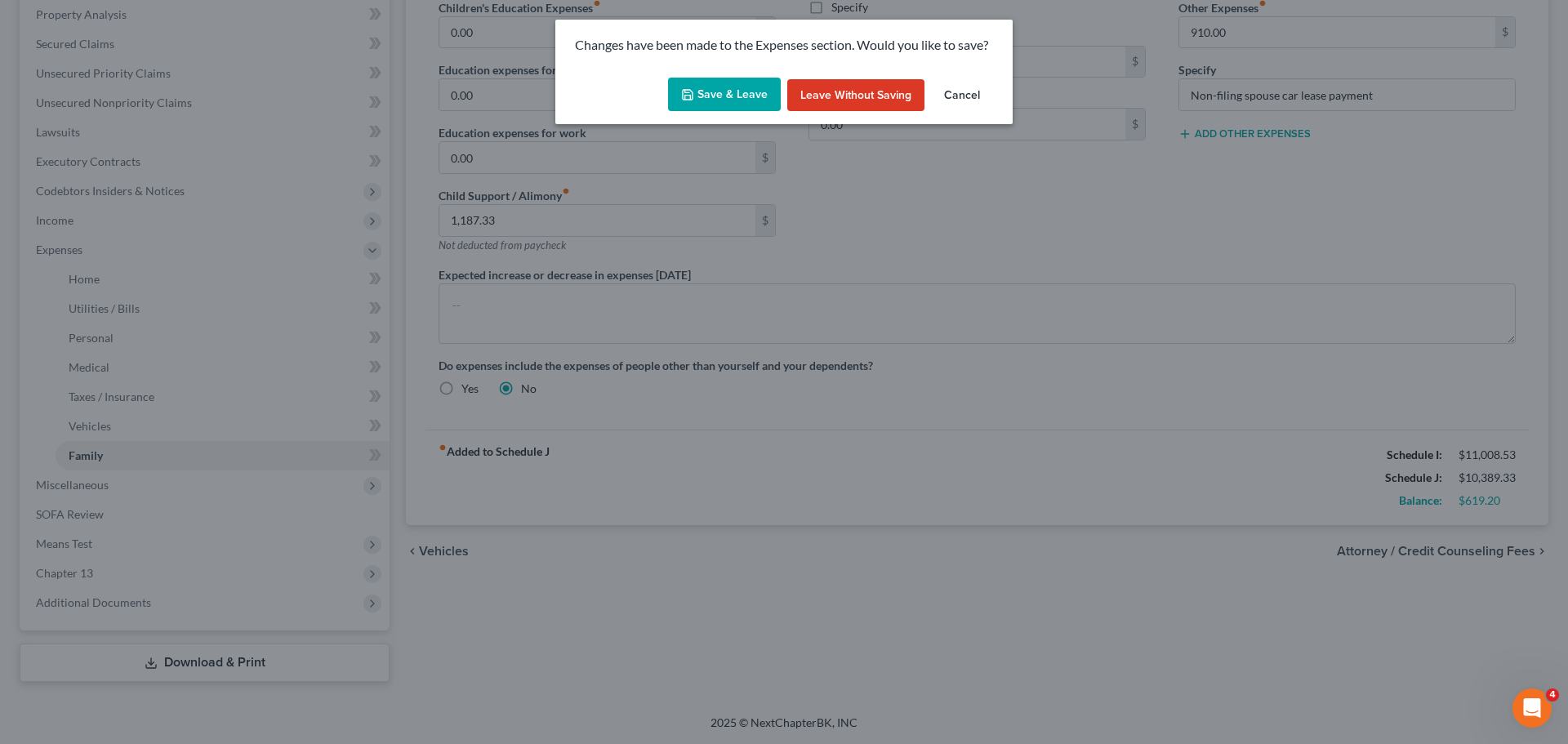
click at [748, 102] on button "Save & Leave" at bounding box center [724, 94] width 113 height 34
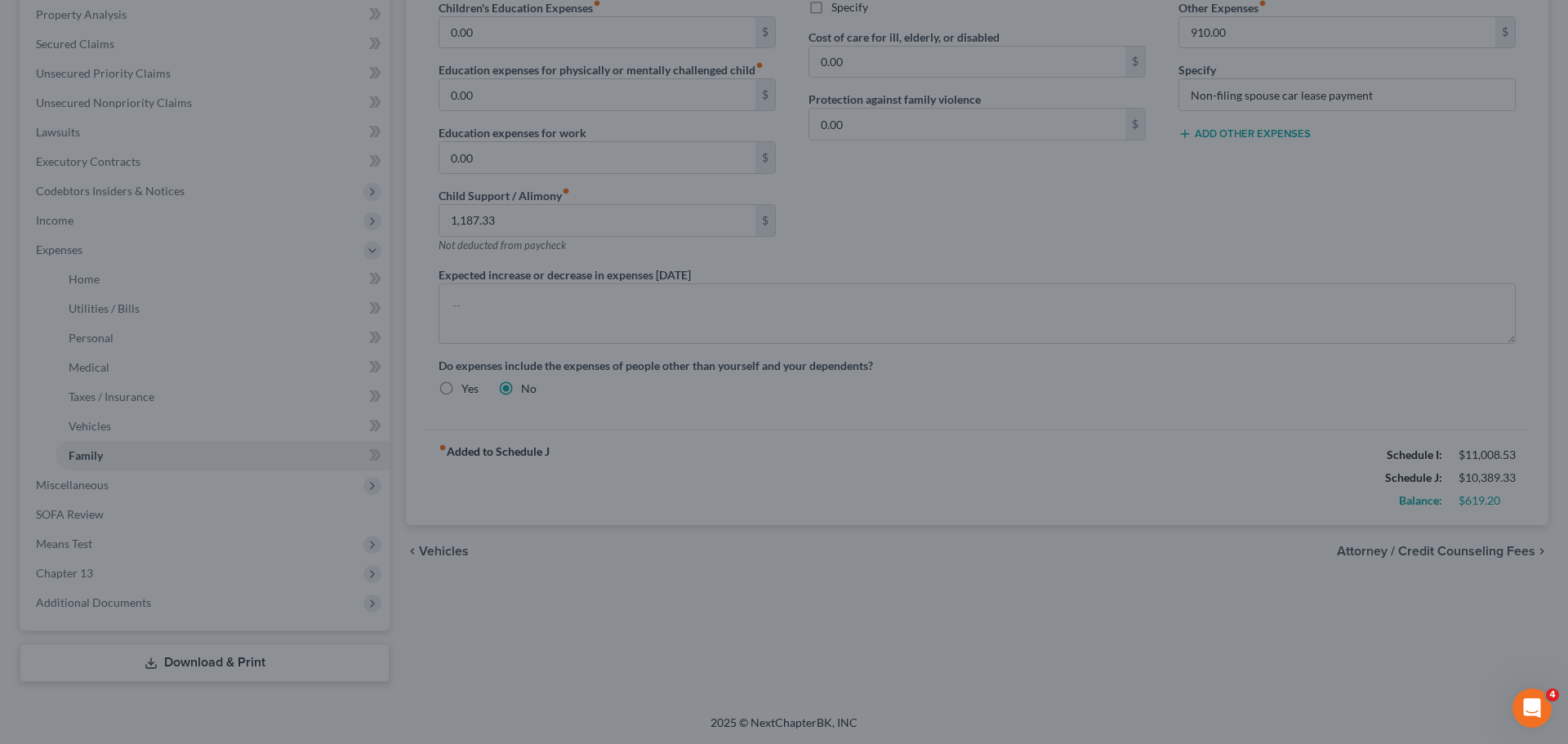
select select "0"
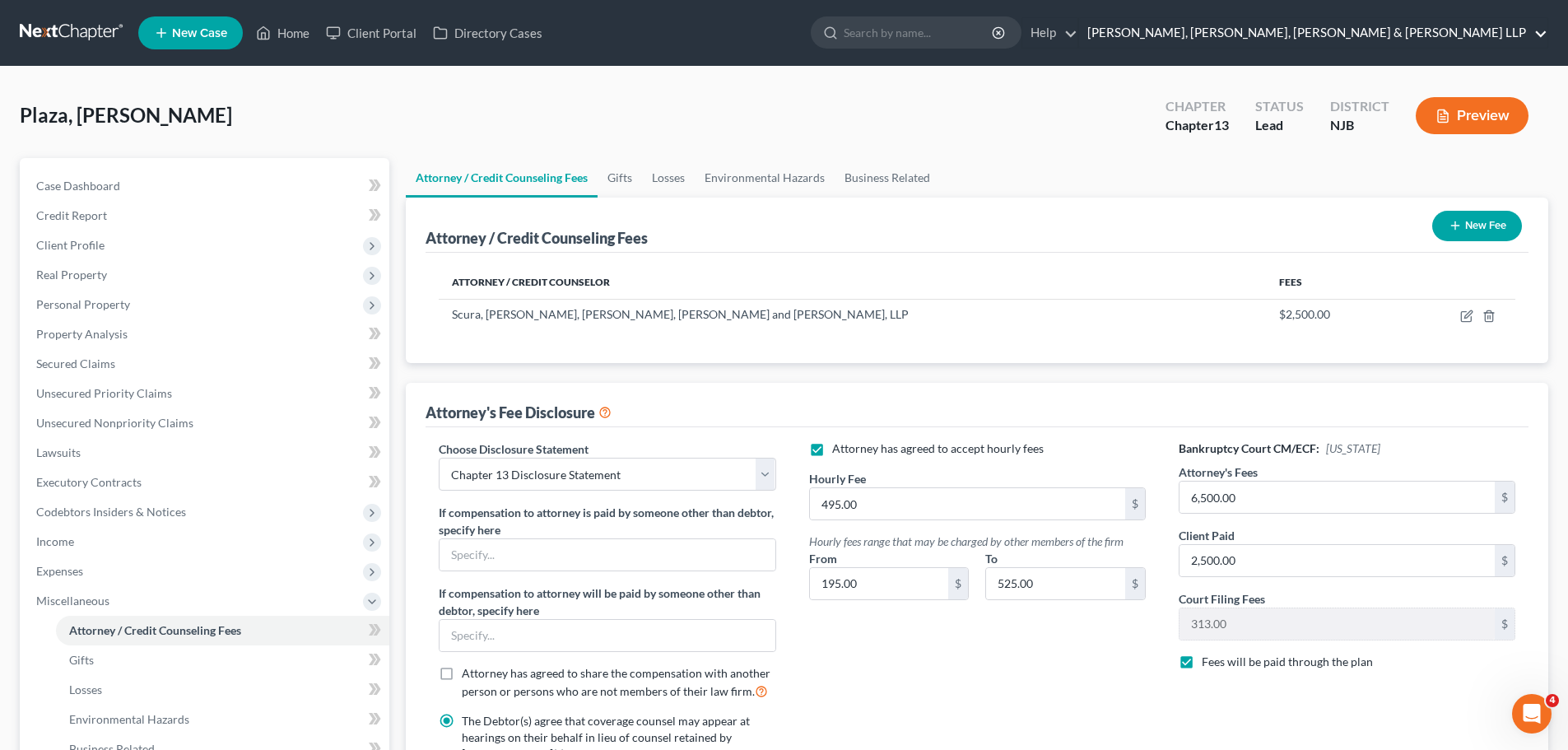
click at [1347, 30] on link "Scura Wigfield, Heyer, Stevens & Cammarota LLP" at bounding box center [1313, 33] width 468 height 30
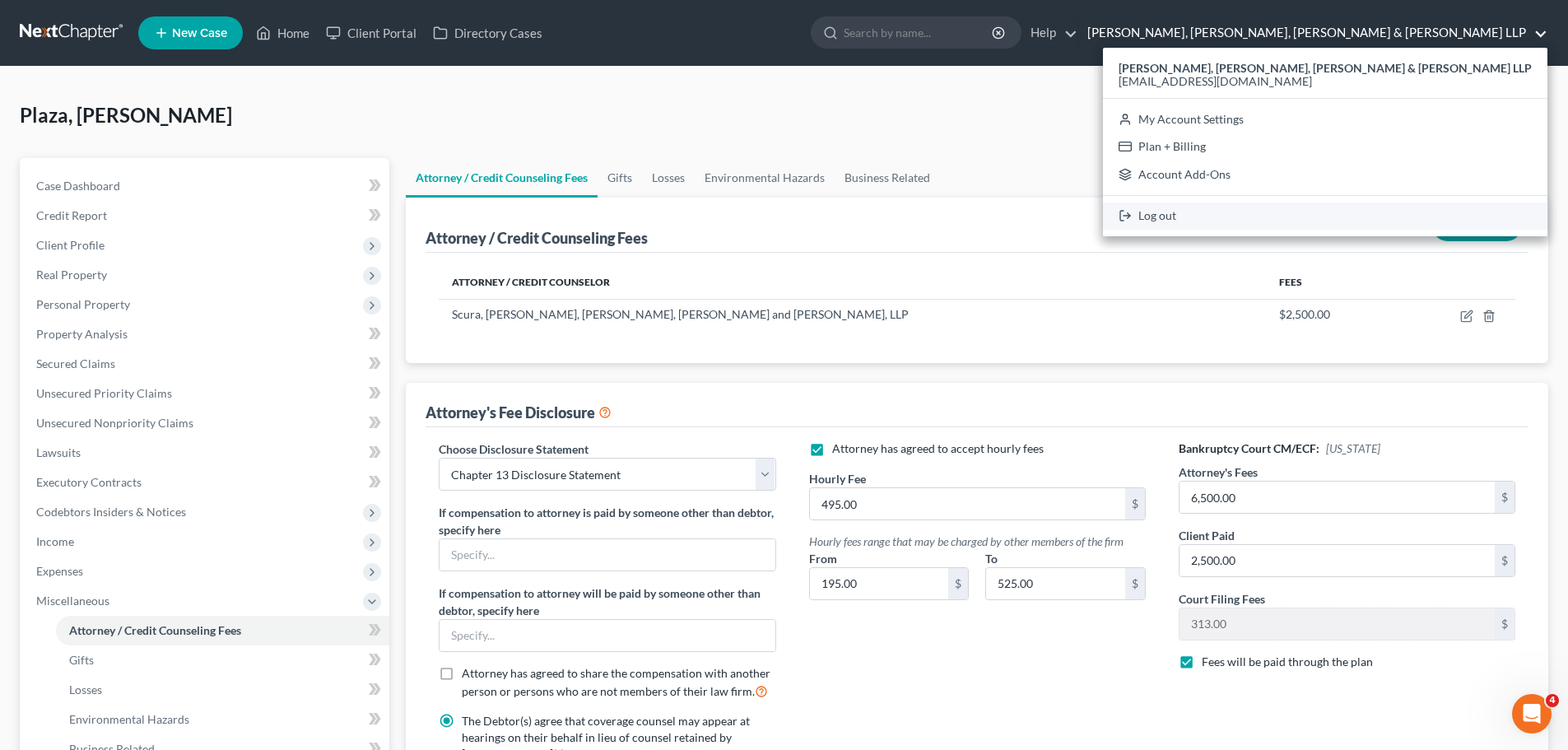
click at [1310, 214] on link "Log out" at bounding box center [1325, 217] width 444 height 28
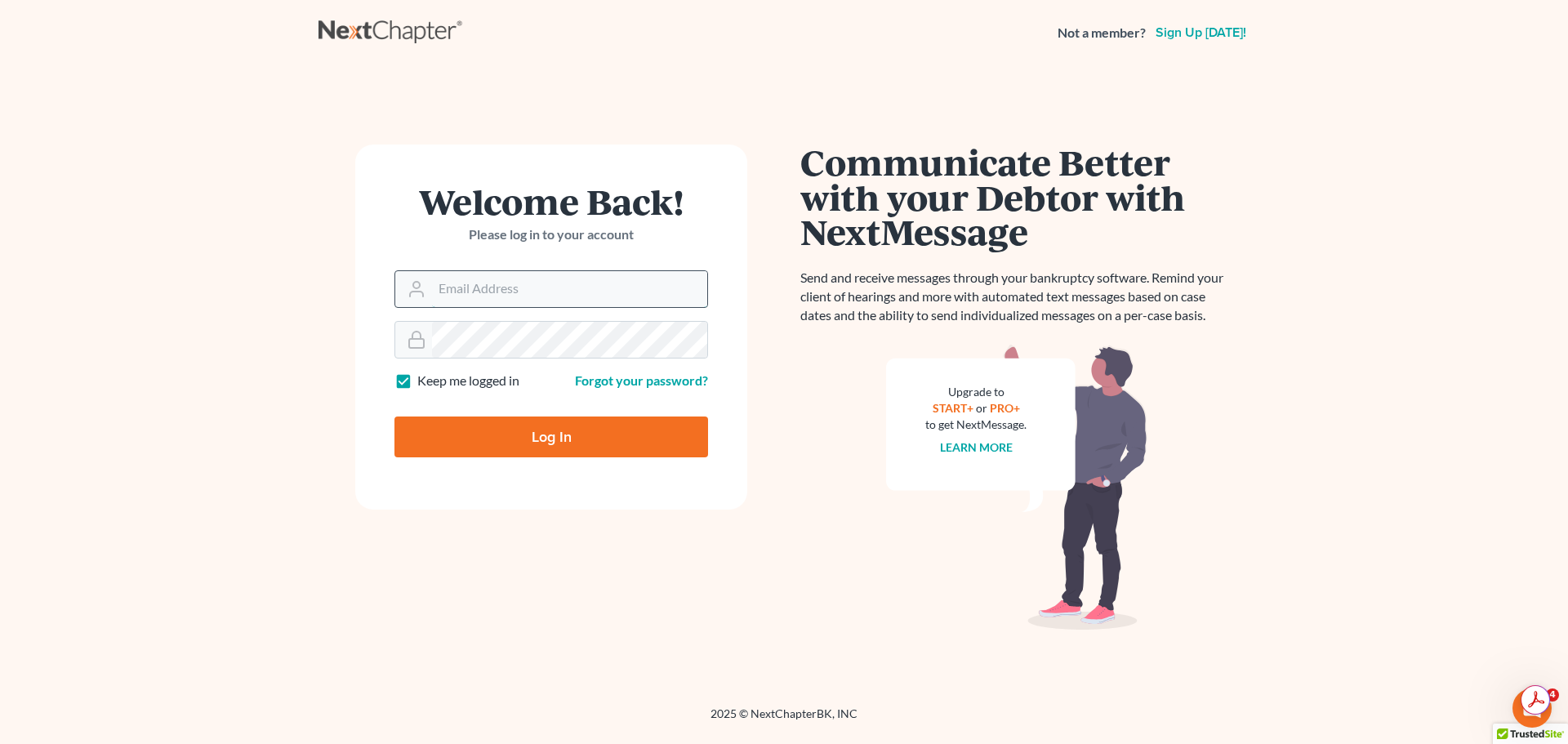
click at [561, 298] on input "Email Address" at bounding box center [570, 289] width 275 height 36
type input "[EMAIL_ADDRESS][DOMAIN_NAME]"
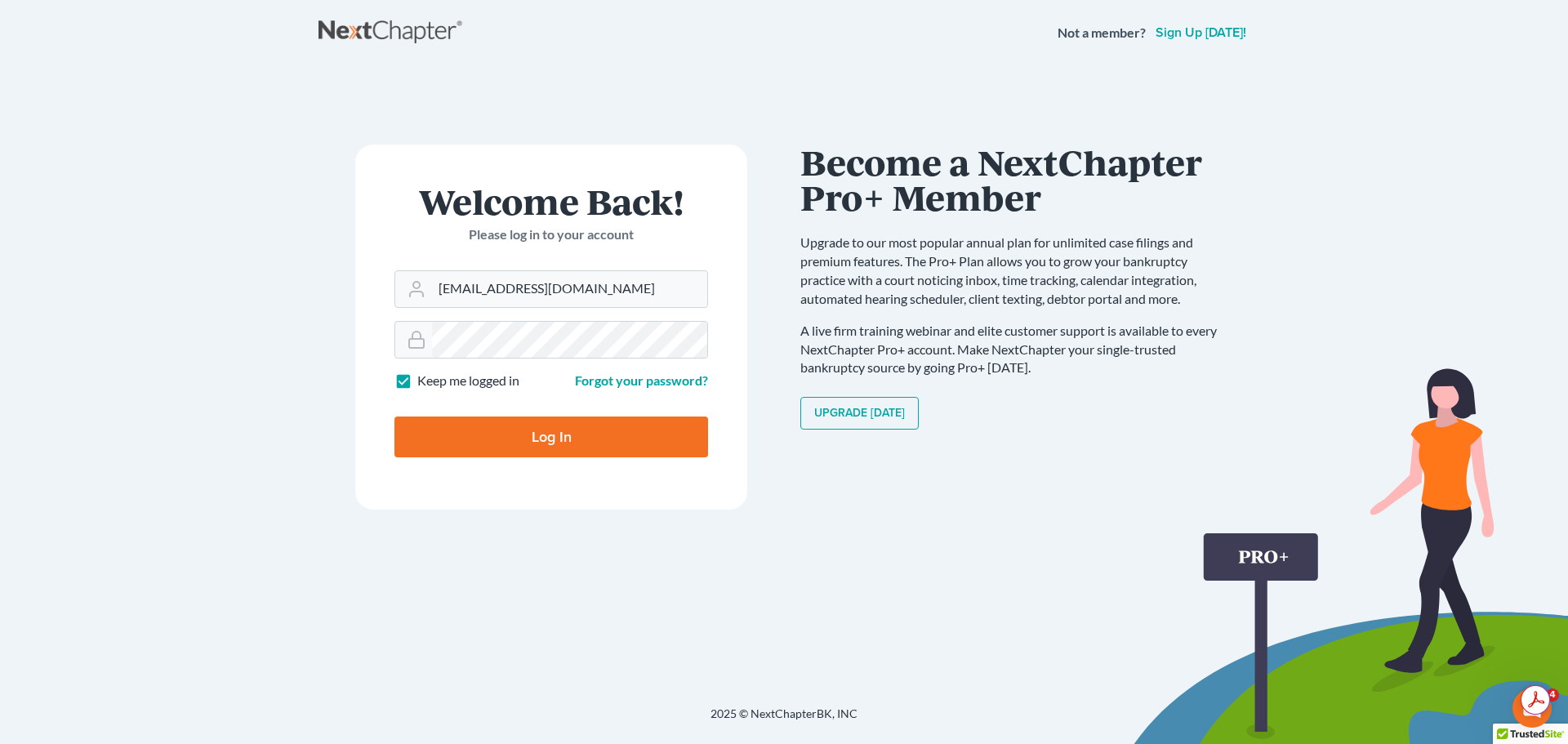
click at [512, 439] on input "Log In" at bounding box center [551, 437] width 314 height 41
type input "Thinking..."
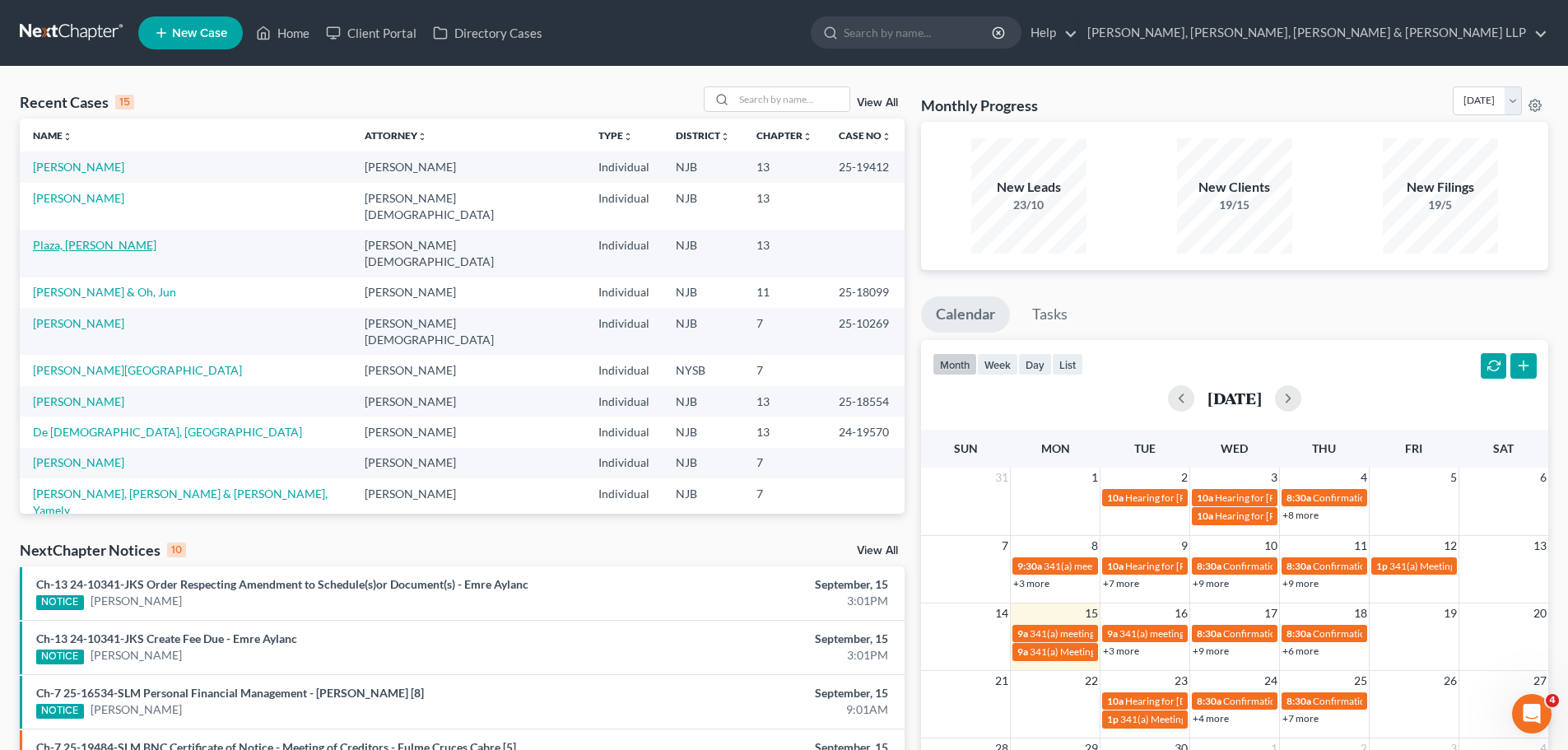
click at [83, 238] on link "Plaza, Daniel" at bounding box center [94, 245] width 124 height 14
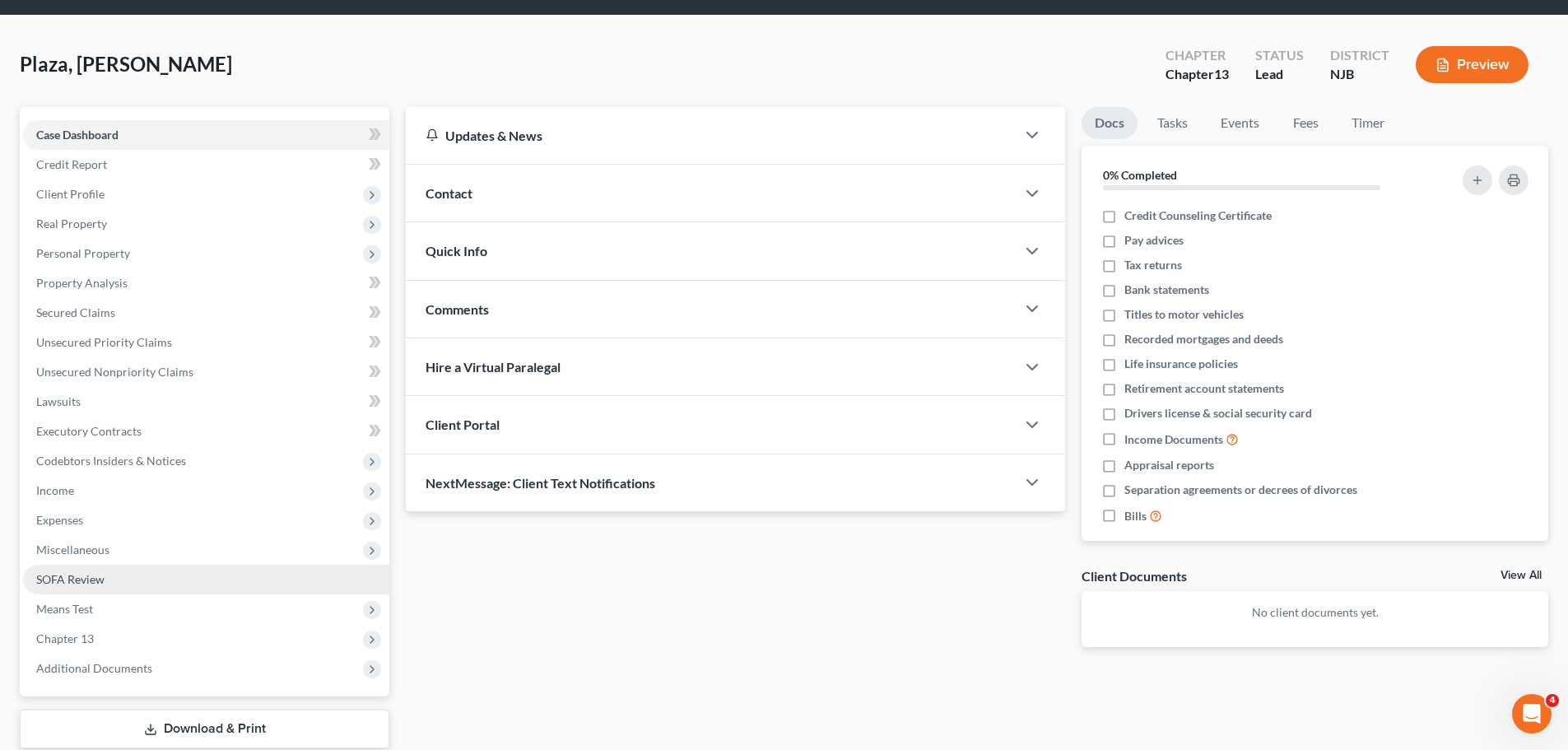
scroll to position [112, 0]
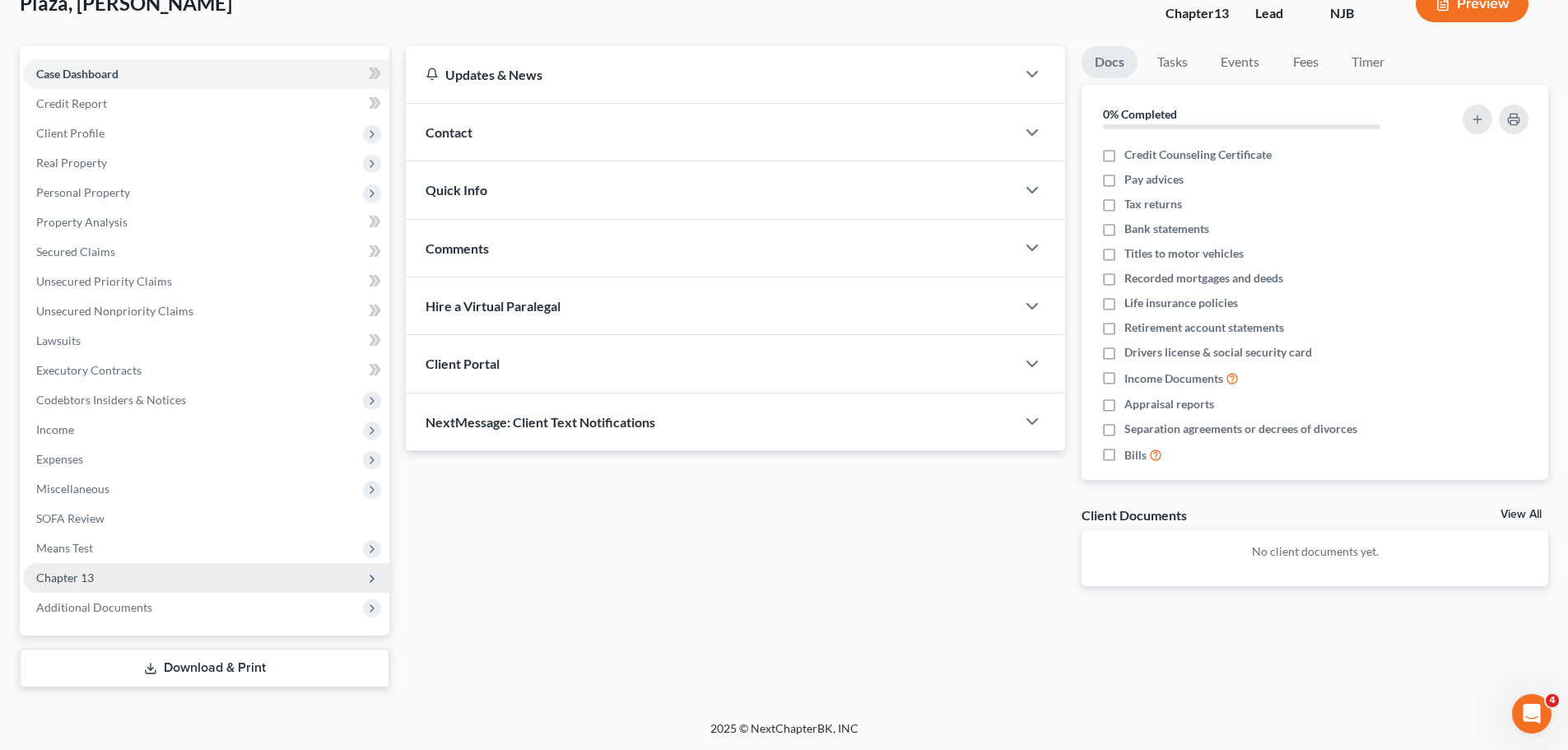
click at [98, 573] on span "Chapter 13" at bounding box center [206, 578] width 366 height 30
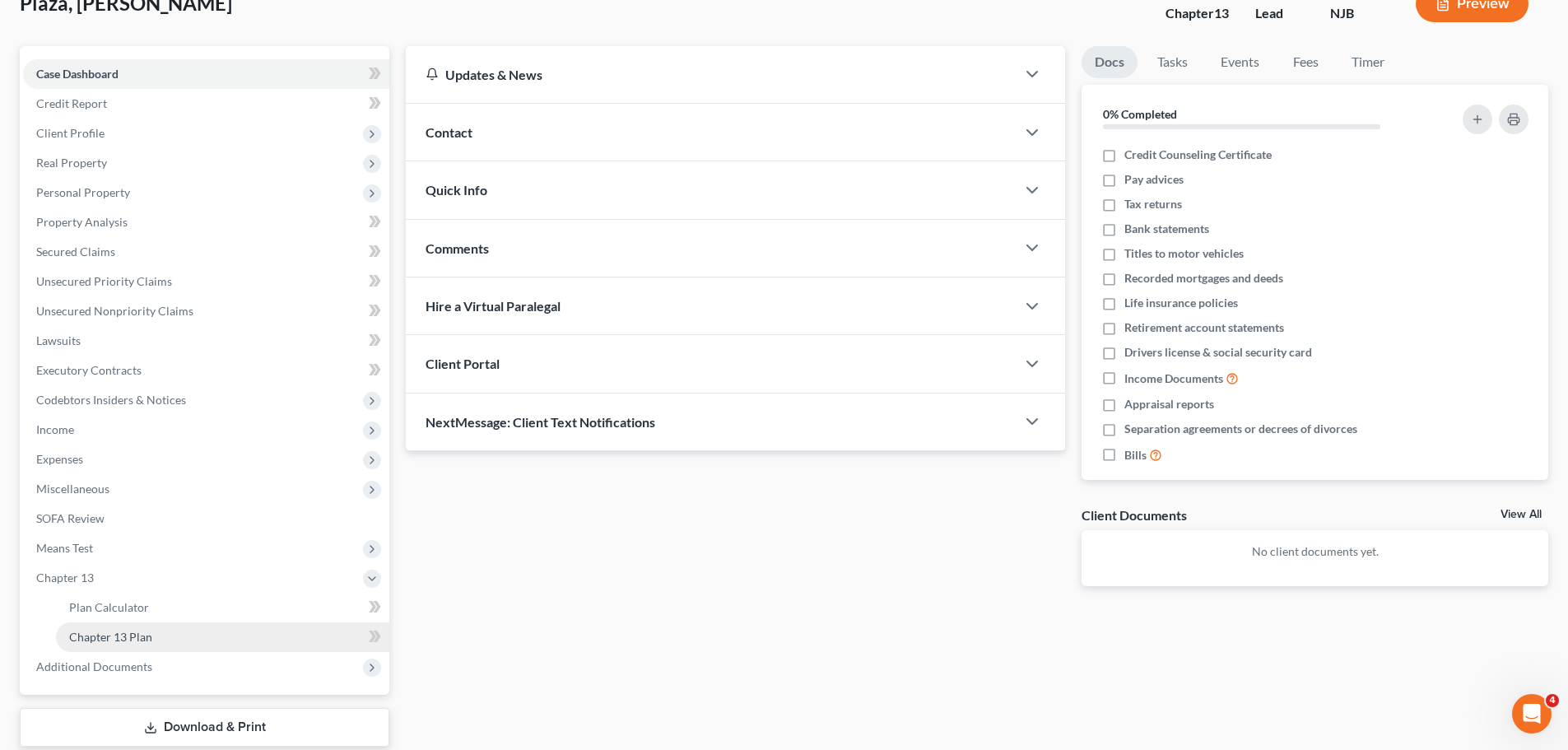
click at [116, 641] on span "Chapter 13 Plan" at bounding box center [110, 636] width 83 height 14
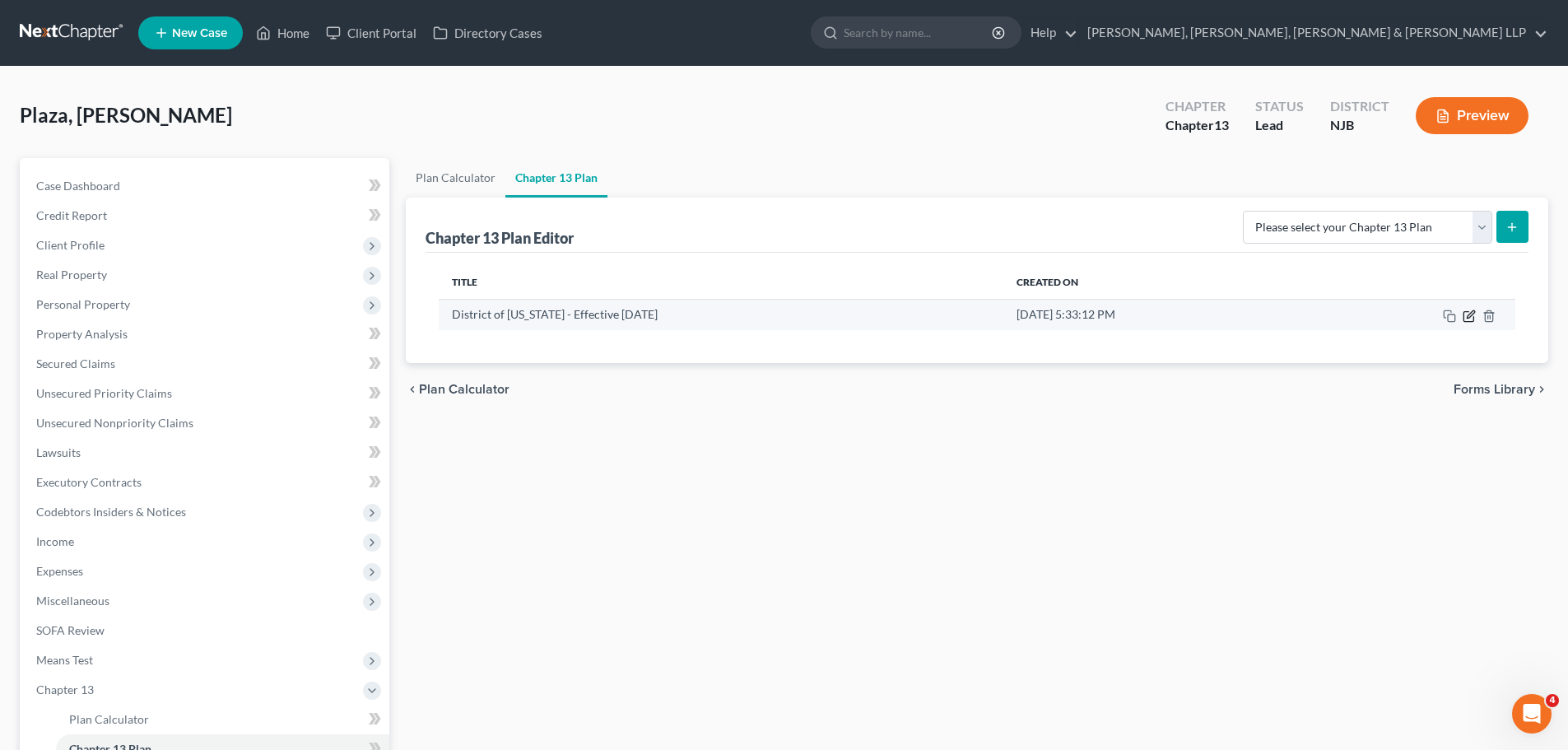
click at [1470, 319] on icon "button" at bounding box center [1469, 315] width 13 height 13
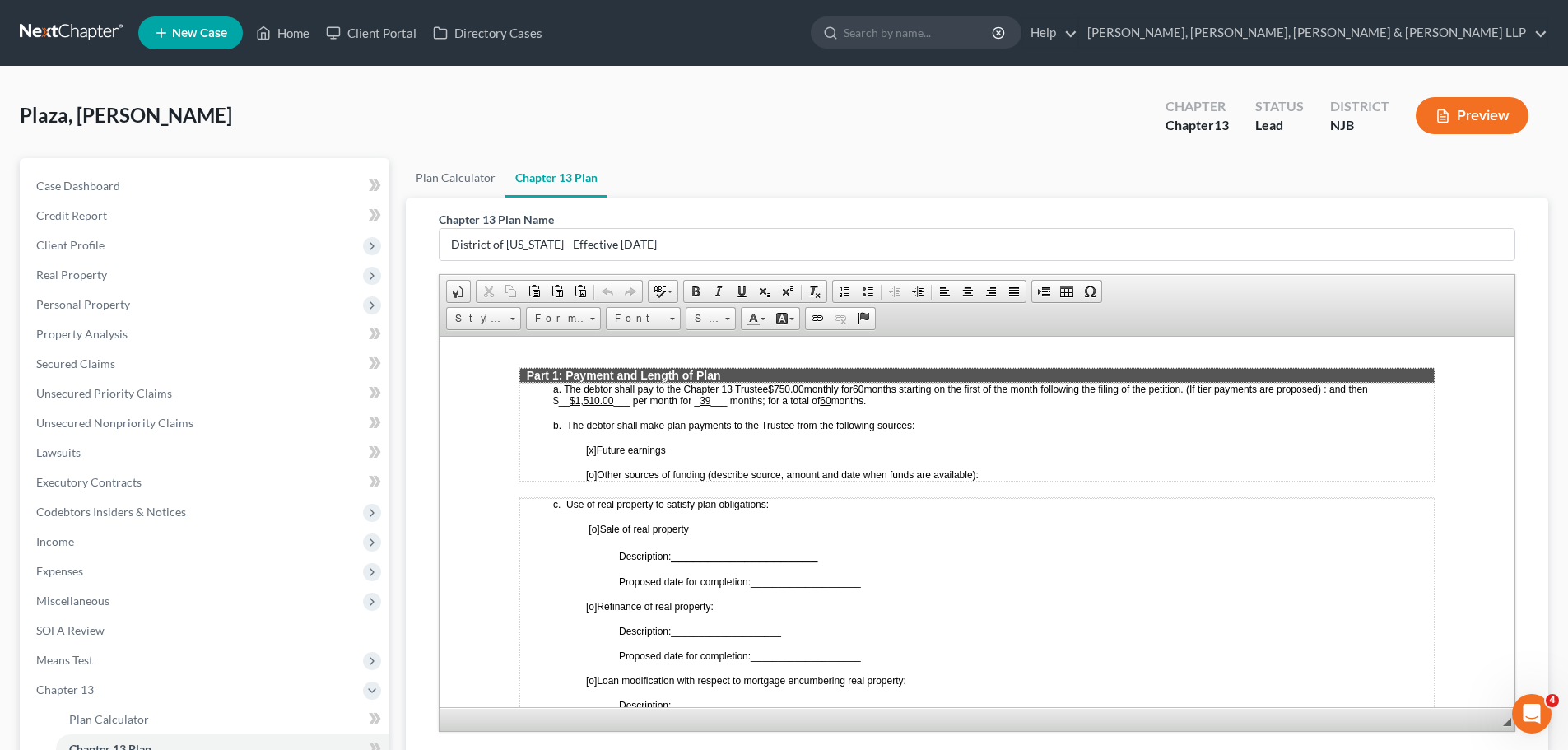
scroll to position [741, 0]
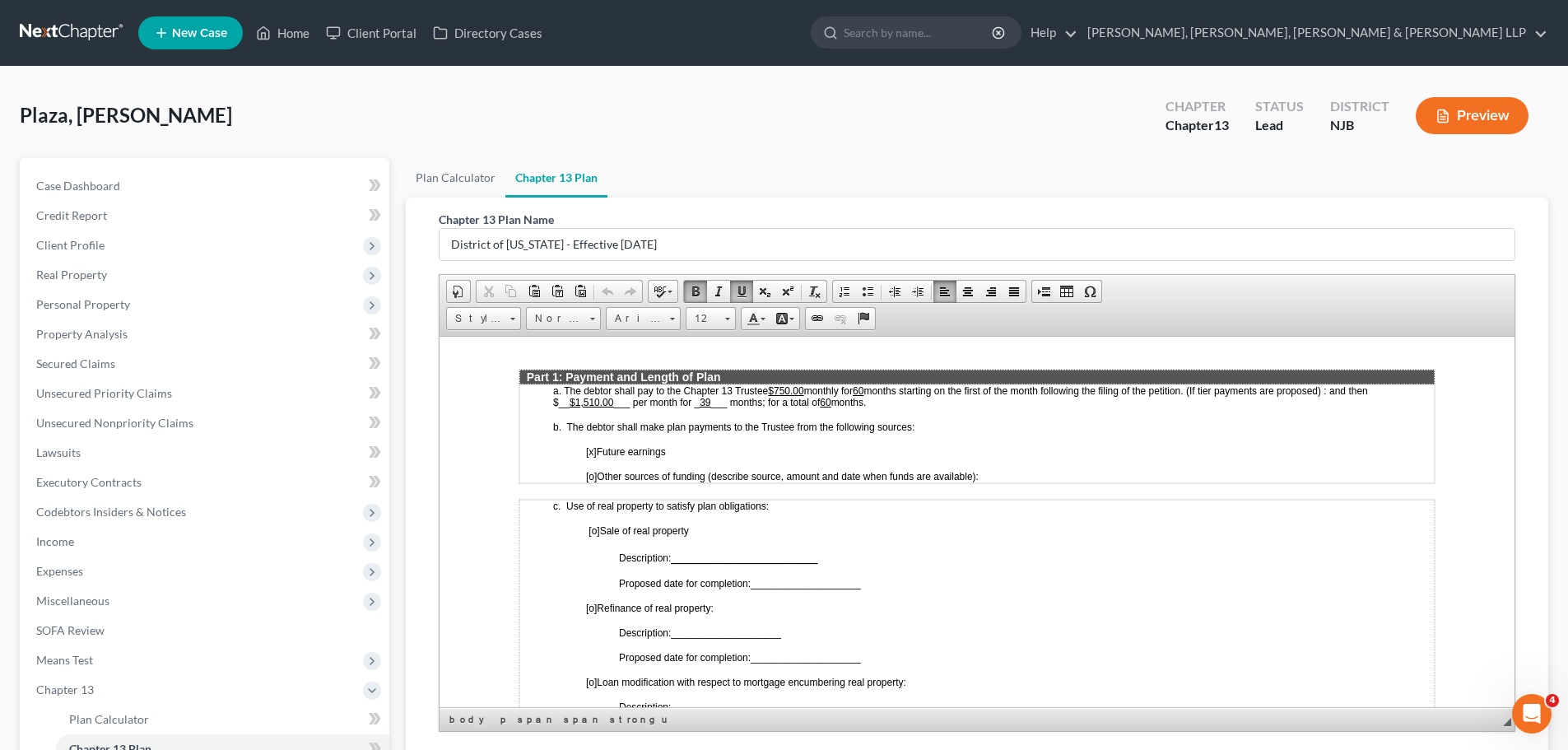
click at [613, 399] on span "months starting on the first of the month following the filing of the petition.…" at bounding box center [960, 395] width 815 height 23
click at [630, 399] on u "39" at bounding box center [625, 401] width 10 height 11
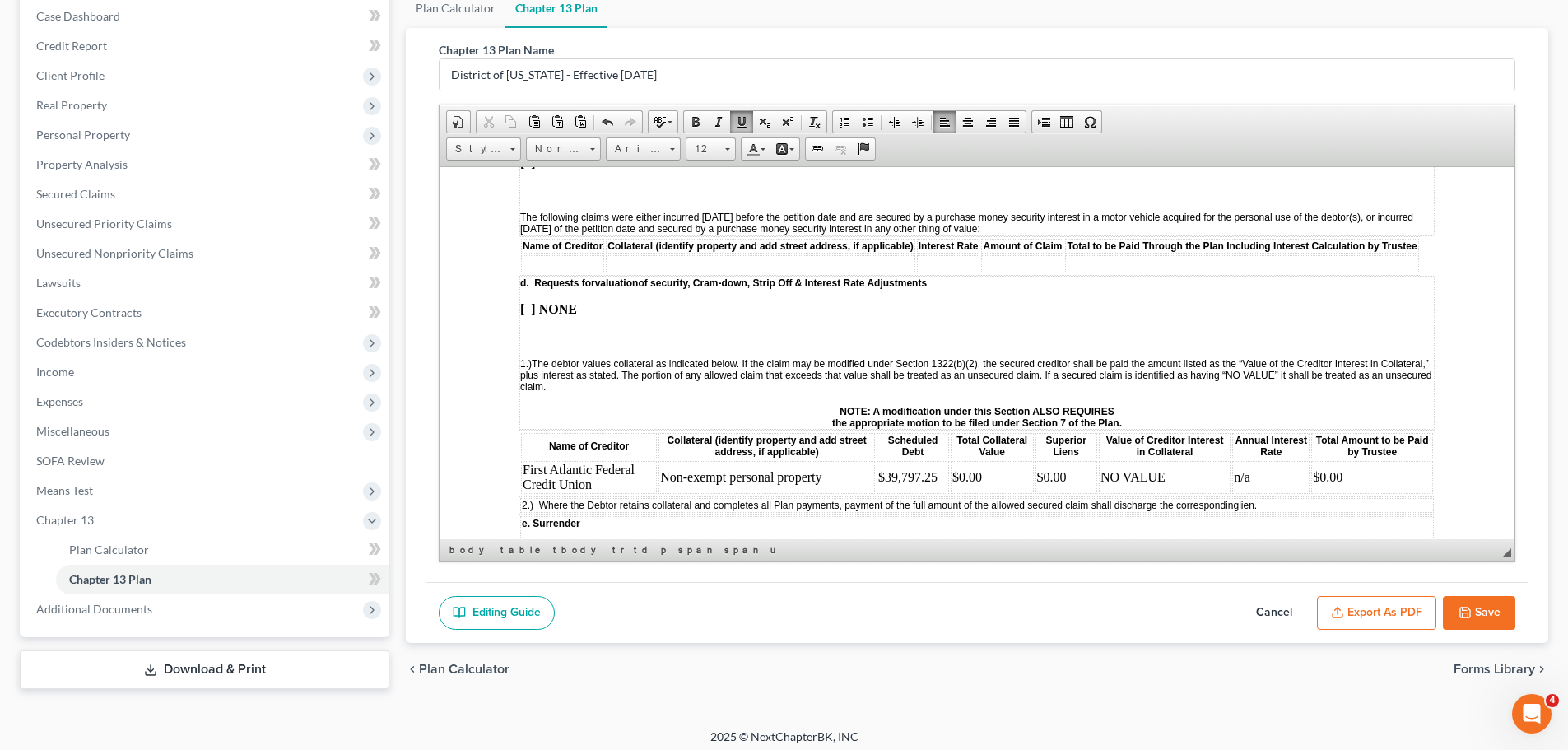
scroll to position [176, 0]
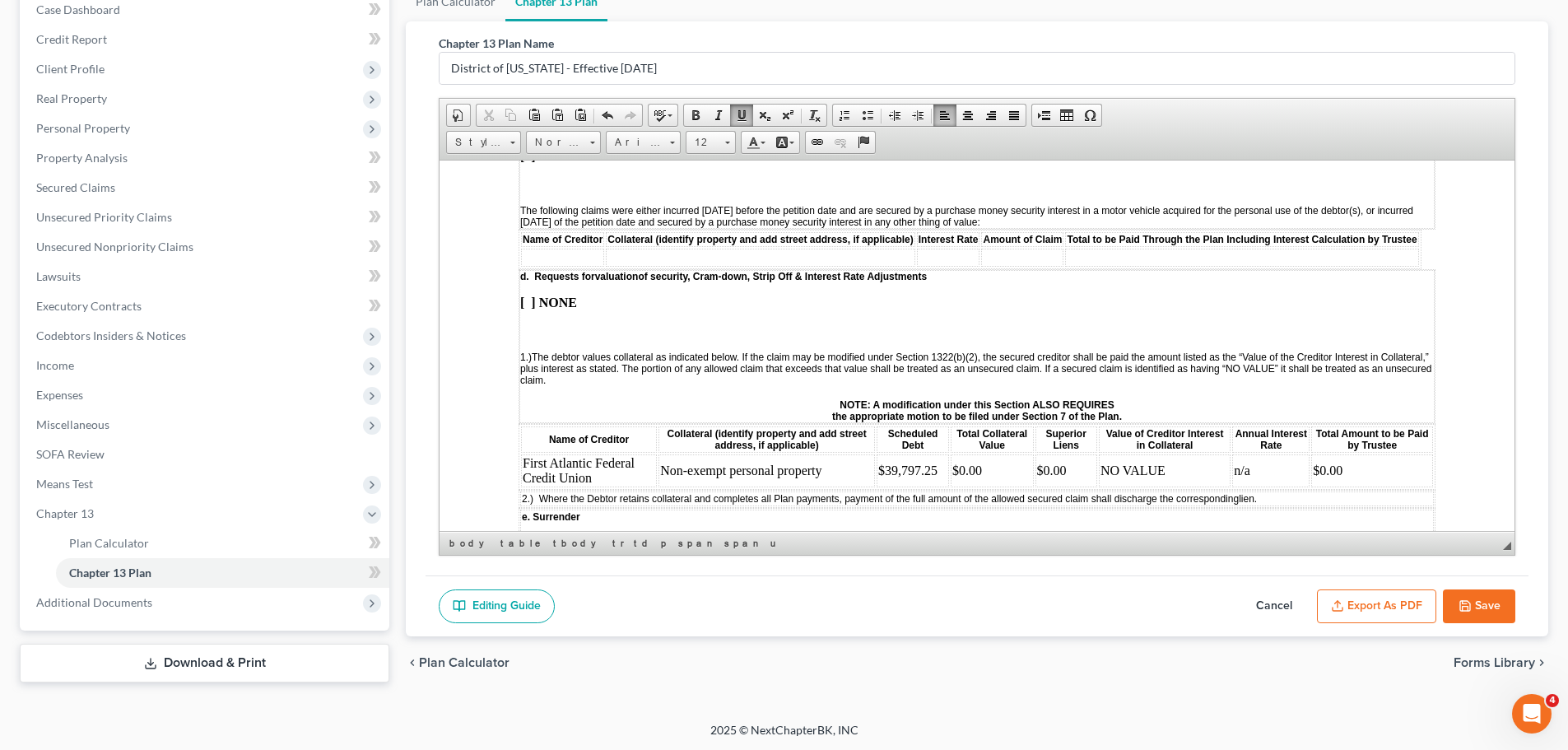
click at [1494, 600] on button "Save" at bounding box center [1480, 606] width 73 height 34
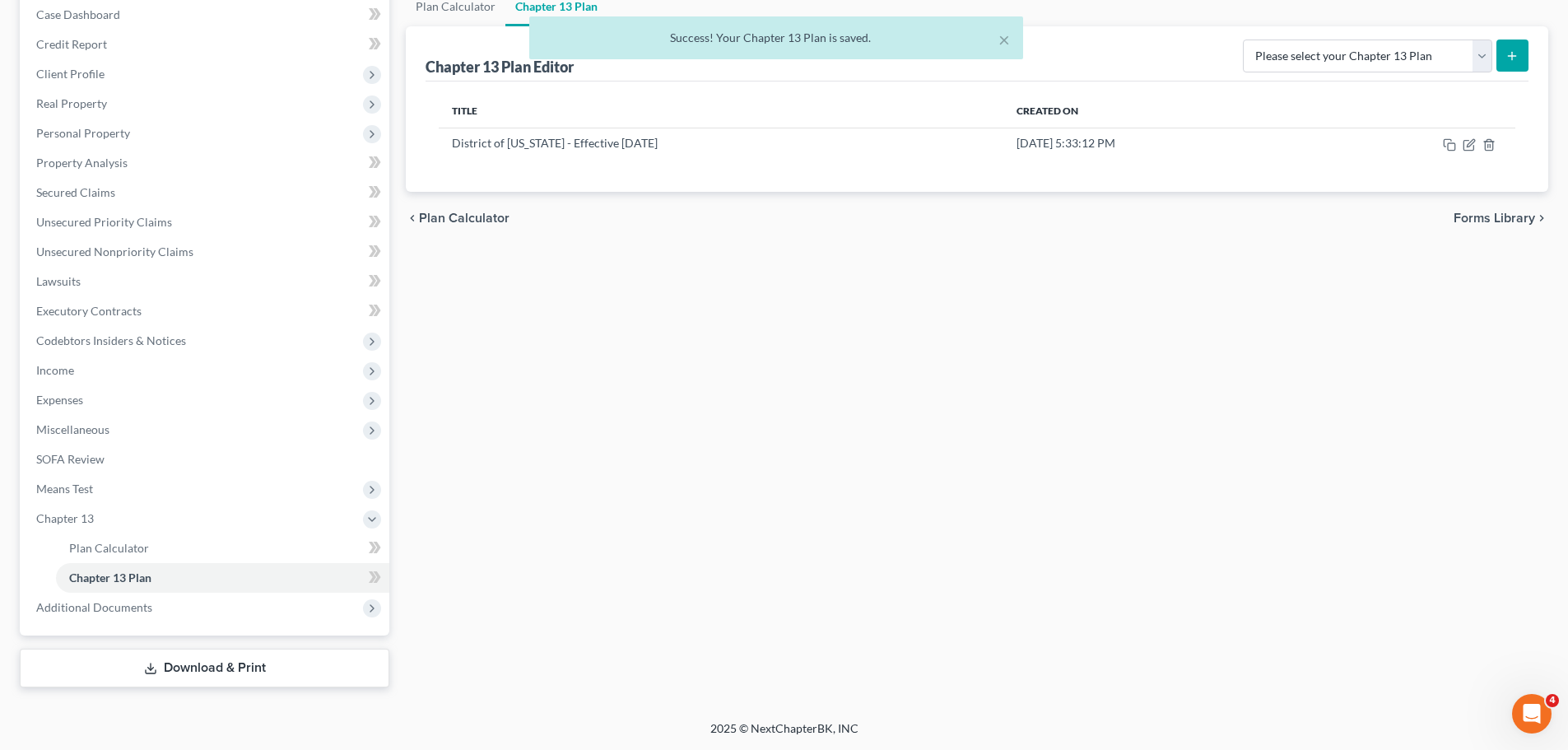
scroll to position [171, 0]
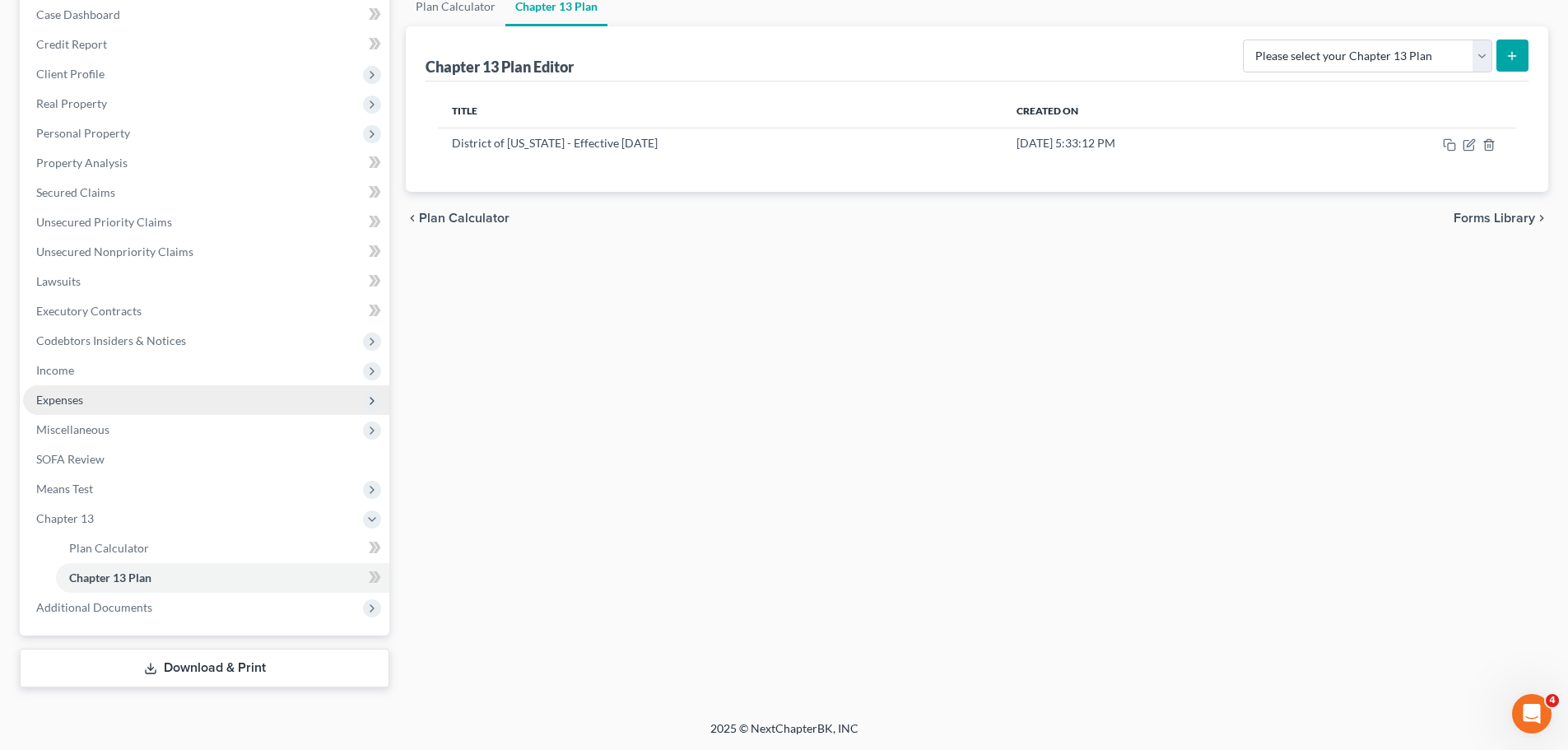
click at [68, 404] on span "Expenses" at bounding box center [60, 399] width 47 height 14
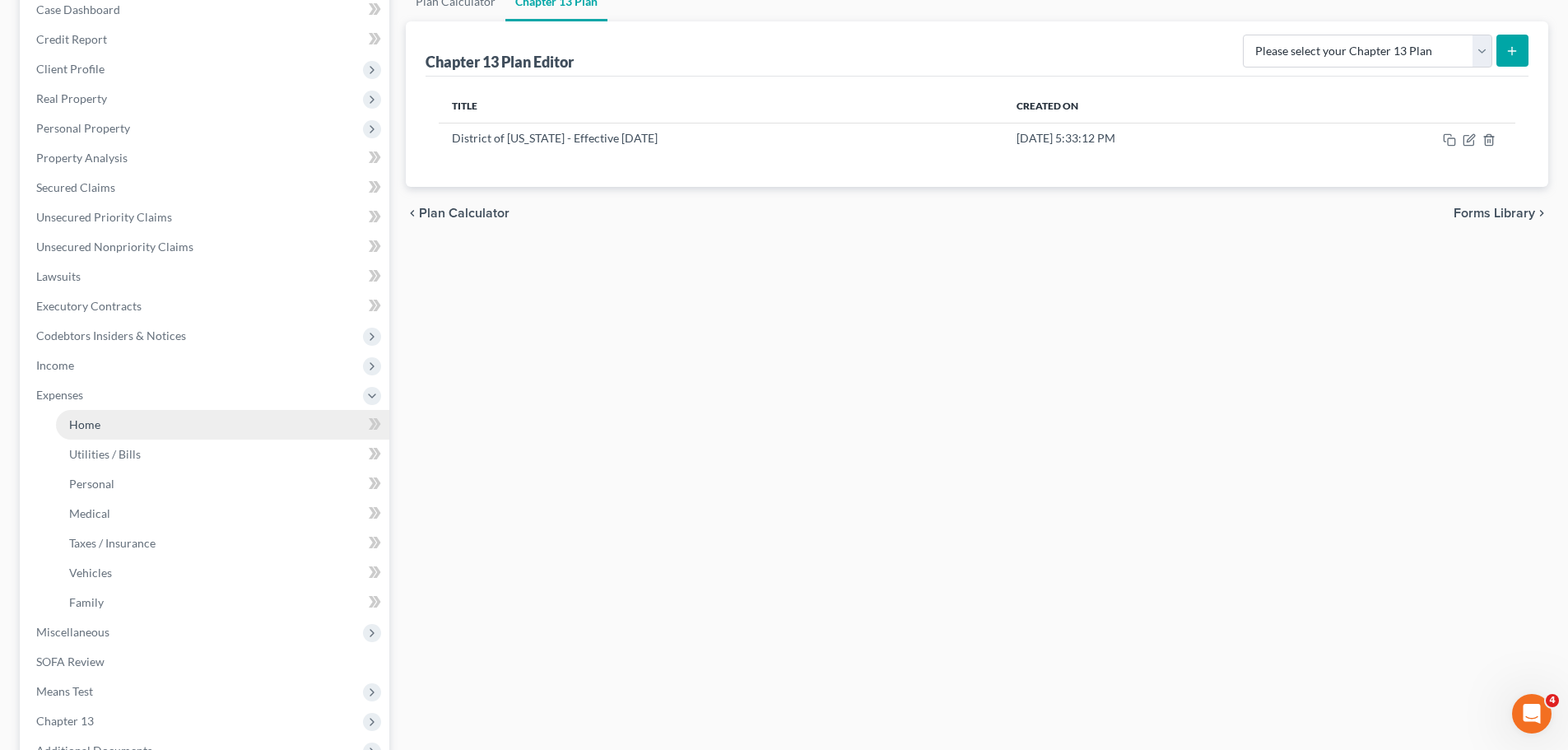
click at [129, 424] on link "Home" at bounding box center [223, 424] width 333 height 30
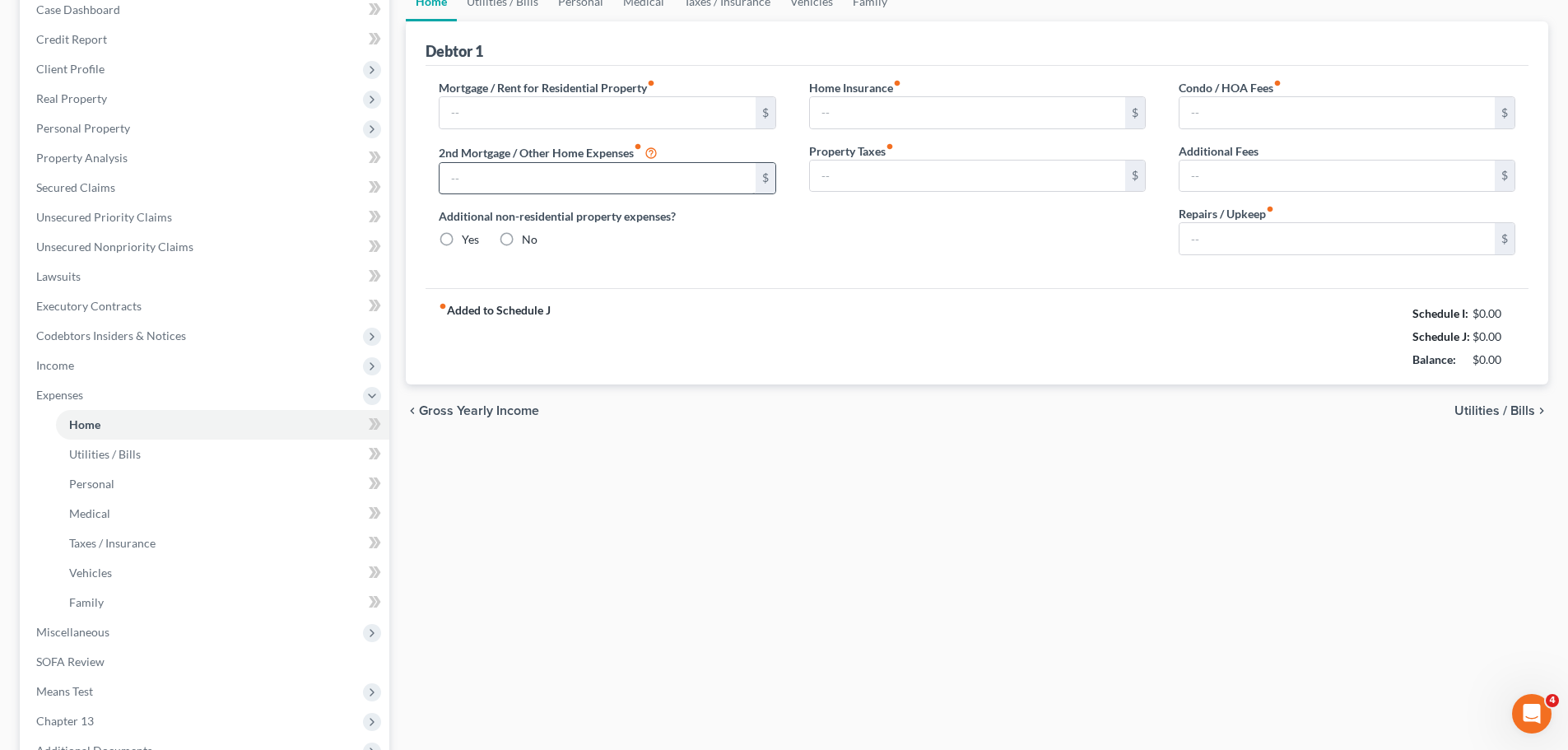
scroll to position [39, 0]
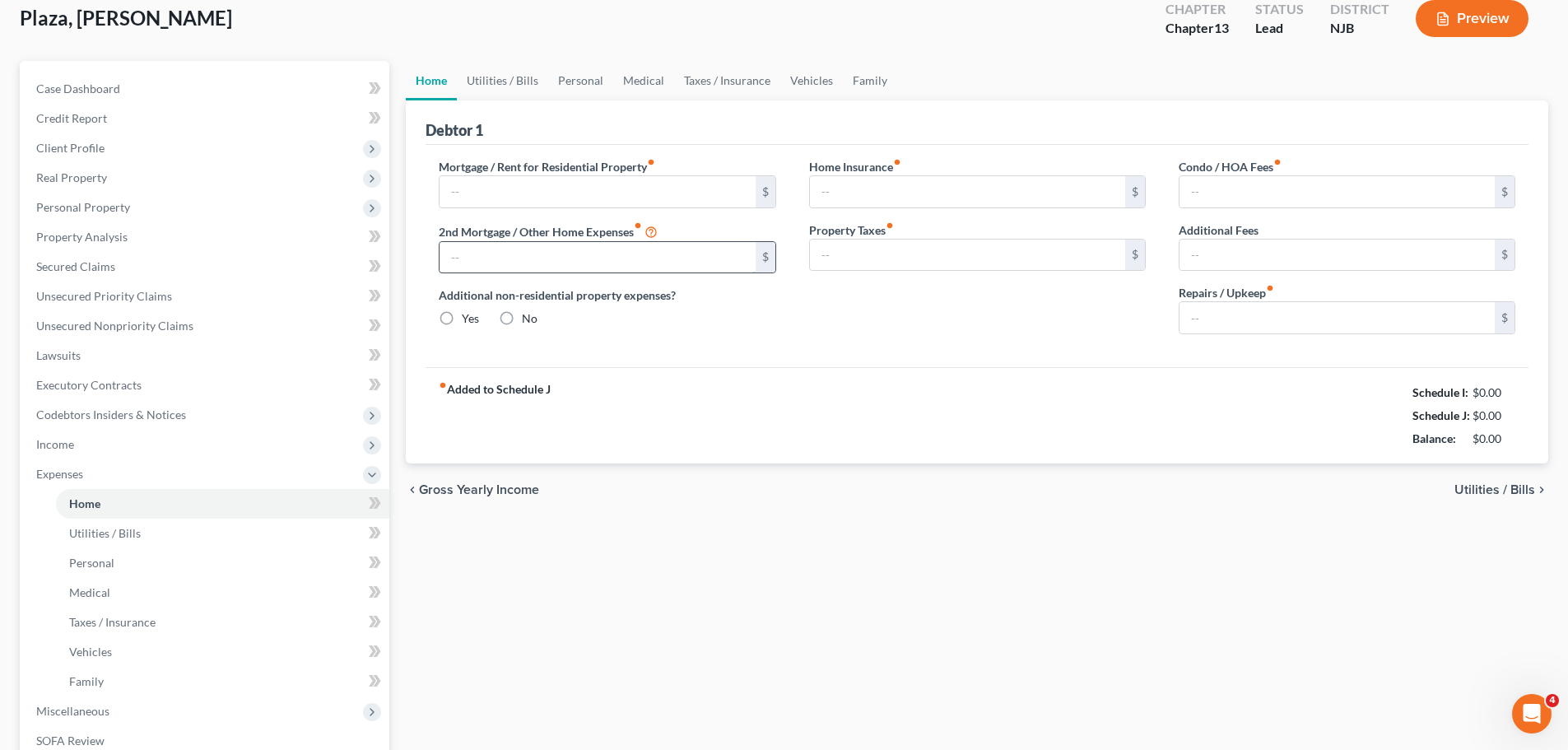
type input "3,800.00"
type input "0.00"
radio input "true"
type input "0.00"
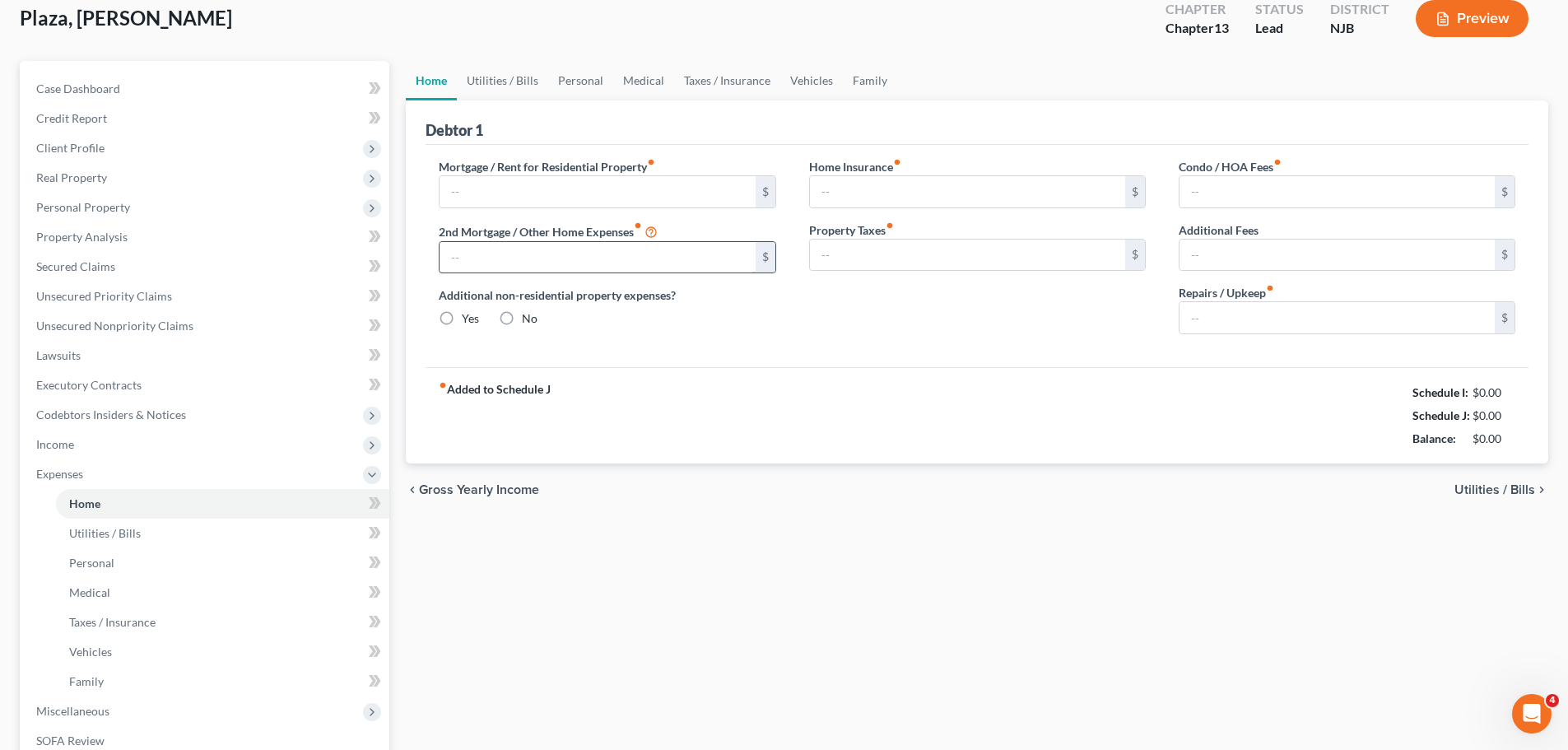
type input "0.00"
type input "275.00"
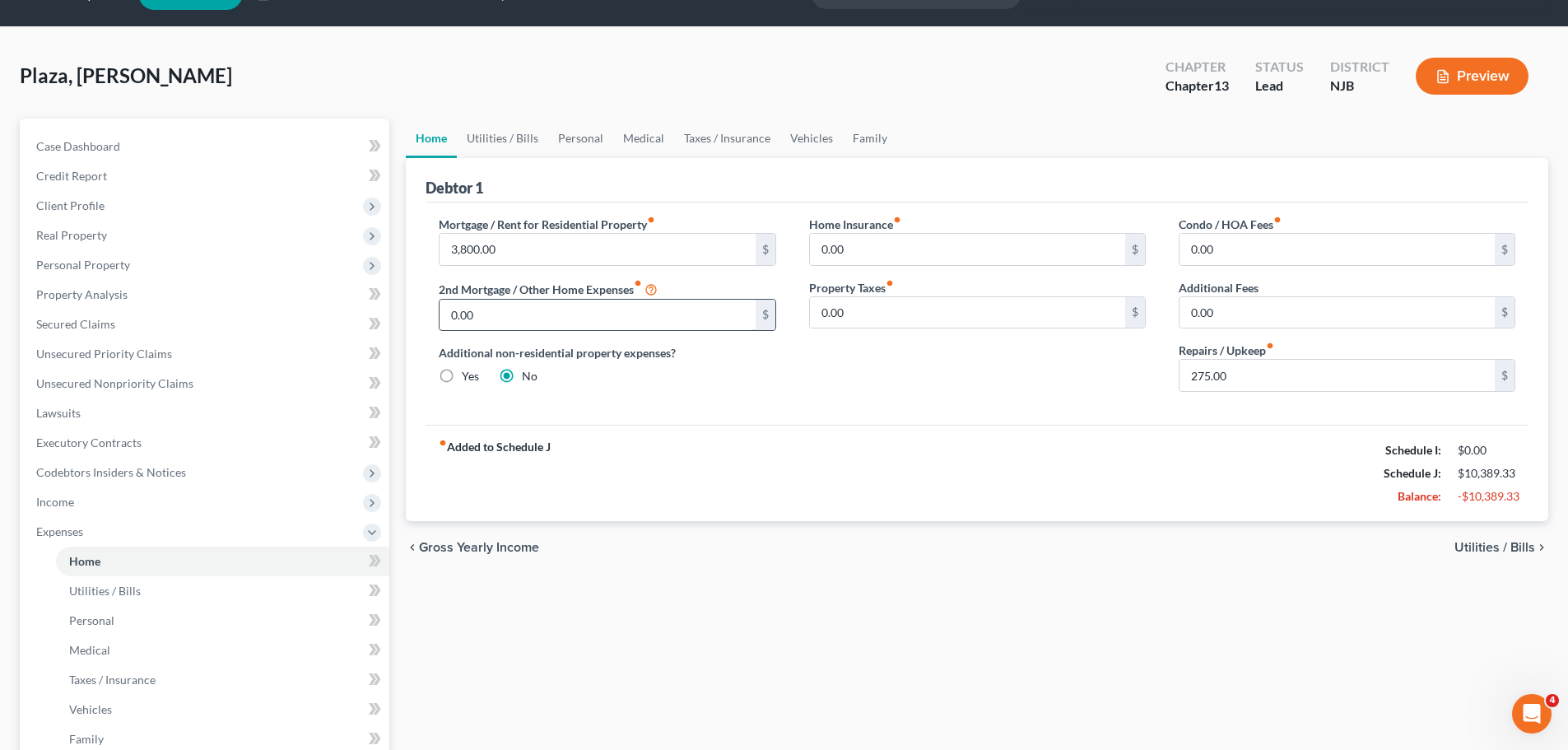
scroll to position [0, 0]
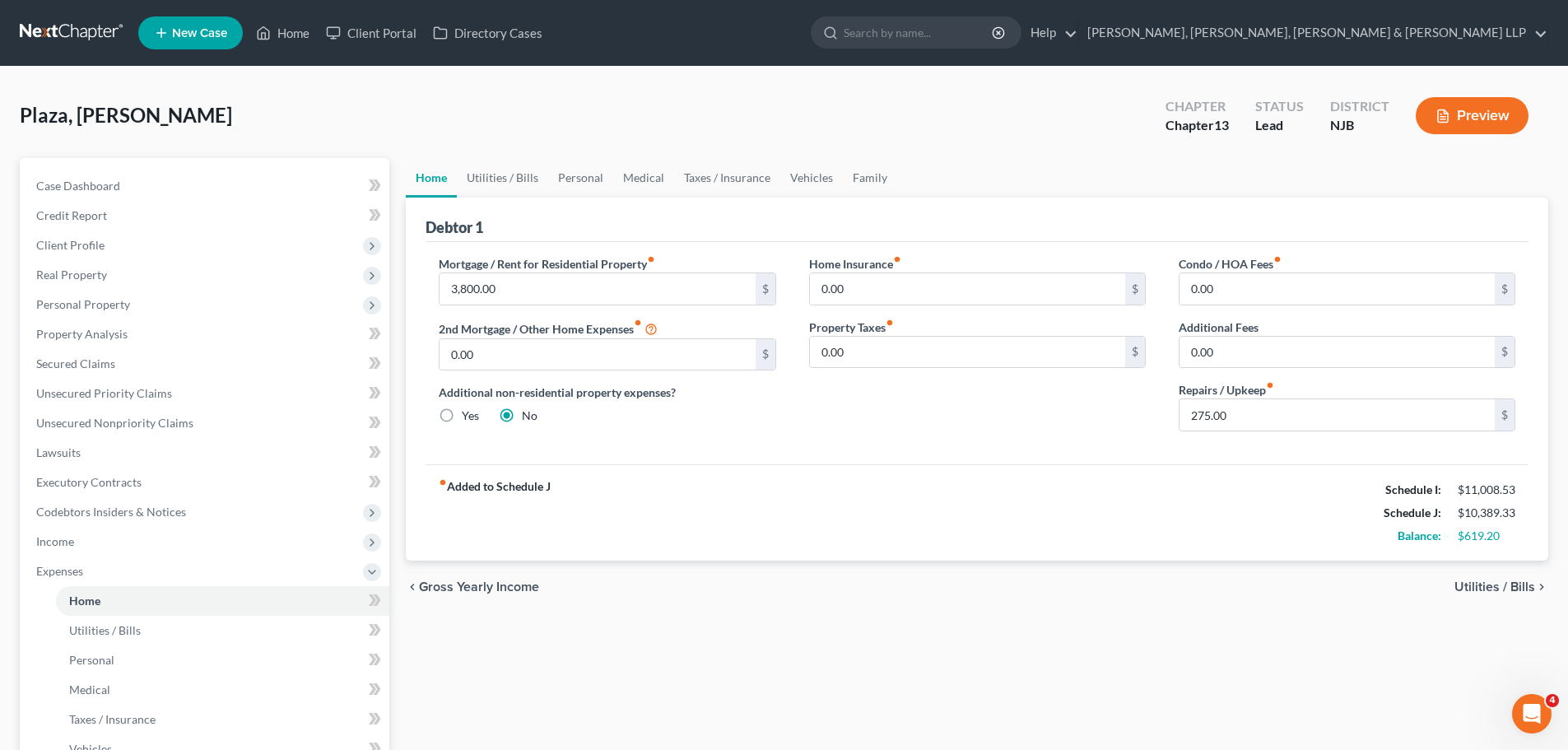
click at [1510, 594] on span "Utilities / Bills" at bounding box center [1494, 586] width 81 height 13
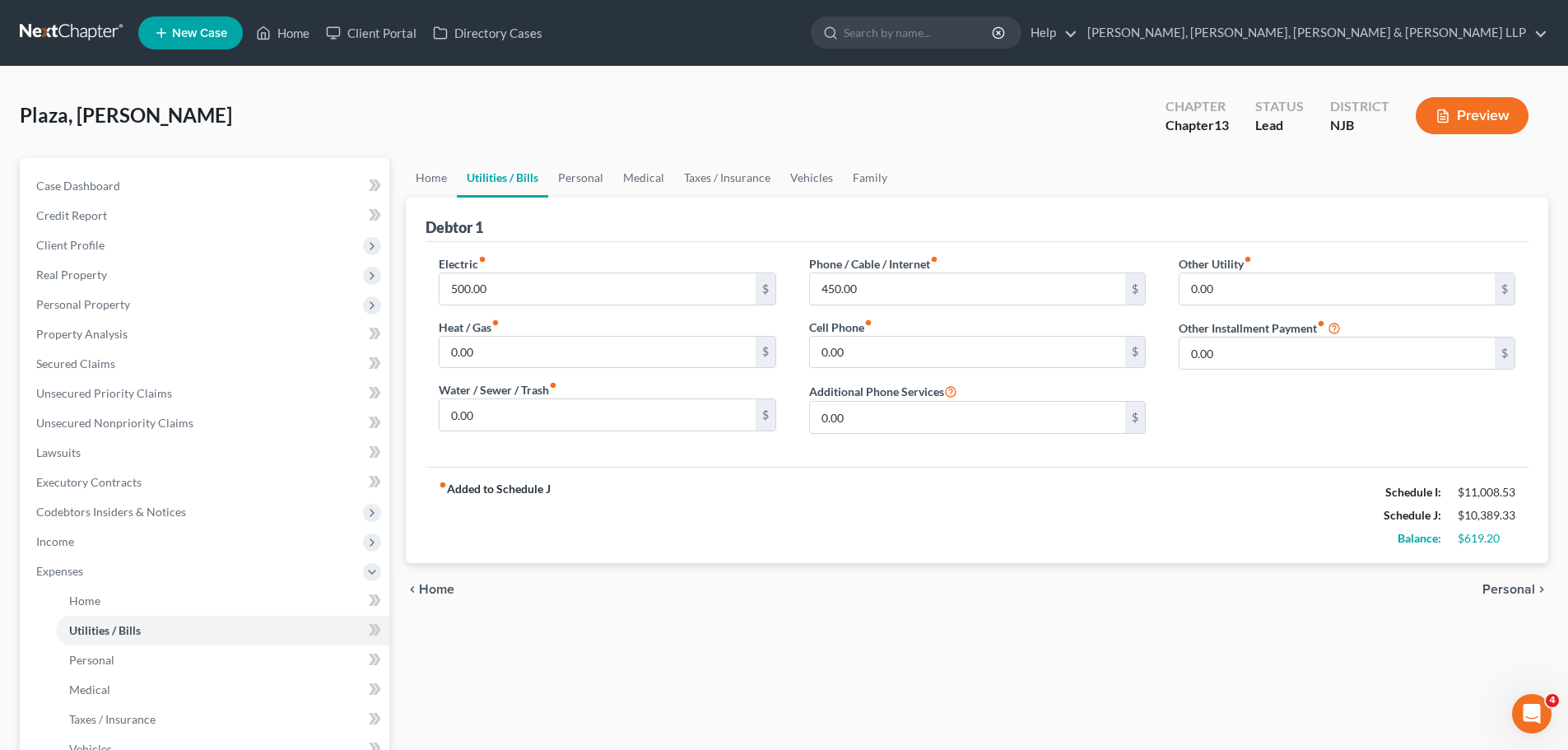
click at [1520, 591] on span "Personal" at bounding box center [1508, 589] width 53 height 13
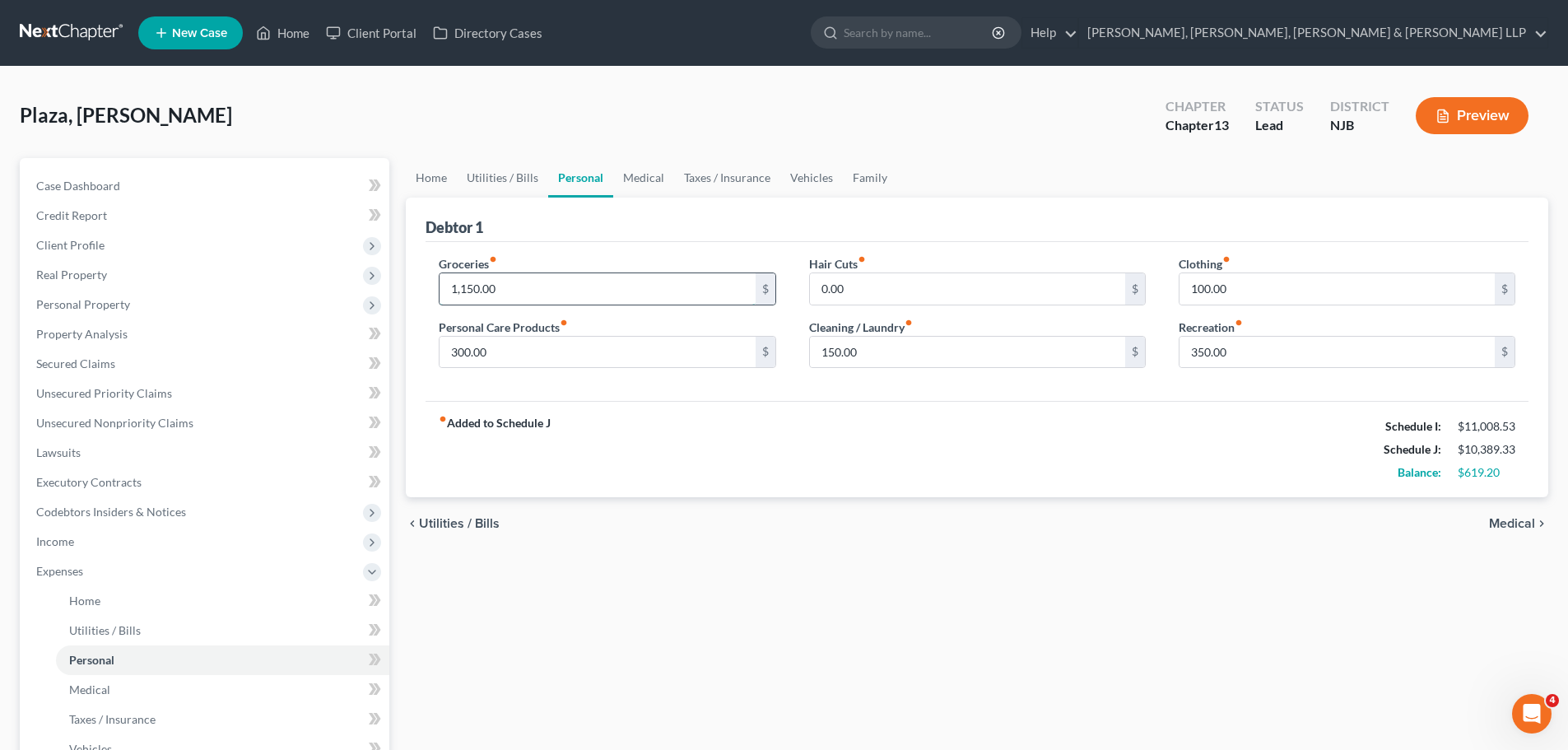
click at [506, 286] on input "1,150.00" at bounding box center [597, 289] width 316 height 32
type input "1,000"
click at [922, 290] on input "0.00" at bounding box center [967, 289] width 316 height 32
click at [1531, 522] on span "Medical" at bounding box center [1513, 523] width 47 height 13
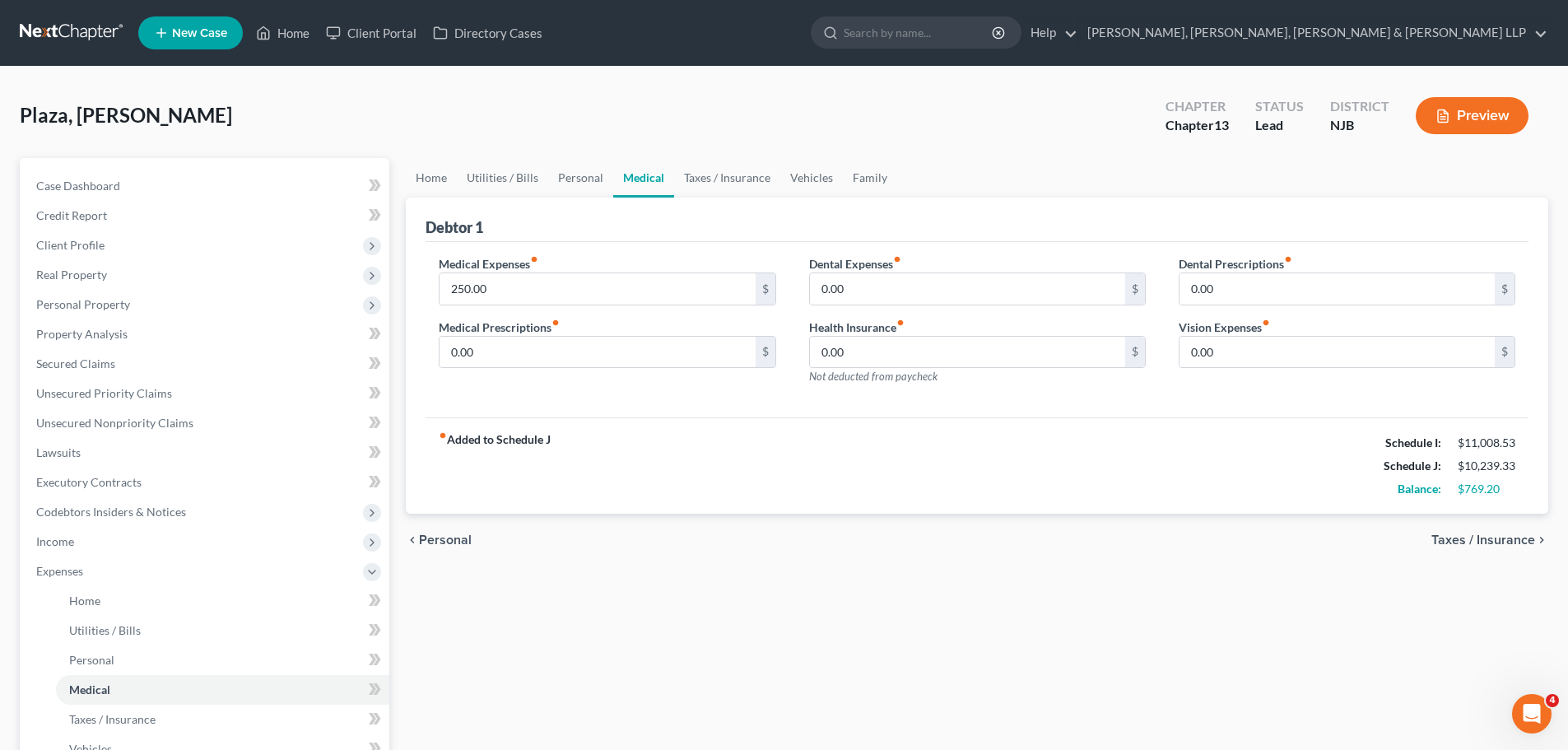
click at [1505, 542] on span "Taxes / Insurance" at bounding box center [1483, 540] width 103 height 13
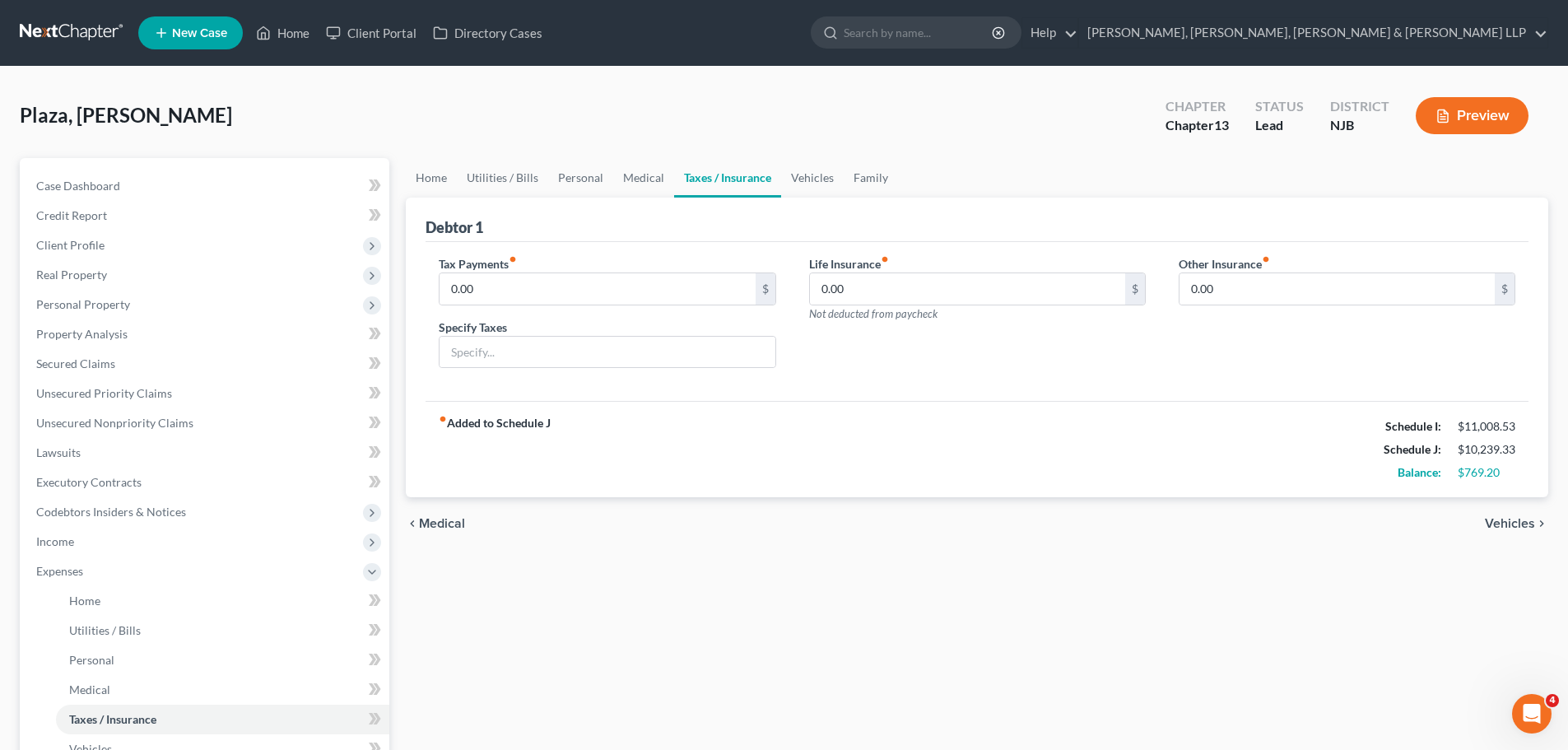
click at [1516, 524] on span "Vehicles" at bounding box center [1510, 523] width 50 height 13
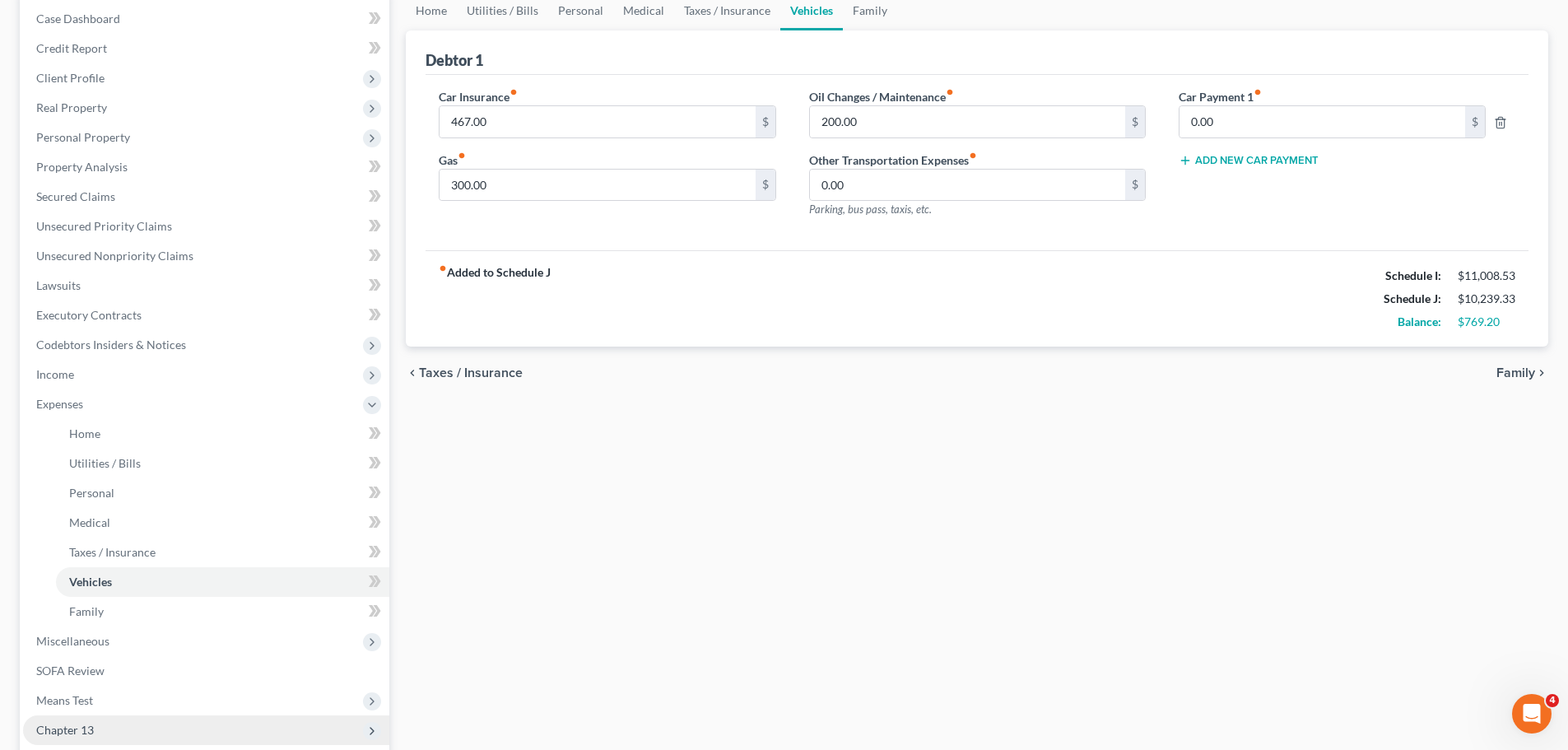
scroll to position [319, 0]
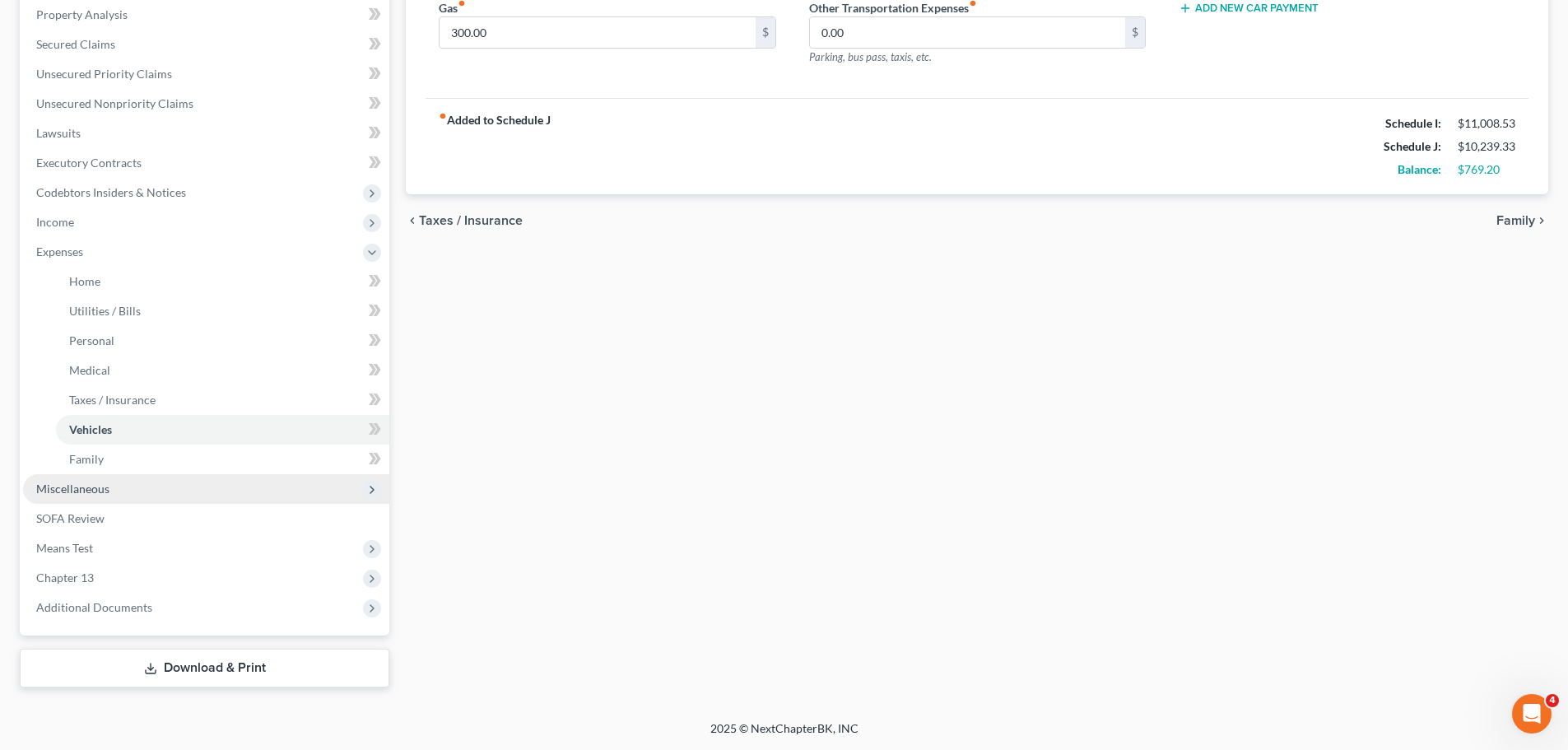
click at [125, 492] on span "Miscellaneous" at bounding box center [206, 489] width 366 height 30
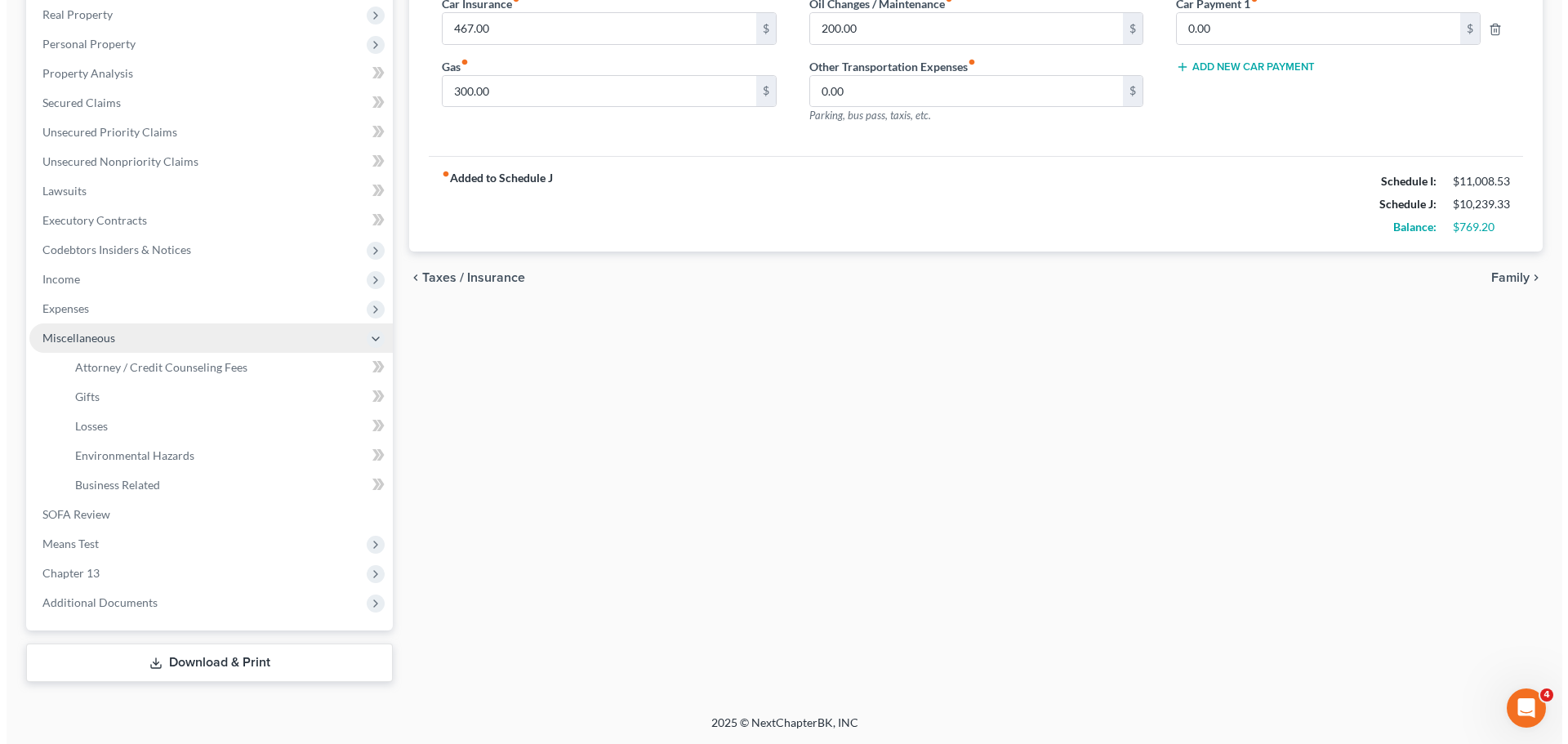
scroll to position [258, 0]
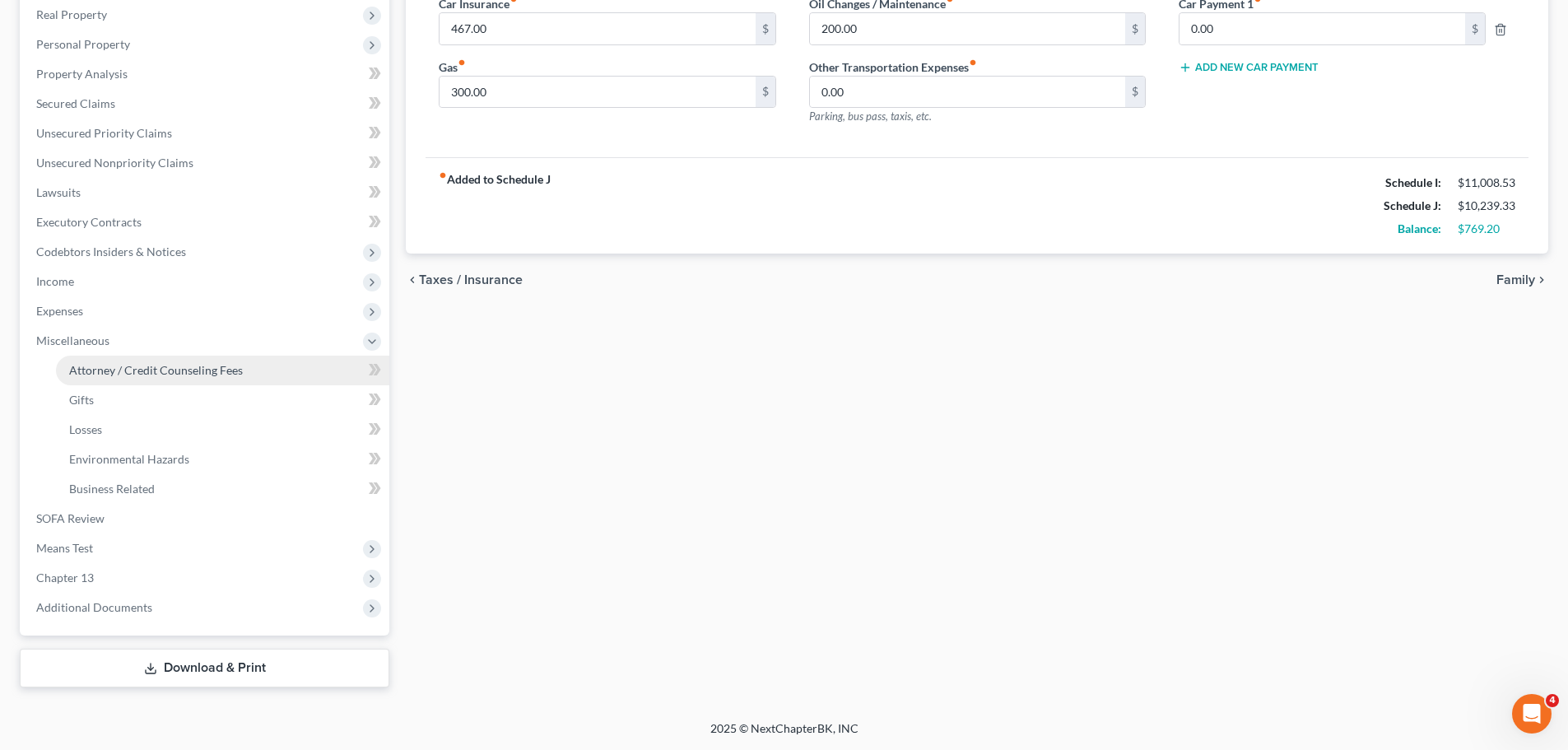
click at [174, 379] on link "Attorney / Credit Counseling Fees" at bounding box center [223, 370] width 333 height 30
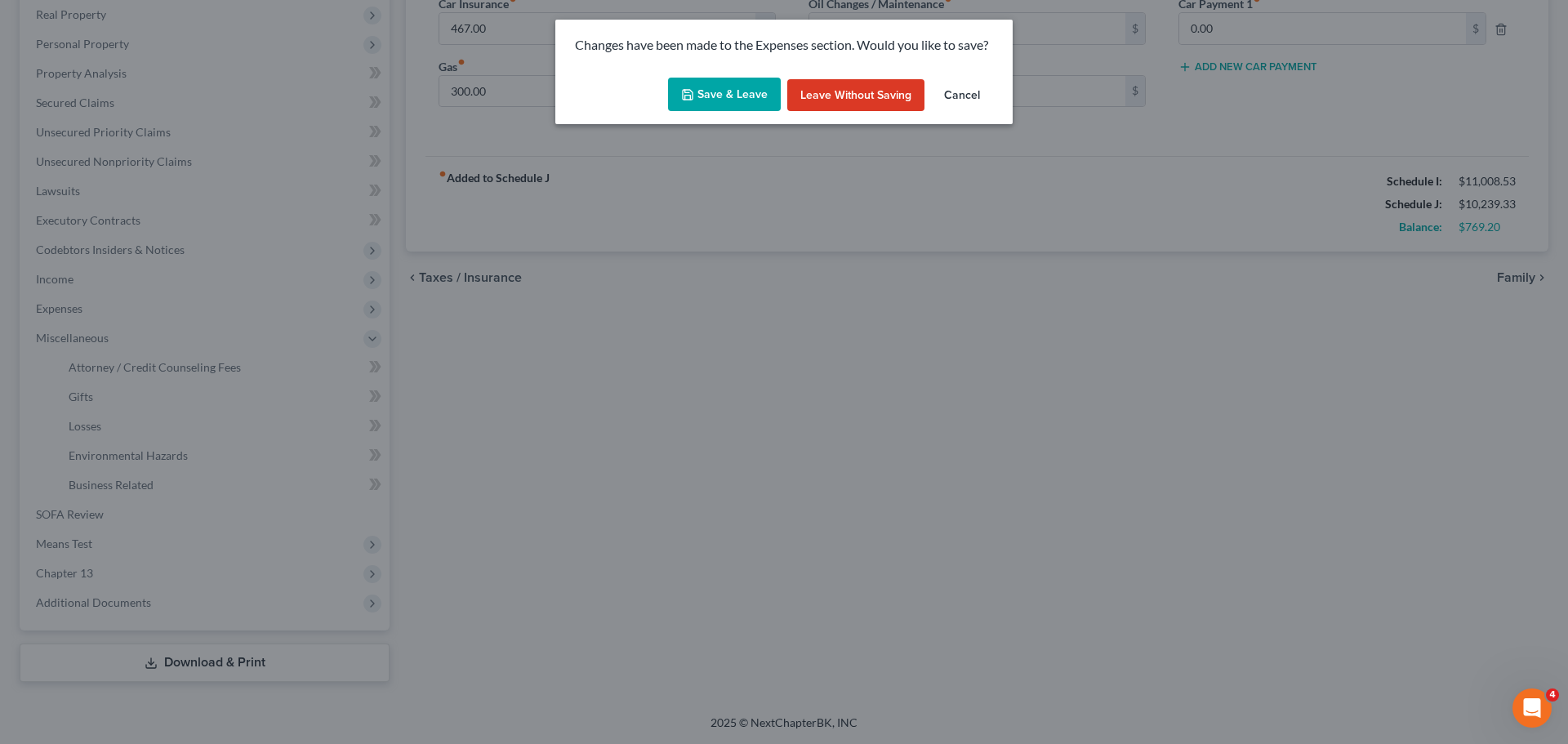
click at [742, 100] on button "Save & Leave" at bounding box center [724, 94] width 113 height 34
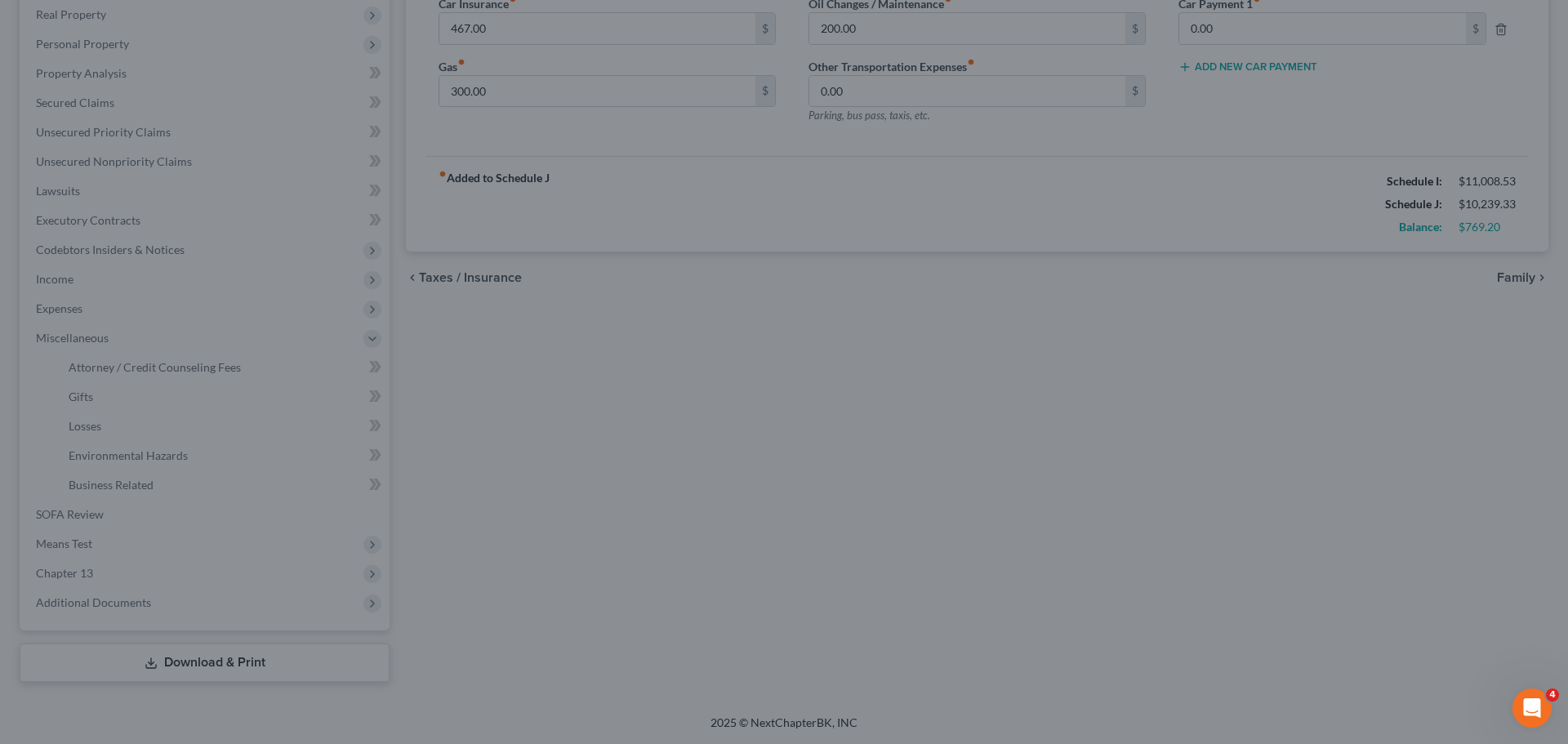
select select "0"
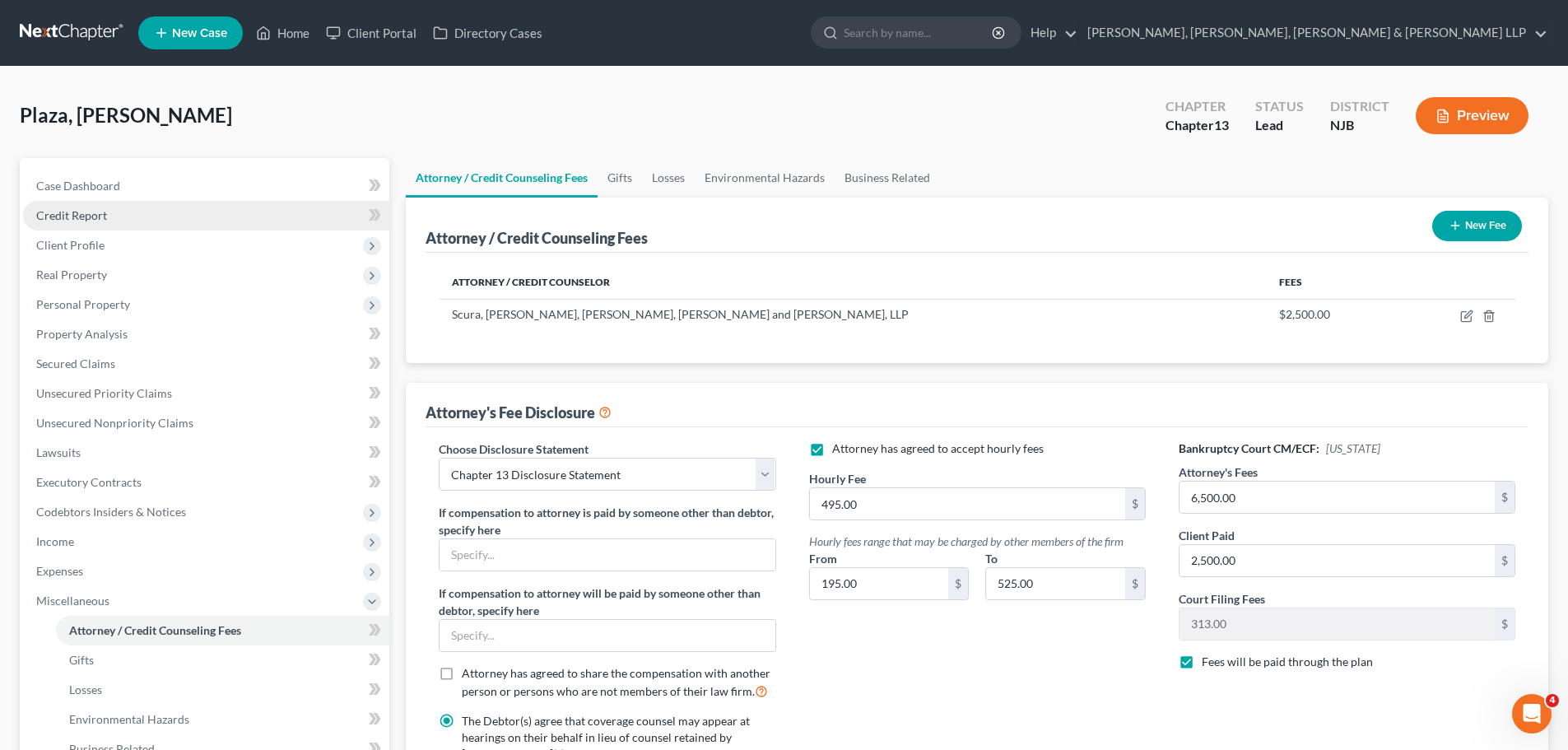
click at [92, 217] on span "Credit Report" at bounding box center [72, 215] width 71 height 14
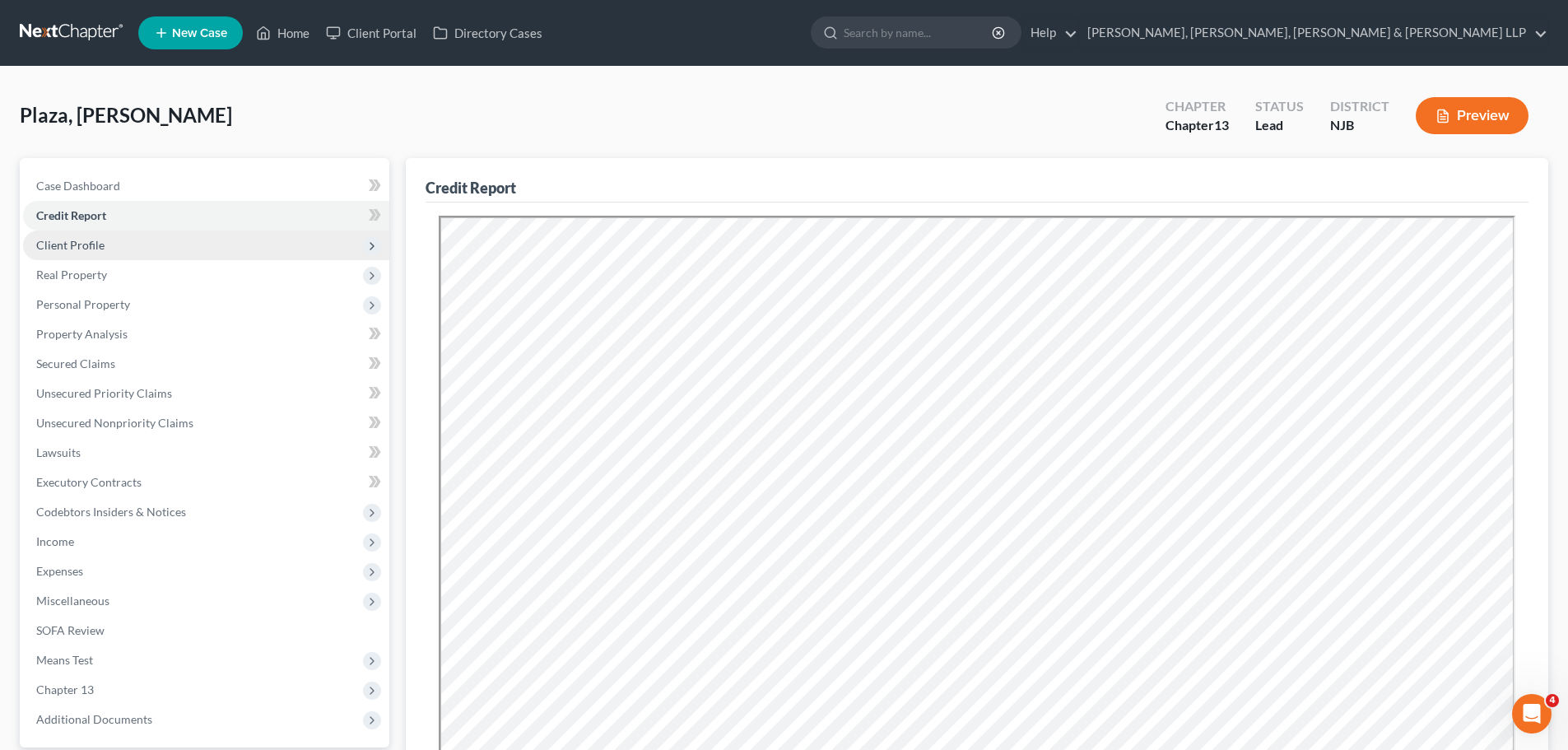
click at [114, 244] on span "Client Profile" at bounding box center [206, 246] width 366 height 30
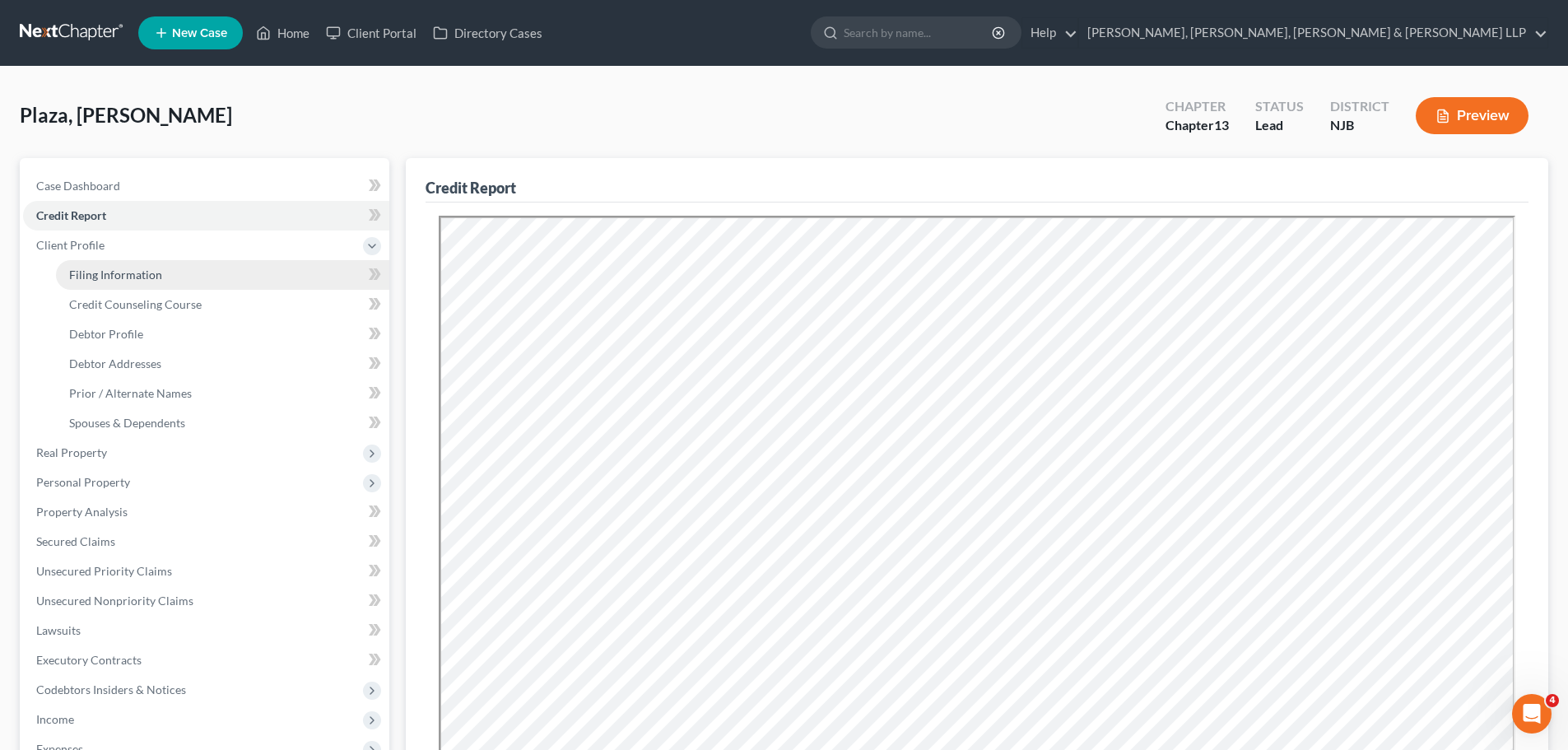
click at [121, 275] on span "Filing Information" at bounding box center [115, 274] width 93 height 14
select select "1"
select select "0"
select select "3"
select select "0"
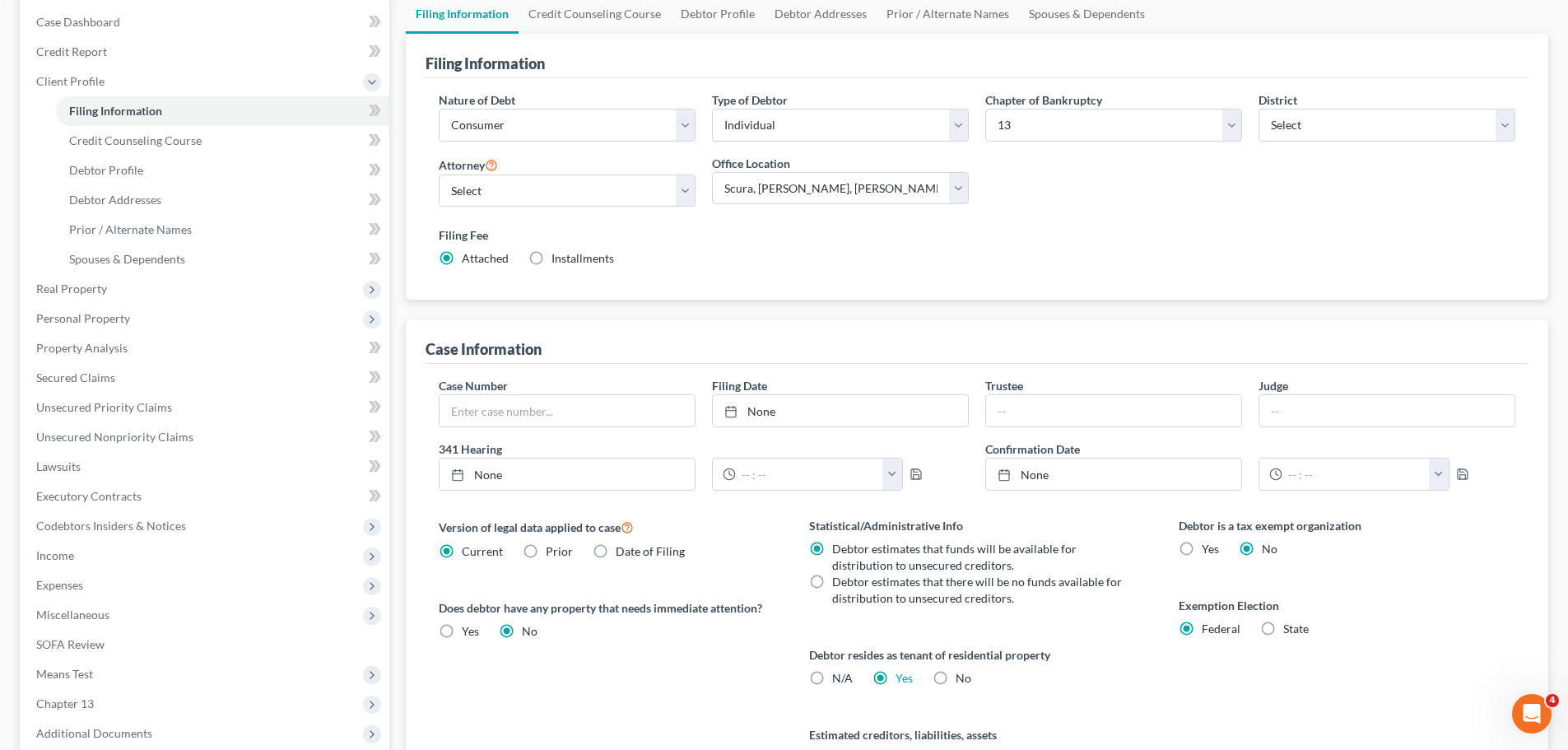
scroll to position [165, 0]
click at [136, 143] on span "Credit Counseling Course" at bounding box center [135, 139] width 132 height 14
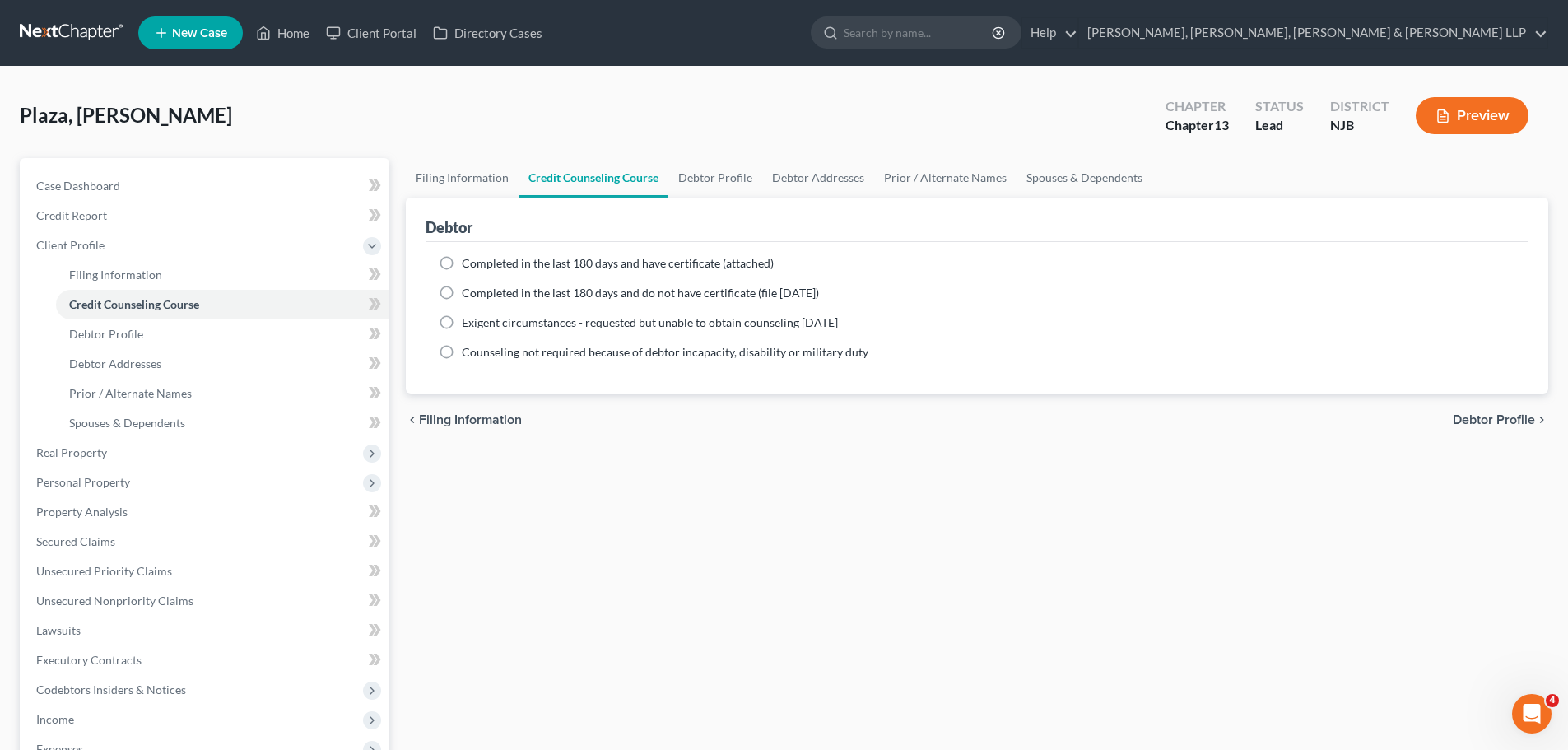
click at [462, 270] on label "Completed in the last 180 days and have certificate (attached)" at bounding box center [617, 263] width 312 height 17
click at [468, 266] on input "Completed in the last 180 days and have certificate (attached)" at bounding box center [473, 260] width 10 height 10
radio input "true"
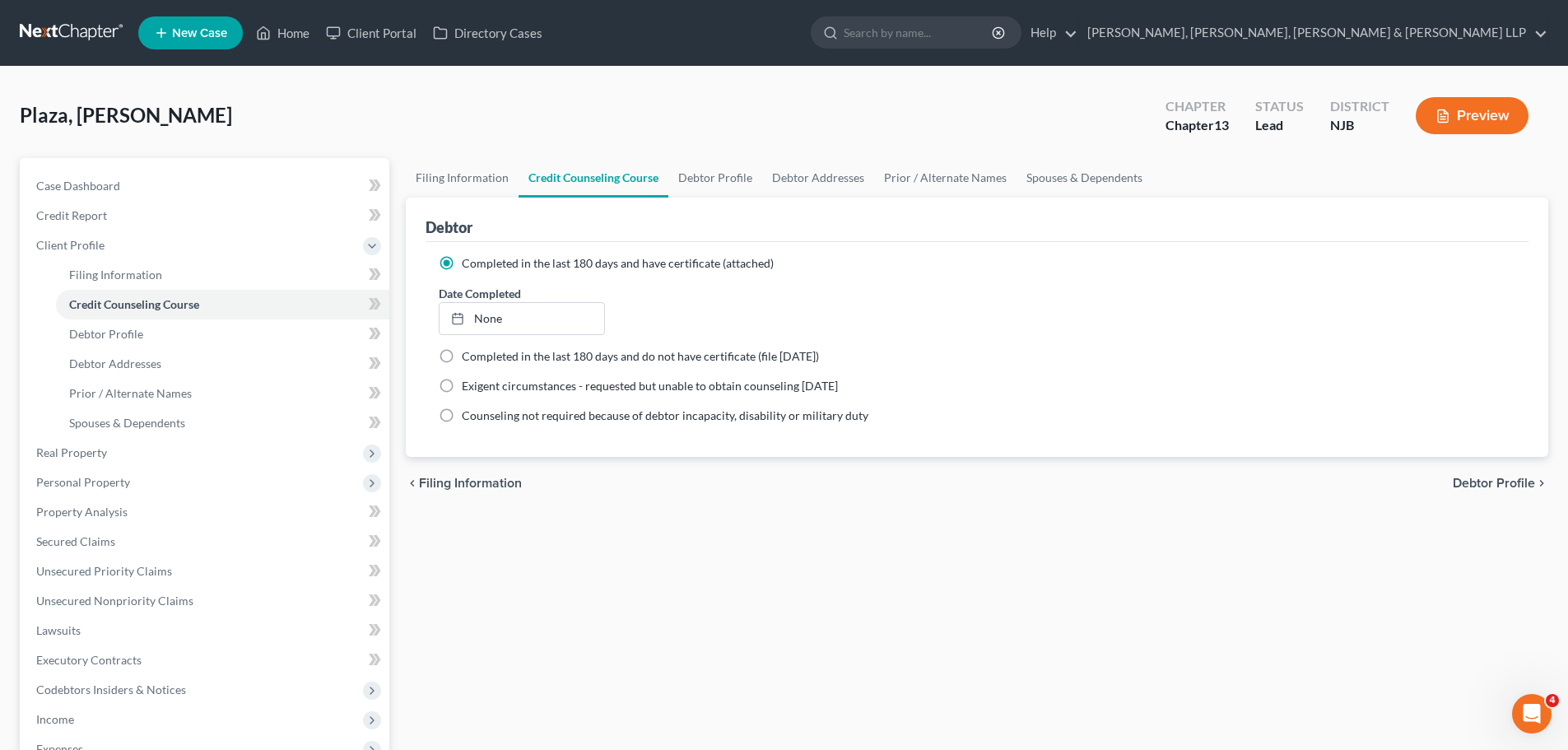
click at [1471, 487] on span "Debtor Profile" at bounding box center [1494, 483] width 82 height 13
select select "1"
select select "2"
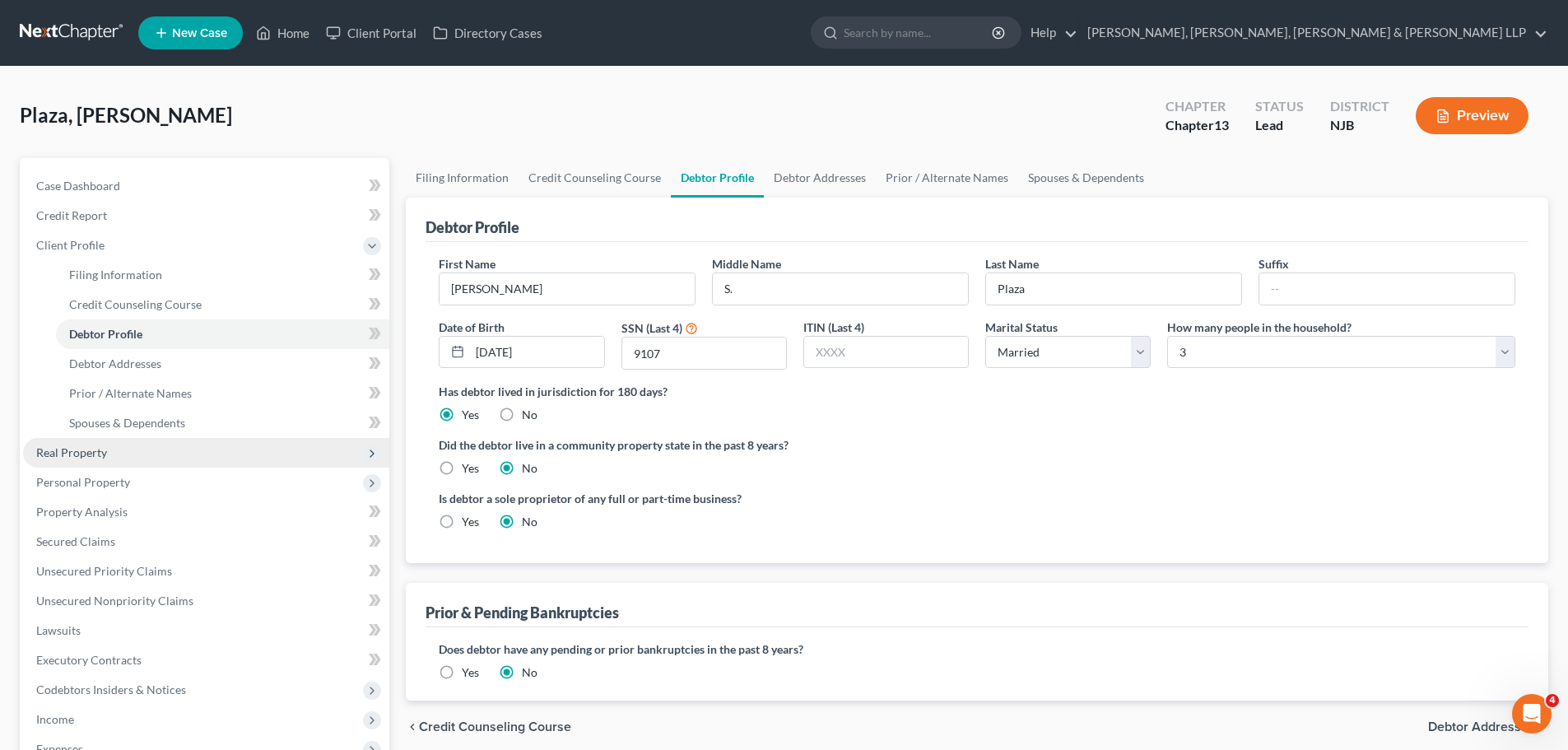
click at [104, 449] on span "Real Property" at bounding box center [72, 451] width 71 height 14
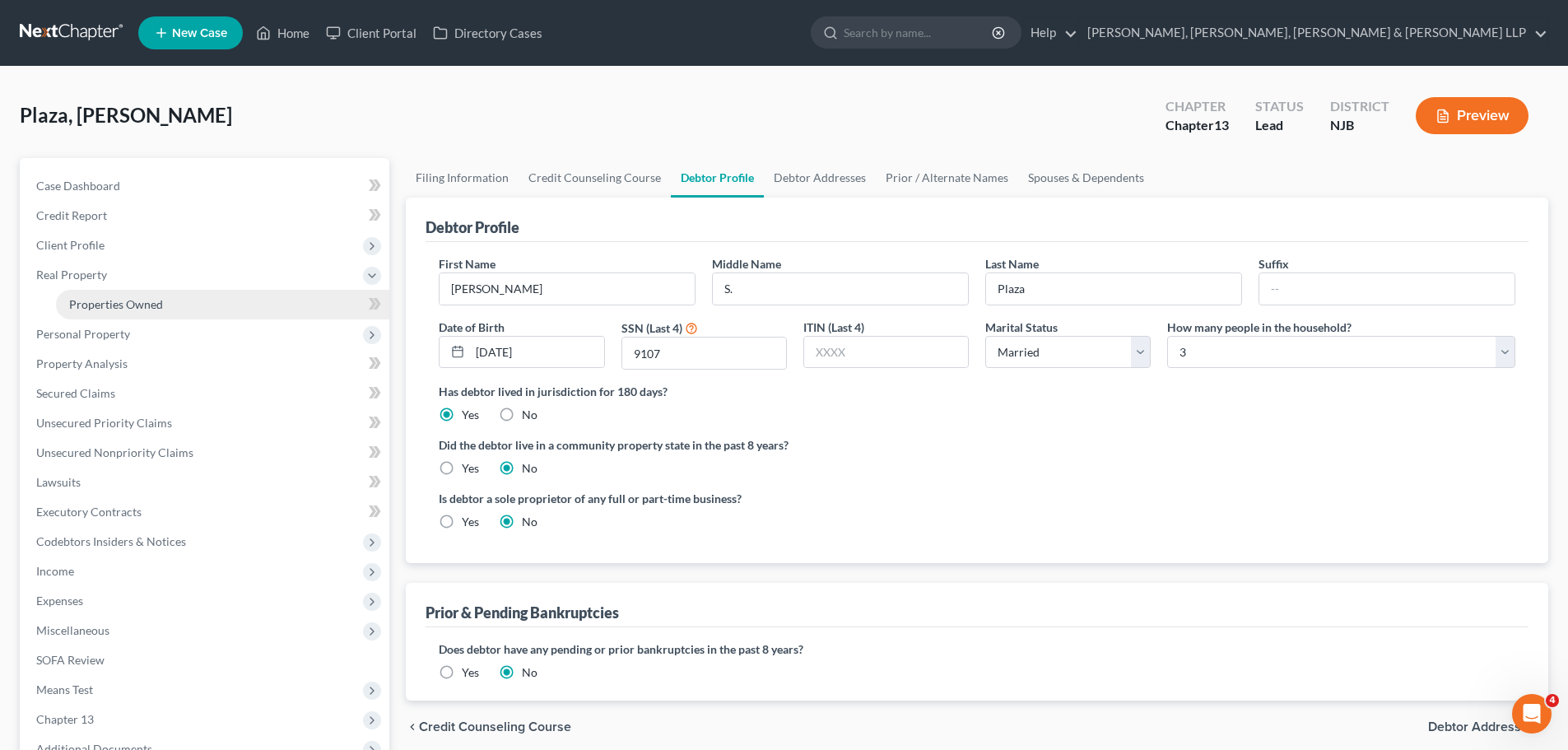
click at [131, 309] on span "Properties Owned" at bounding box center [115, 303] width 94 height 14
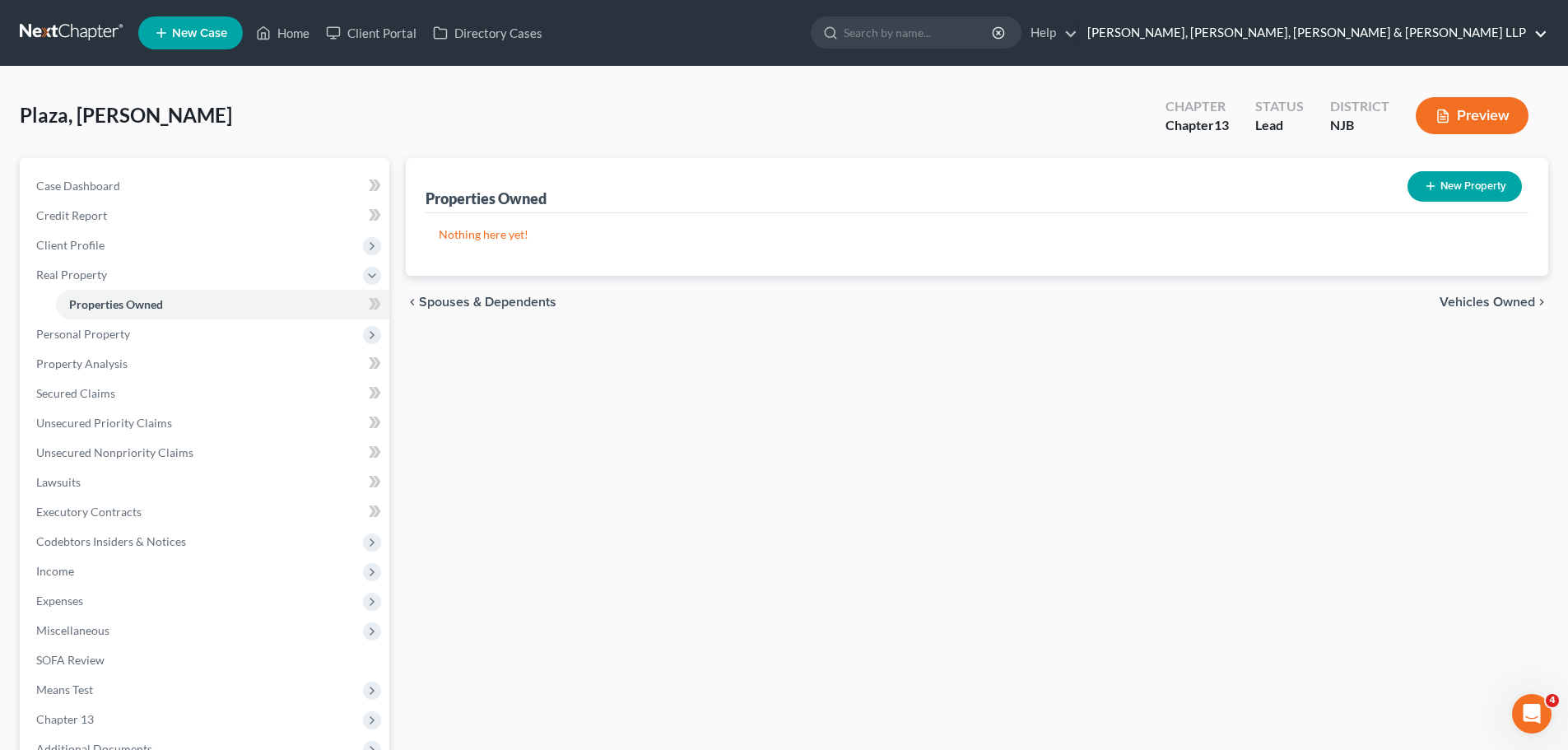
click at [1469, 27] on link "Scura Wigfield, Heyer, Stevens & Cammarota LLP" at bounding box center [1313, 33] width 468 height 30
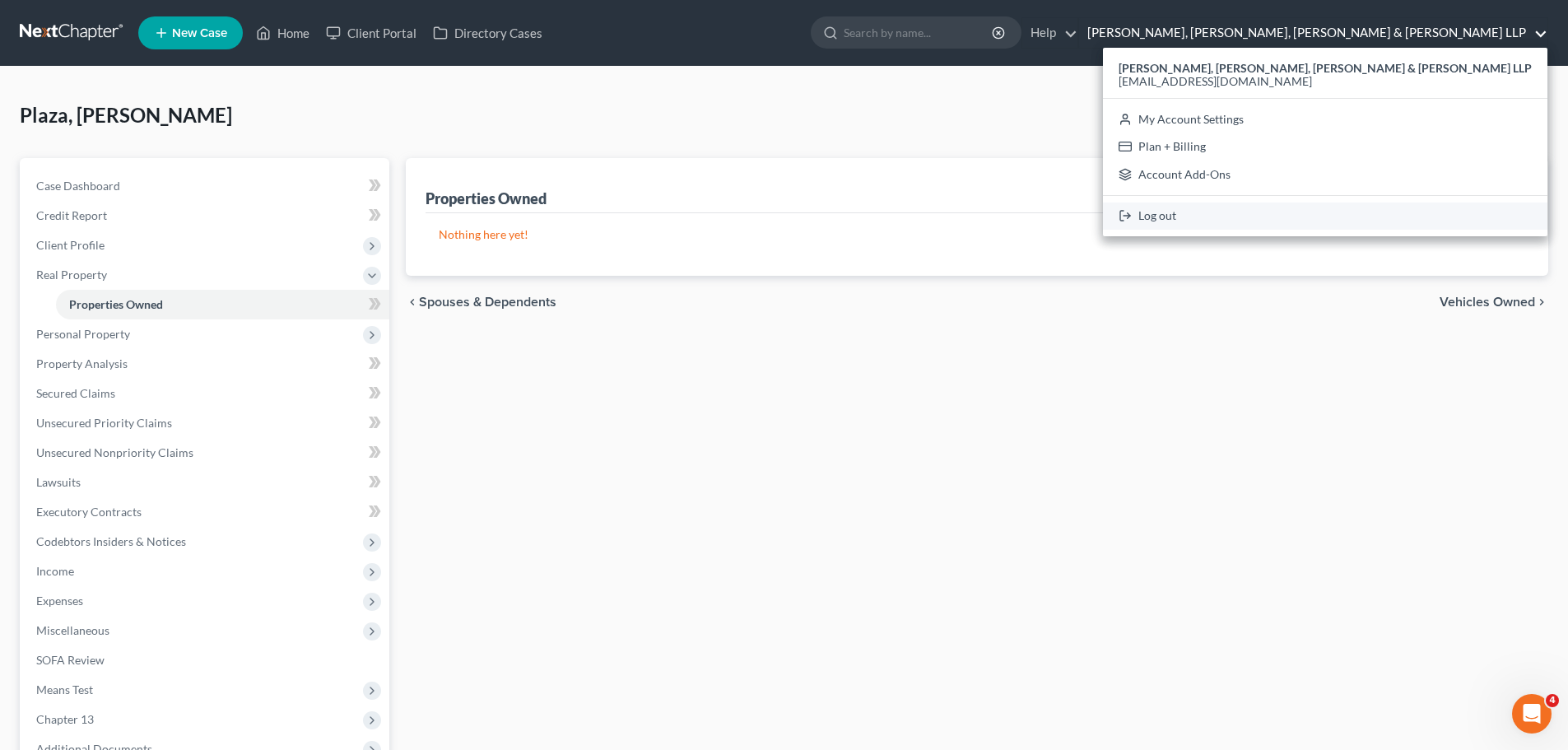
click at [1342, 224] on link "Log out" at bounding box center [1325, 217] width 444 height 28
